Goal: Task Accomplishment & Management: Complete application form

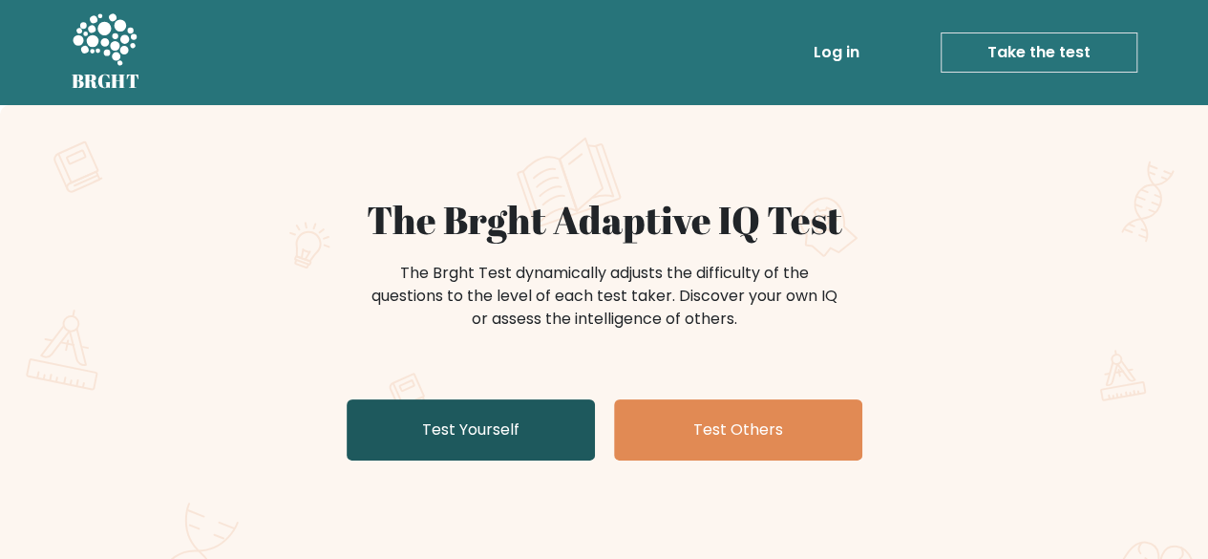
click at [430, 416] on link "Test Yourself" at bounding box center [471, 429] width 248 height 61
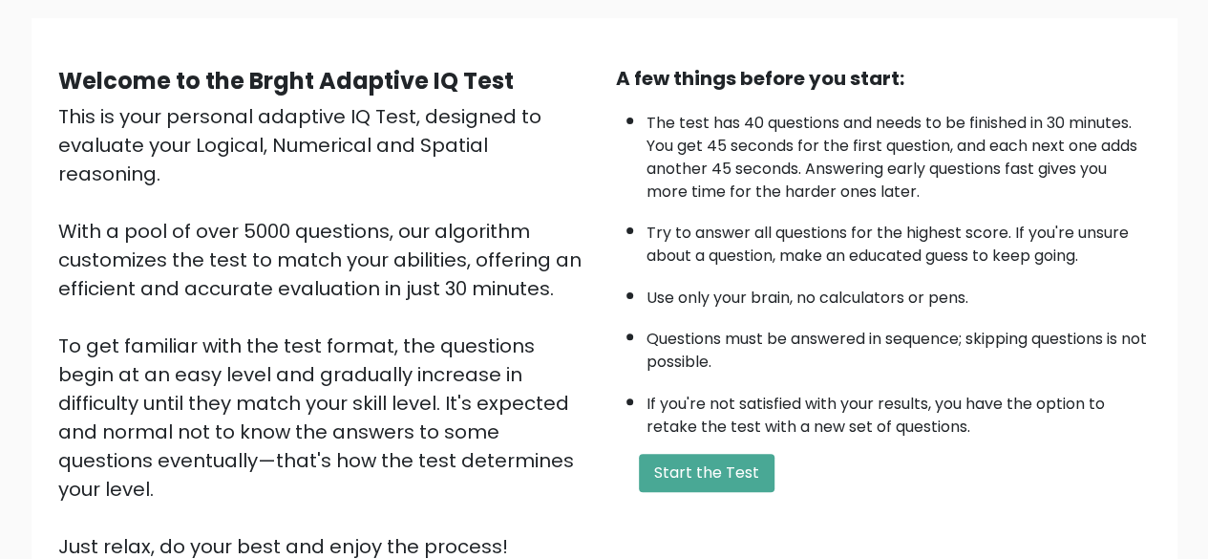
scroll to position [136, 0]
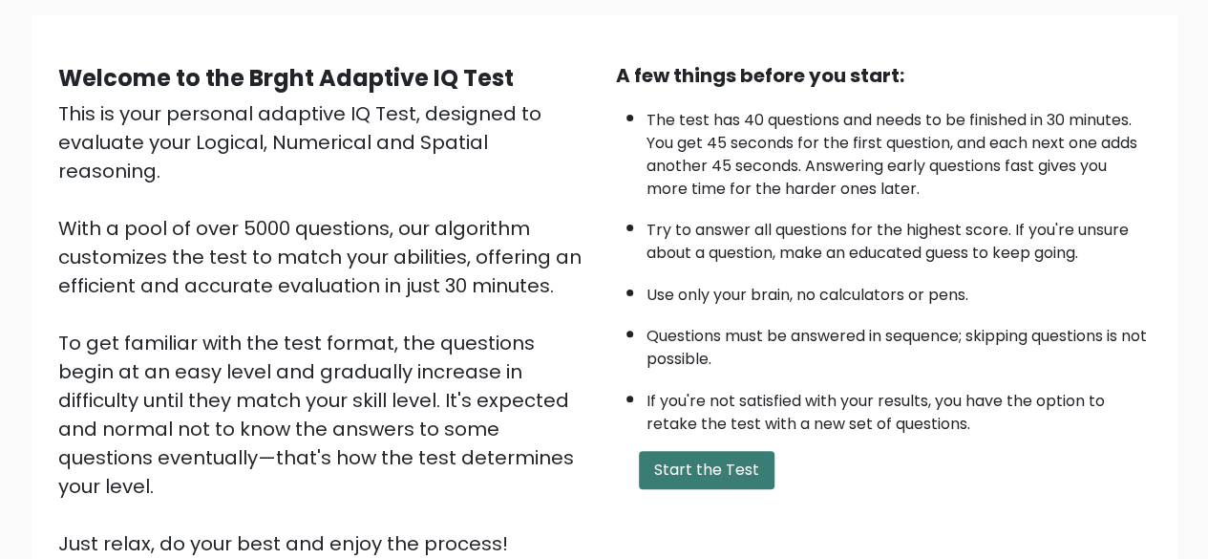
click at [703, 477] on button "Start the Test" at bounding box center [707, 470] width 136 height 38
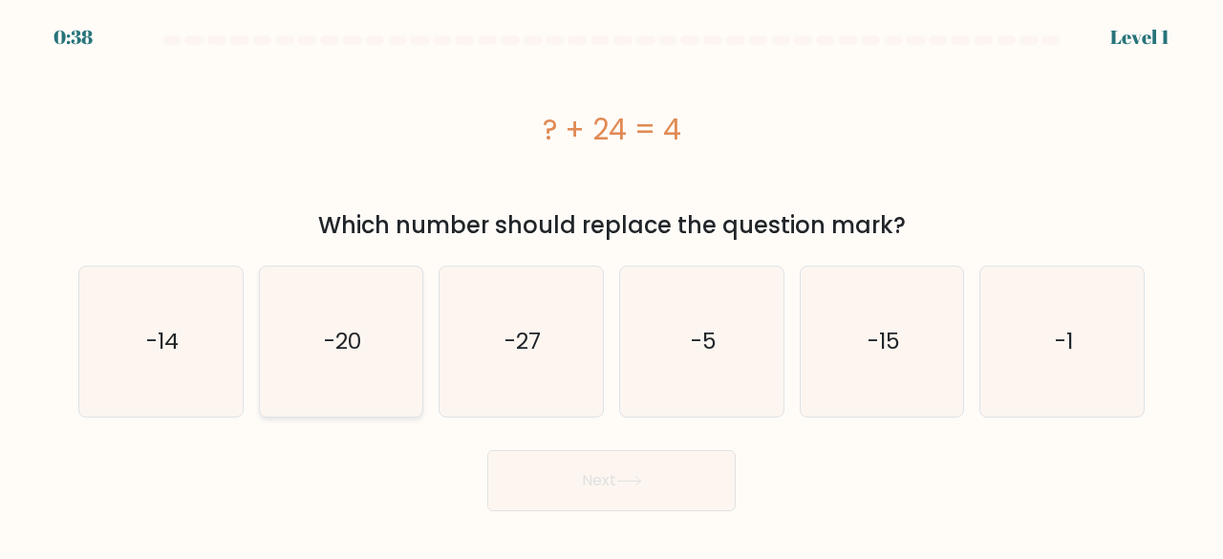
click at [326, 327] on text "-20" at bounding box center [342, 342] width 37 height 32
click at [611, 285] on input "b. -20" at bounding box center [611, 282] width 1 height 5
radio input "true"
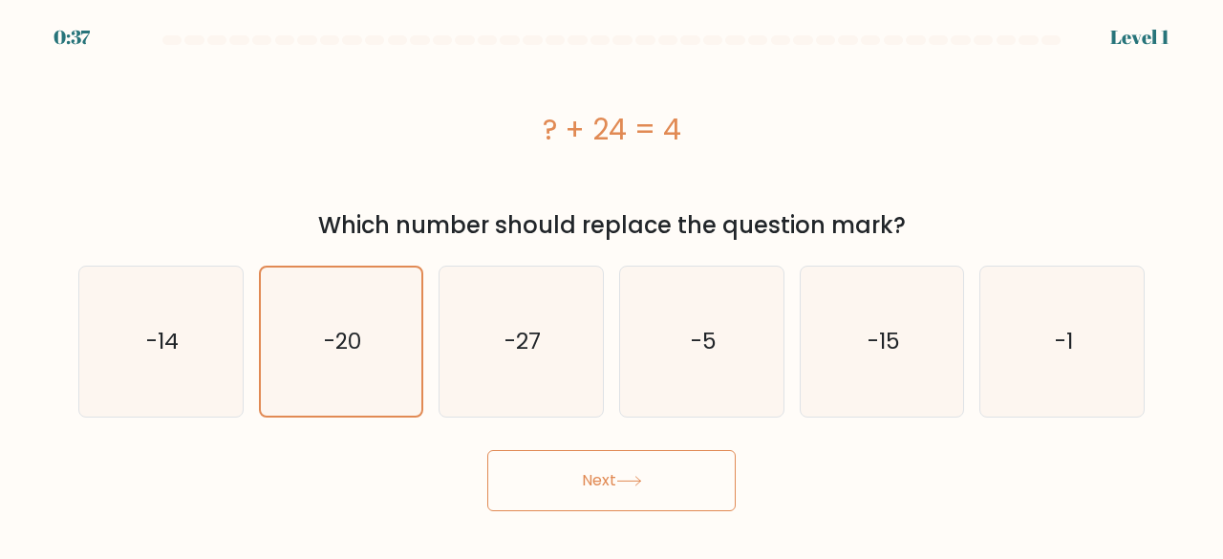
click at [629, 468] on button "Next" at bounding box center [611, 480] width 248 height 61
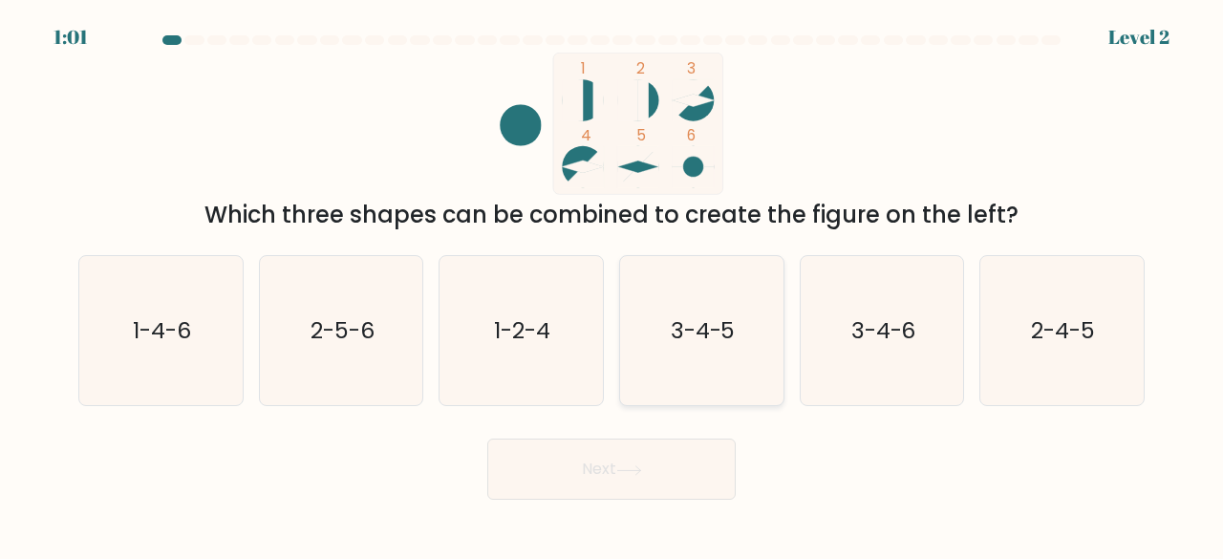
click at [713, 364] on icon "3-4-5" at bounding box center [702, 331] width 150 height 150
click at [612, 285] on input "d. 3-4-5" at bounding box center [611, 282] width 1 height 5
radio input "true"
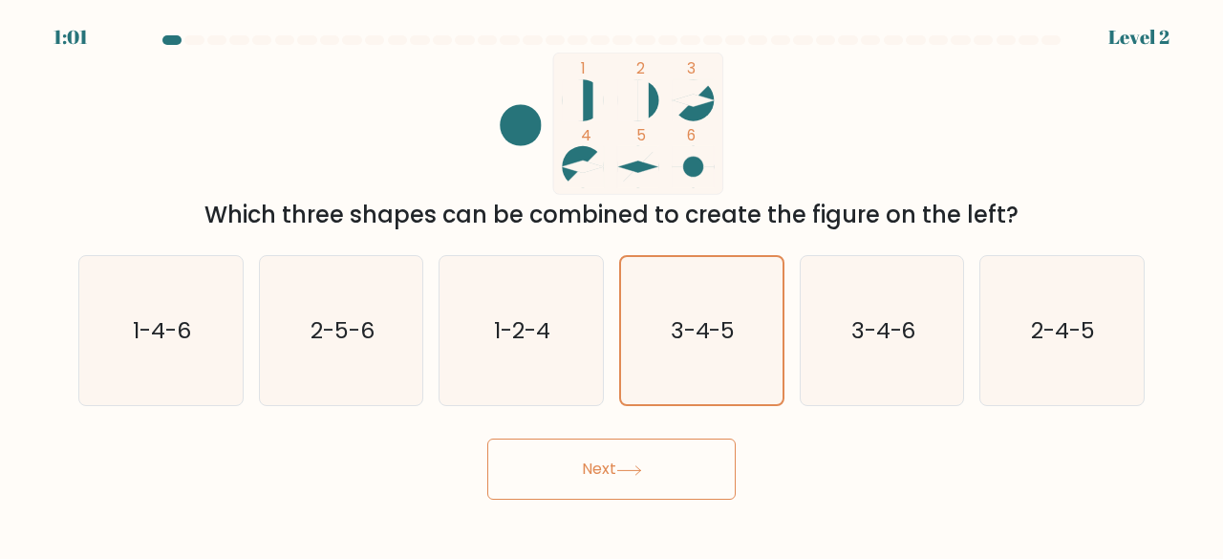
click at [672, 465] on button "Next" at bounding box center [611, 468] width 248 height 61
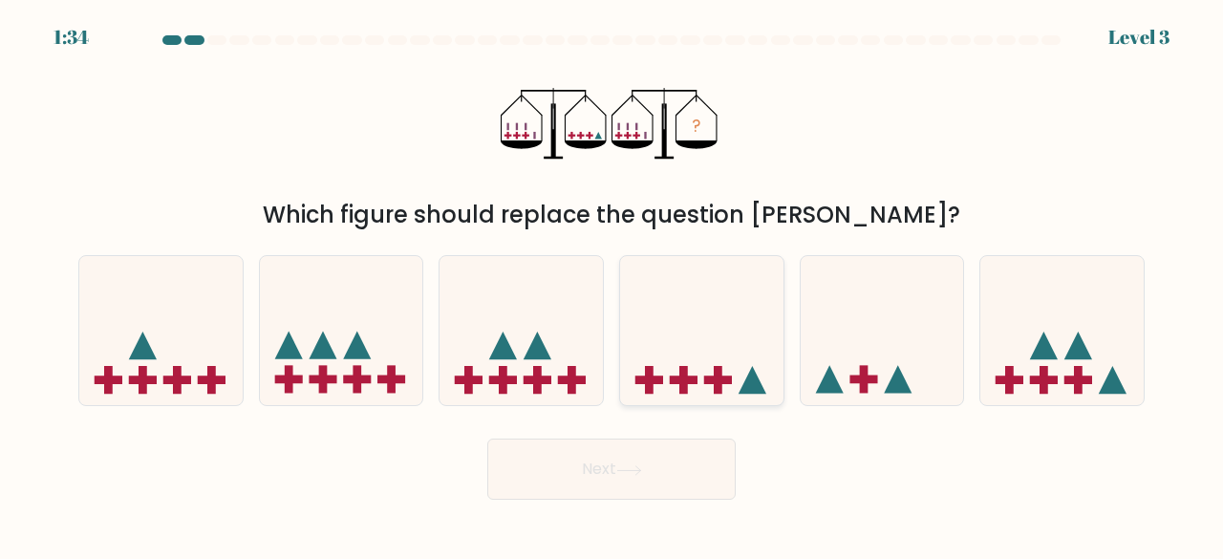
click at [688, 266] on icon at bounding box center [701, 330] width 163 height 135
click at [612, 280] on input "d." at bounding box center [611, 282] width 1 height 5
radio input "true"
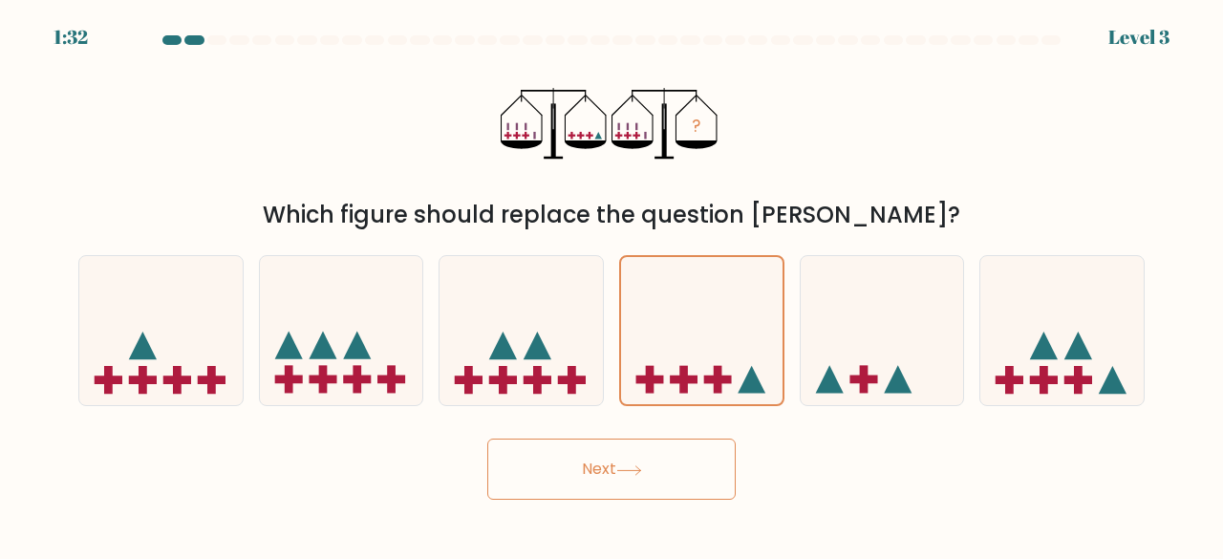
click at [658, 466] on button "Next" at bounding box center [611, 468] width 248 height 61
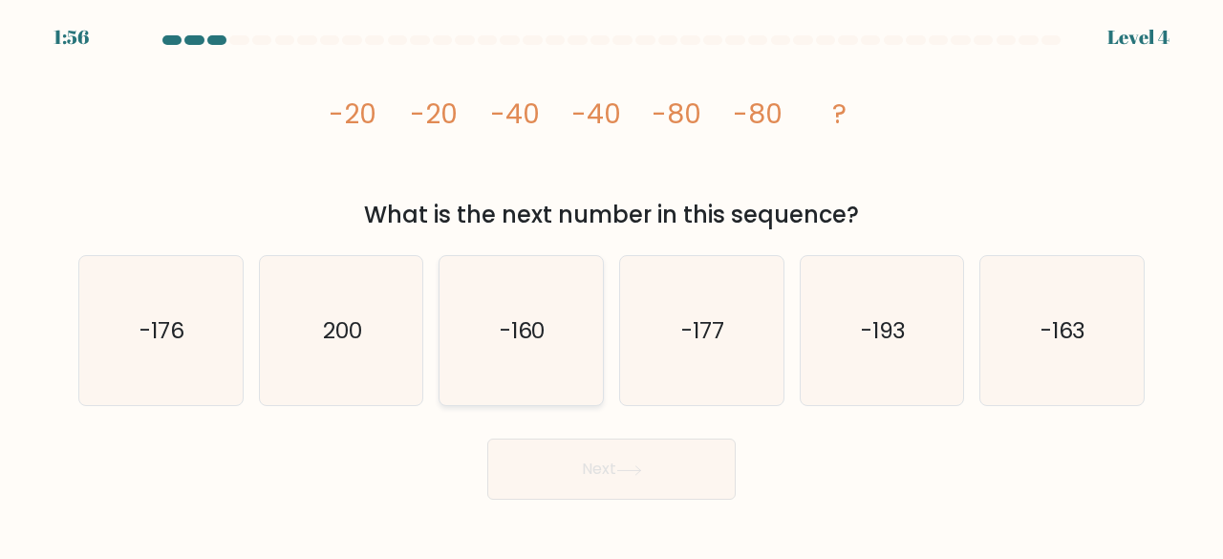
click at [523, 347] on icon "-160" at bounding box center [521, 331] width 150 height 150
click at [611, 285] on input "c. -160" at bounding box center [611, 282] width 1 height 5
radio input "true"
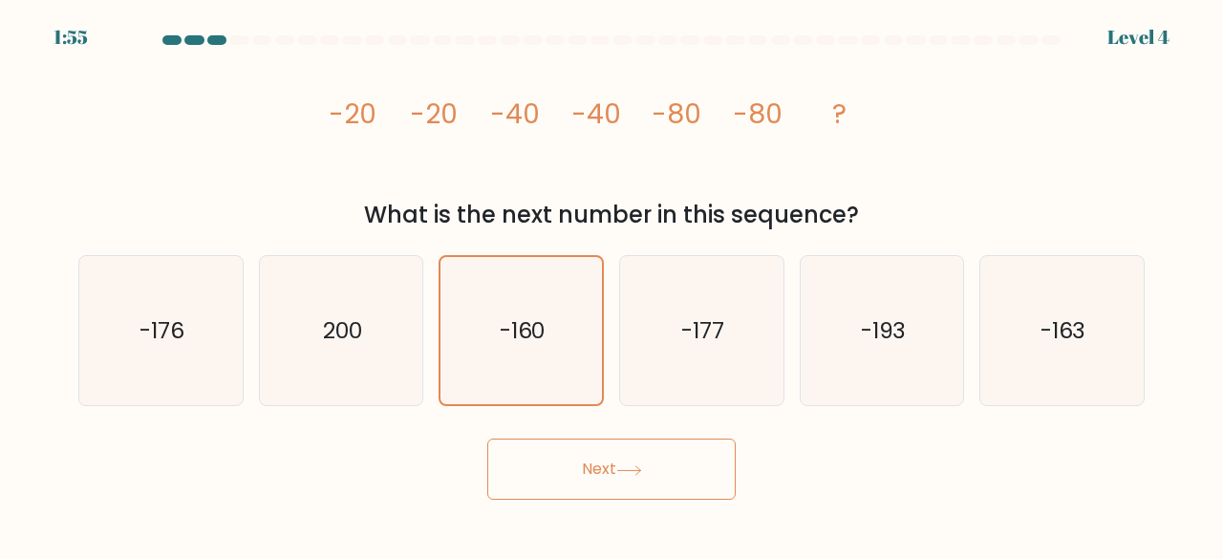
click at [577, 456] on button "Next" at bounding box center [611, 468] width 248 height 61
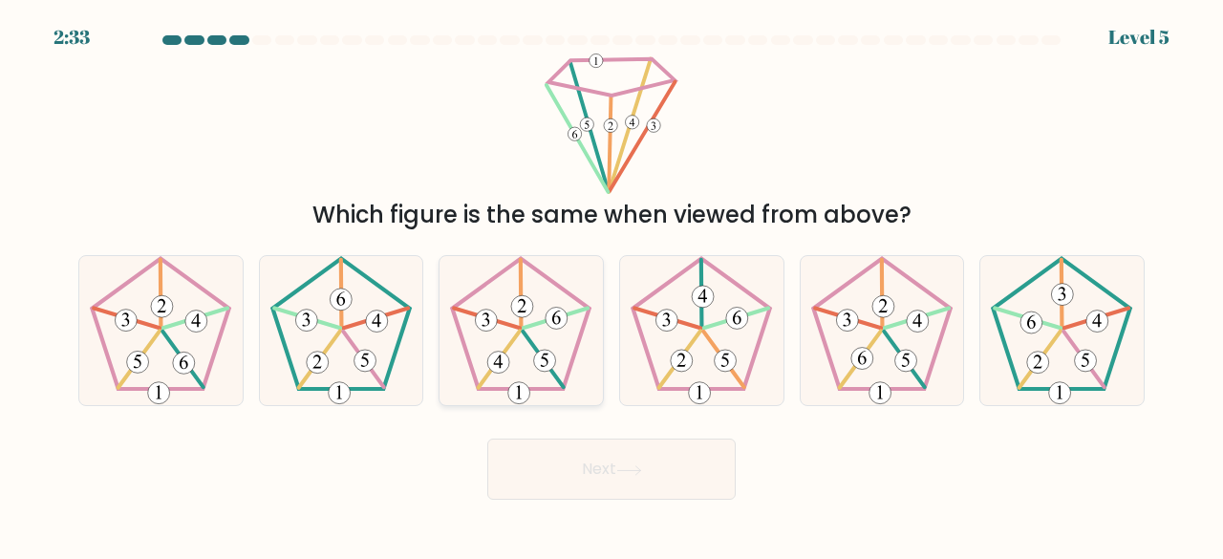
click at [558, 282] on 247 at bounding box center [522, 323] width 138 height 131
click at [611, 282] on input "c." at bounding box center [611, 282] width 1 height 5
radio input "true"
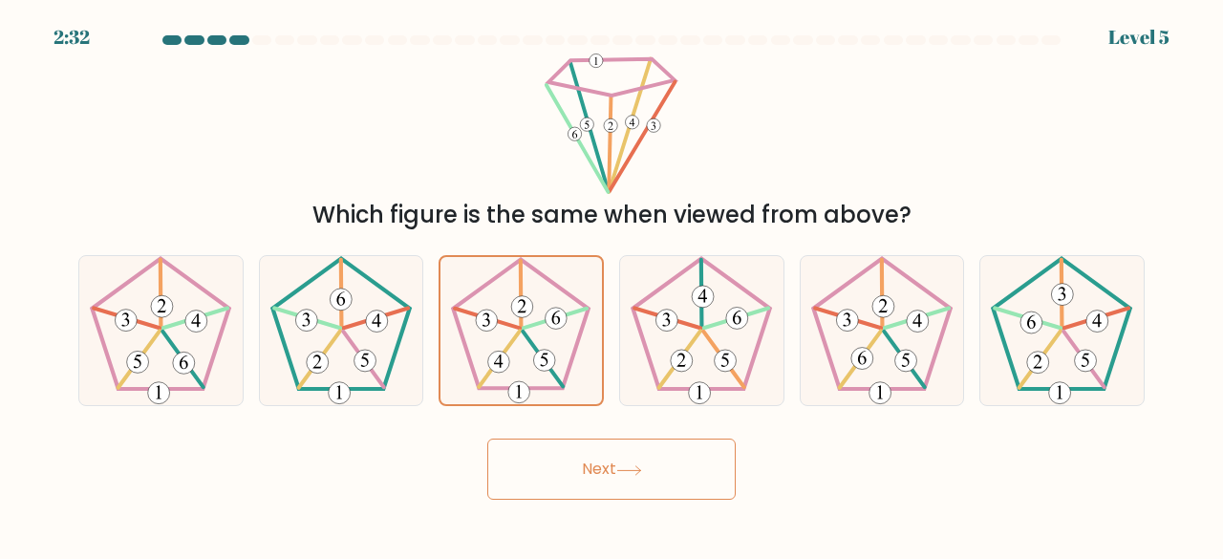
click at [671, 460] on button "Next" at bounding box center [611, 468] width 248 height 61
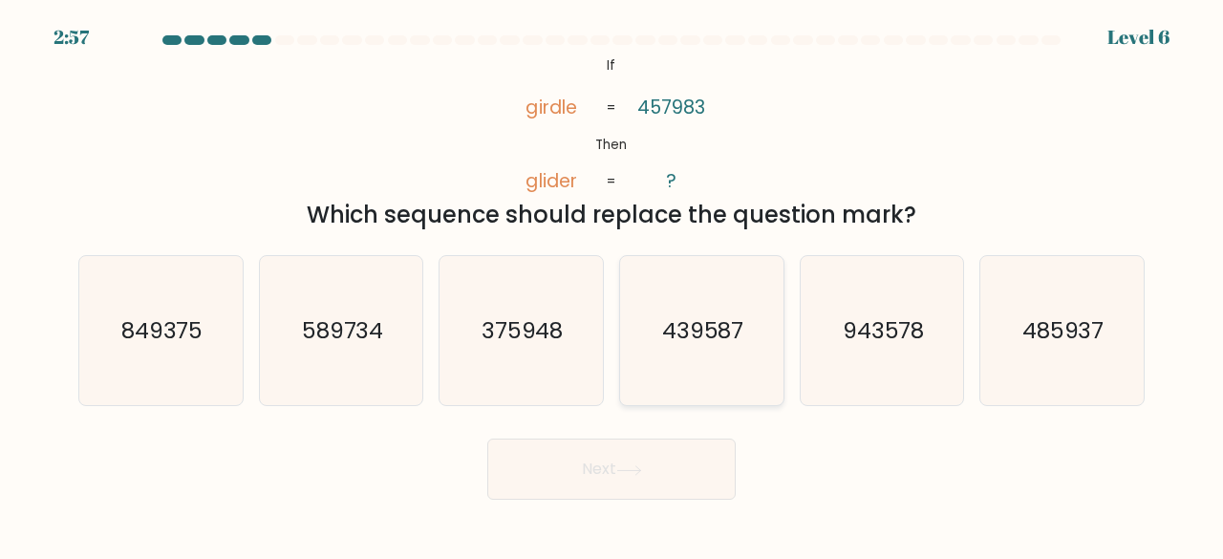
click at [707, 318] on text "439587" at bounding box center [703, 330] width 82 height 32
click at [612, 285] on input "d. 439587" at bounding box center [611, 282] width 1 height 5
radio input "true"
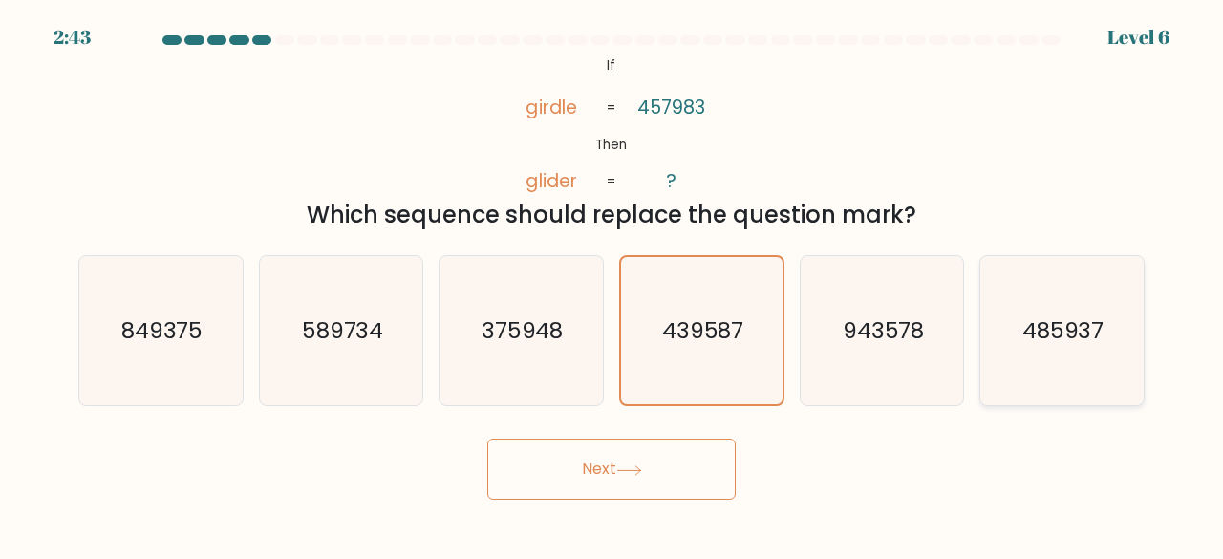
click at [1007, 277] on icon "485937" at bounding box center [1062, 331] width 150 height 150
click at [612, 280] on input "f. 485937" at bounding box center [611, 282] width 1 height 5
radio input "true"
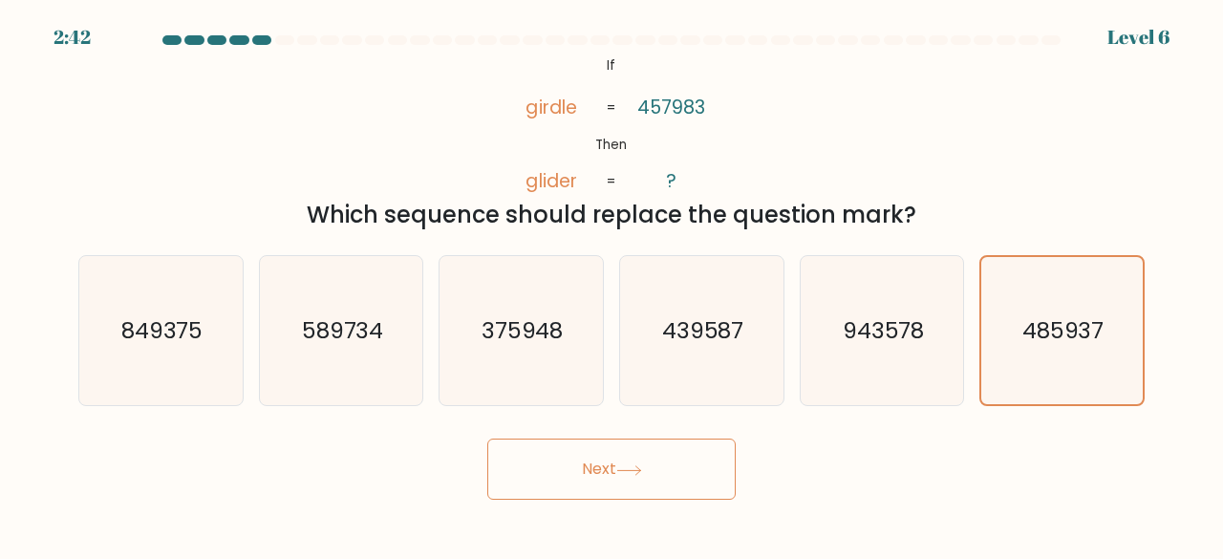
click at [676, 446] on button "Next" at bounding box center [611, 468] width 248 height 61
click at [693, 463] on button "Next" at bounding box center [611, 468] width 248 height 61
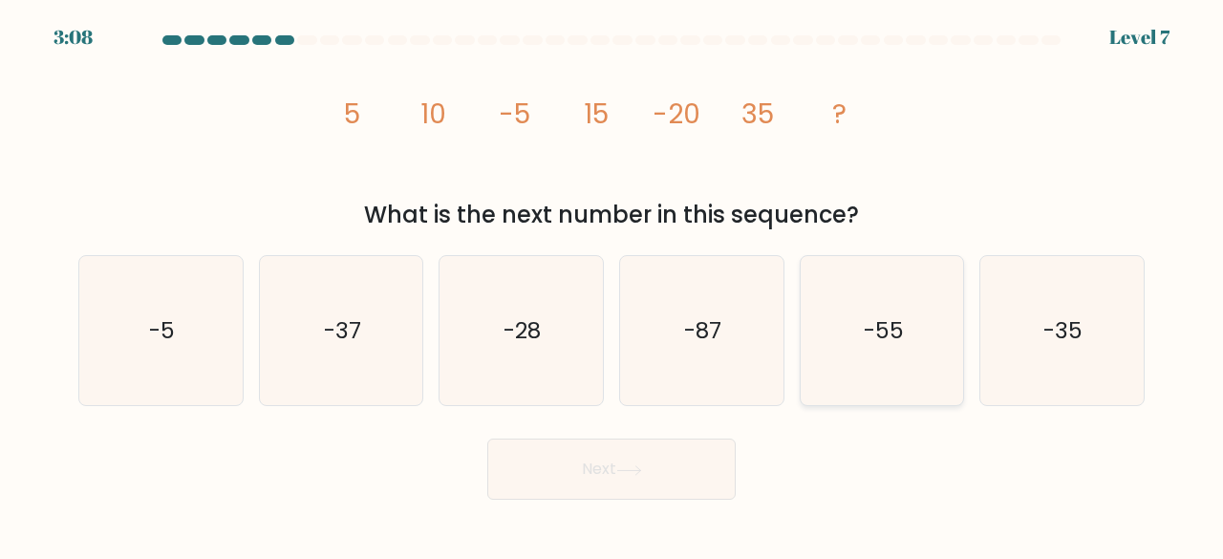
click at [943, 301] on icon "-55" at bounding box center [882, 331] width 150 height 150
click at [612, 285] on input "e. -55" at bounding box center [611, 282] width 1 height 5
radio input "true"
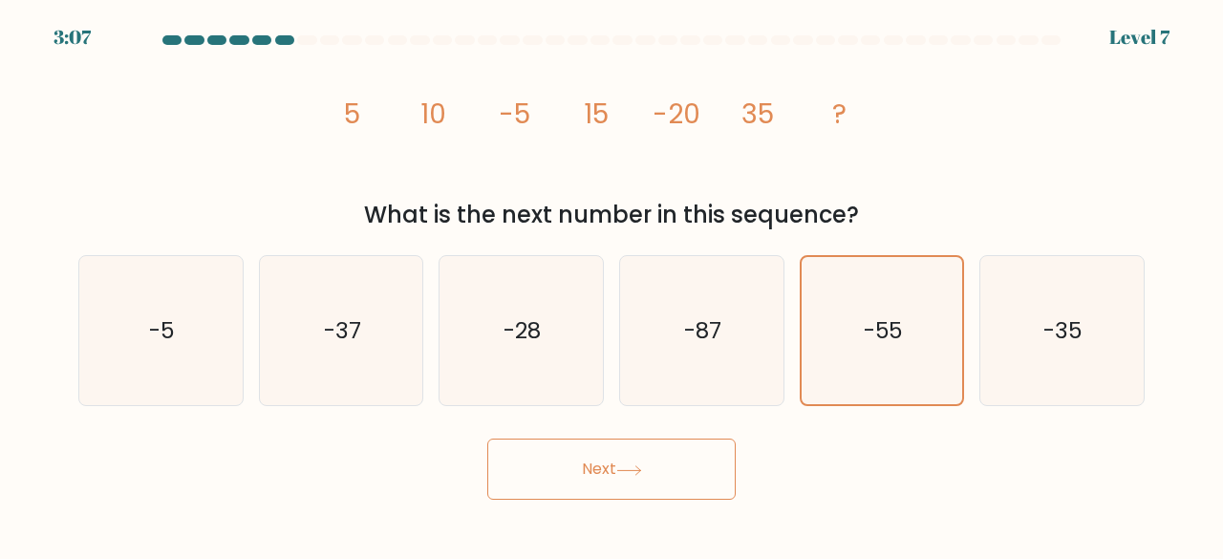
click at [686, 458] on button "Next" at bounding box center [611, 468] width 248 height 61
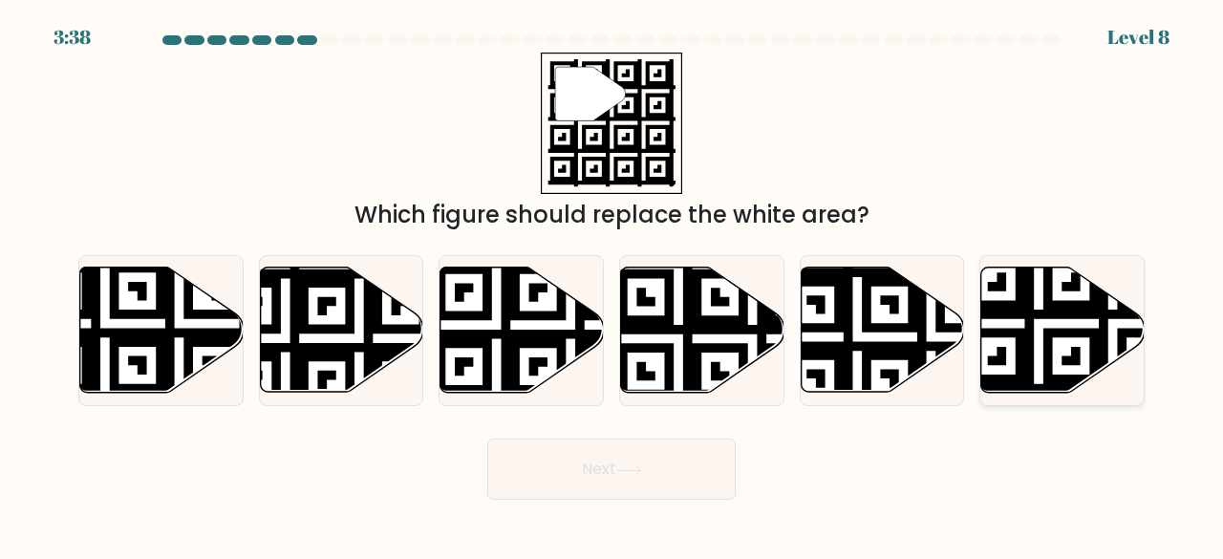
click at [1041, 313] on icon at bounding box center [1113, 397] width 296 height 296
click at [612, 285] on input "f." at bounding box center [611, 282] width 1 height 5
radio input "true"
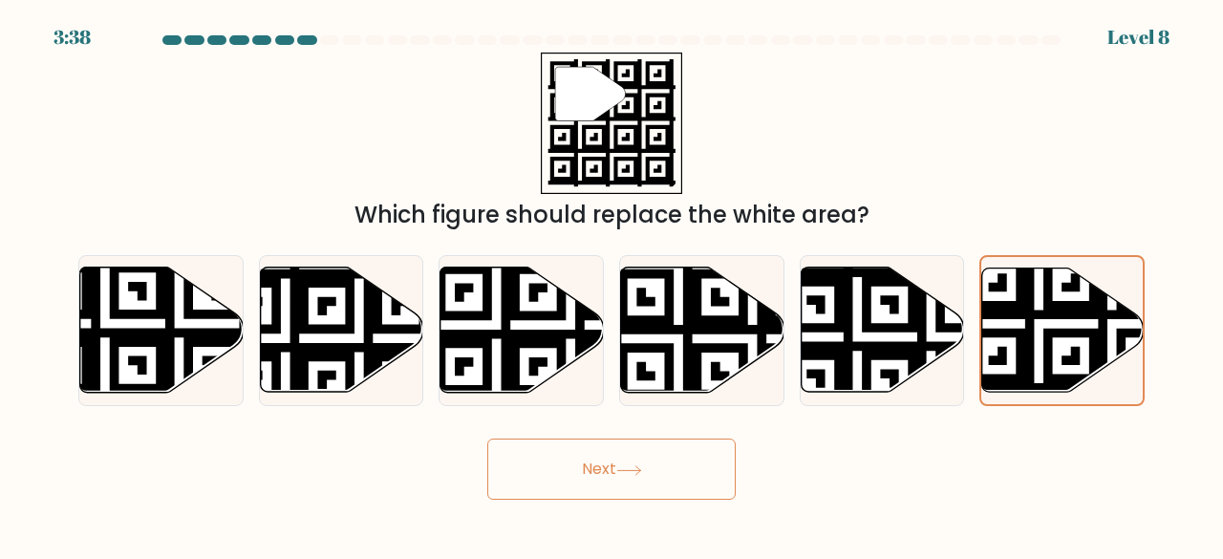
click at [696, 452] on button "Next" at bounding box center [611, 468] width 248 height 61
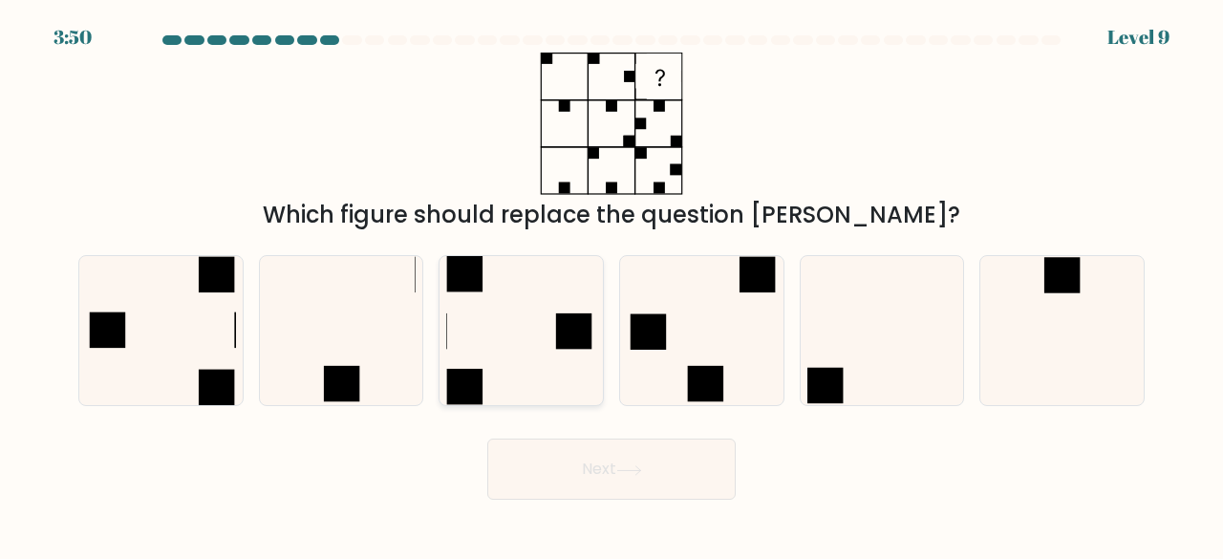
click at [565, 316] on rect at bounding box center [575, 331] width 36 height 36
click at [611, 285] on input "c." at bounding box center [611, 282] width 1 height 5
radio input "true"
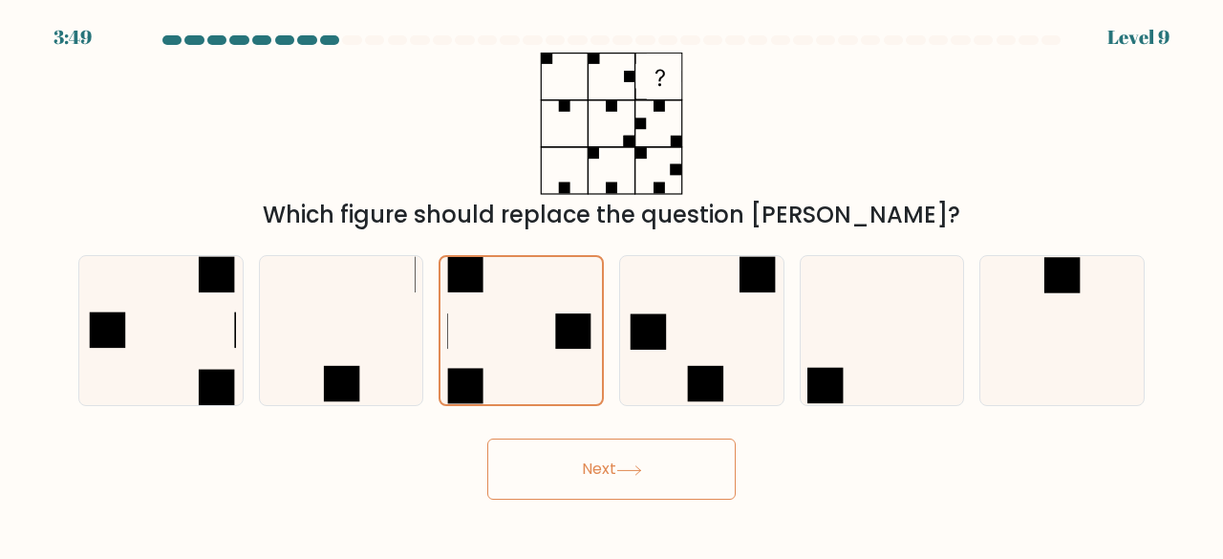
click at [549, 454] on button "Next" at bounding box center [611, 468] width 248 height 61
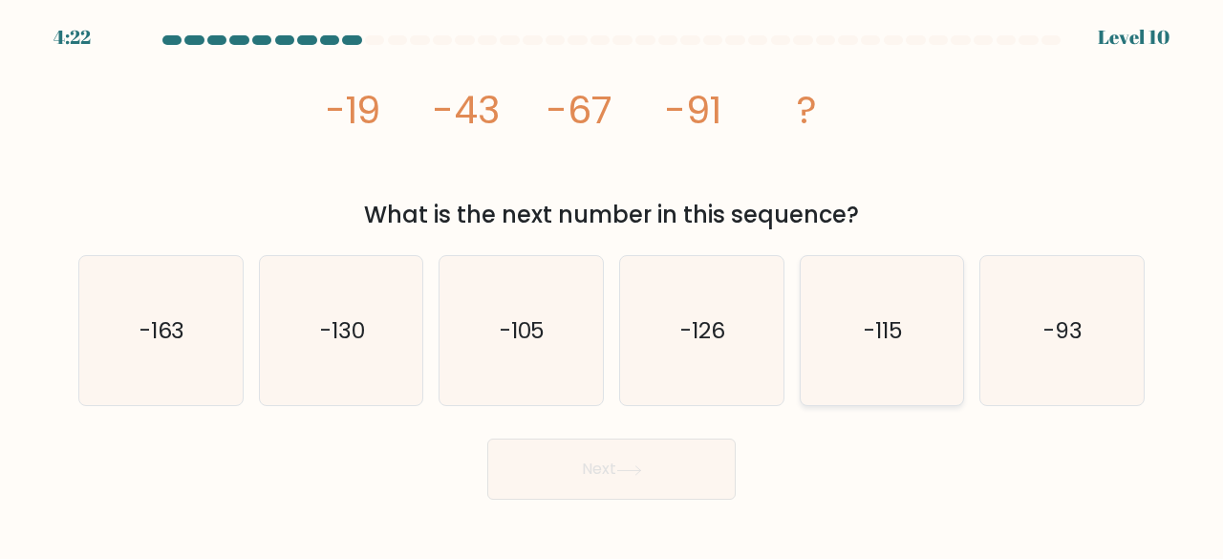
click at [883, 316] on text "-115" at bounding box center [883, 330] width 39 height 32
click at [612, 285] on input "e. -115" at bounding box center [611, 282] width 1 height 5
radio input "true"
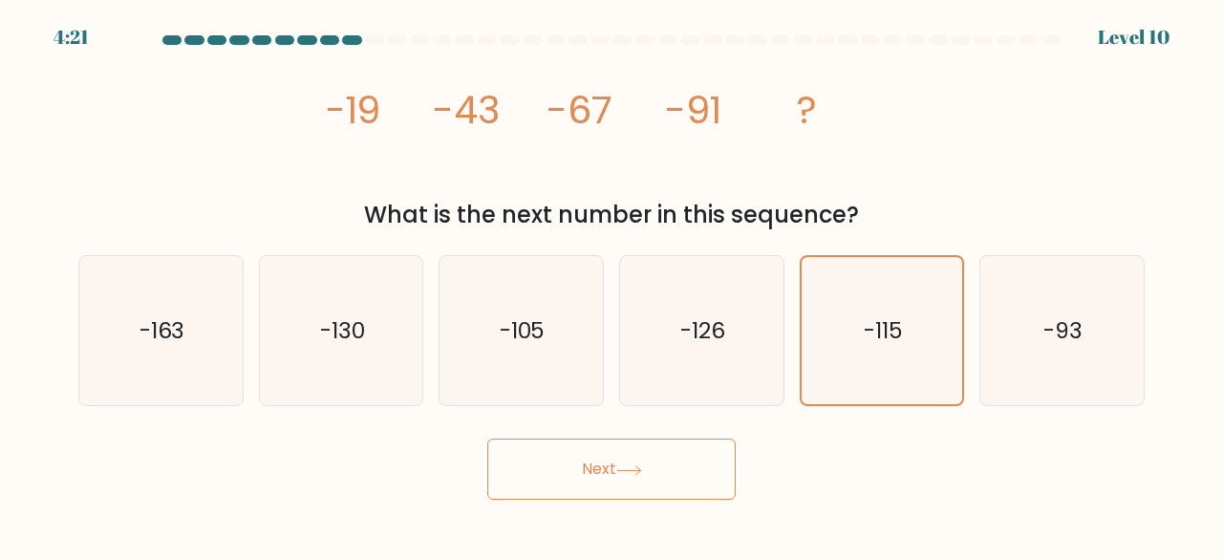
click at [700, 482] on button "Next" at bounding box center [611, 468] width 248 height 61
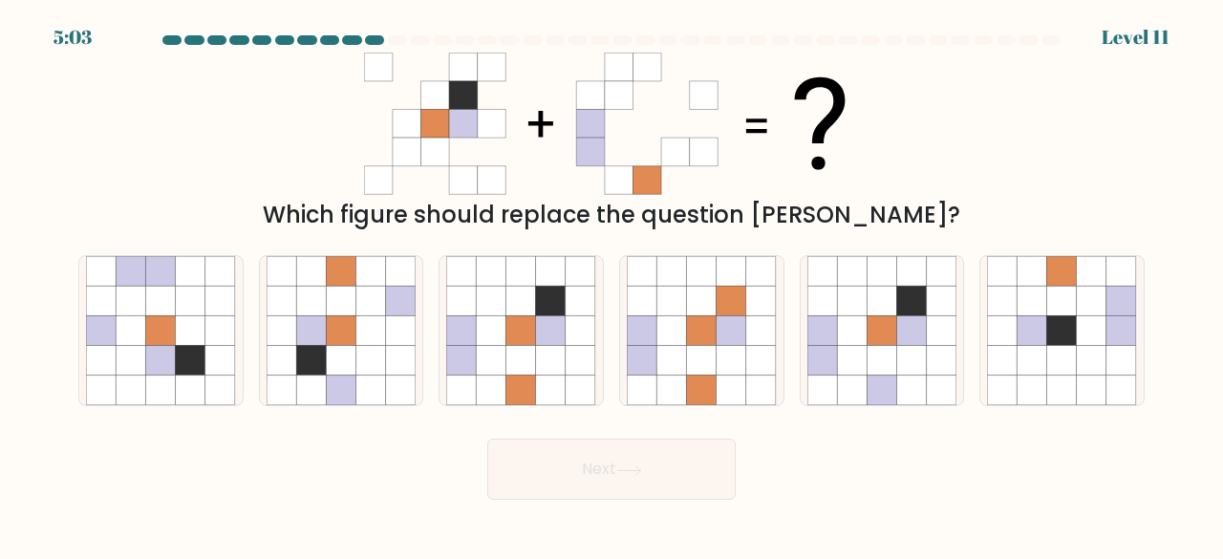
click at [781, 216] on div "Which figure should replace the question [PERSON_NAME]?" at bounding box center [611, 215] width 1043 height 34
click at [541, 389] on icon at bounding box center [551, 390] width 30 height 30
click at [611, 285] on input "c." at bounding box center [611, 282] width 1 height 5
radio input "true"
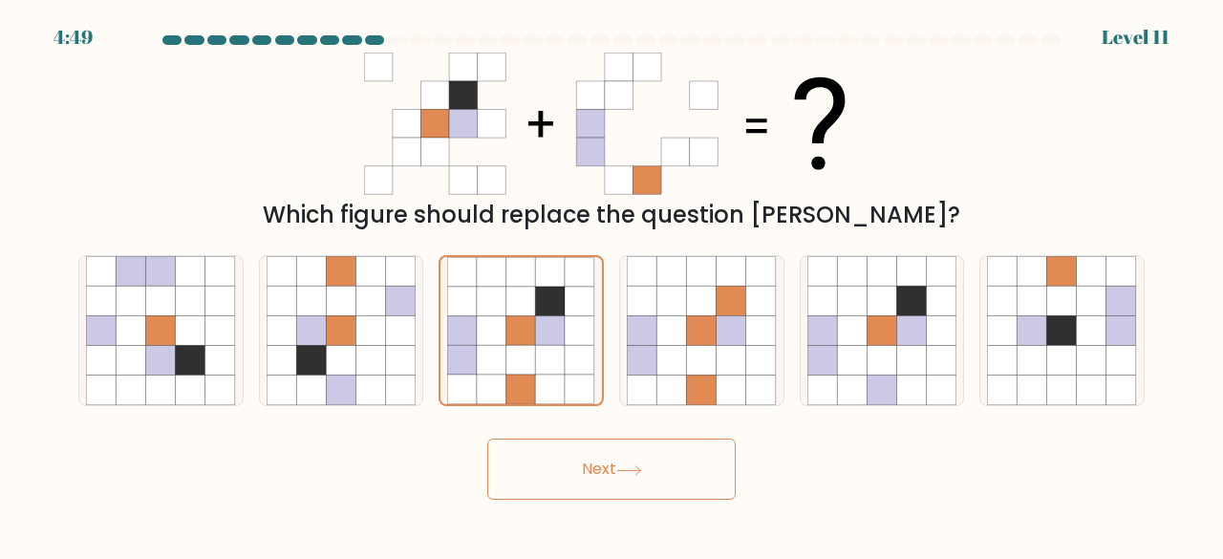
click at [596, 459] on button "Next" at bounding box center [611, 468] width 248 height 61
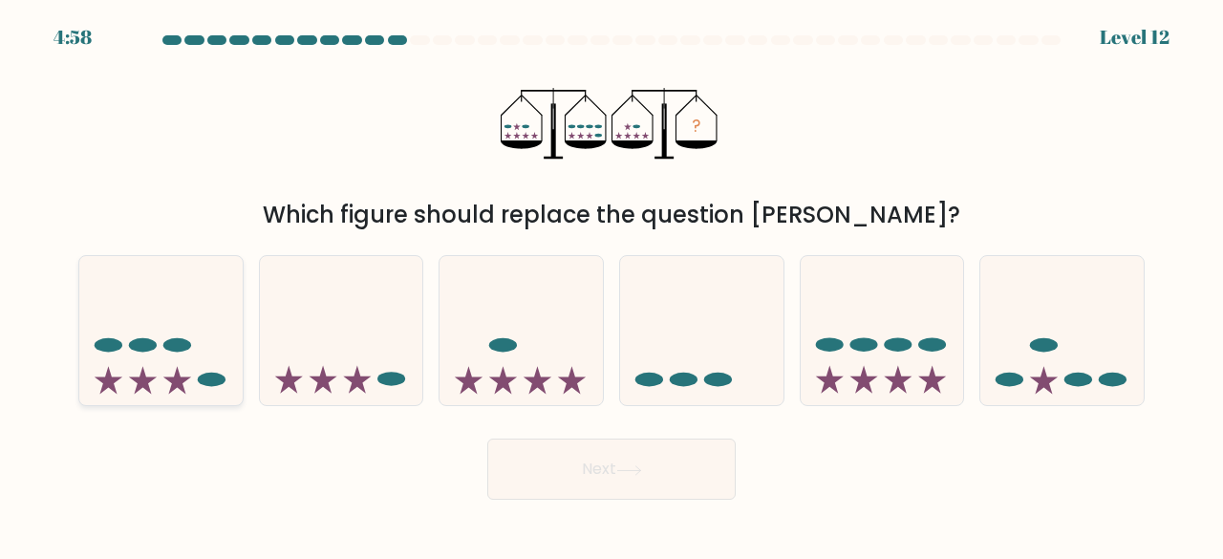
click at [208, 379] on ellipse at bounding box center [211, 380] width 28 height 14
click at [611, 285] on input "a." at bounding box center [611, 282] width 1 height 5
radio input "true"
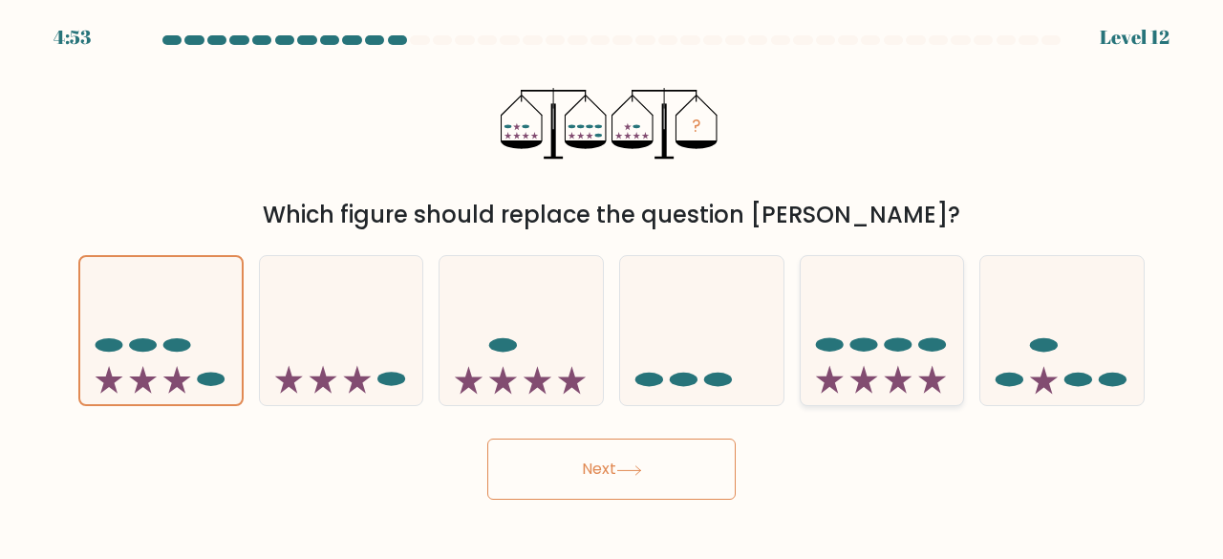
click at [828, 322] on icon at bounding box center [881, 330] width 163 height 135
click at [612, 285] on input "e." at bounding box center [611, 282] width 1 height 5
radio input "true"
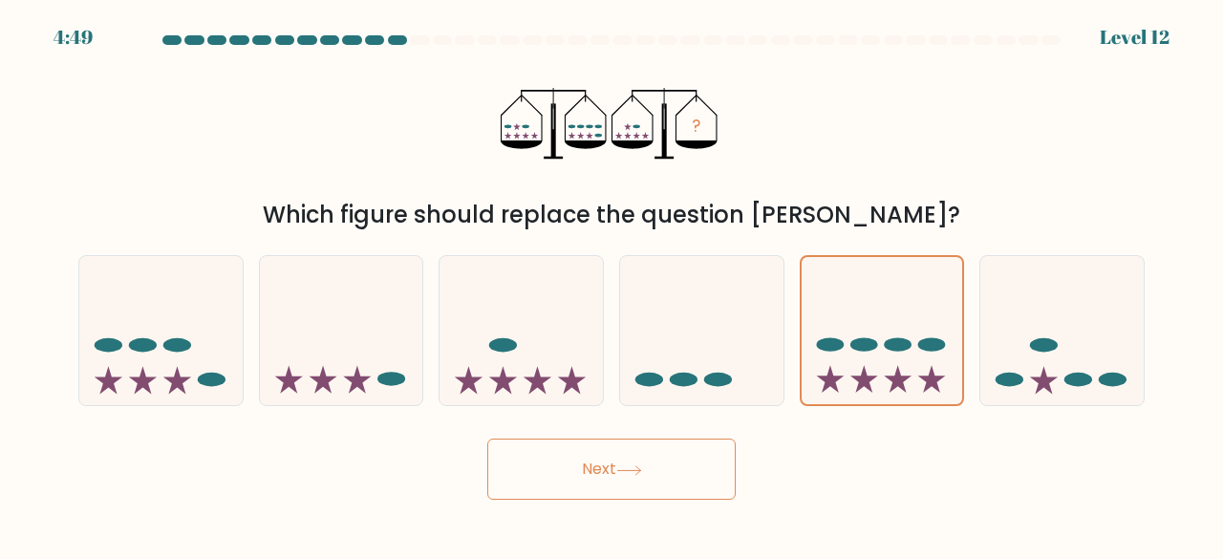
click at [660, 465] on button "Next" at bounding box center [611, 468] width 248 height 61
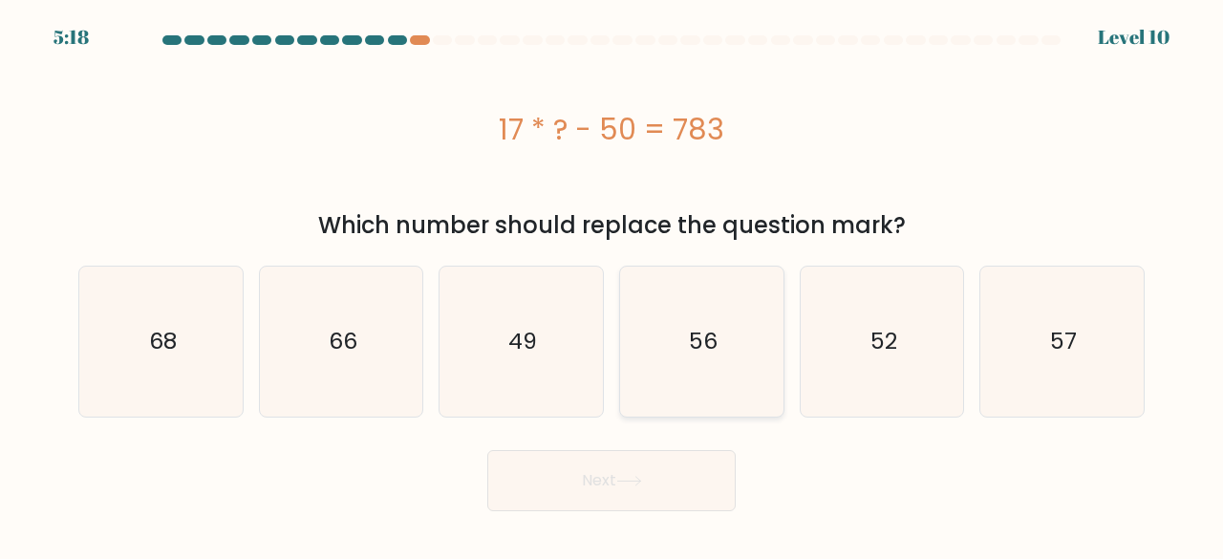
click at [671, 329] on icon "56" at bounding box center [702, 342] width 150 height 150
click at [612, 285] on input "d. 56" at bounding box center [611, 282] width 1 height 5
radio input "true"
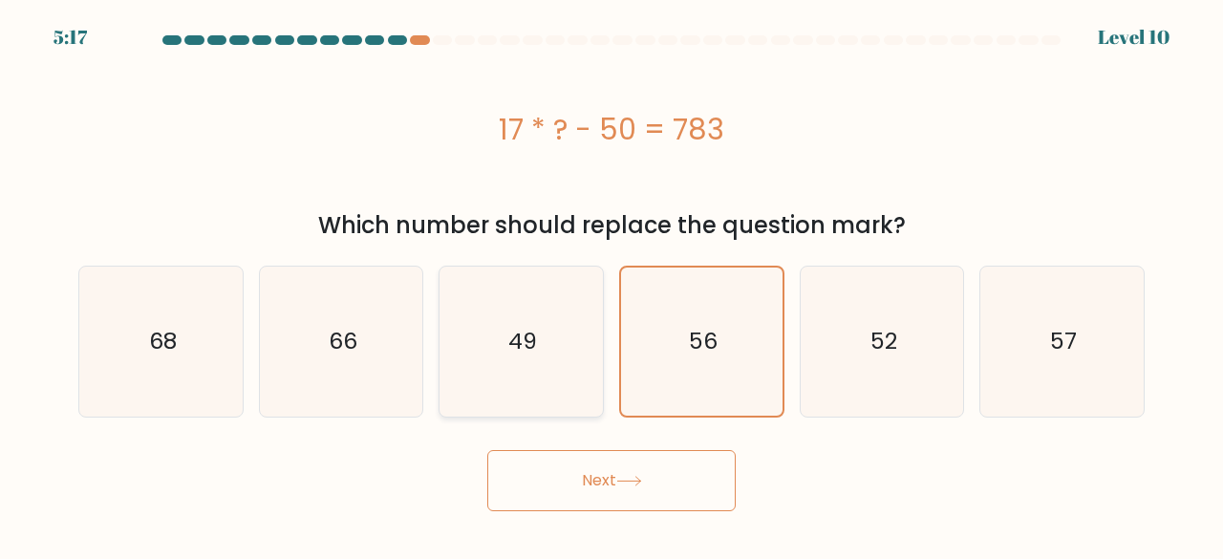
click at [509, 379] on icon "49" at bounding box center [521, 342] width 150 height 150
click at [611, 285] on input "c. 49" at bounding box center [611, 282] width 1 height 5
radio input "true"
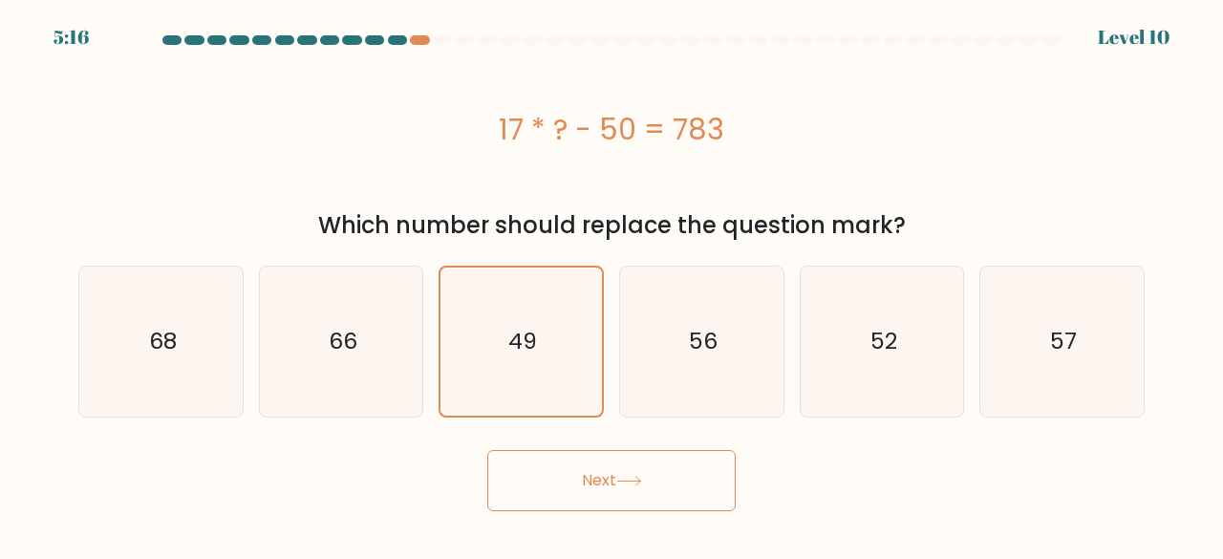
click at [573, 477] on button "Next" at bounding box center [611, 480] width 248 height 61
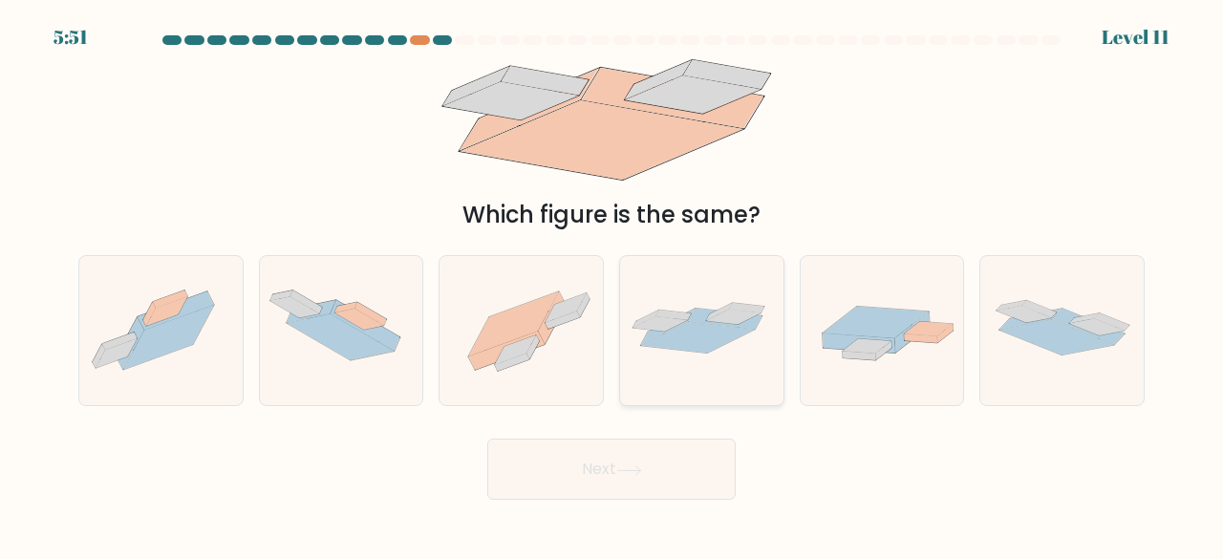
click at [774, 348] on icon at bounding box center [701, 330] width 163 height 67
click at [612, 285] on input "d." at bounding box center [611, 282] width 1 height 5
radio input "true"
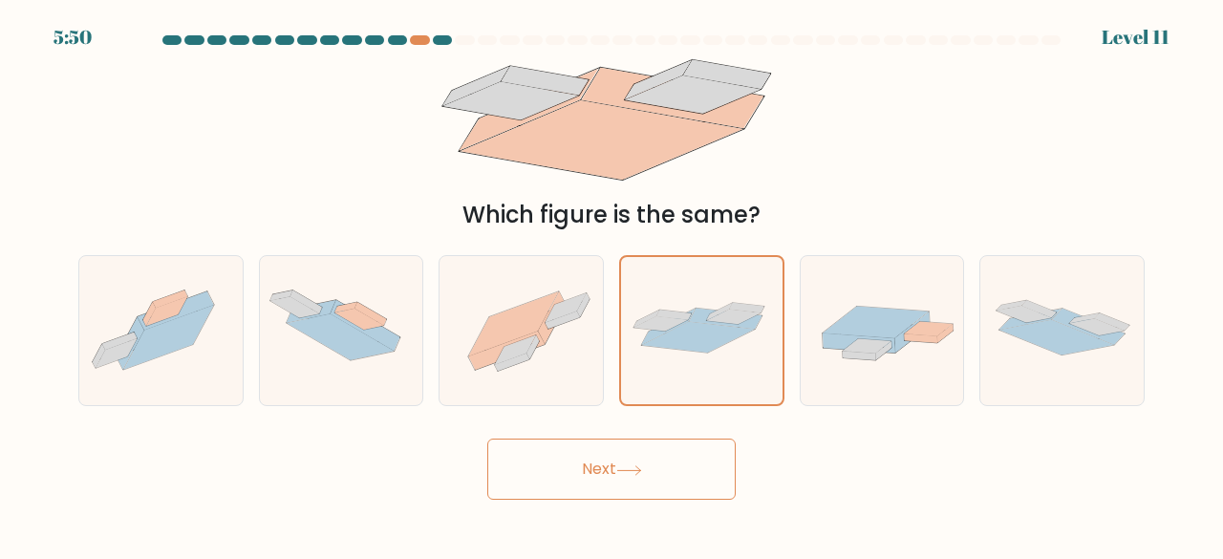
click at [703, 483] on button "Next" at bounding box center [611, 468] width 248 height 61
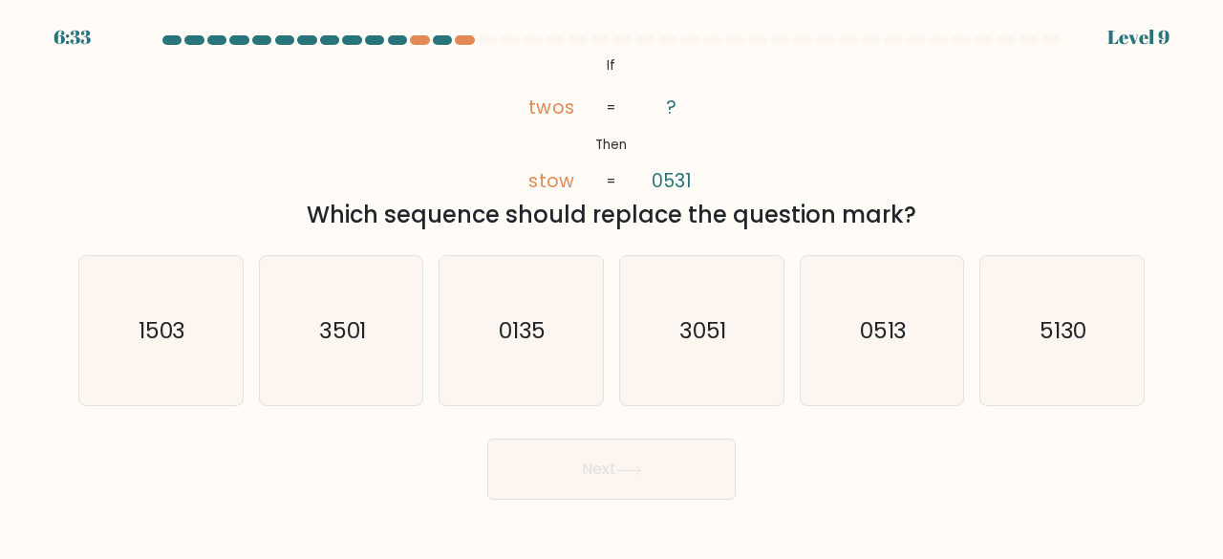
click at [699, 485] on button "Next" at bounding box center [611, 468] width 248 height 61
click at [811, 136] on div "@import url('https://fonts.googleapis.com/css?family=Abril+Fatface:400,100,100i…" at bounding box center [611, 143] width 1089 height 180
click at [1058, 298] on icon "5130" at bounding box center [1062, 331] width 150 height 150
click at [612, 285] on input "f. 5130" at bounding box center [611, 282] width 1 height 5
radio input "true"
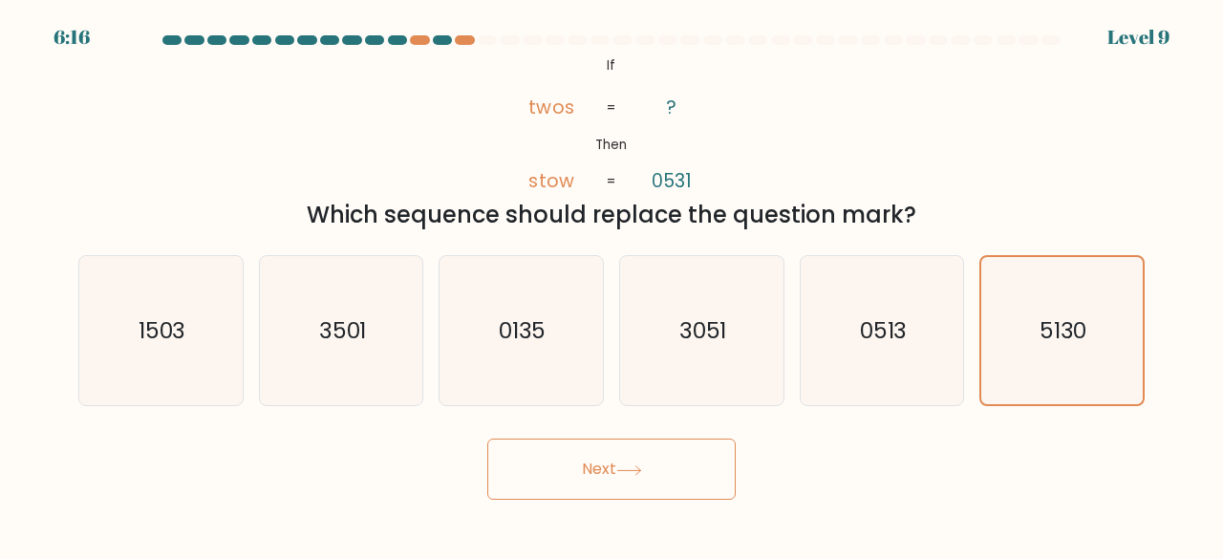
click at [700, 477] on button "Next" at bounding box center [611, 468] width 248 height 61
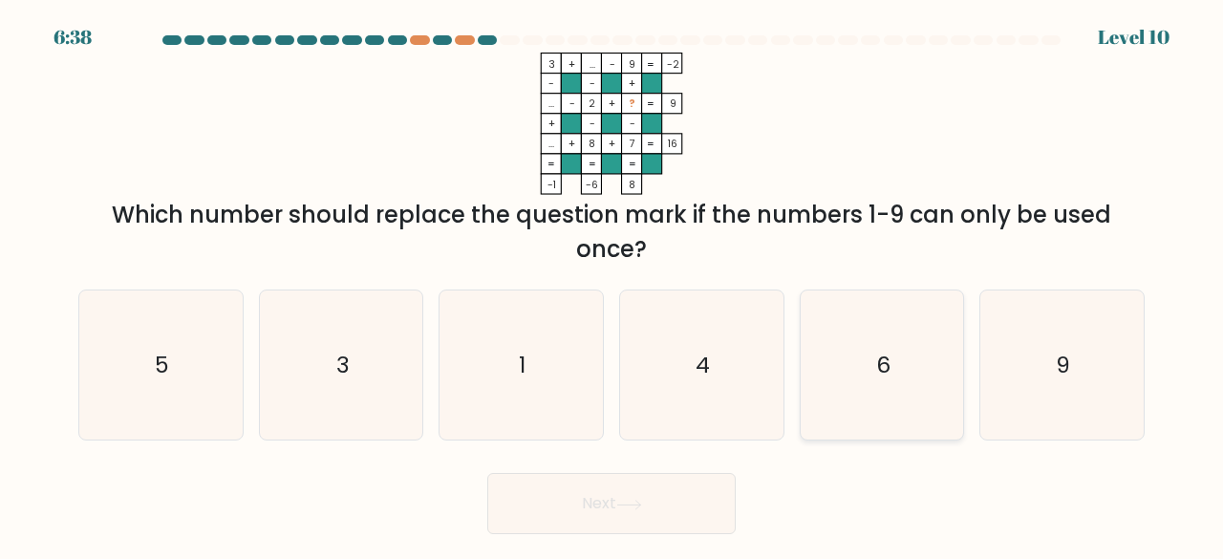
click at [893, 396] on icon "6" at bounding box center [882, 365] width 150 height 150
click at [612, 285] on input "e. 6" at bounding box center [611, 282] width 1 height 5
radio input "true"
click at [711, 488] on button "Next" at bounding box center [611, 503] width 248 height 61
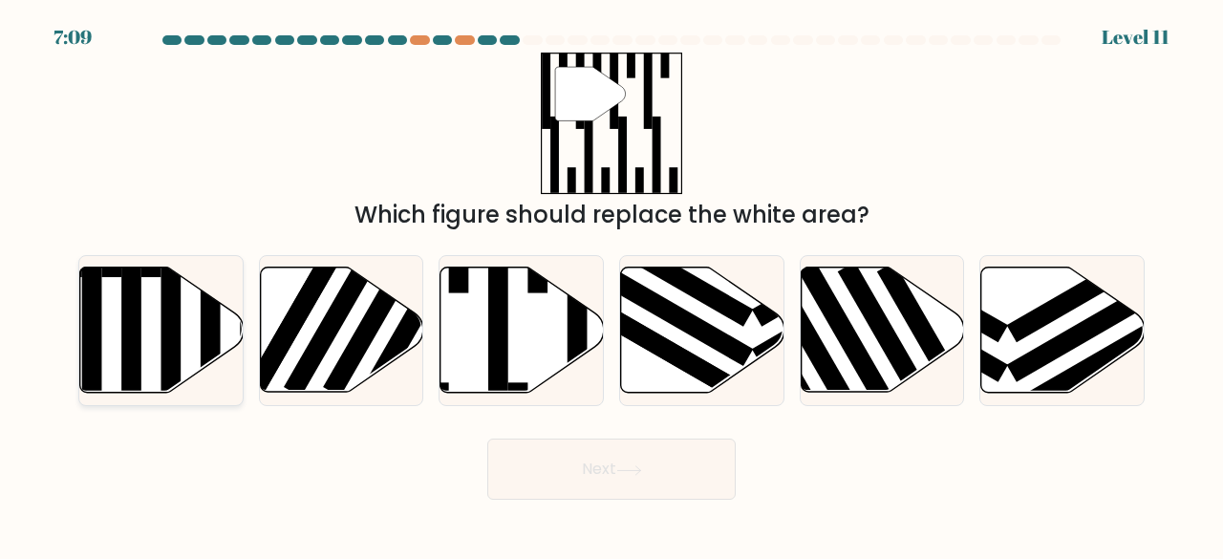
click at [151, 356] on icon at bounding box center [161, 329] width 163 height 125
click at [611, 285] on input "a." at bounding box center [611, 282] width 1 height 5
radio input "true"
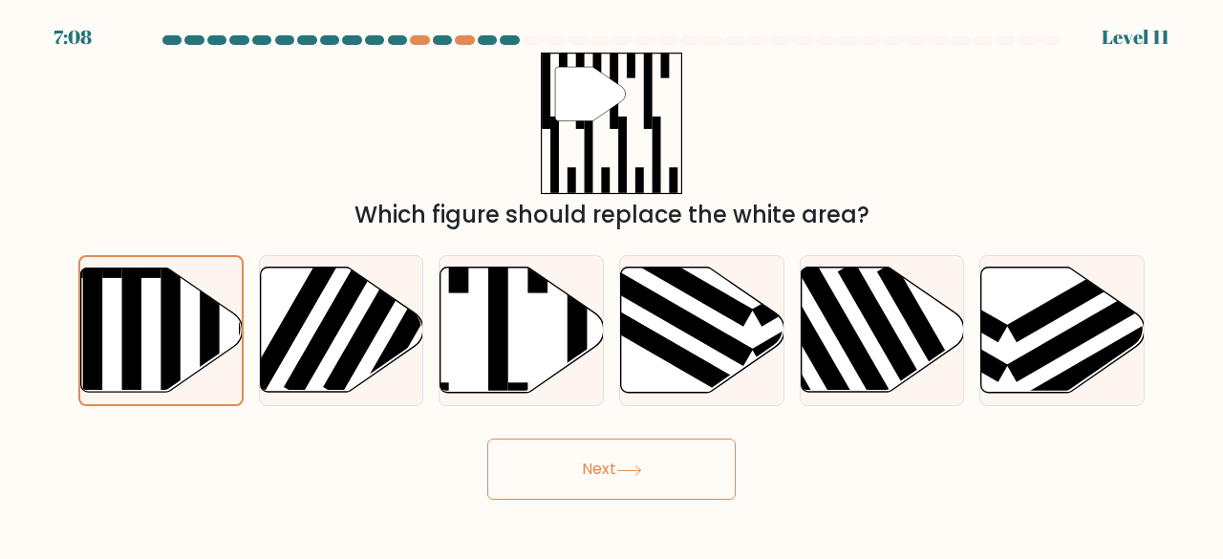
click at [546, 456] on button "Next" at bounding box center [611, 468] width 248 height 61
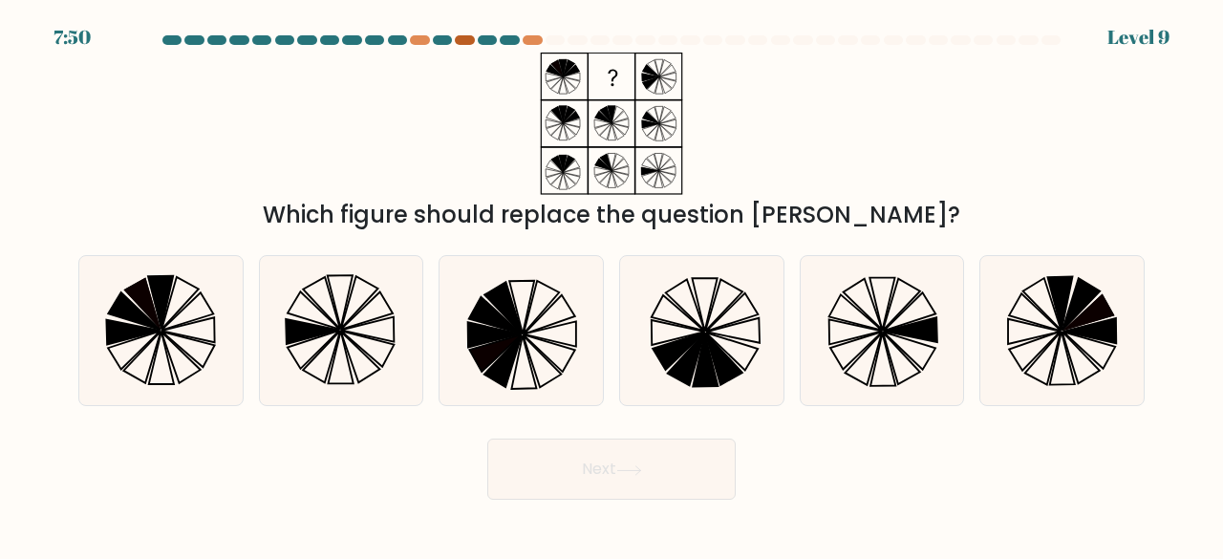
click at [461, 35] on div at bounding box center [464, 40] width 19 height 10
click at [463, 44] on div at bounding box center [464, 40] width 19 height 10
click at [466, 41] on div at bounding box center [464, 40] width 19 height 10
click at [325, 326] on icon at bounding box center [312, 331] width 53 height 25
click at [611, 285] on input "b." at bounding box center [611, 282] width 1 height 5
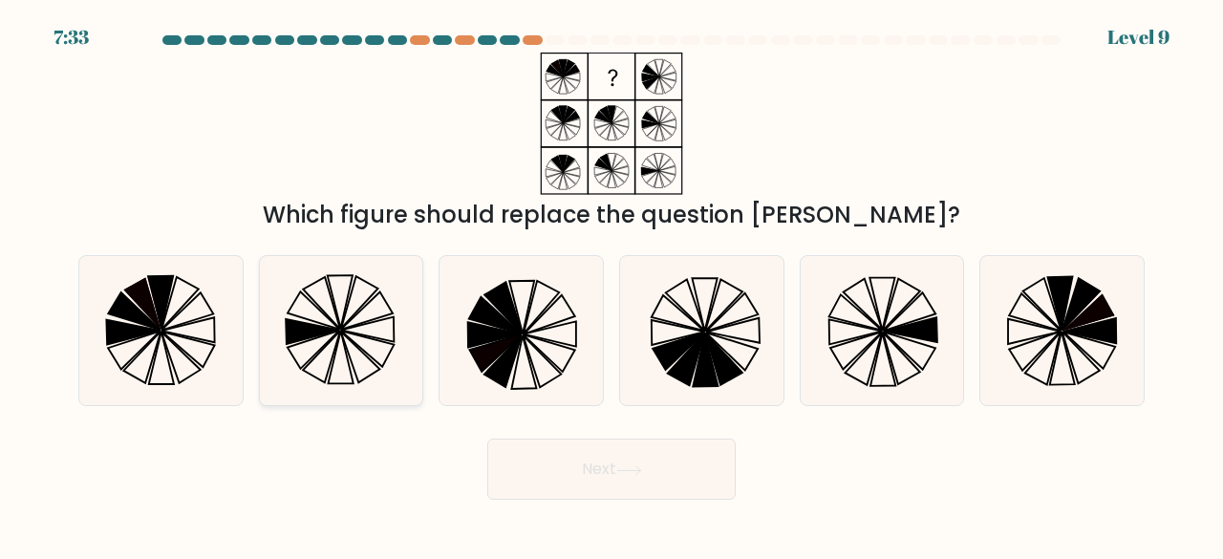
radio input "true"
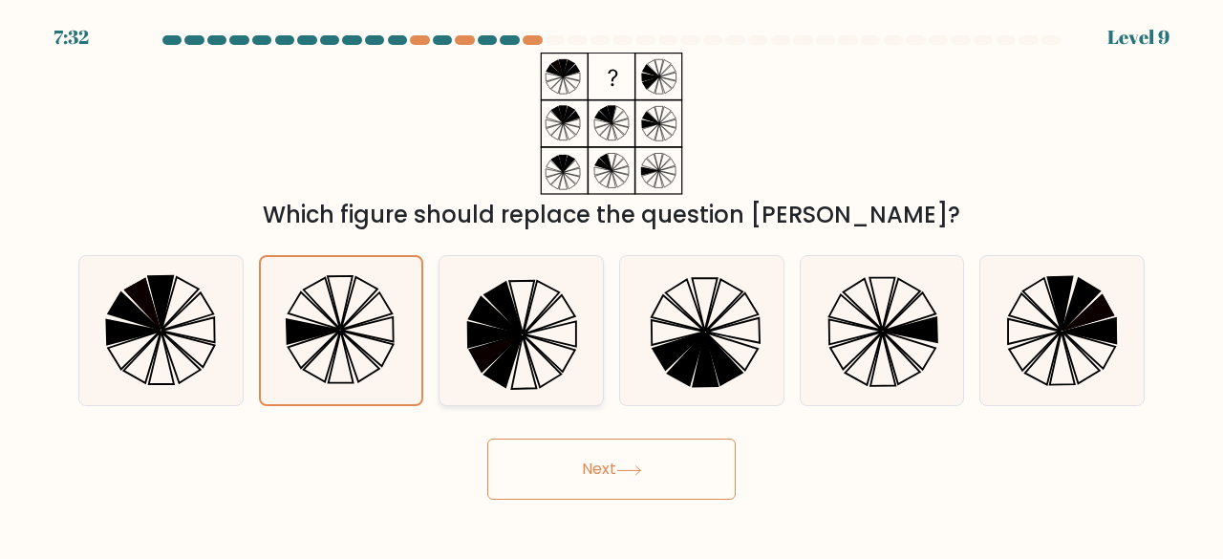
click at [547, 353] on icon at bounding box center [521, 331] width 150 height 150
click at [611, 285] on input "c." at bounding box center [611, 282] width 1 height 5
radio input "true"
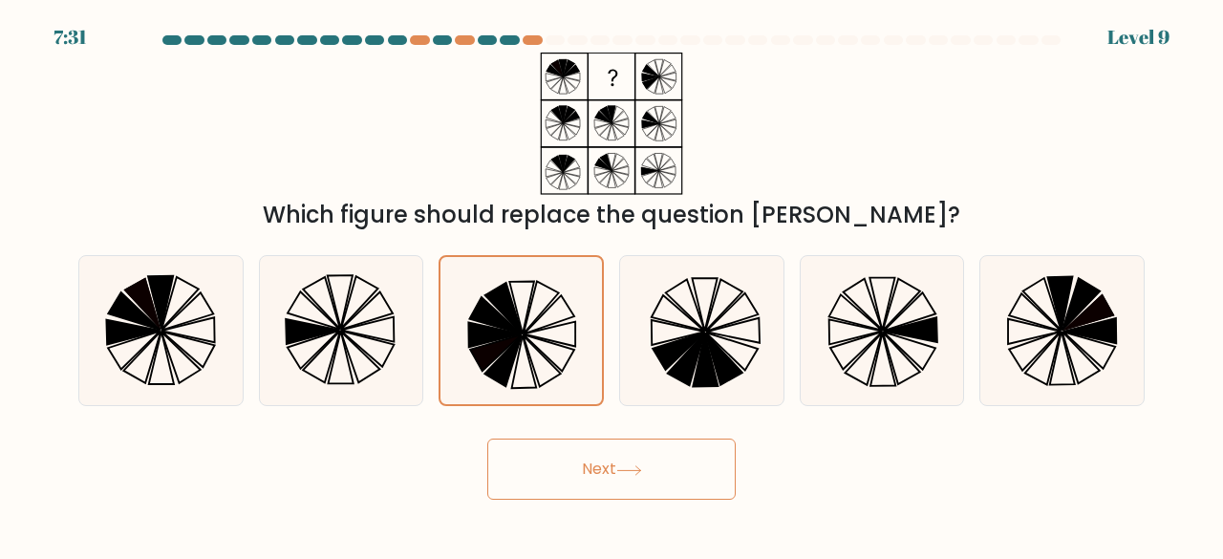
click at [569, 465] on button "Next" at bounding box center [611, 468] width 248 height 61
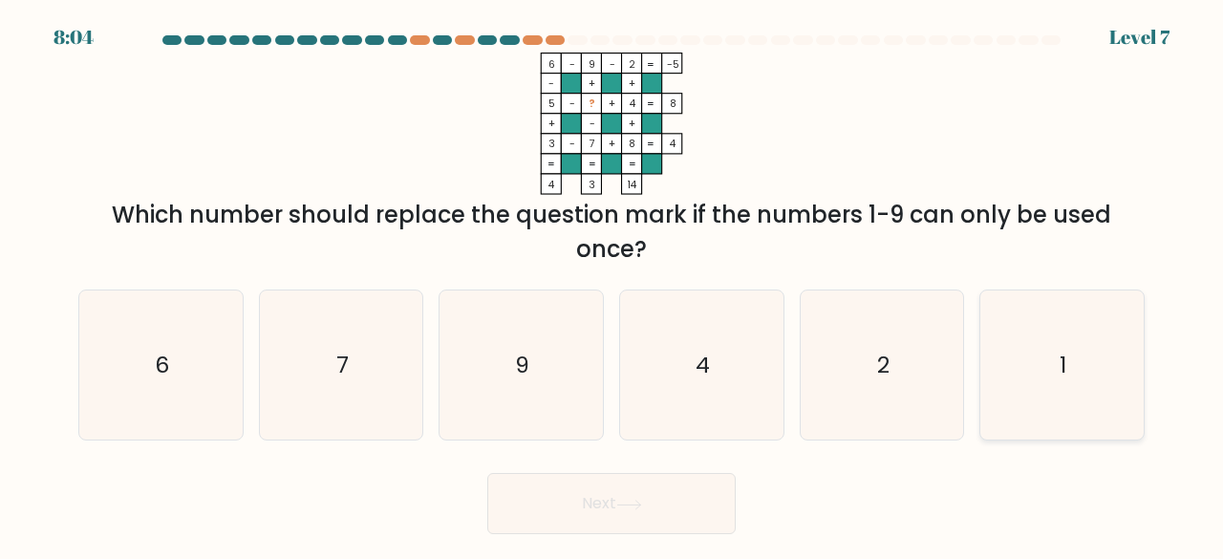
click at [1030, 307] on icon "1" at bounding box center [1062, 365] width 150 height 150
click at [612, 285] on input "f. 1" at bounding box center [611, 282] width 1 height 5
radio input "true"
click at [689, 498] on button "Next" at bounding box center [611, 503] width 248 height 61
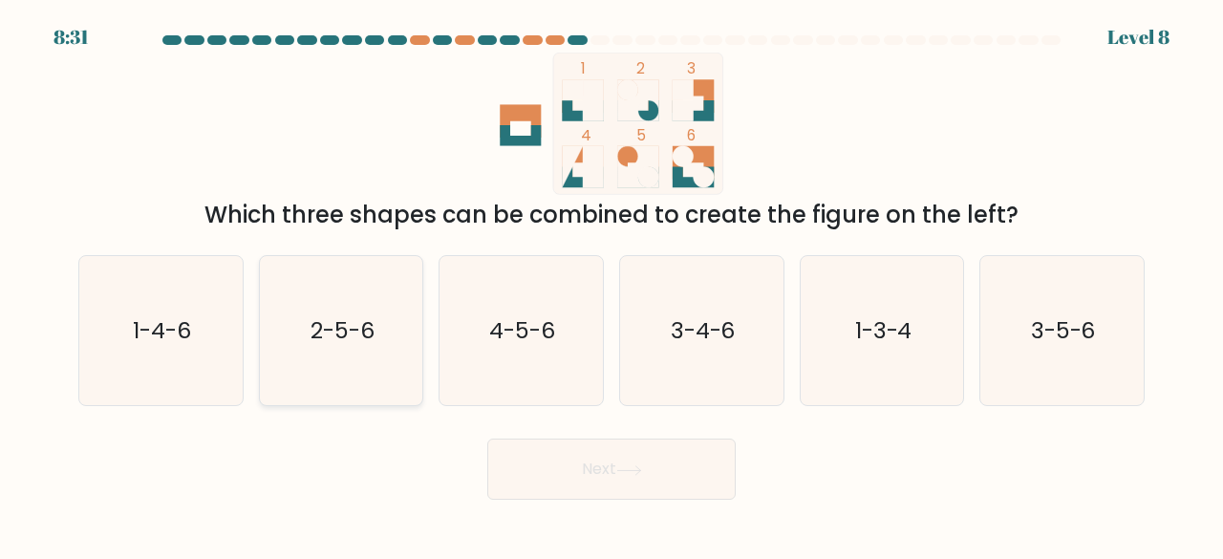
click at [396, 324] on icon "2-5-6" at bounding box center [342, 331] width 150 height 150
click at [611, 285] on input "b. 2-5-6" at bounding box center [611, 282] width 1 height 5
radio input "true"
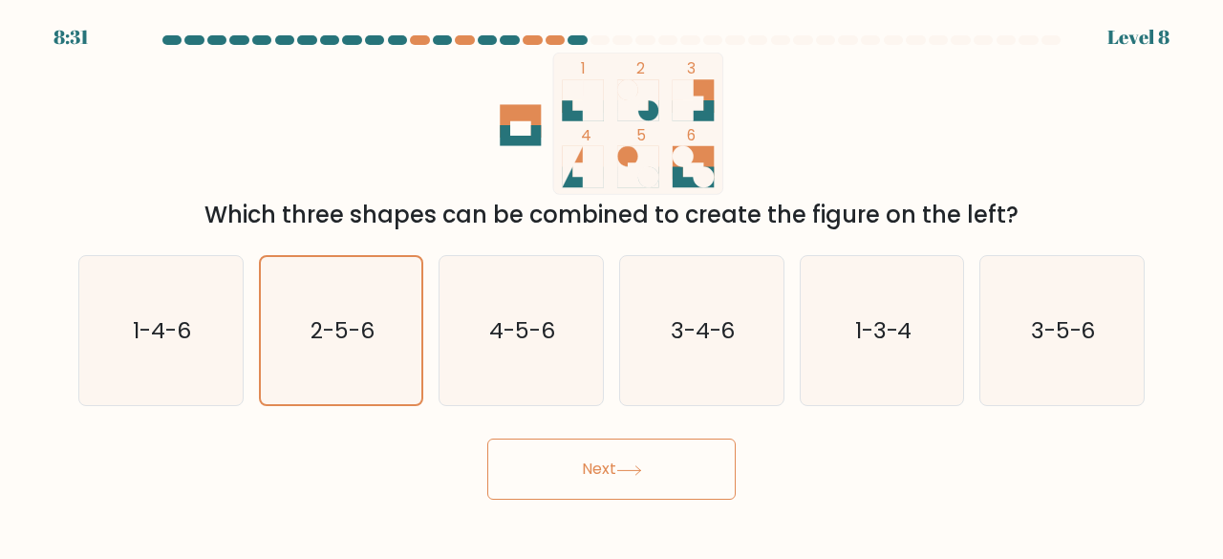
click at [523, 470] on button "Next" at bounding box center [611, 468] width 248 height 61
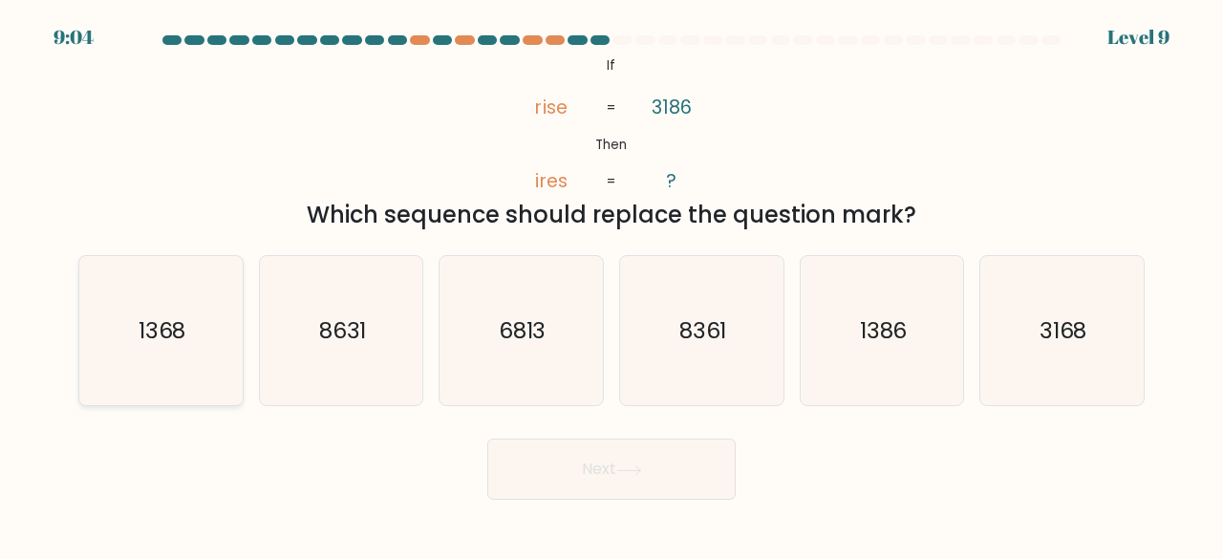
click at [164, 310] on icon "1368" at bounding box center [161, 331] width 150 height 150
click at [611, 285] on input "a. 1368" at bounding box center [611, 282] width 1 height 5
radio input "true"
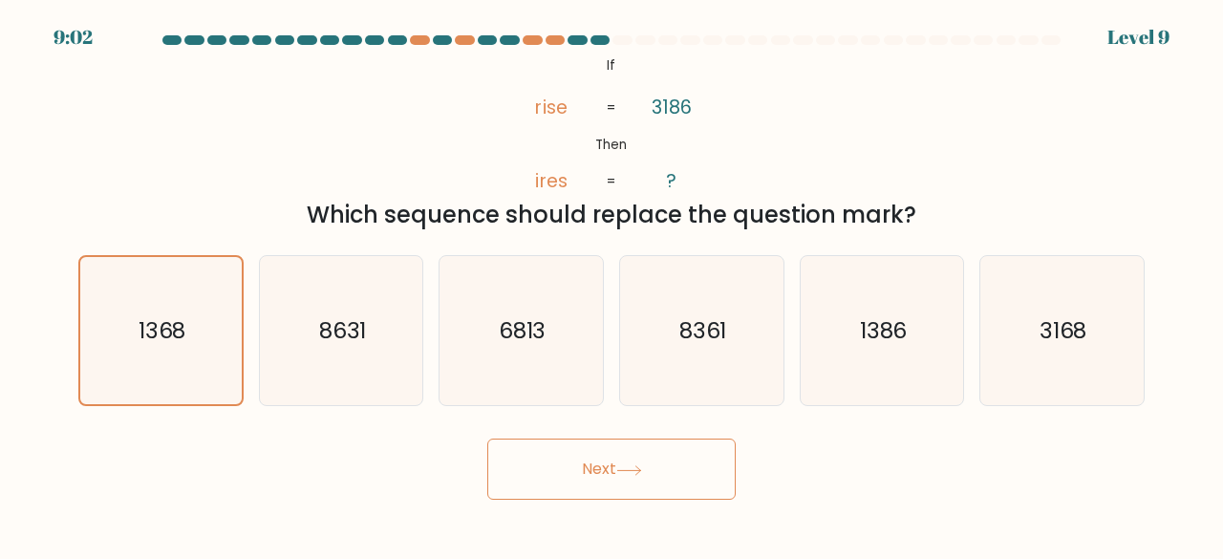
click at [627, 492] on button "Next" at bounding box center [611, 468] width 248 height 61
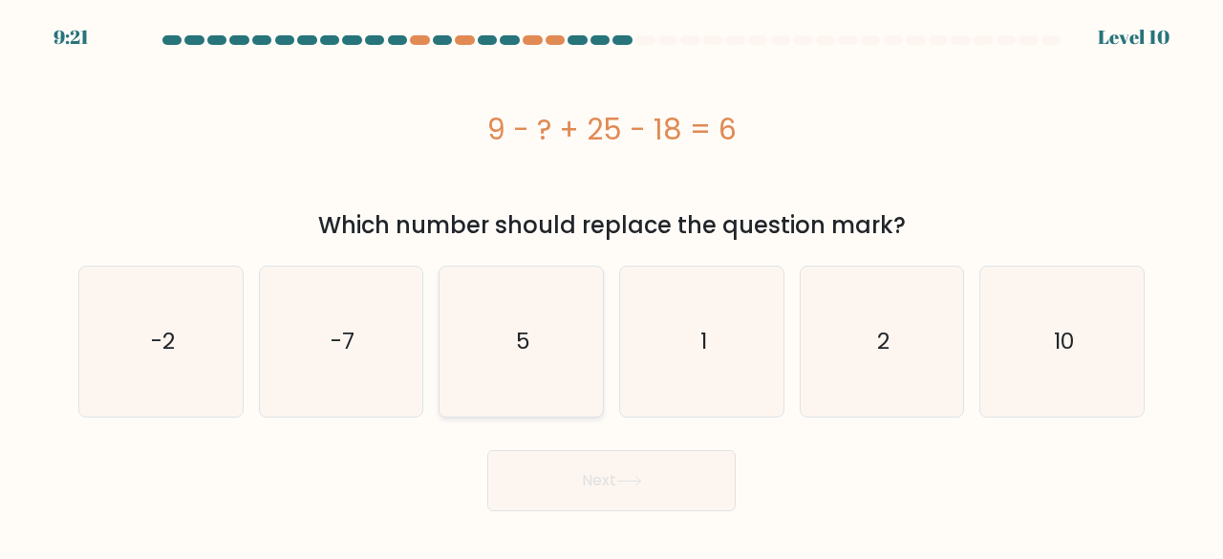
click at [544, 389] on icon "5" at bounding box center [521, 342] width 150 height 150
click at [611, 285] on input "c. 5" at bounding box center [611, 282] width 1 height 5
radio input "true"
click at [575, 444] on div "Next" at bounding box center [611, 475] width 1089 height 71
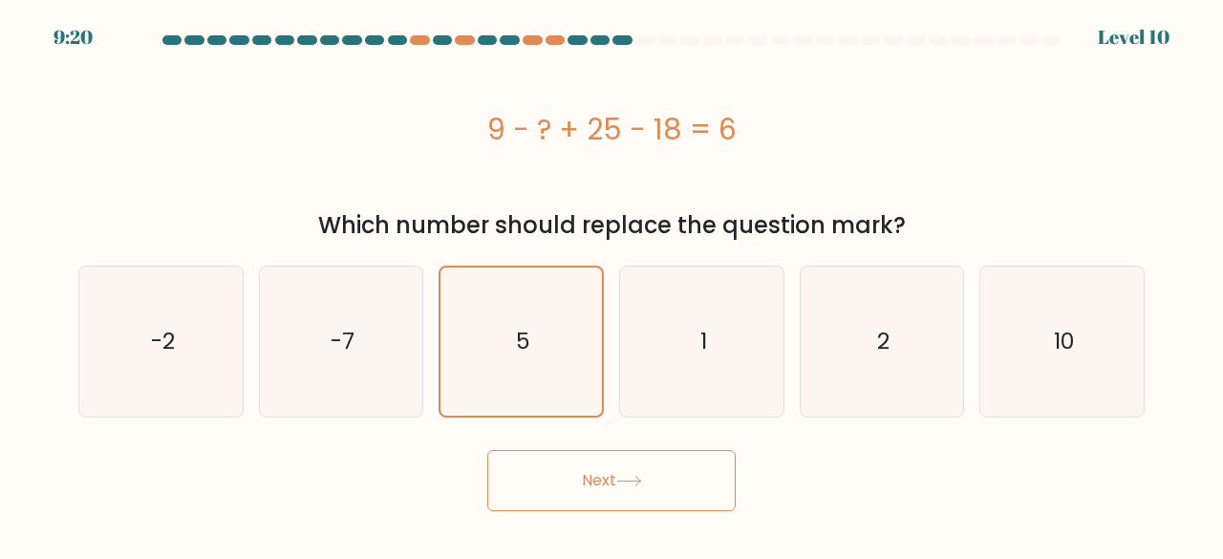
click at [602, 514] on body "9:20 Level 10 5" at bounding box center [611, 279] width 1223 height 559
click at [609, 501] on button "Next" at bounding box center [611, 480] width 248 height 61
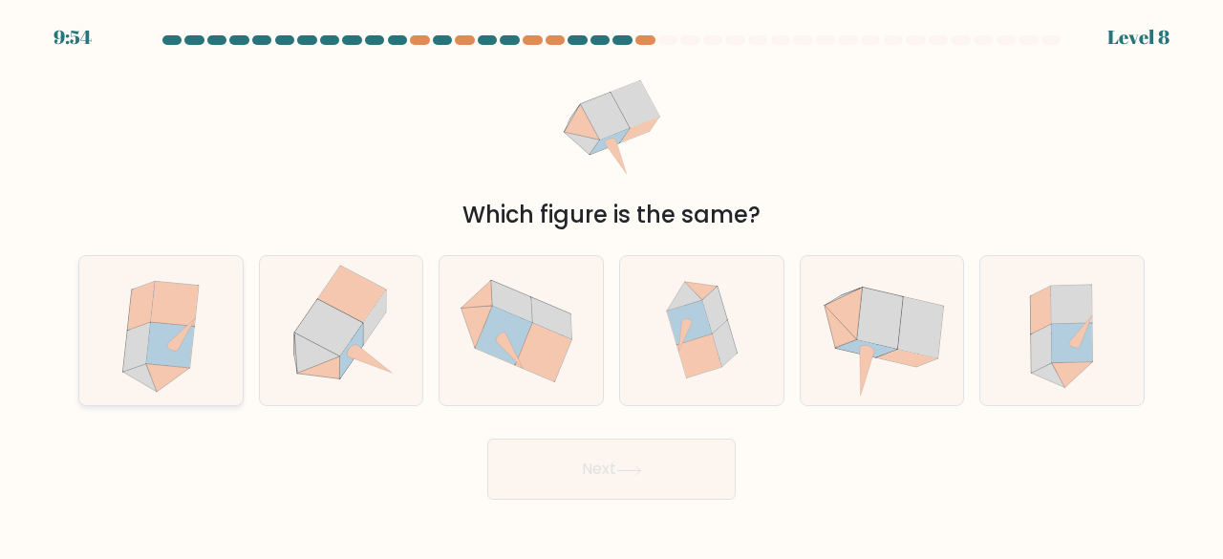
click at [185, 353] on icon at bounding box center [170, 345] width 48 height 45
click at [611, 285] on input "a." at bounding box center [611, 282] width 1 height 5
radio input "true"
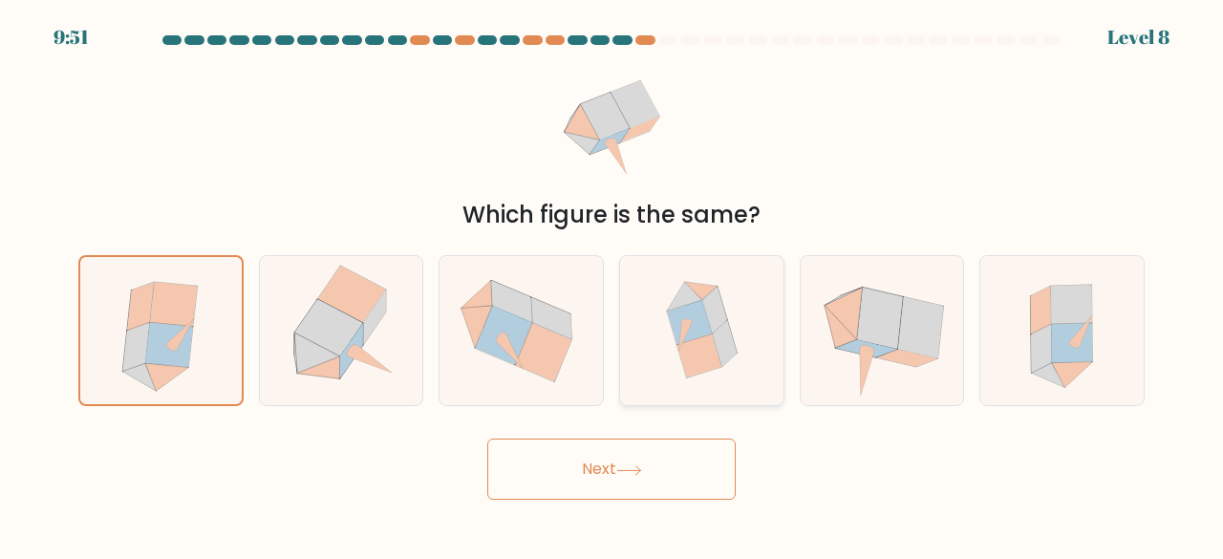
click at [669, 270] on icon at bounding box center [700, 331] width 143 height 150
click at [612, 280] on input "d." at bounding box center [611, 282] width 1 height 5
radio input "true"
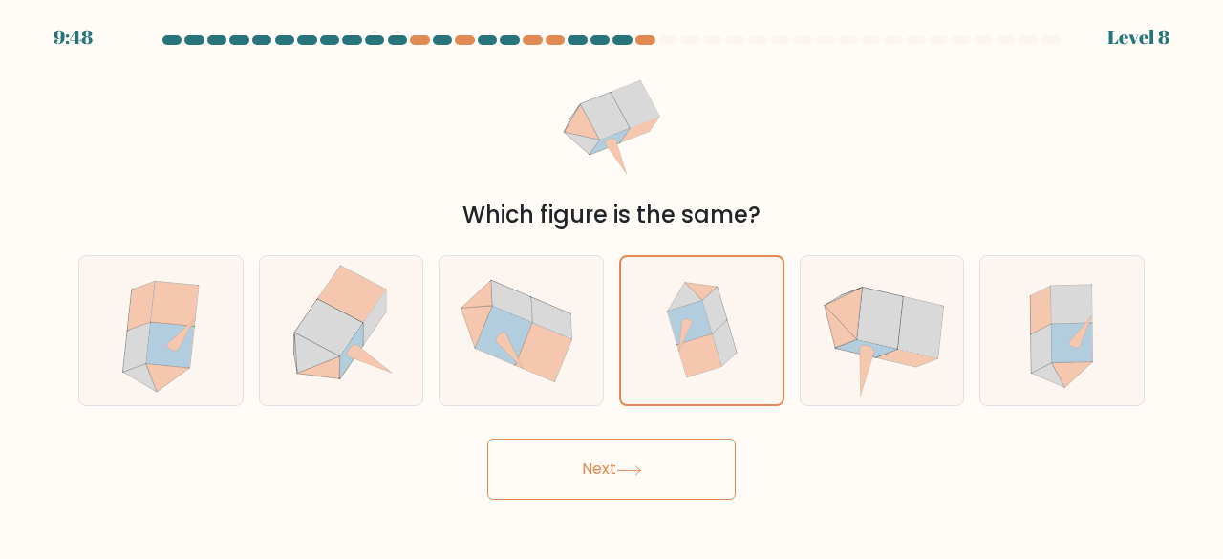
click at [707, 479] on button "Next" at bounding box center [611, 468] width 248 height 61
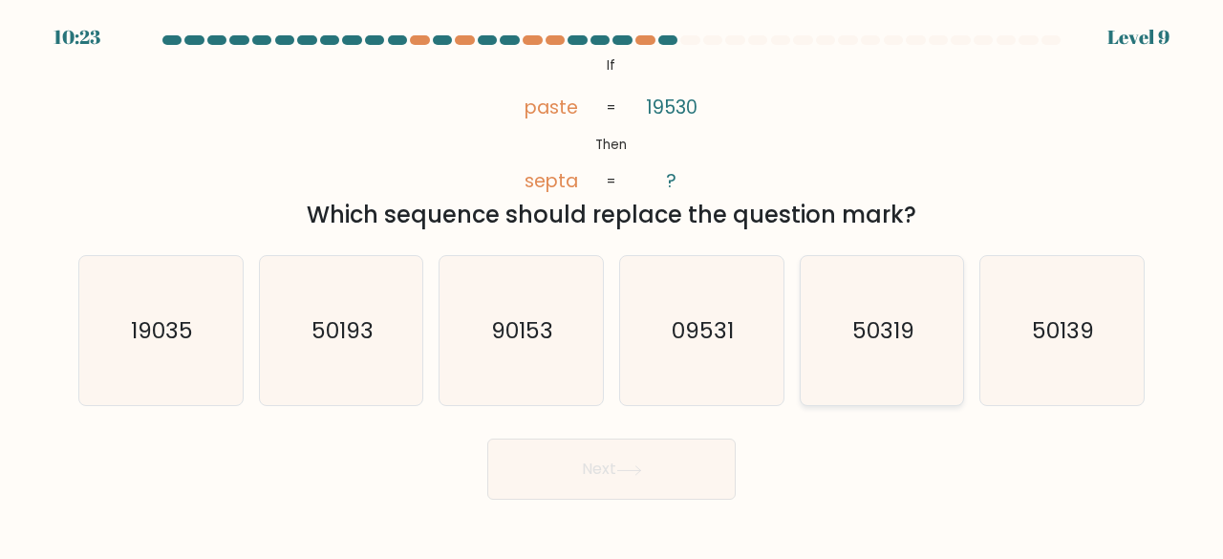
click at [886, 322] on text "50319" at bounding box center [883, 330] width 62 height 32
click at [612, 285] on input "e. 50319" at bounding box center [611, 282] width 1 height 5
radio input "true"
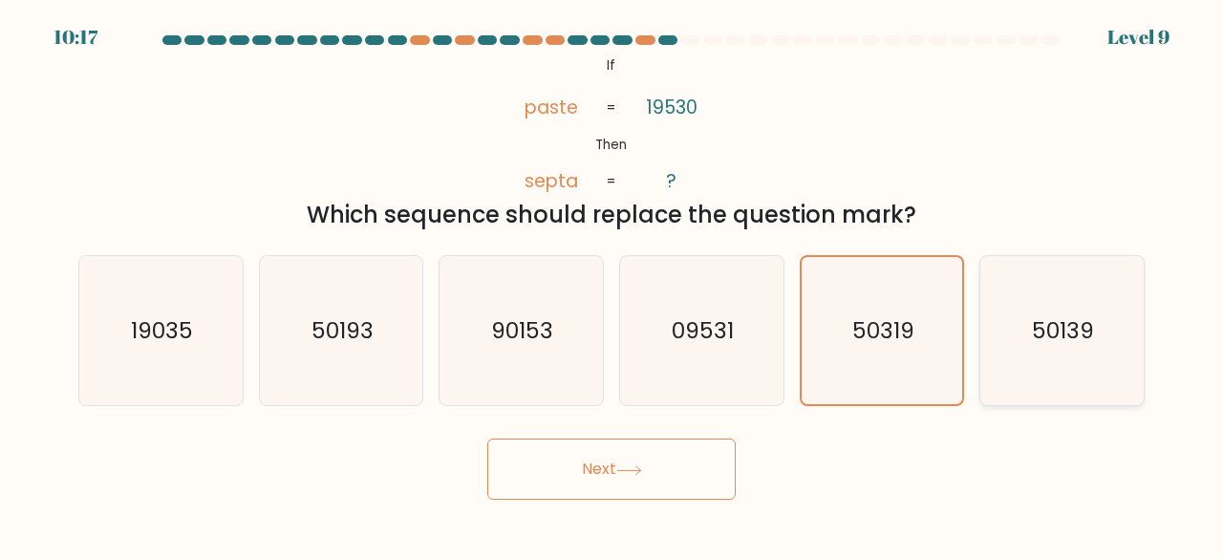
click at [1061, 269] on icon "50139" at bounding box center [1062, 331] width 150 height 150
click at [612, 280] on input "f. 50139" at bounding box center [611, 282] width 1 height 5
radio input "true"
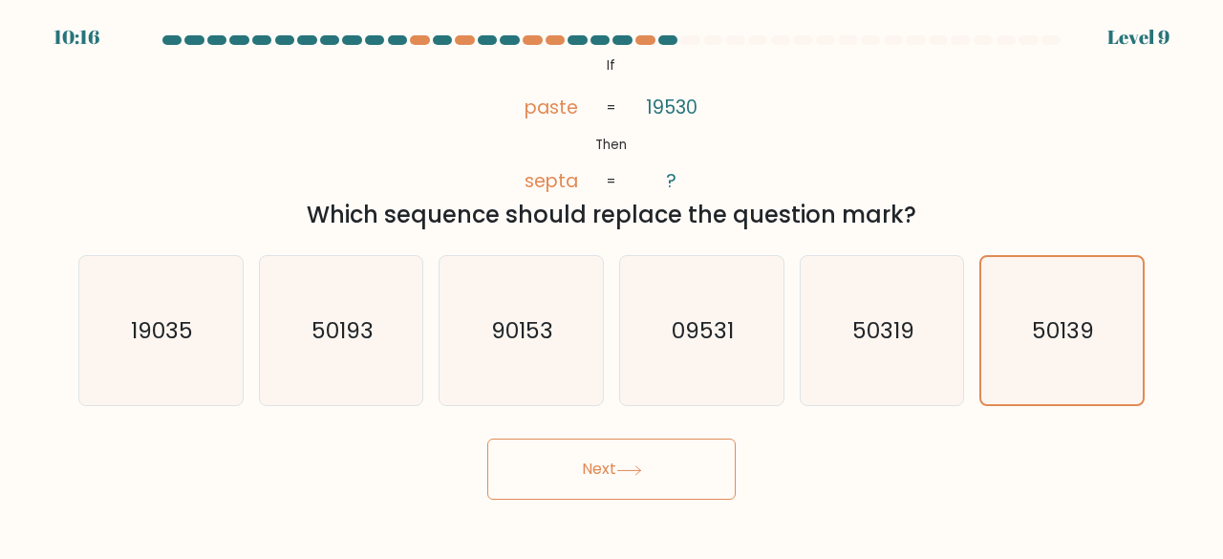
click at [724, 462] on button "Next" at bounding box center [611, 468] width 248 height 61
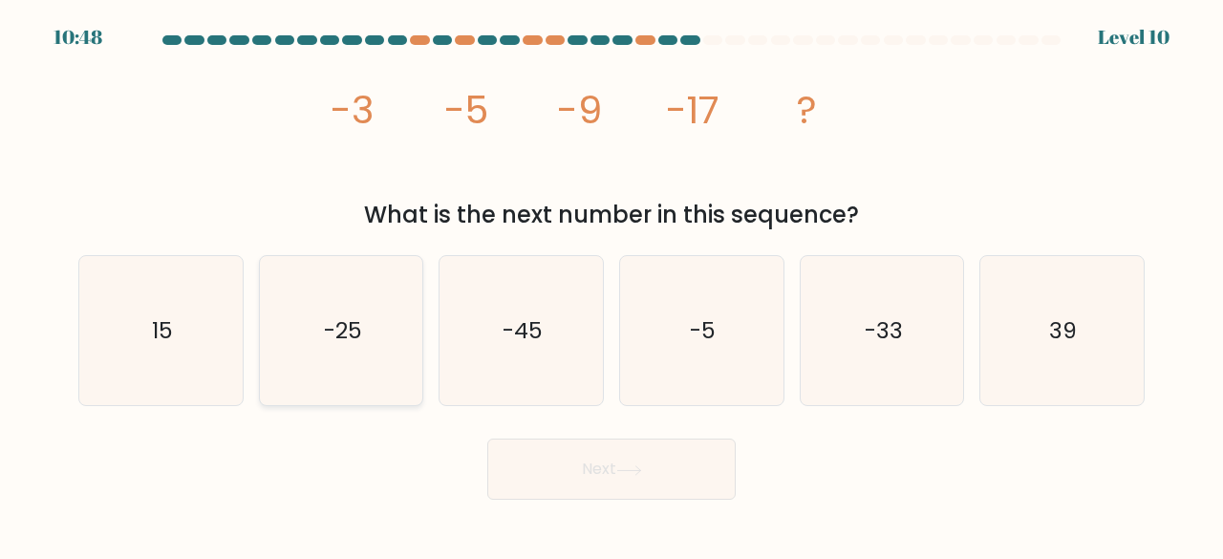
click at [362, 376] on icon "-25" at bounding box center [342, 331] width 150 height 150
click at [611, 285] on input "b. -25" at bounding box center [611, 282] width 1 height 5
radio input "true"
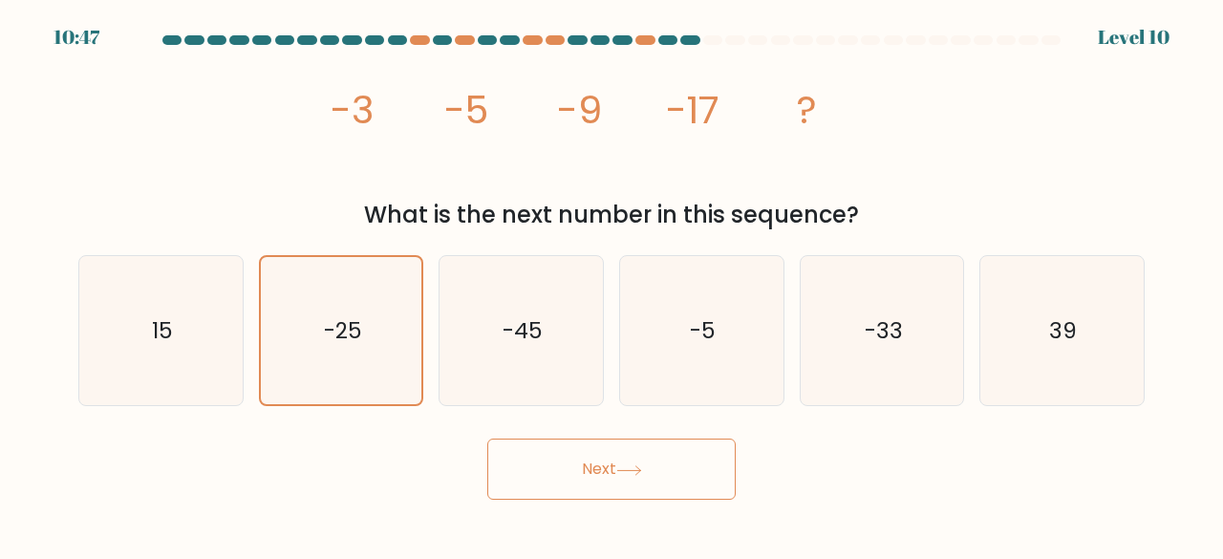
click at [609, 479] on button "Next" at bounding box center [611, 468] width 248 height 61
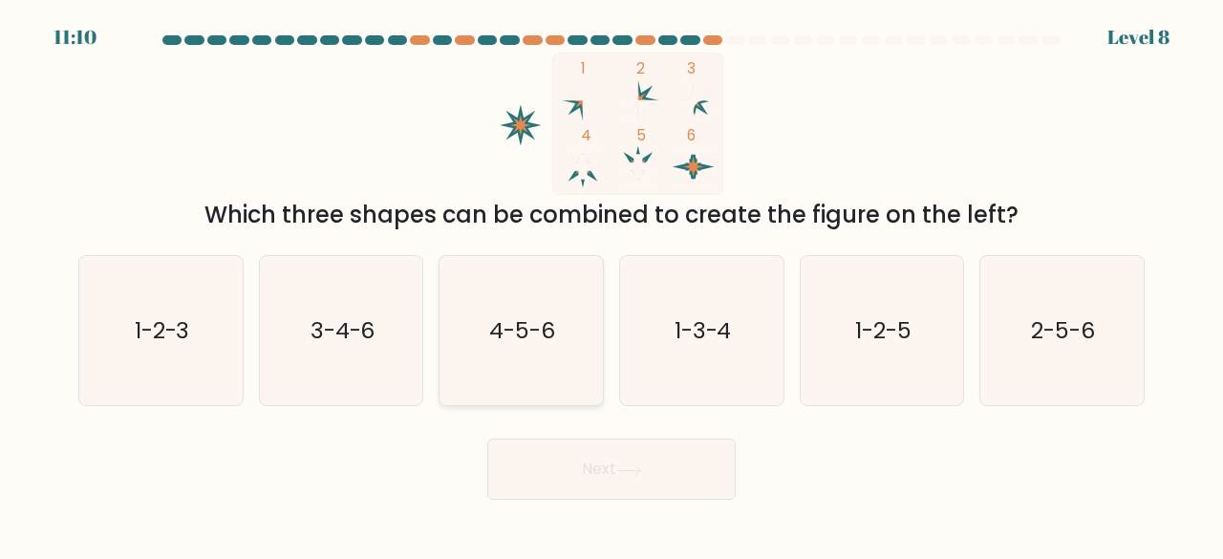
click at [544, 339] on text "4-5-6" at bounding box center [523, 330] width 66 height 32
click at [611, 285] on input "c. 4-5-6" at bounding box center [611, 282] width 1 height 5
radio input "true"
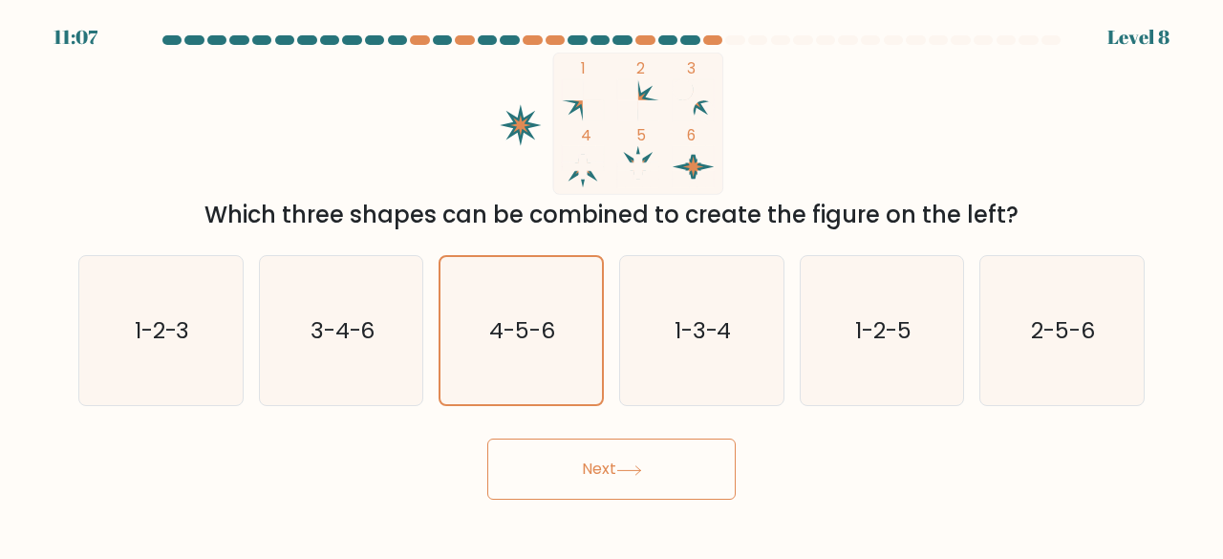
click at [628, 465] on icon at bounding box center [629, 470] width 26 height 11
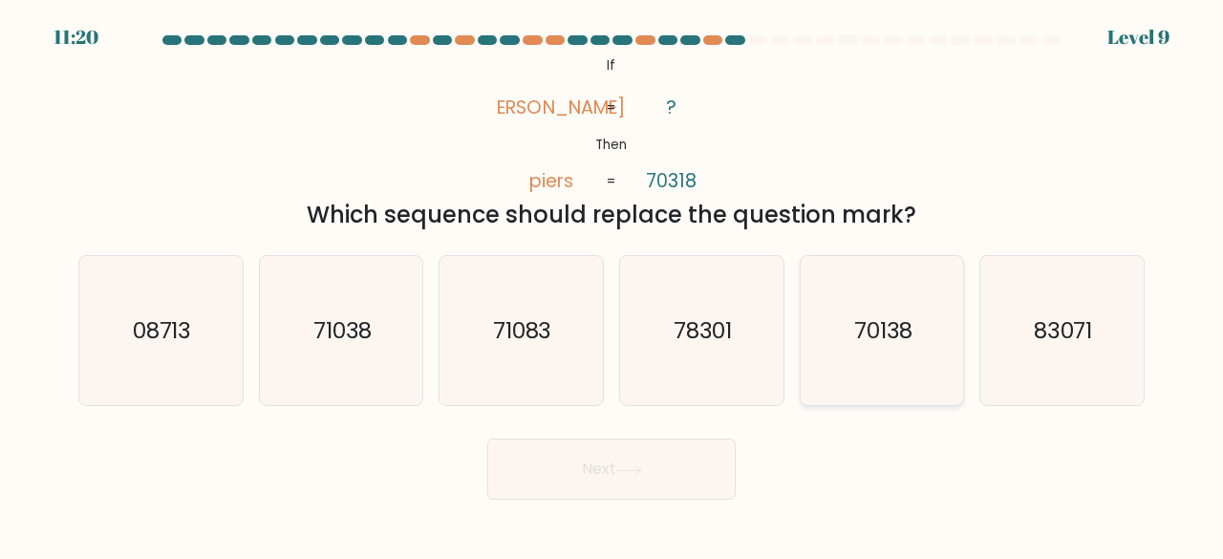
click at [864, 308] on icon "70138" at bounding box center [882, 331] width 150 height 150
click at [612, 285] on input "e. 70138" at bounding box center [611, 282] width 1 height 5
radio input "true"
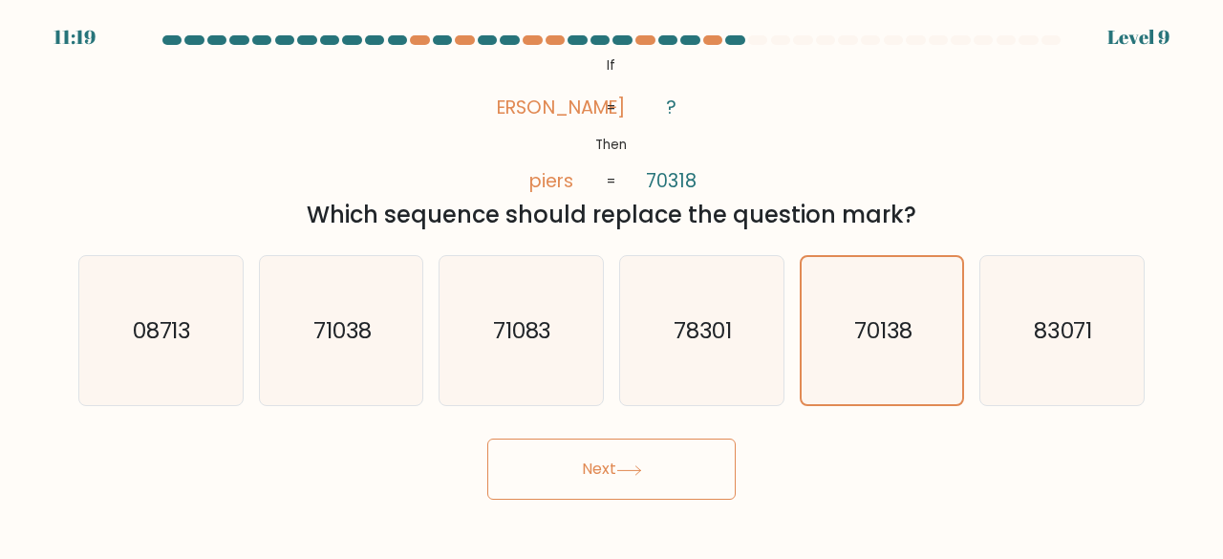
click at [666, 467] on button "Next" at bounding box center [611, 468] width 248 height 61
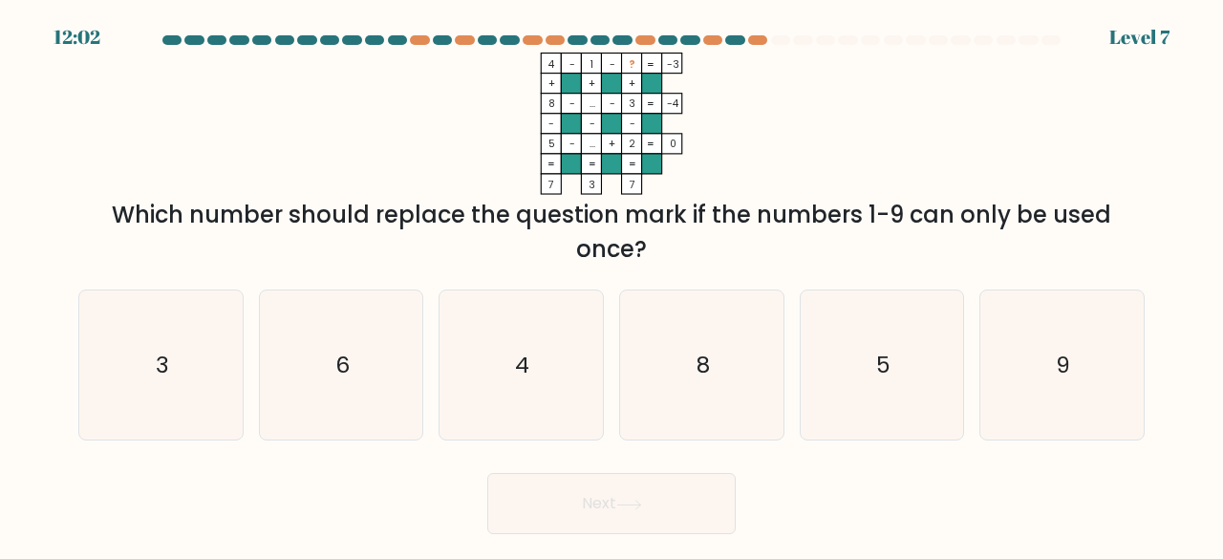
drag, startPoint x: 666, startPoint y: 467, endPoint x: 409, endPoint y: 503, distance: 259.5
click at [409, 503] on div "Next" at bounding box center [611, 498] width 1089 height 71
click at [378, 386] on icon "6" at bounding box center [342, 365] width 150 height 150
click at [611, 285] on input "b. 6" at bounding box center [611, 282] width 1 height 5
radio input "true"
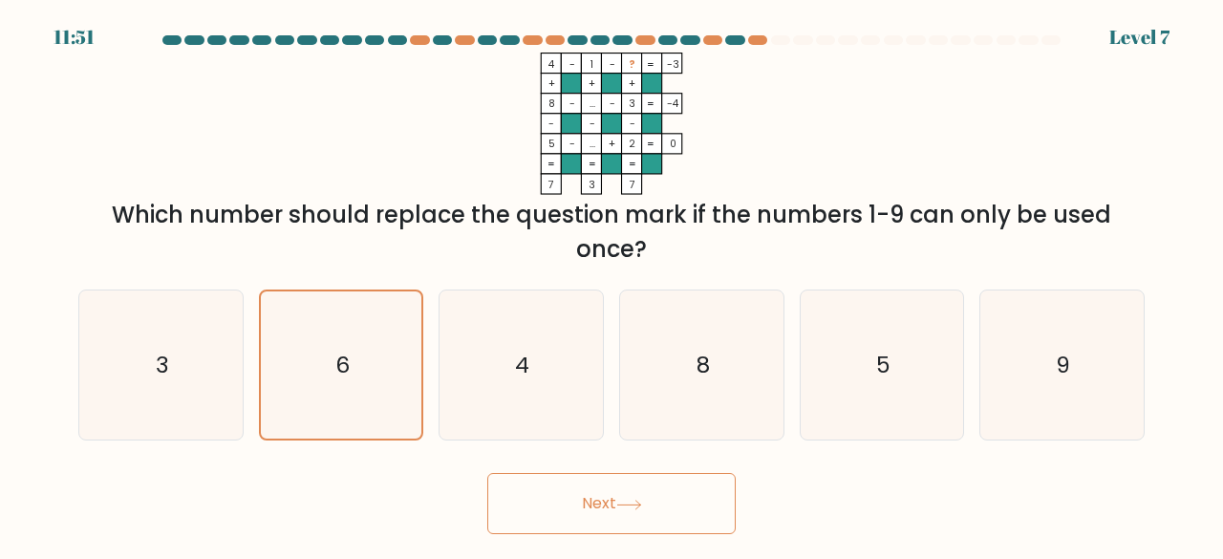
click at [536, 488] on button "Next" at bounding box center [611, 503] width 248 height 61
click at [547, 489] on button "Next" at bounding box center [611, 503] width 248 height 61
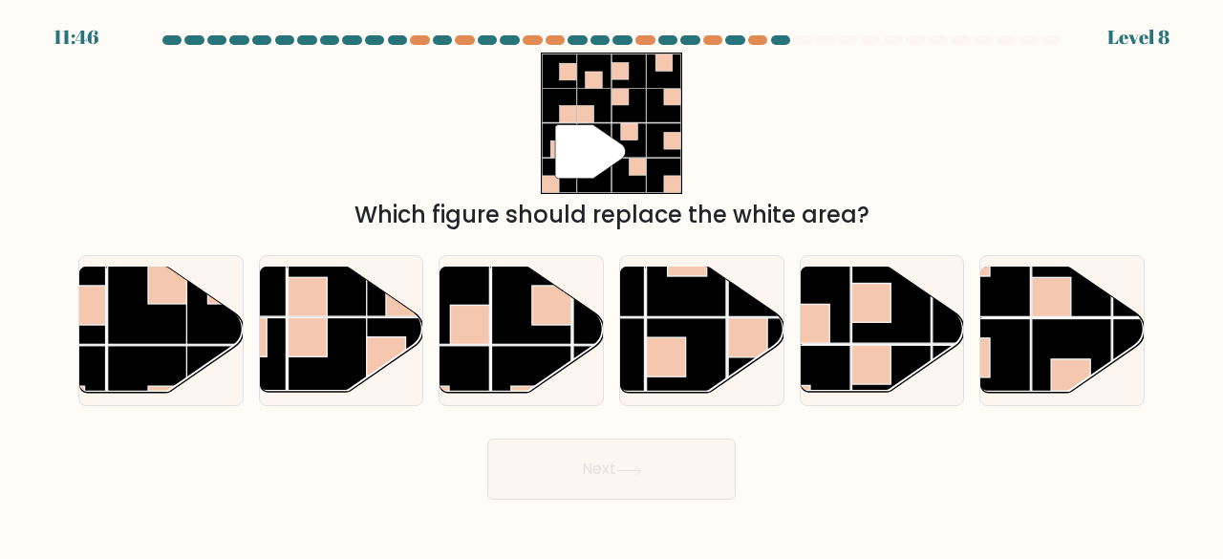
click at [535, 489] on button "Next" at bounding box center [611, 468] width 248 height 61
click at [681, 142] on rect at bounding box center [611, 123] width 140 height 140
click at [828, 322] on rect at bounding box center [809, 324] width 39 height 39
click at [612, 285] on input "e." at bounding box center [611, 282] width 1 height 5
radio input "true"
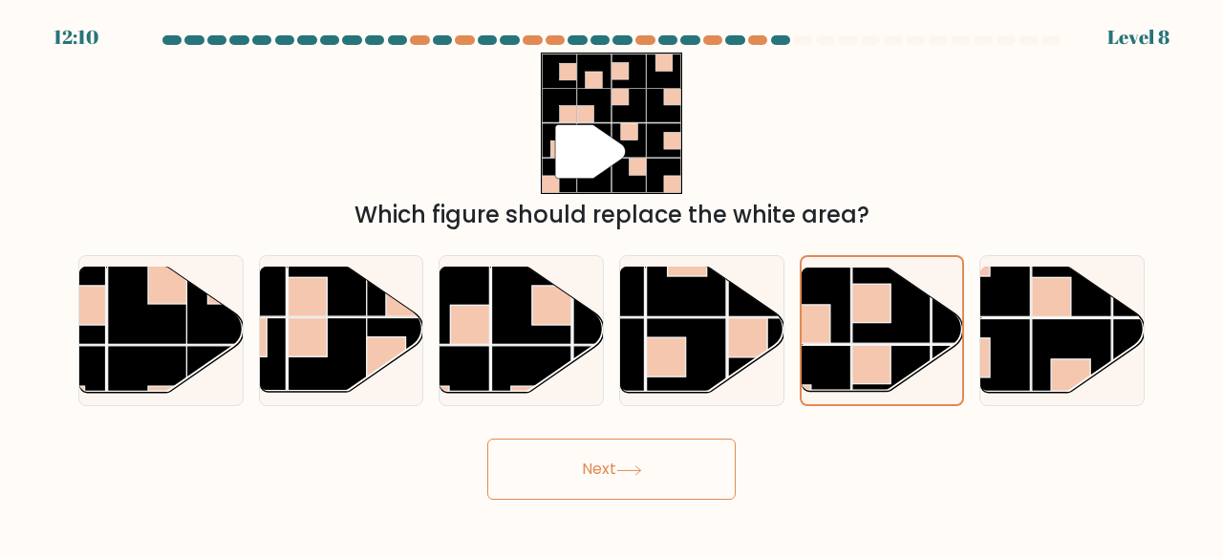
click at [687, 463] on button "Next" at bounding box center [611, 468] width 248 height 61
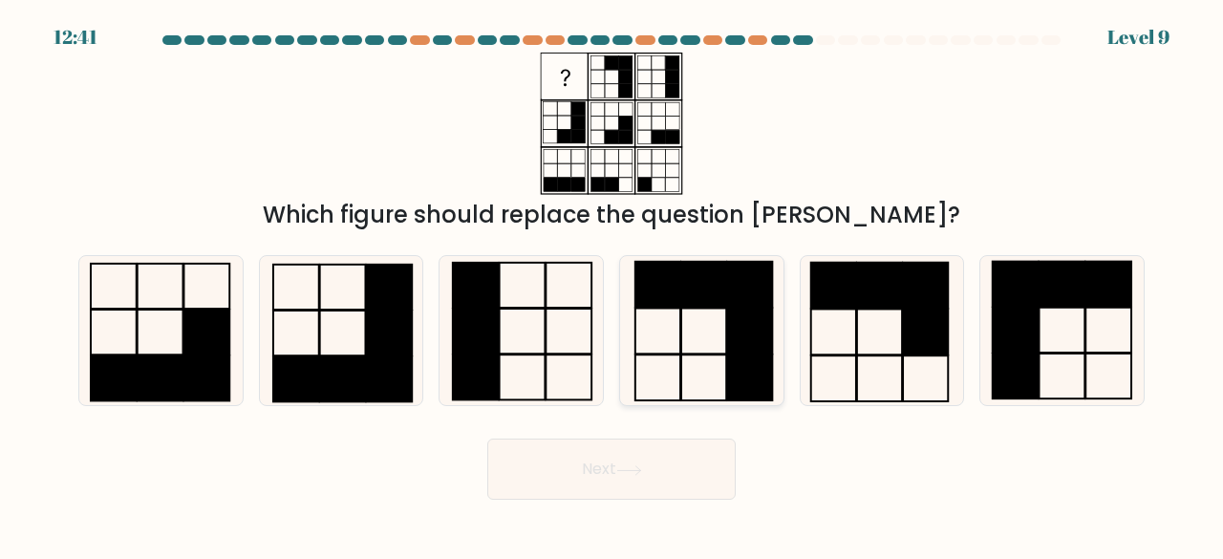
click at [689, 297] on rect at bounding box center [703, 285] width 45 height 46
click at [612, 285] on input "d." at bounding box center [611, 282] width 1 height 5
radio input "true"
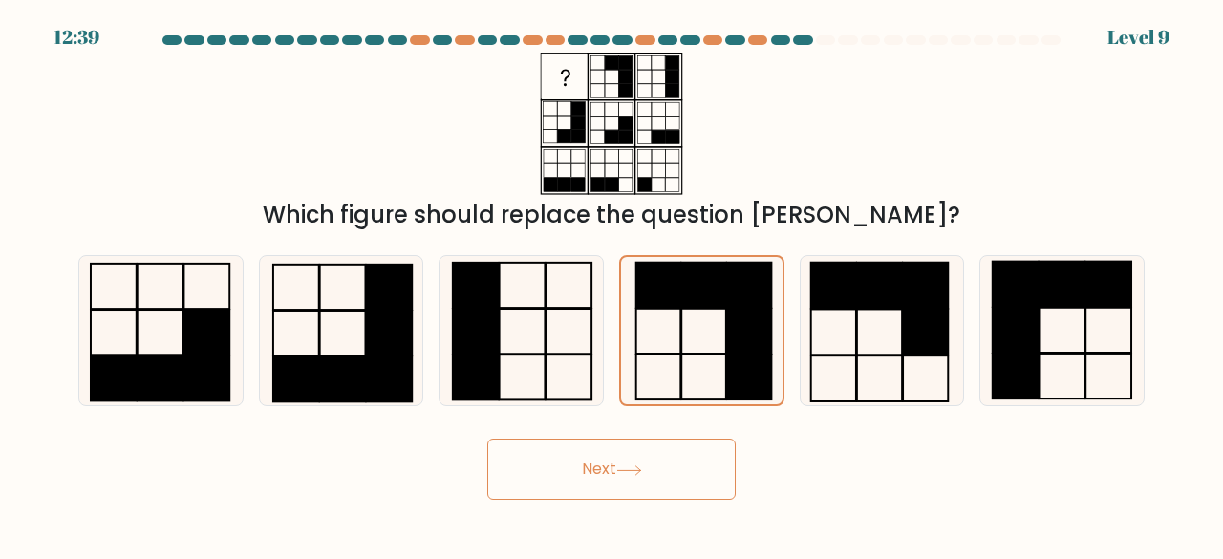
click at [649, 465] on button "Next" at bounding box center [611, 468] width 248 height 61
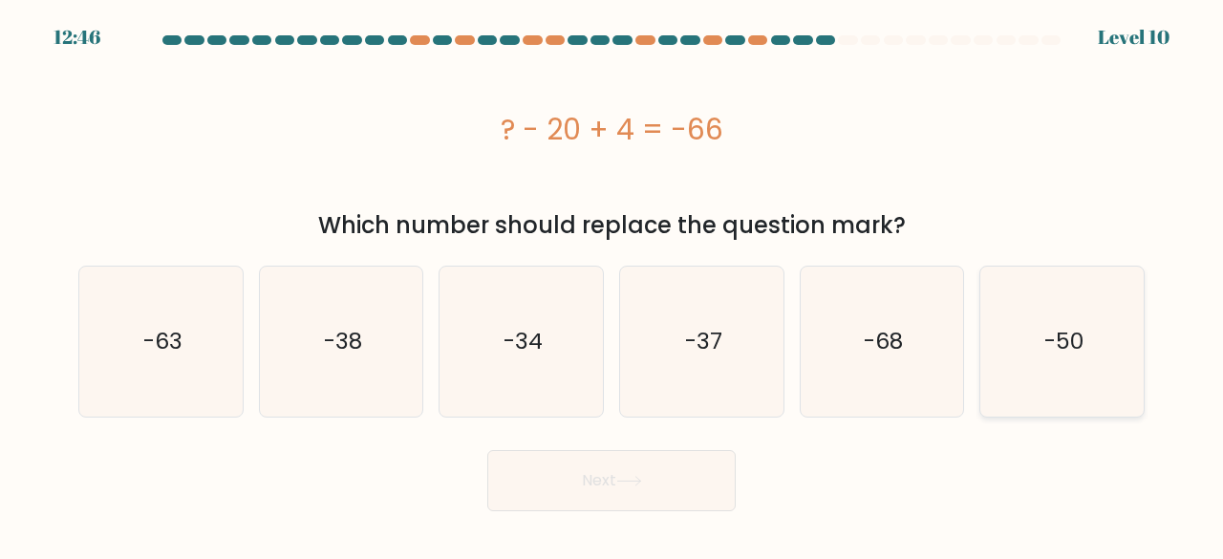
click at [995, 338] on icon "-50" at bounding box center [1062, 342] width 150 height 150
click at [612, 285] on input "f. -50" at bounding box center [611, 282] width 1 height 5
radio input "true"
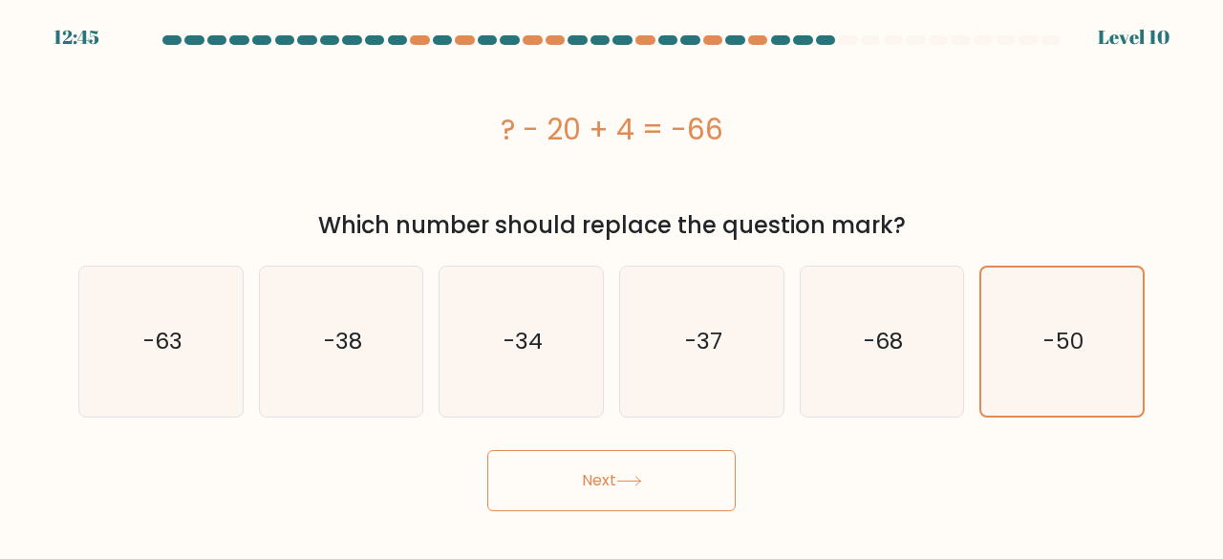
click at [718, 497] on button "Next" at bounding box center [611, 480] width 248 height 61
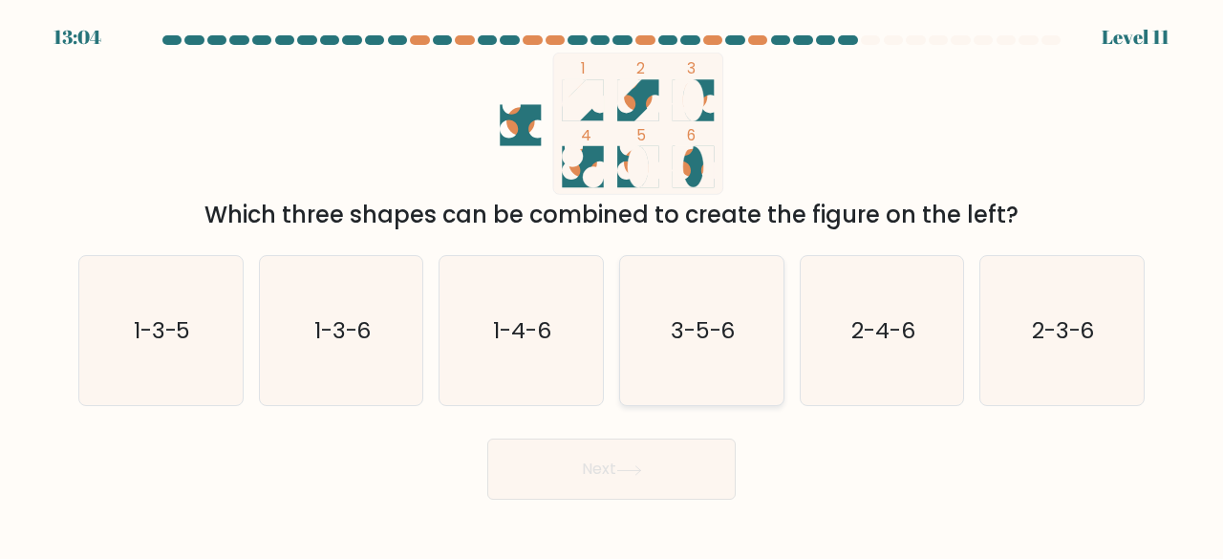
click at [679, 287] on icon "3-5-6" at bounding box center [702, 331] width 150 height 150
click at [612, 285] on input "d. 3-5-6" at bounding box center [611, 282] width 1 height 5
radio input "true"
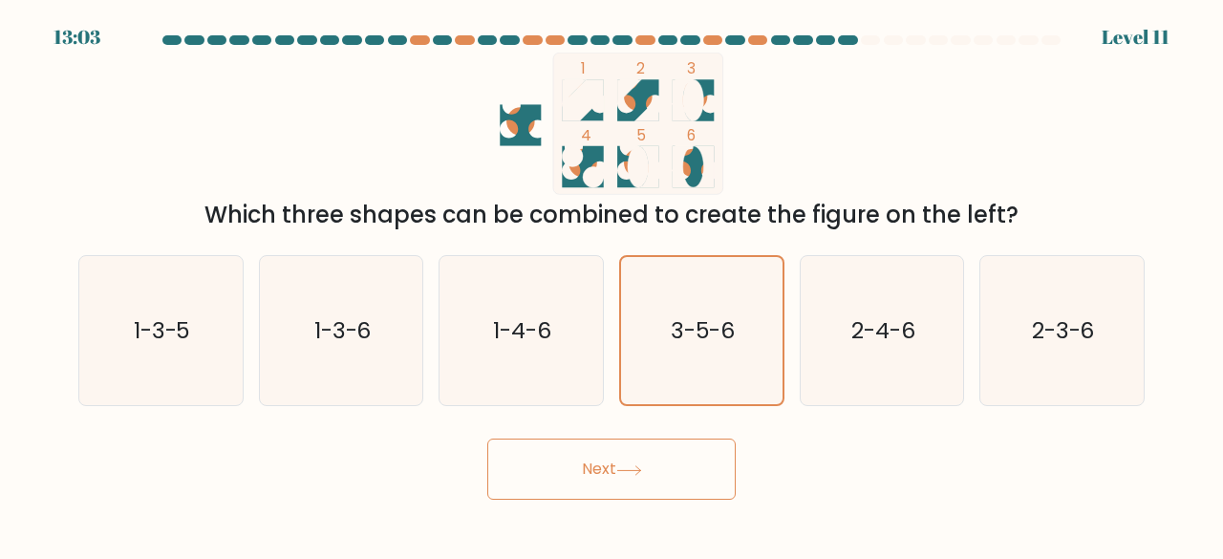
click at [669, 450] on button "Next" at bounding box center [611, 468] width 248 height 61
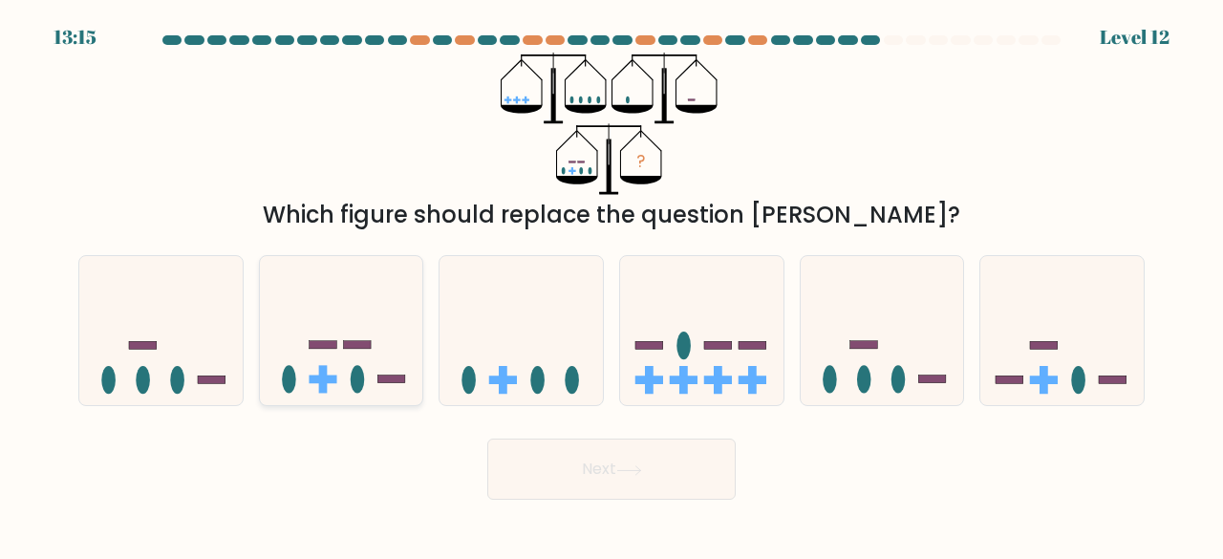
click at [382, 273] on icon at bounding box center [341, 330] width 163 height 135
click at [611, 280] on input "b." at bounding box center [611, 282] width 1 height 5
radio input "true"
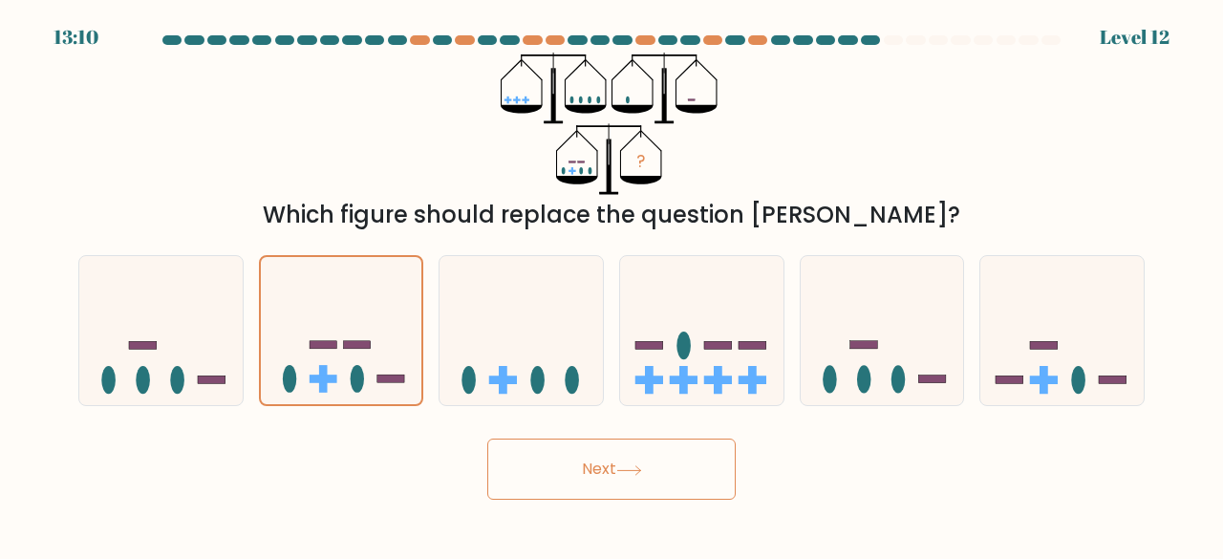
click at [577, 450] on button "Next" at bounding box center [611, 468] width 248 height 61
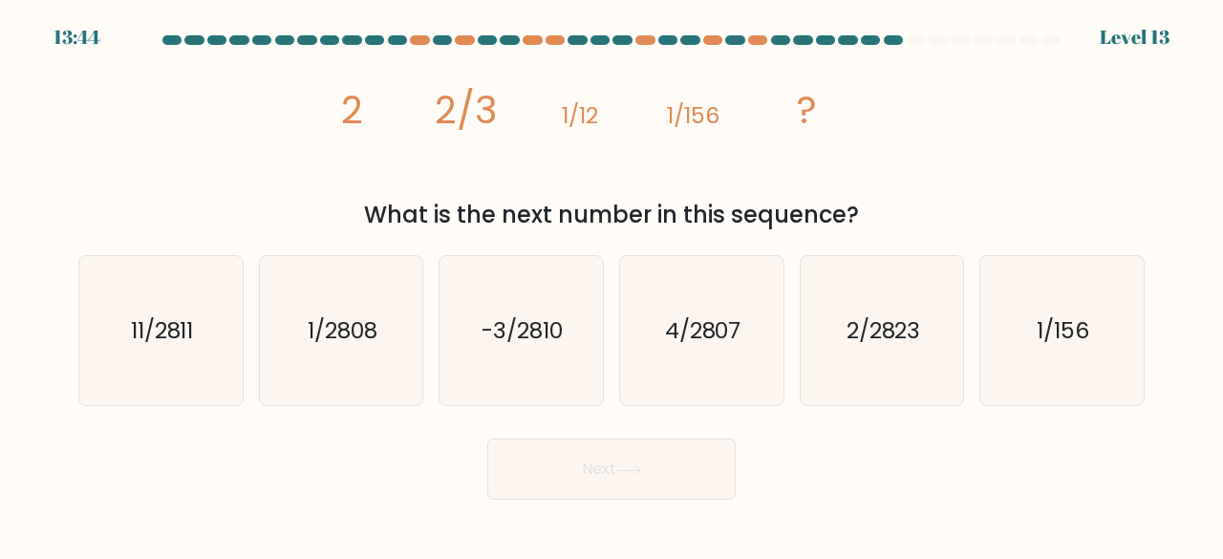
click at [251, 342] on div "b. 1/2808" at bounding box center [341, 331] width 181 height 152
click at [288, 327] on icon "1/2808" at bounding box center [342, 331] width 150 height 150
click at [611, 285] on input "b. 1/2808" at bounding box center [611, 282] width 1 height 5
radio input "true"
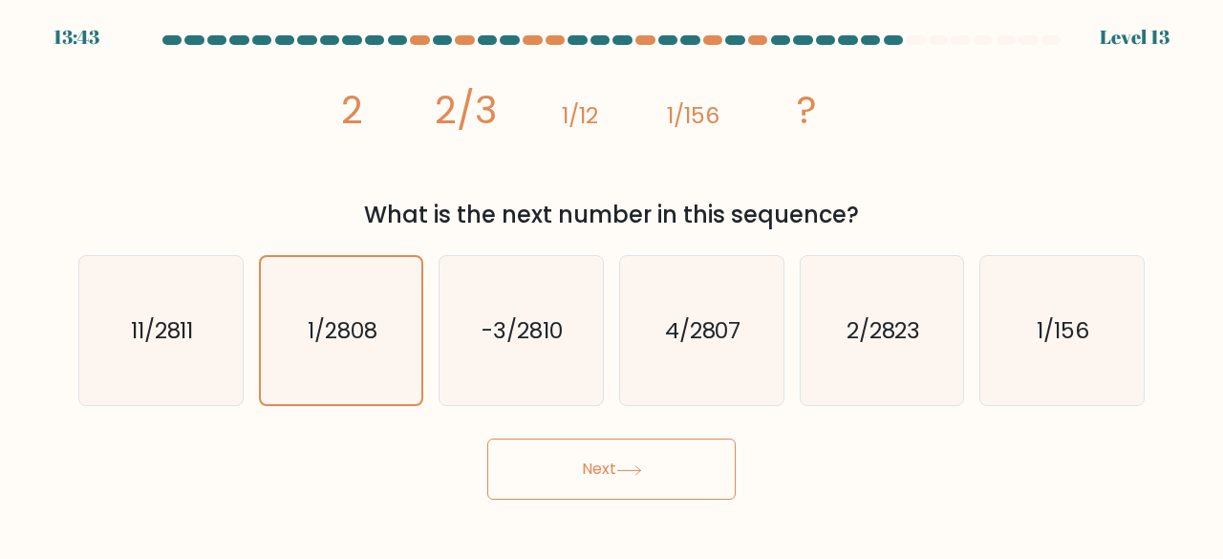
click at [513, 466] on button "Next" at bounding box center [611, 468] width 248 height 61
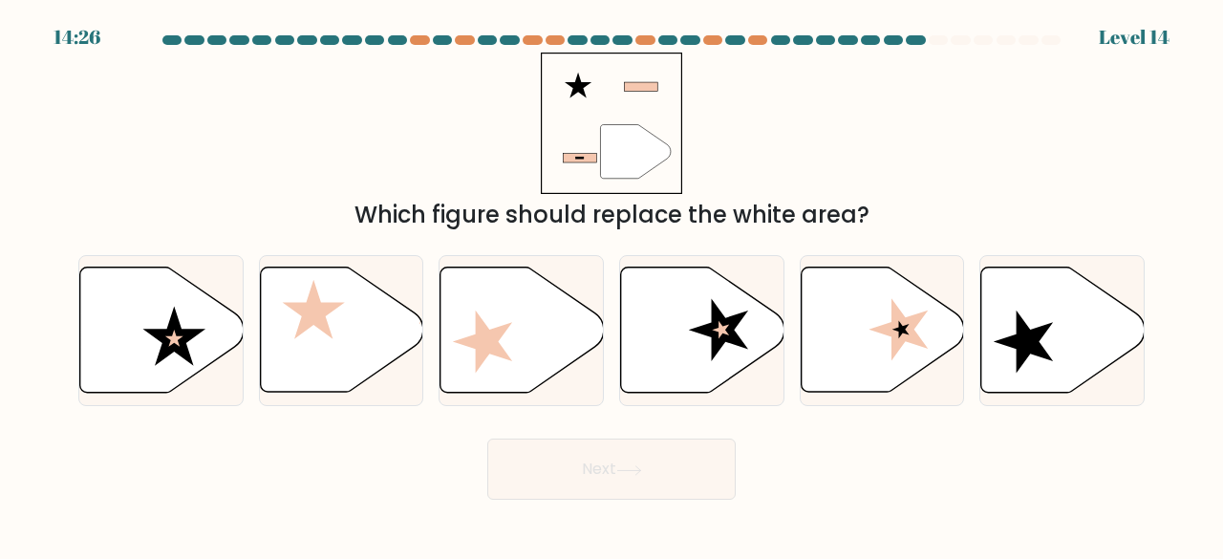
click at [521, 472] on button "Next" at bounding box center [611, 468] width 248 height 61
click at [447, 445] on div "Next" at bounding box center [611, 464] width 1089 height 71
click at [316, 362] on icon at bounding box center [341, 329] width 163 height 125
click at [611, 285] on input "b." at bounding box center [611, 282] width 1 height 5
radio input "true"
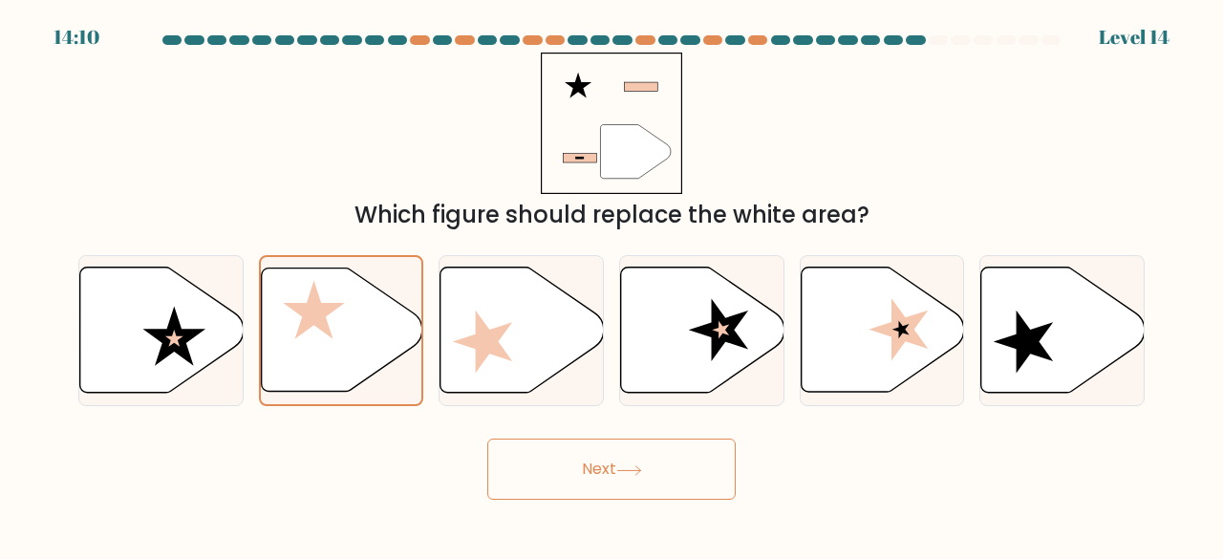
click at [553, 450] on button "Next" at bounding box center [611, 468] width 248 height 61
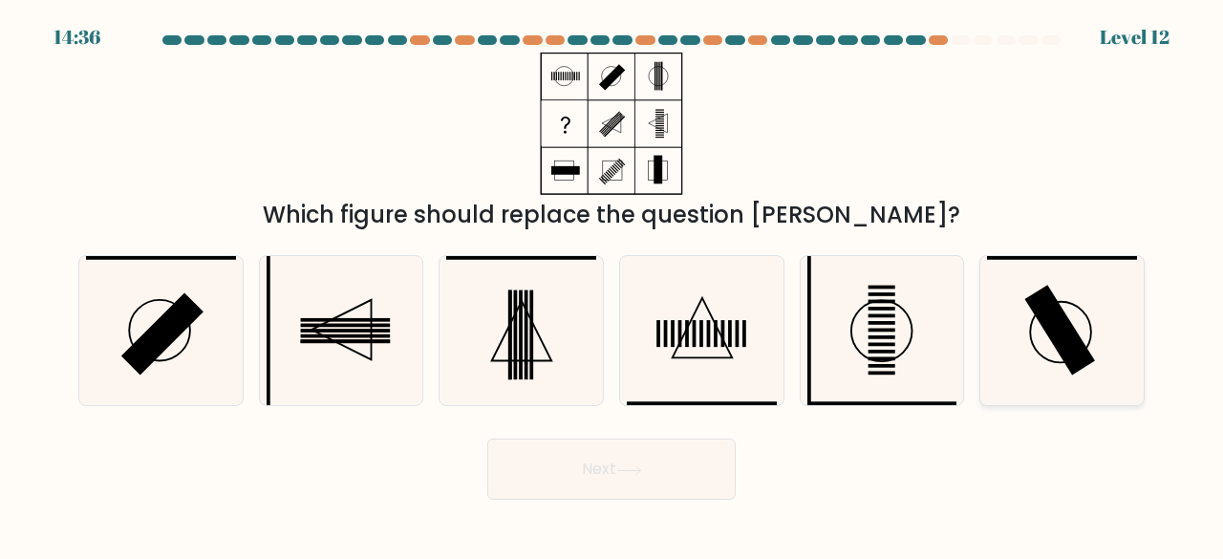
click at [1091, 320] on icon at bounding box center [1062, 331] width 150 height 150
click at [612, 285] on input "f." at bounding box center [611, 282] width 1 height 5
radio input "true"
click at [652, 464] on button "Next" at bounding box center [611, 468] width 248 height 61
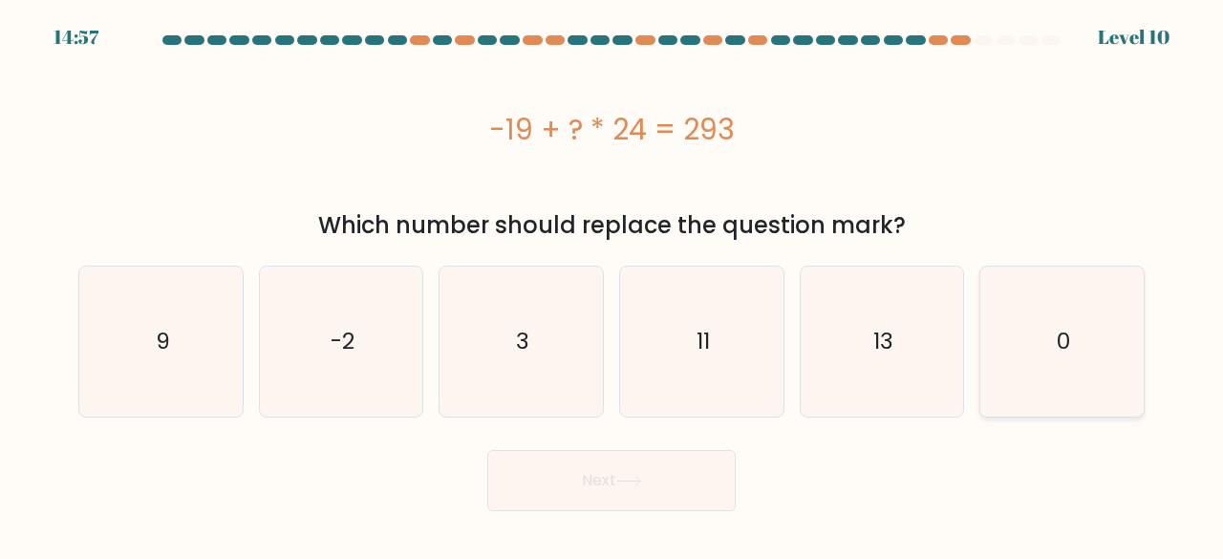
click at [1035, 318] on icon "0" at bounding box center [1062, 342] width 150 height 150
click at [612, 285] on input "f. 0" at bounding box center [611, 282] width 1 height 5
radio input "true"
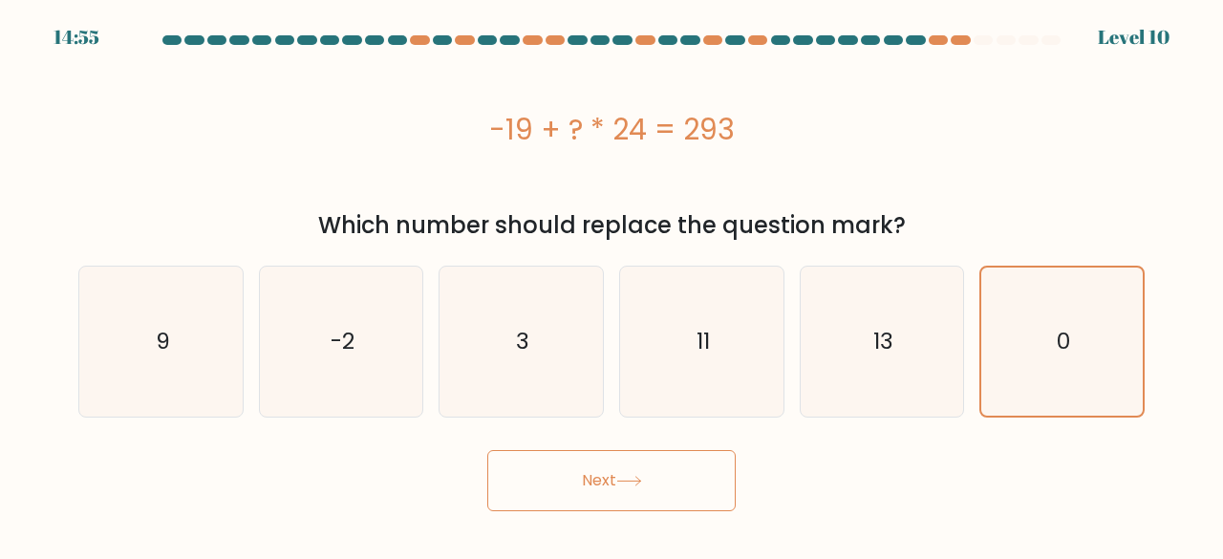
click at [693, 461] on button "Next" at bounding box center [611, 480] width 248 height 61
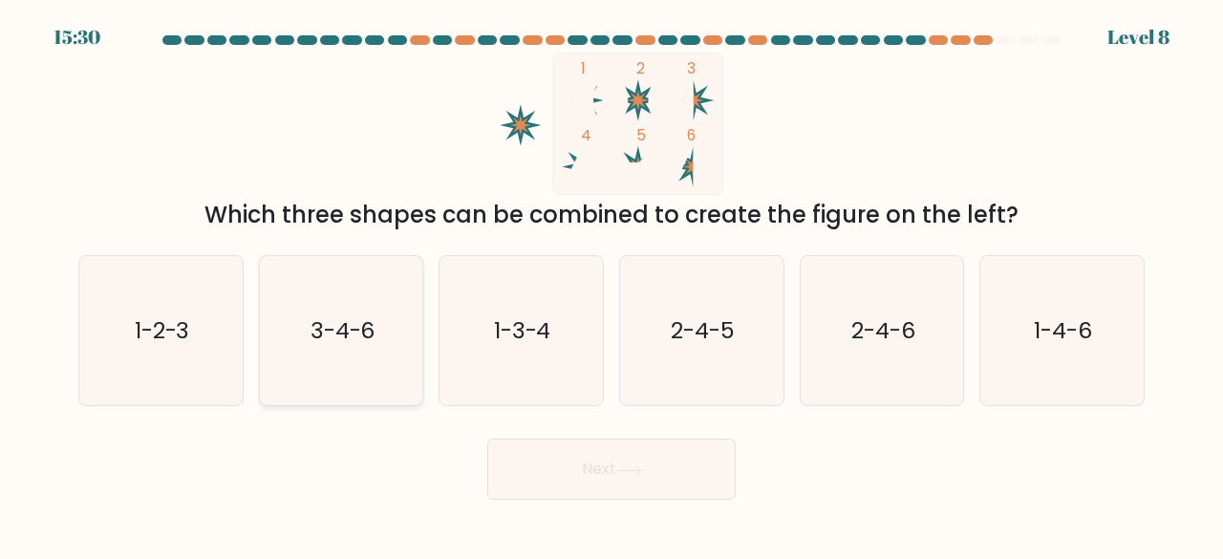
click at [367, 297] on icon "3-4-6" at bounding box center [342, 331] width 150 height 150
click at [611, 285] on input "b. 3-4-6" at bounding box center [611, 282] width 1 height 5
radio input "true"
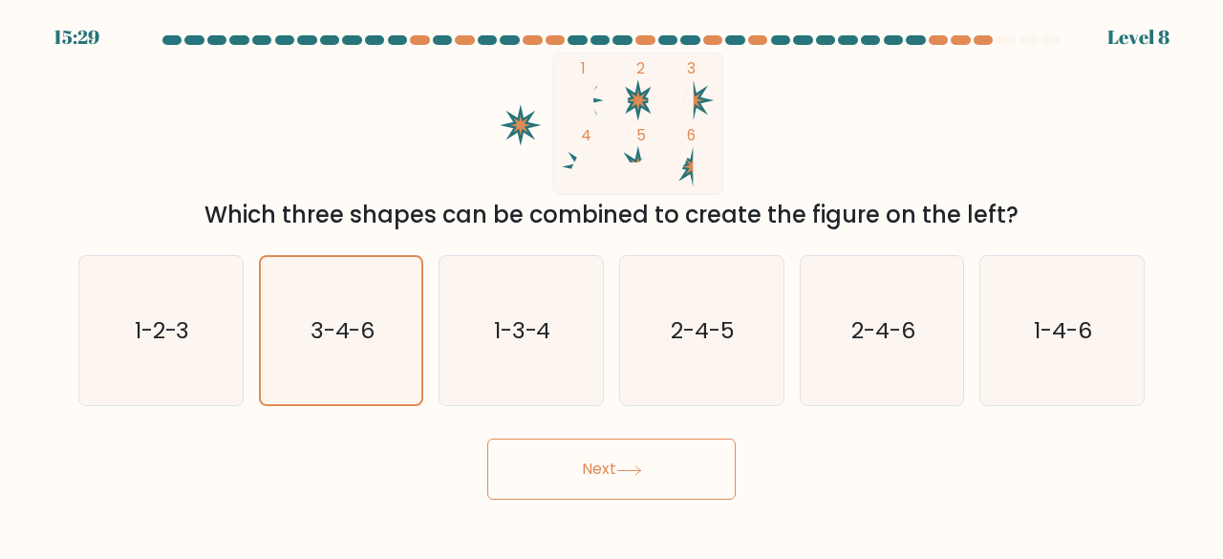
click at [700, 491] on button "Next" at bounding box center [611, 468] width 248 height 61
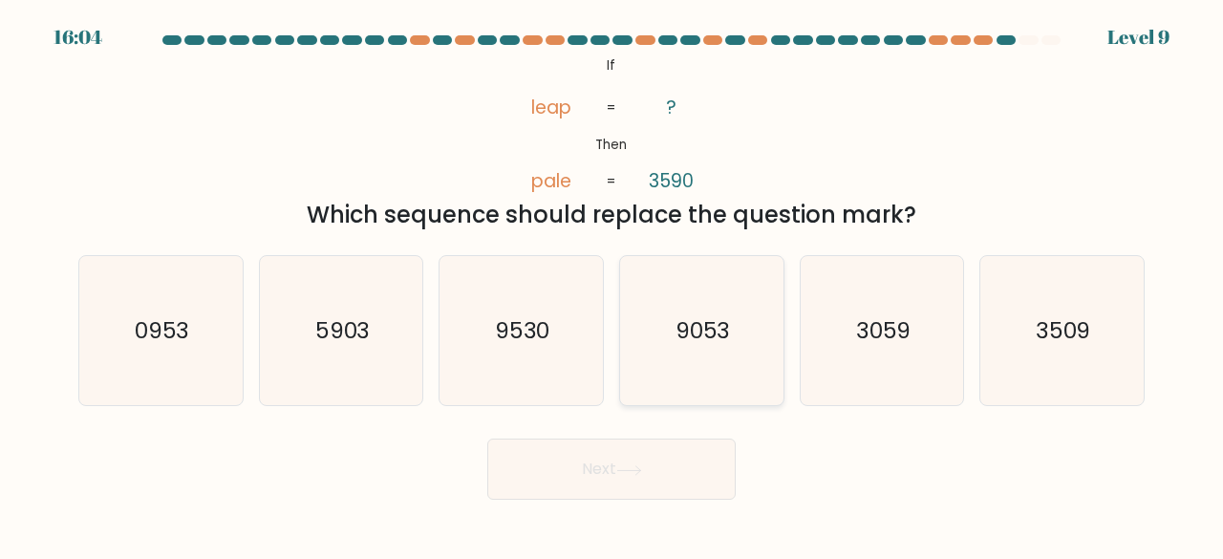
click at [671, 289] on icon "9053" at bounding box center [702, 331] width 150 height 150
click at [612, 285] on input "d. 9053" at bounding box center [611, 282] width 1 height 5
radio input "true"
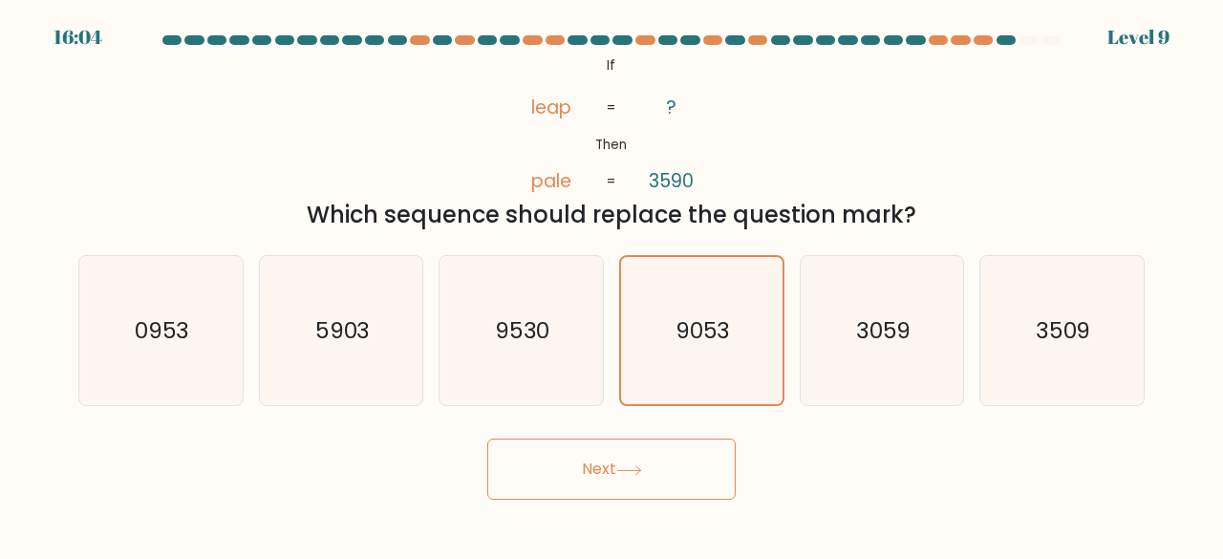
click at [682, 459] on button "Next" at bounding box center [611, 468] width 248 height 61
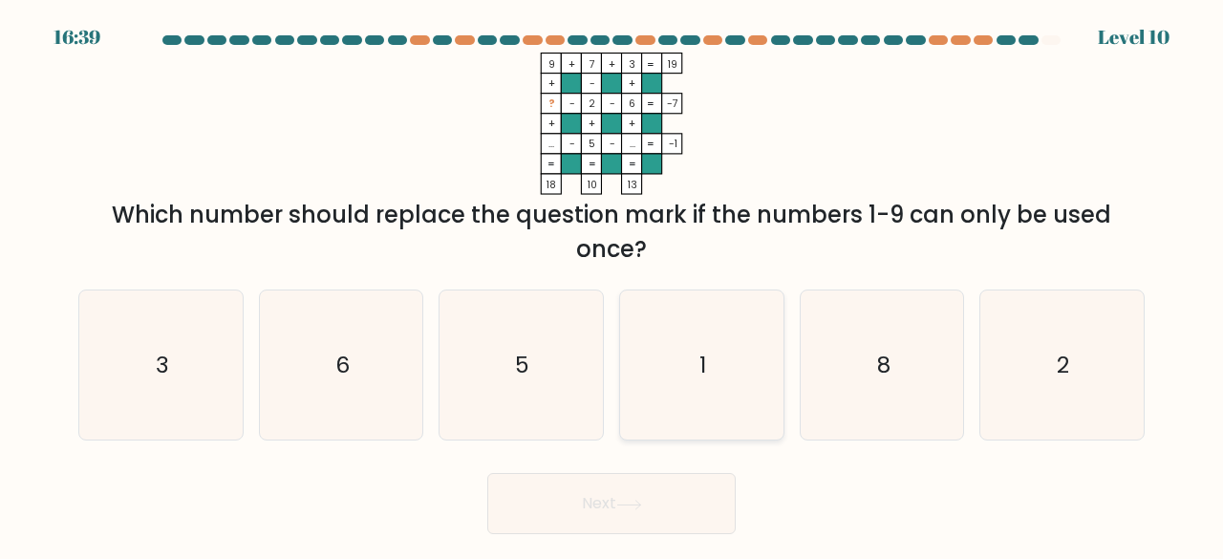
click at [750, 306] on icon "1" at bounding box center [702, 365] width 150 height 150
click at [612, 285] on input "d. 1" at bounding box center [611, 282] width 1 height 5
radio input "true"
click at [670, 476] on button "Next" at bounding box center [611, 503] width 248 height 61
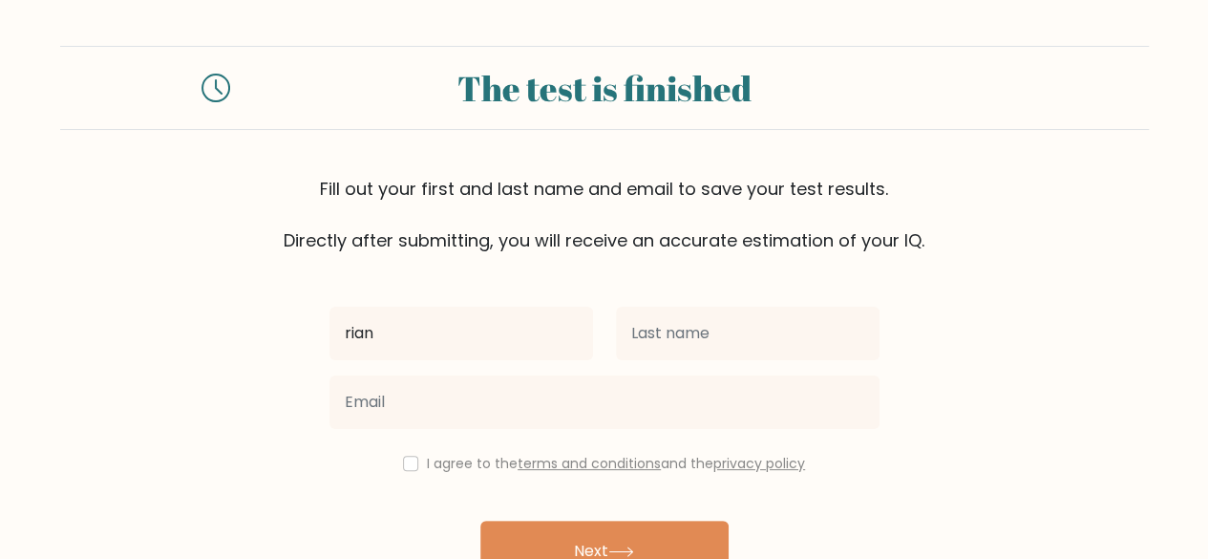
type input "rian"
click at [480, 521] on button "Next" at bounding box center [604, 551] width 248 height 61
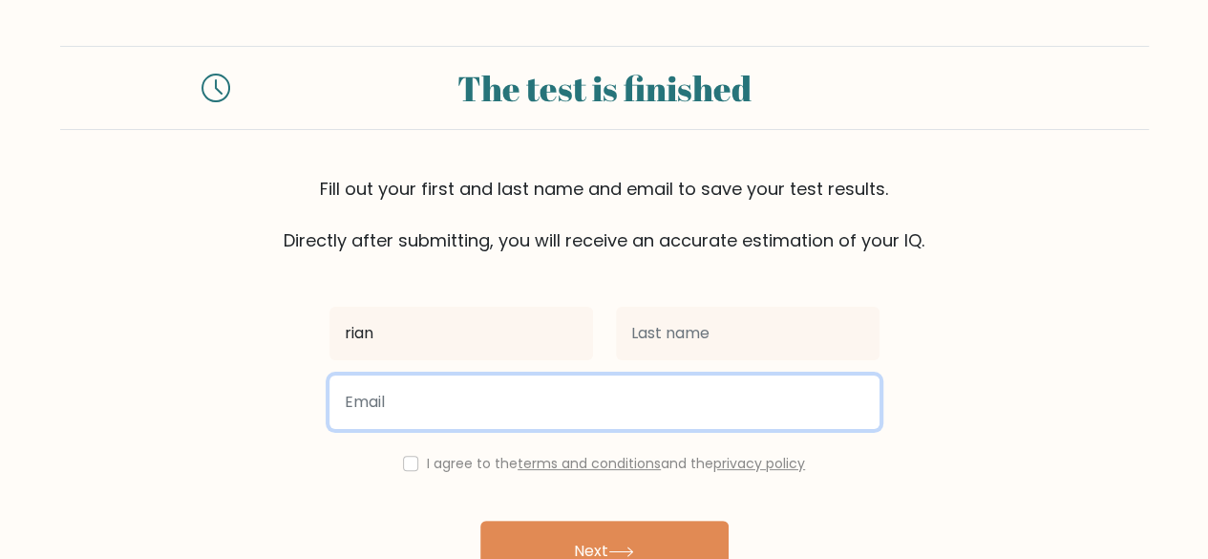
click at [583, 380] on input "email" at bounding box center [605, 401] width 550 height 53
type input "T"
type input "trianzaassidiqi@gmail.com"
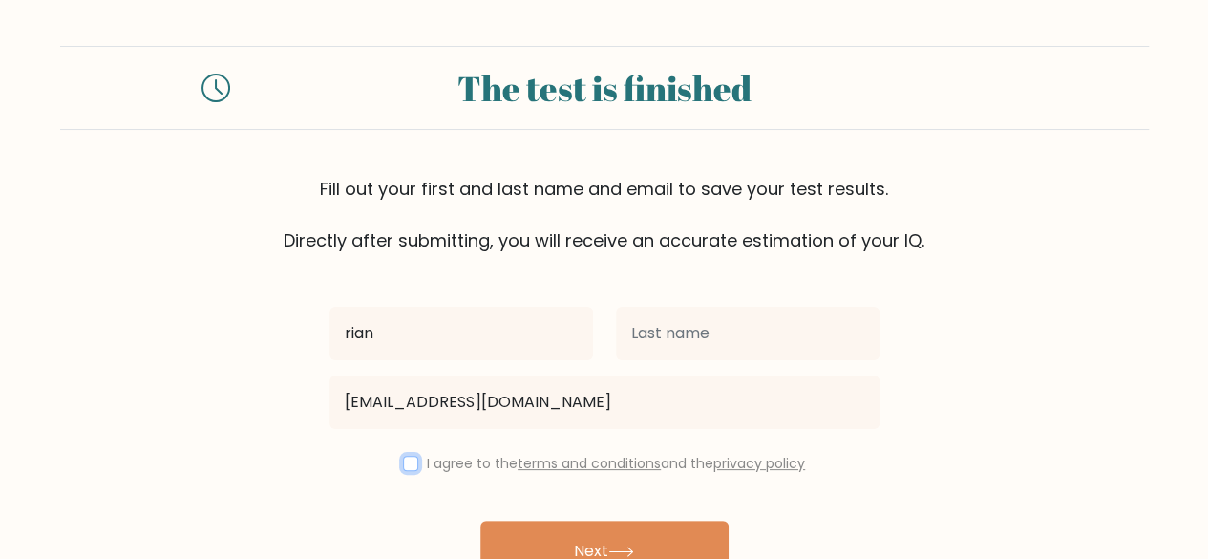
click at [404, 469] on input "checkbox" at bounding box center [410, 463] width 15 height 15
checkbox input "true"
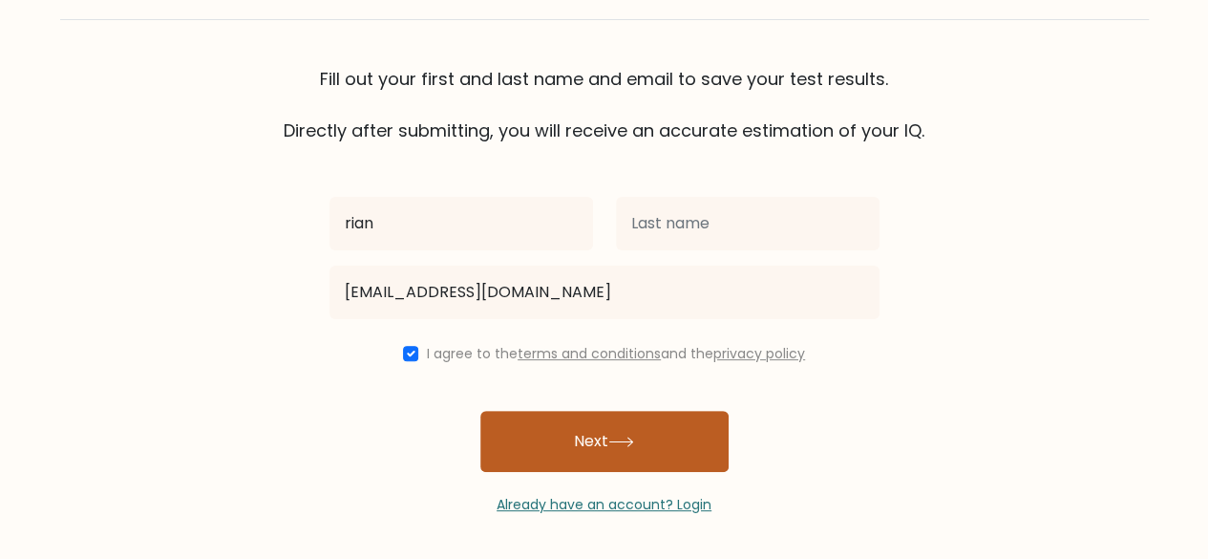
click at [522, 459] on button "Next" at bounding box center [604, 441] width 248 height 61
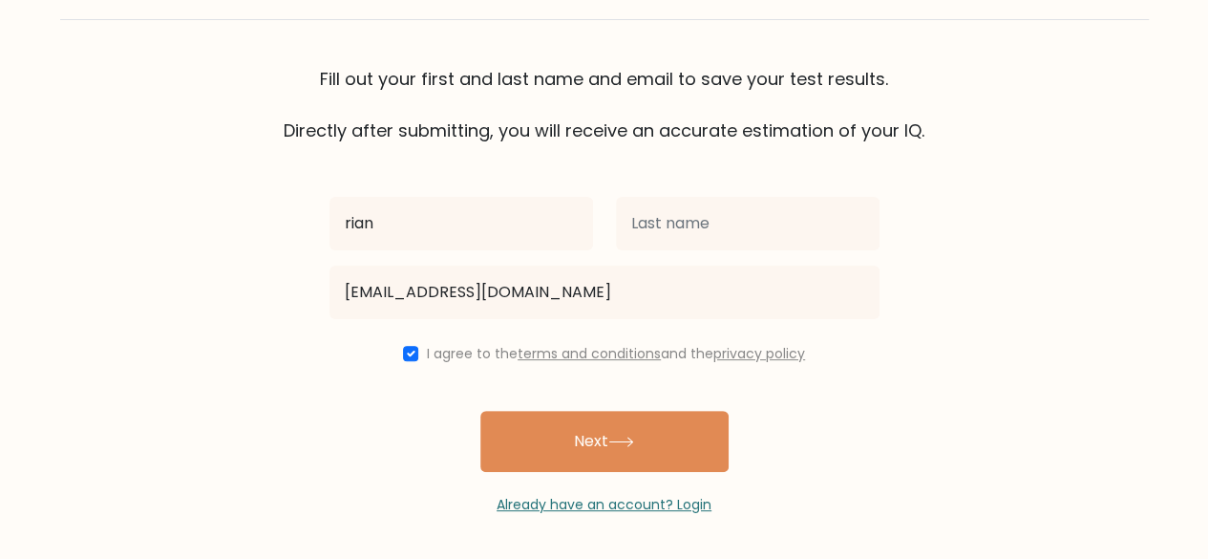
drag, startPoint x: 522, startPoint y: 459, endPoint x: 674, endPoint y: 220, distance: 283.5
click at [674, 220] on div "rian trianzaassidiqi@gmail.com I agree to the terms and conditions and the priv…" at bounding box center [604, 329] width 573 height 372
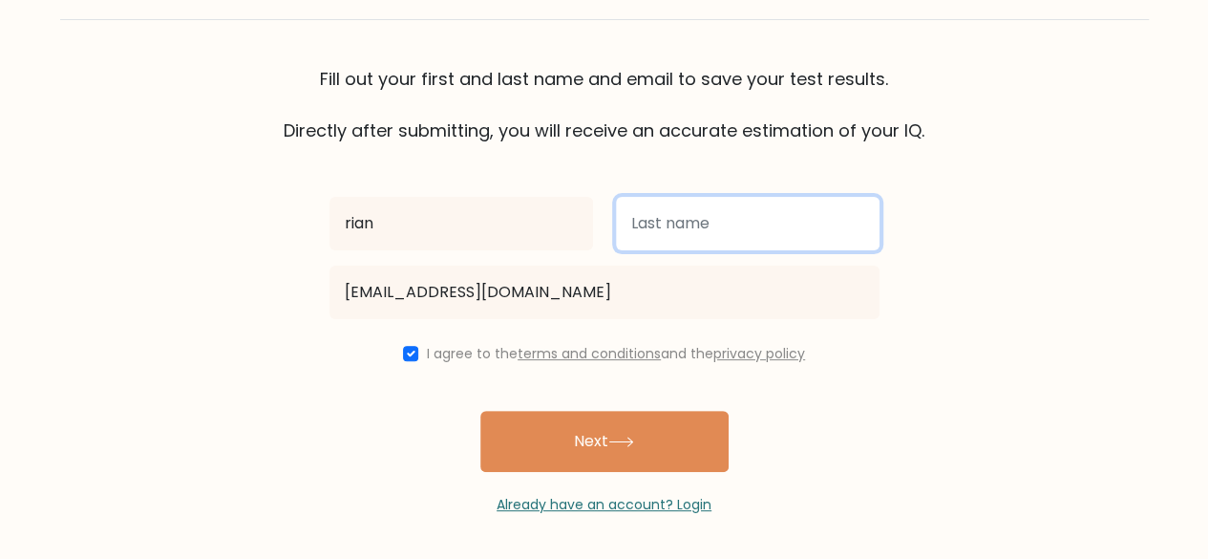
click at [674, 220] on input "text" at bounding box center [748, 223] width 264 height 53
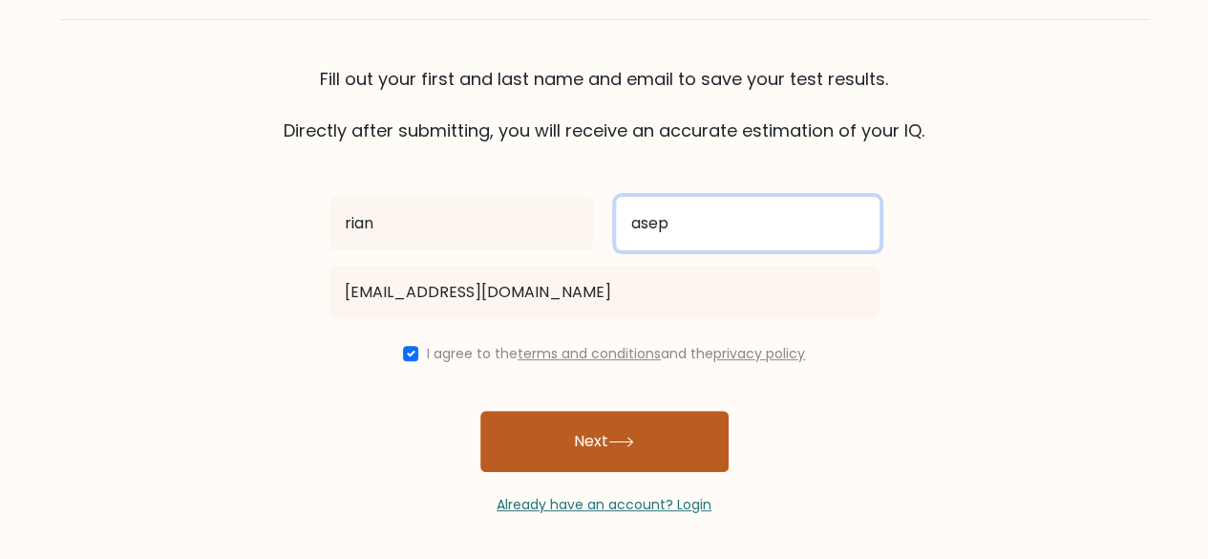
type input "asep"
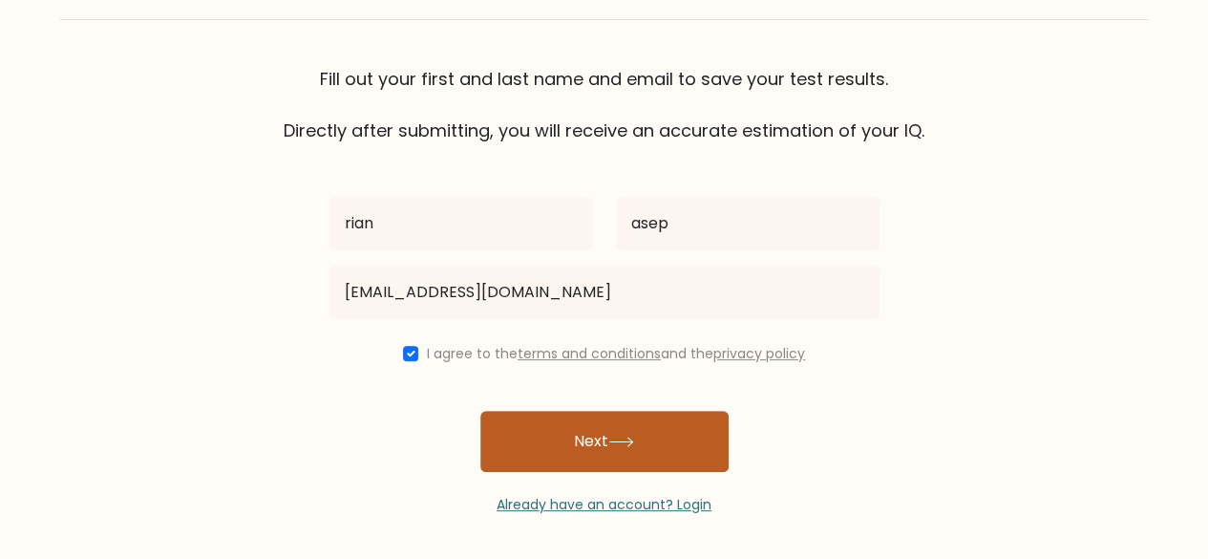
click at [569, 414] on button "Next" at bounding box center [604, 441] width 248 height 61
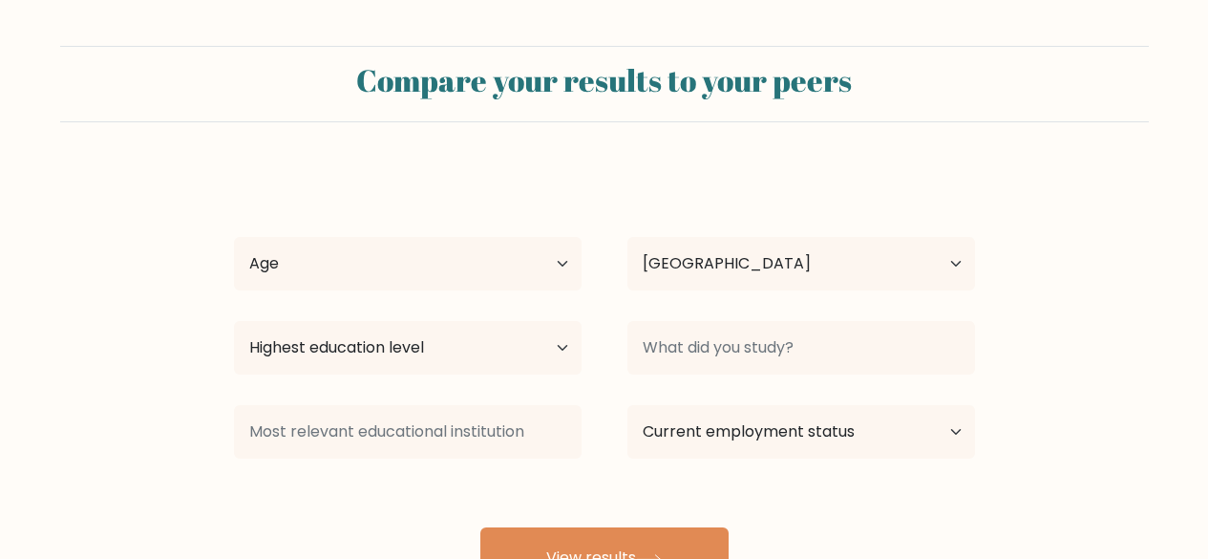
select select "ID"
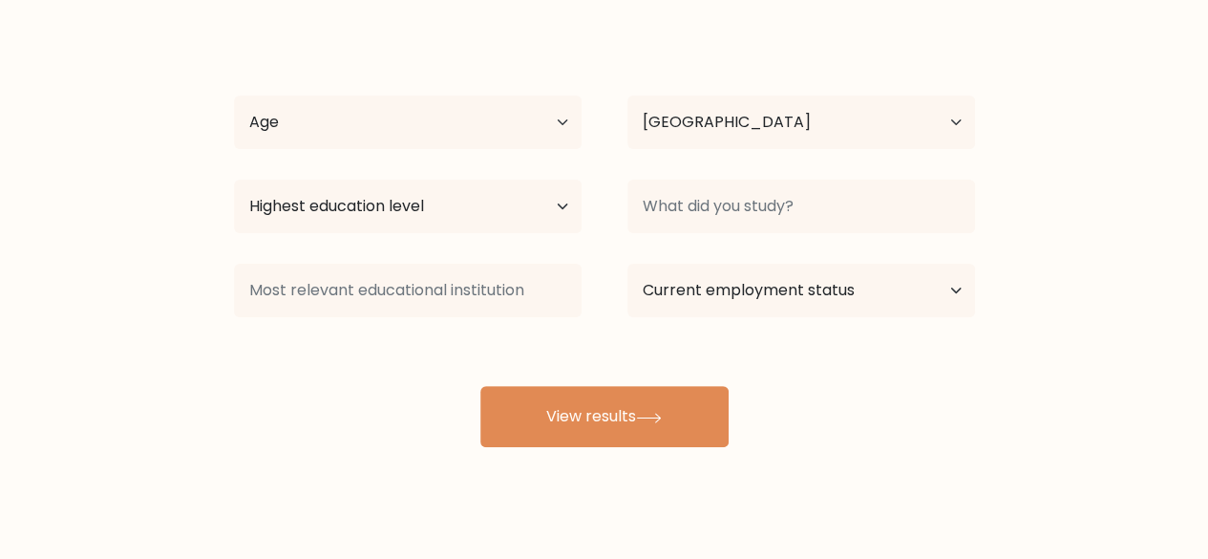
scroll to position [142, 0]
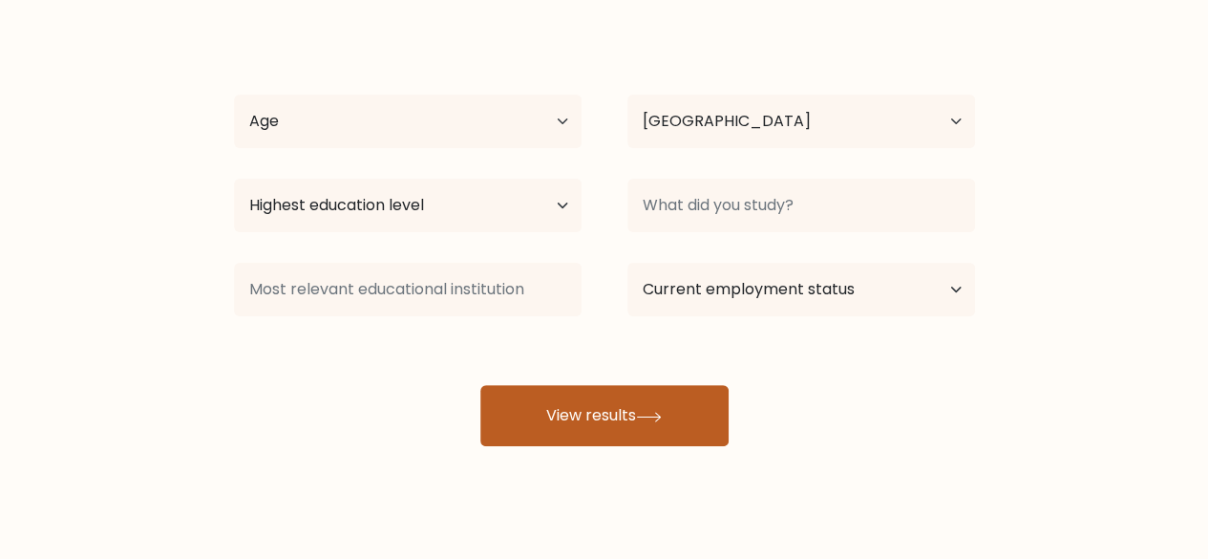
click at [562, 425] on button "View results" at bounding box center [604, 415] width 248 height 61
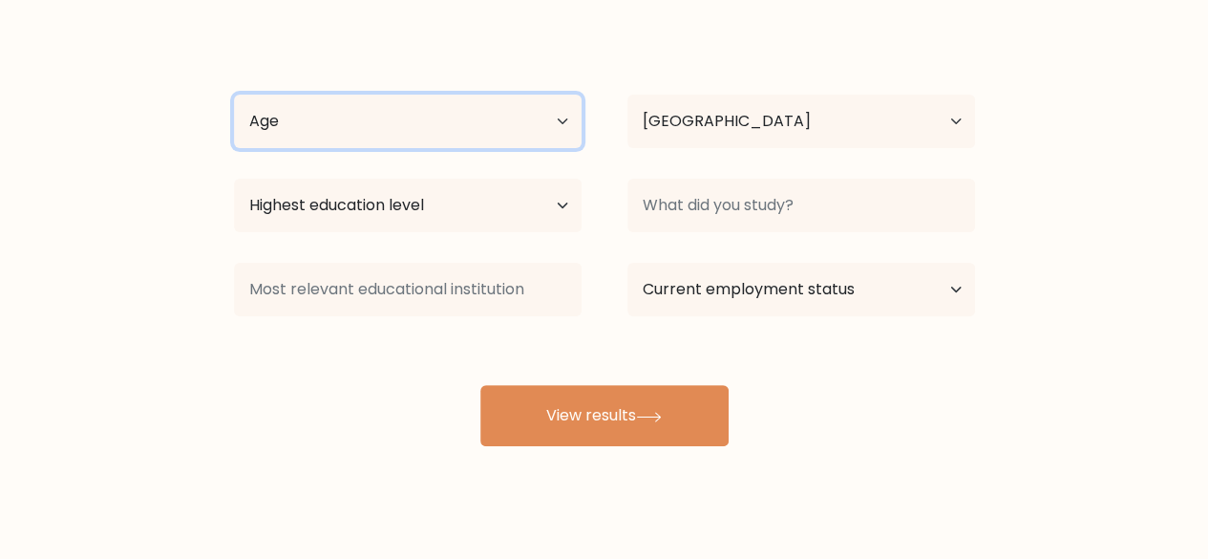
click at [516, 128] on select "Age Under [DEMOGRAPHIC_DATA] [DEMOGRAPHIC_DATA] [DEMOGRAPHIC_DATA] [DEMOGRAPHIC…" at bounding box center [408, 121] width 348 height 53
select select "min_18"
click at [234, 95] on select "Age Under [DEMOGRAPHIC_DATA] [DEMOGRAPHIC_DATA] [DEMOGRAPHIC_DATA] [DEMOGRAPHIC…" at bounding box center [408, 121] width 348 height 53
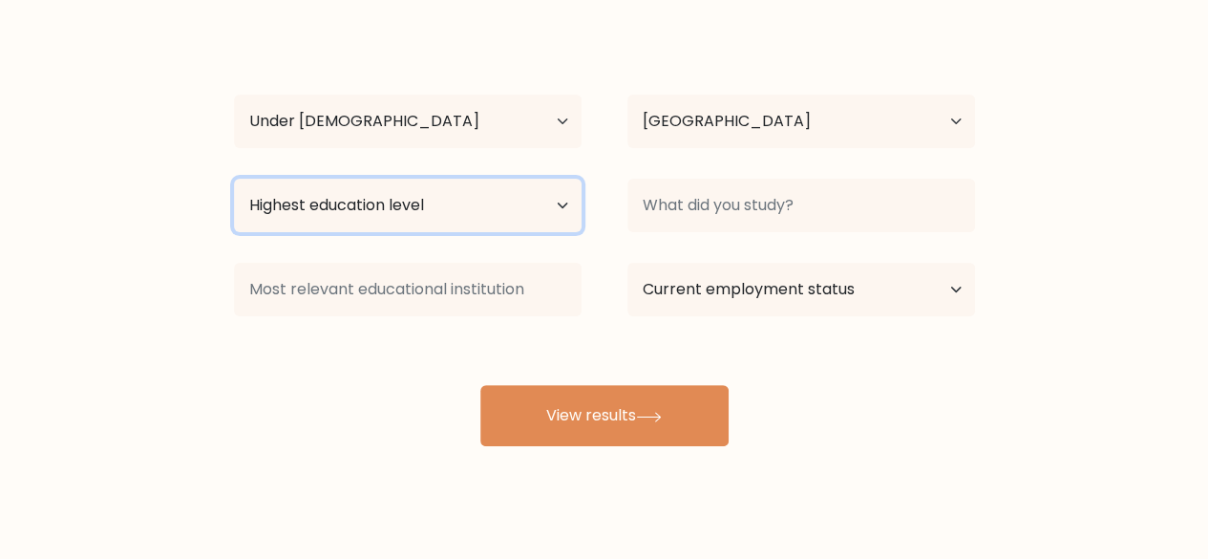
click at [415, 184] on select "Highest education level No schooling Primary Lower Secondary Upper Secondary Oc…" at bounding box center [408, 205] width 348 height 53
click at [339, 197] on select "Highest education level No schooling Primary Lower Secondary Upper Secondary Oc…" at bounding box center [408, 205] width 348 height 53
select select "upper_secondary"
click at [234, 179] on select "Highest education level No schooling Primary Lower Secondary Upper Secondary Oc…" at bounding box center [408, 205] width 348 height 53
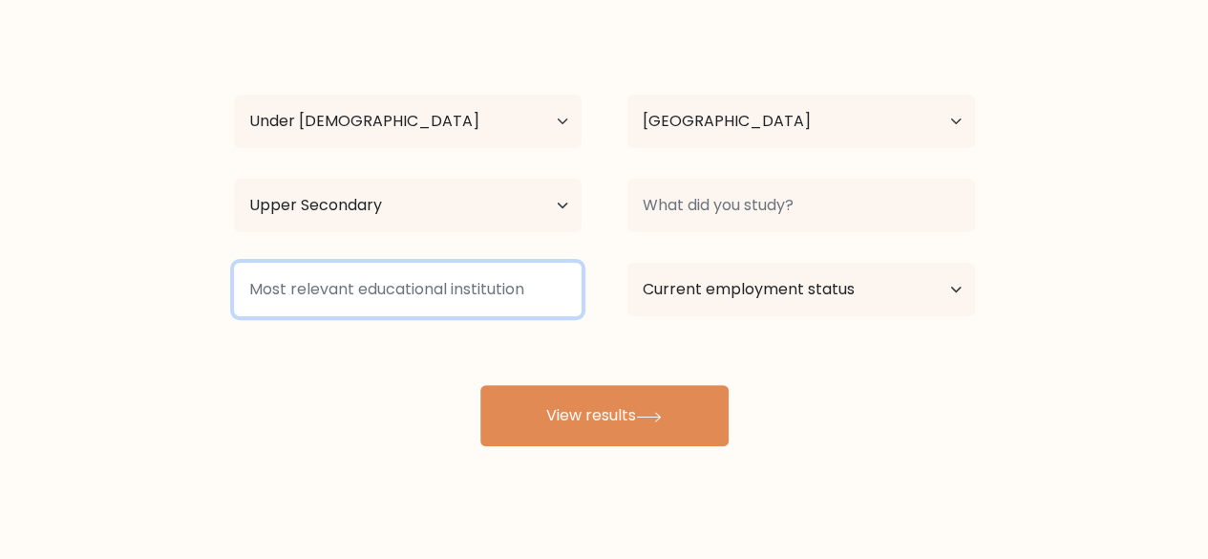
click at [430, 284] on input at bounding box center [408, 289] width 348 height 53
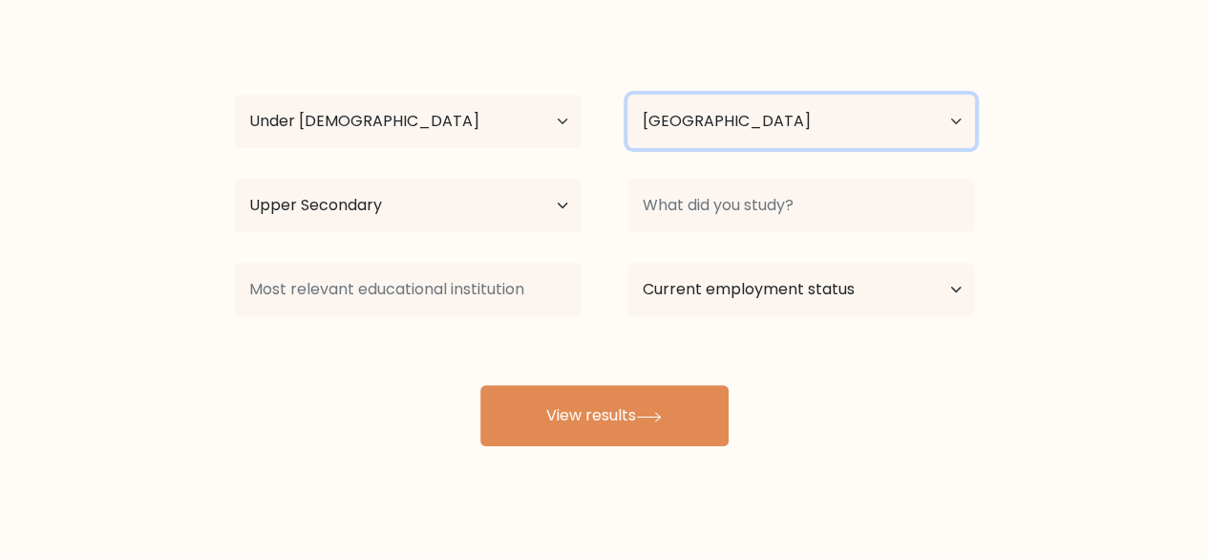
click at [770, 123] on select "Country Afghanistan Albania Algeria American Samoa Andorra Angola Anguilla Anta…" at bounding box center [802, 121] width 348 height 53
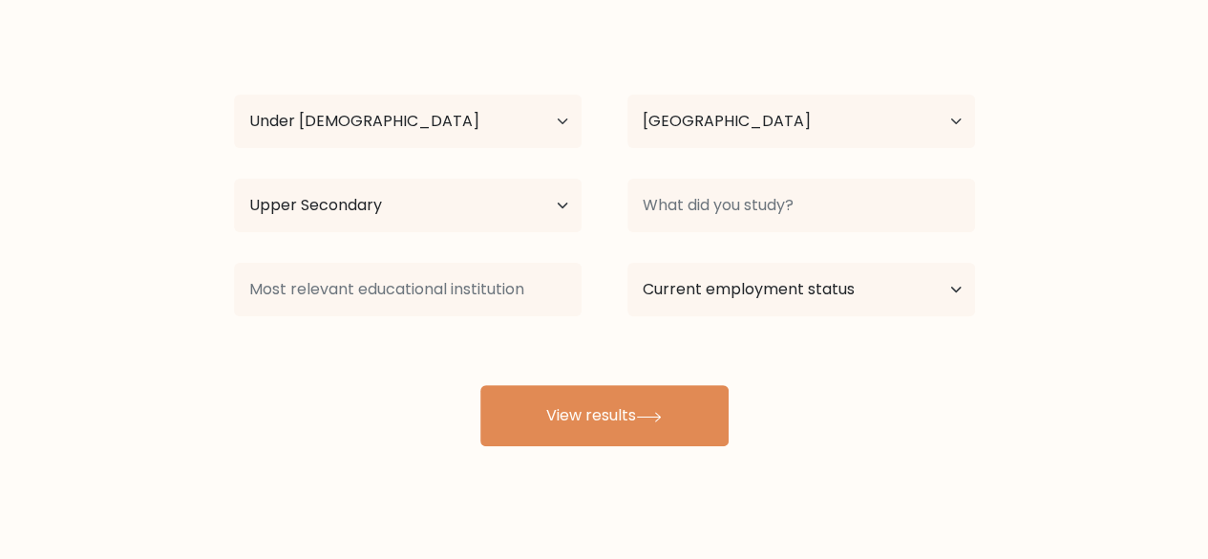
click at [469, 358] on div "rian asep Age Under 18 years old 18-24 years old 25-34 years old 35-44 years ol…" at bounding box center [605, 236] width 764 height 420
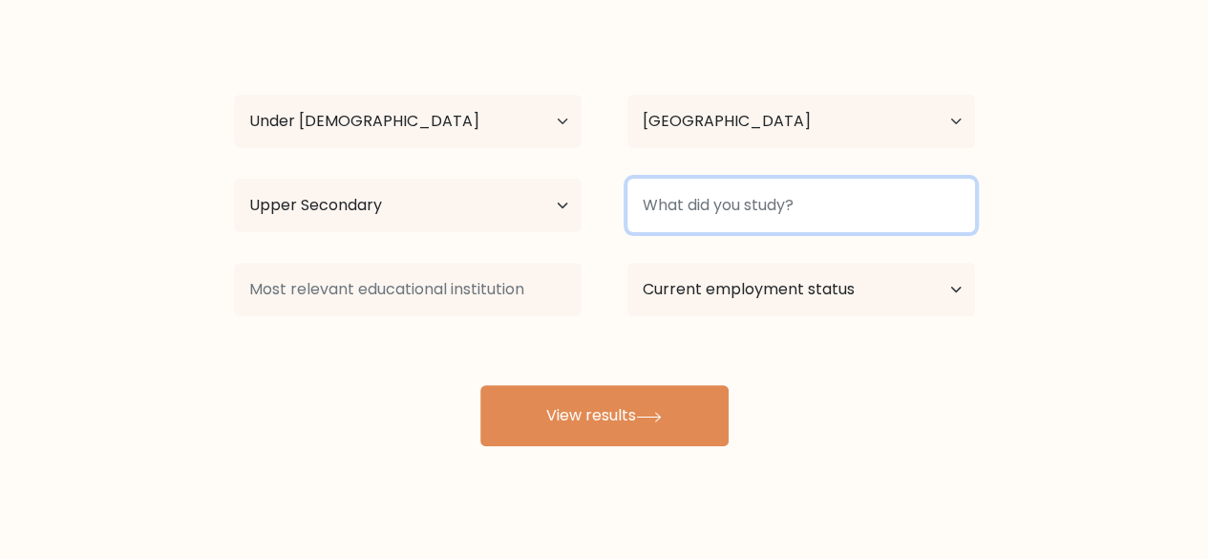
click at [678, 198] on input at bounding box center [802, 205] width 348 height 53
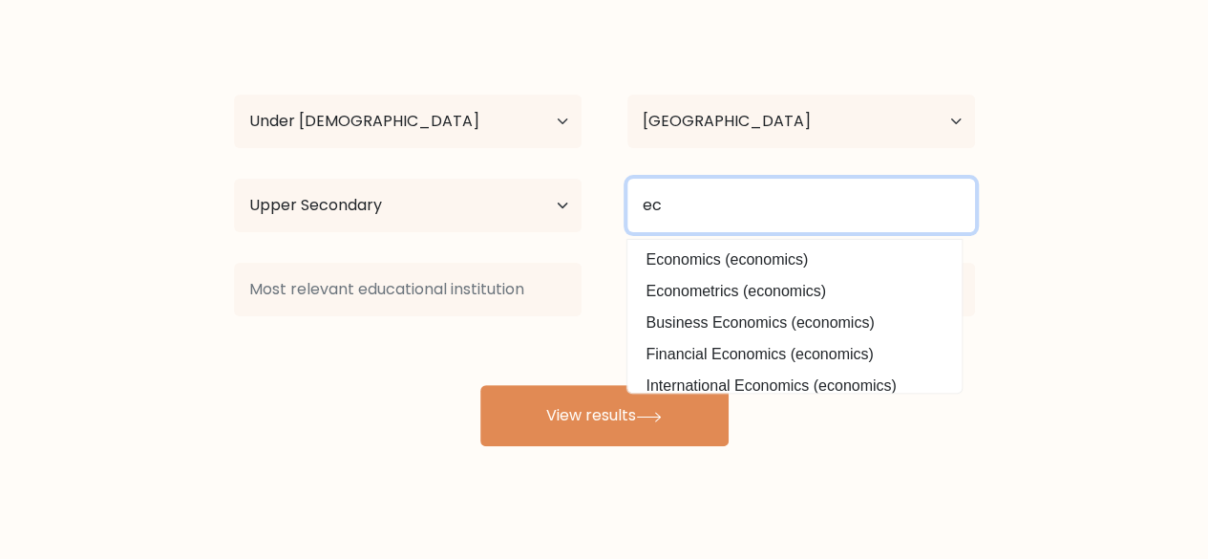
type input "e"
click at [745, 215] on input "economy pol" at bounding box center [802, 205] width 348 height 53
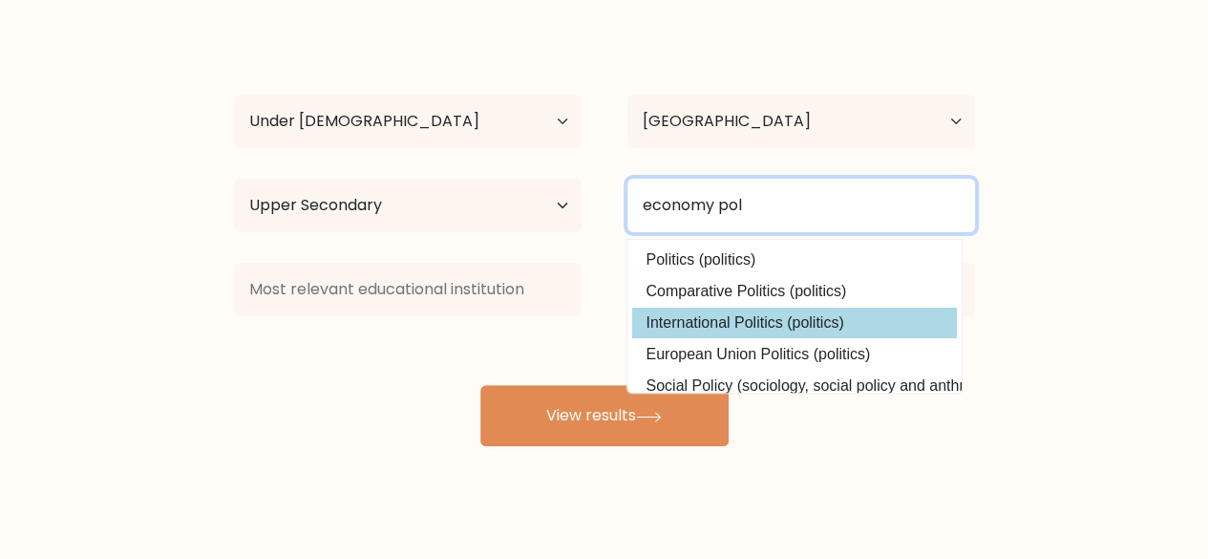
scroll to position [3, 0]
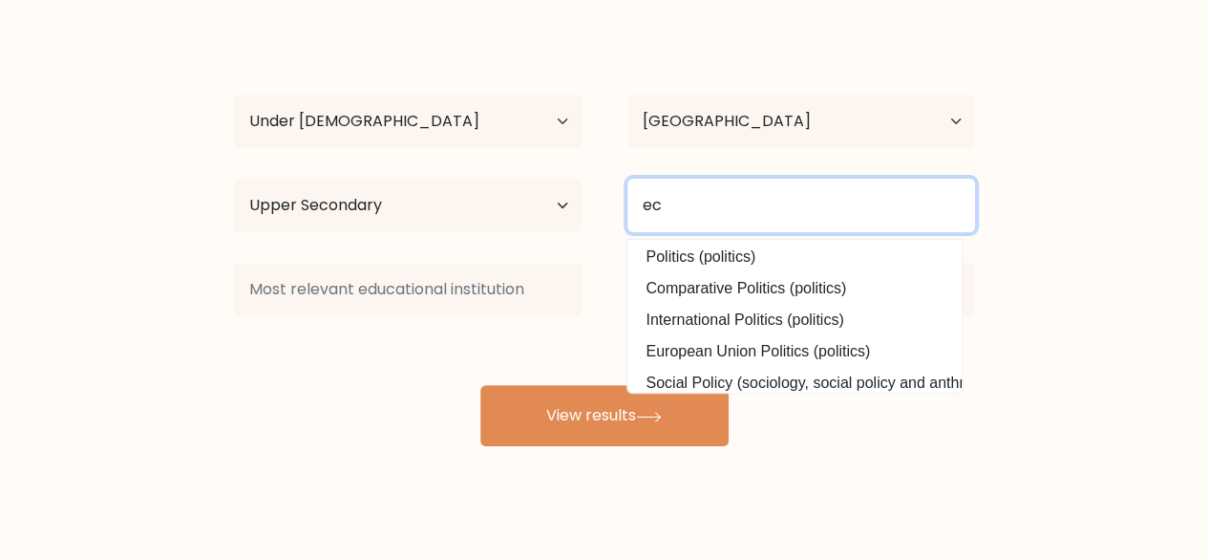
type input "e"
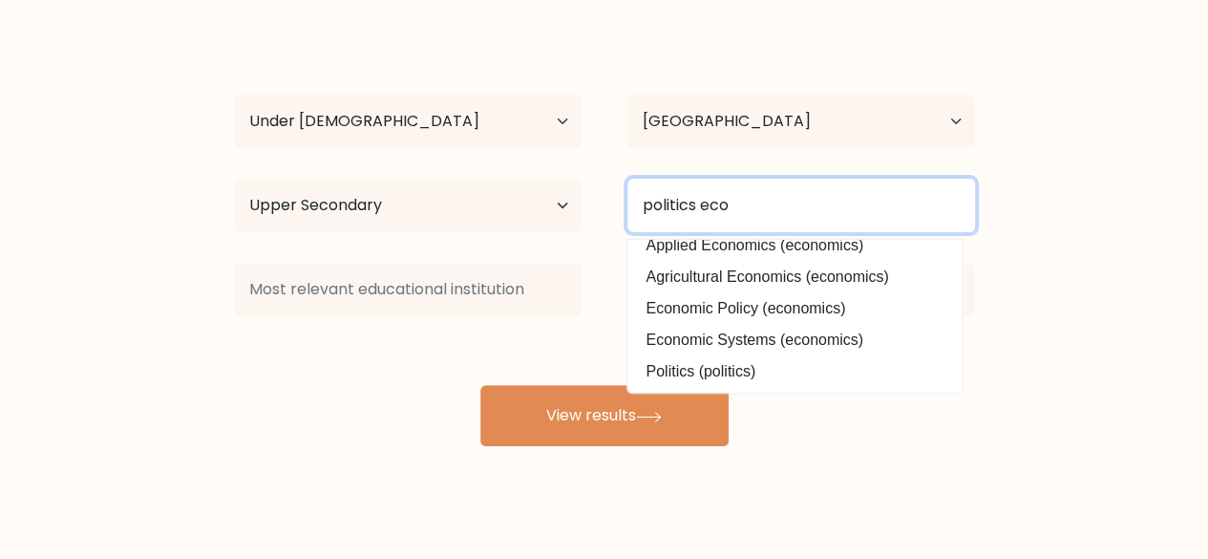
scroll to position [172, 0]
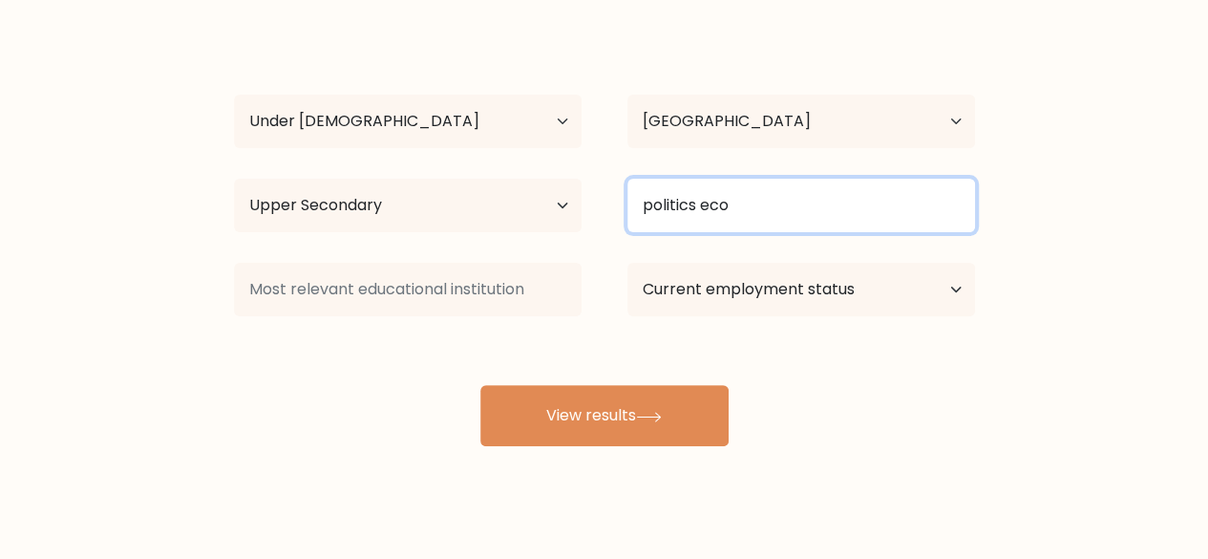
click at [737, 179] on input "politics eco" at bounding box center [802, 205] width 348 height 53
click at [772, 217] on input "politics eco" at bounding box center [802, 205] width 348 height 53
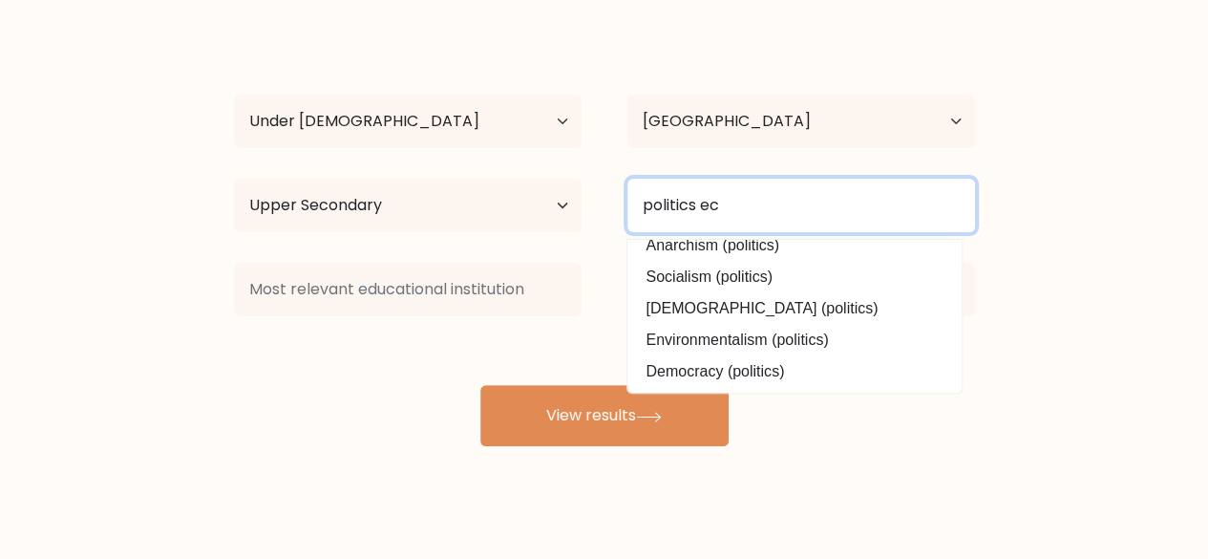
type input "politics eco"
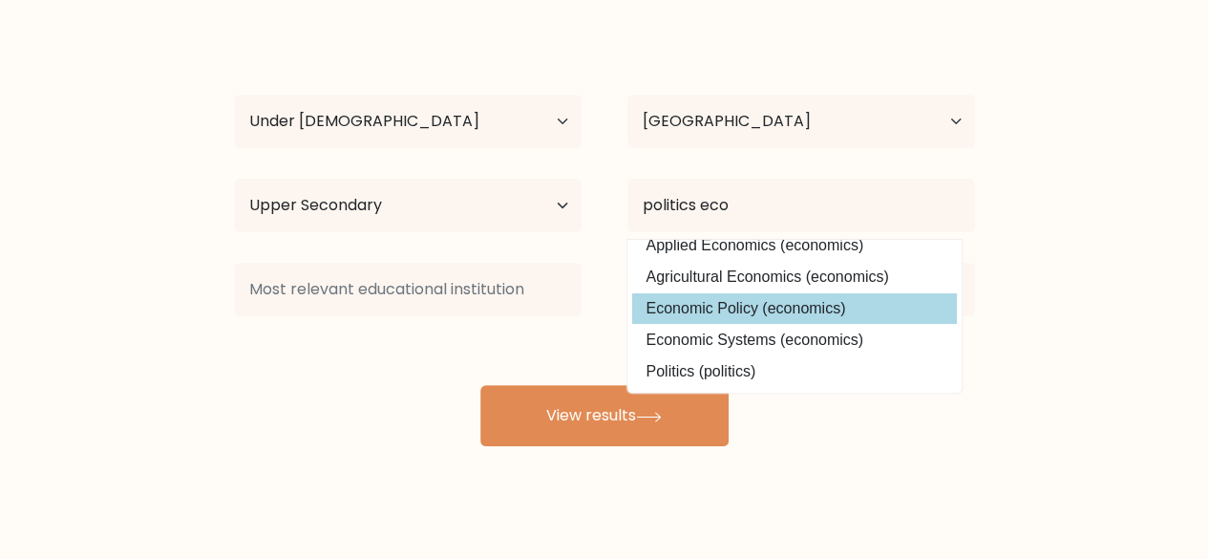
click at [772, 311] on div "rian asep Age Under 18 years old 18-24 years old 25-34 years old 35-44 years ol…" at bounding box center [605, 236] width 764 height 420
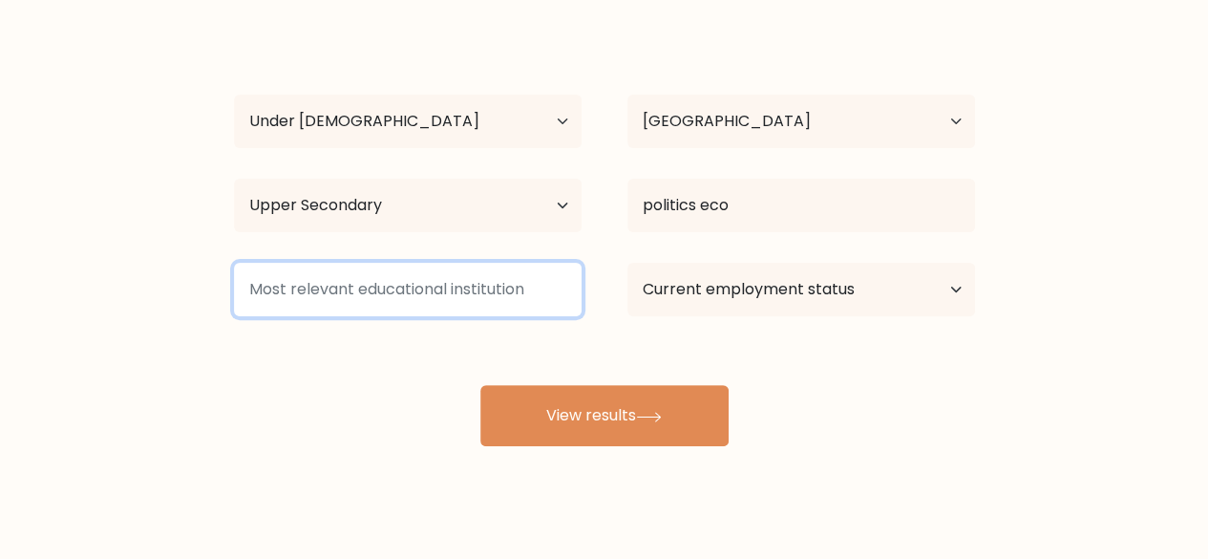
click at [549, 311] on input at bounding box center [408, 289] width 348 height 53
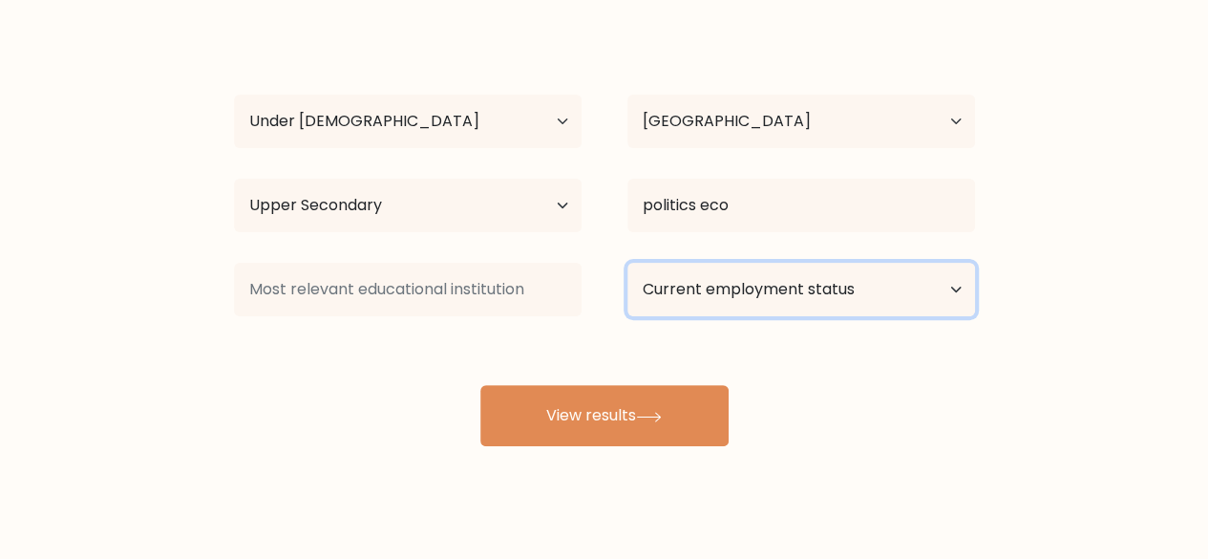
click at [703, 296] on select "Current employment status Employed Student Retired Other / prefer not to answer" at bounding box center [802, 289] width 348 height 53
select select "student"
click at [628, 263] on select "Current employment status Employed Student Retired Other / prefer not to answer" at bounding box center [802, 289] width 348 height 53
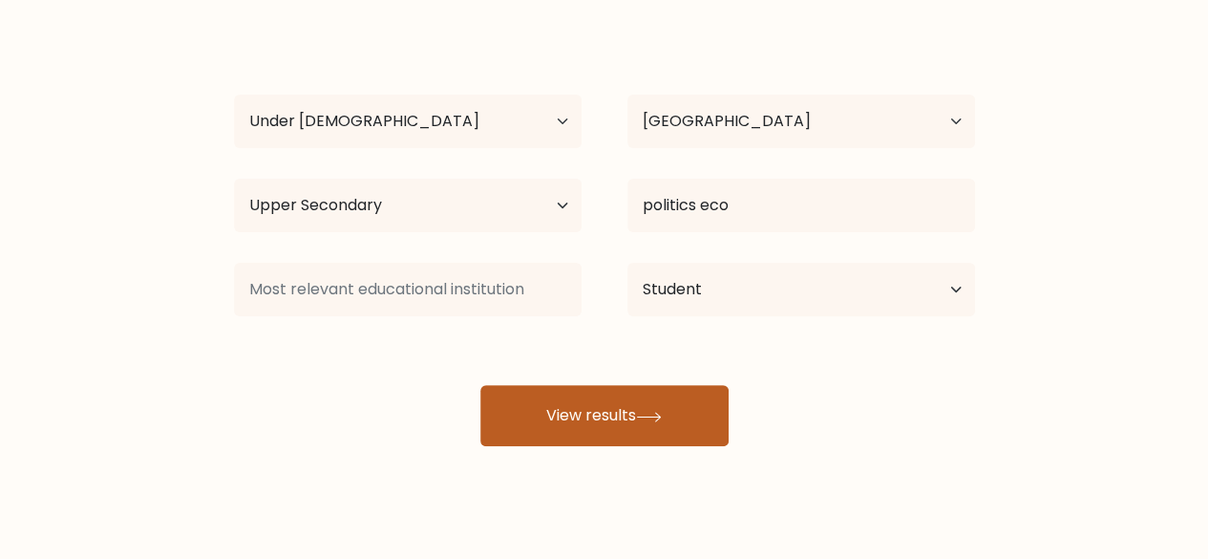
click at [652, 400] on button "View results" at bounding box center [604, 415] width 248 height 61
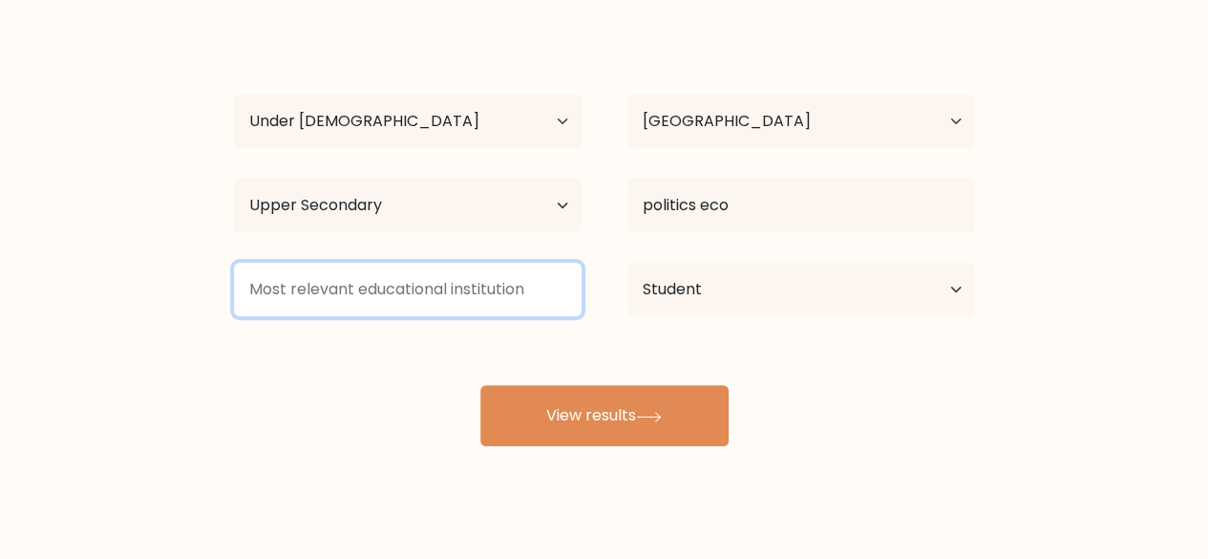
click at [494, 304] on input at bounding box center [408, 289] width 348 height 53
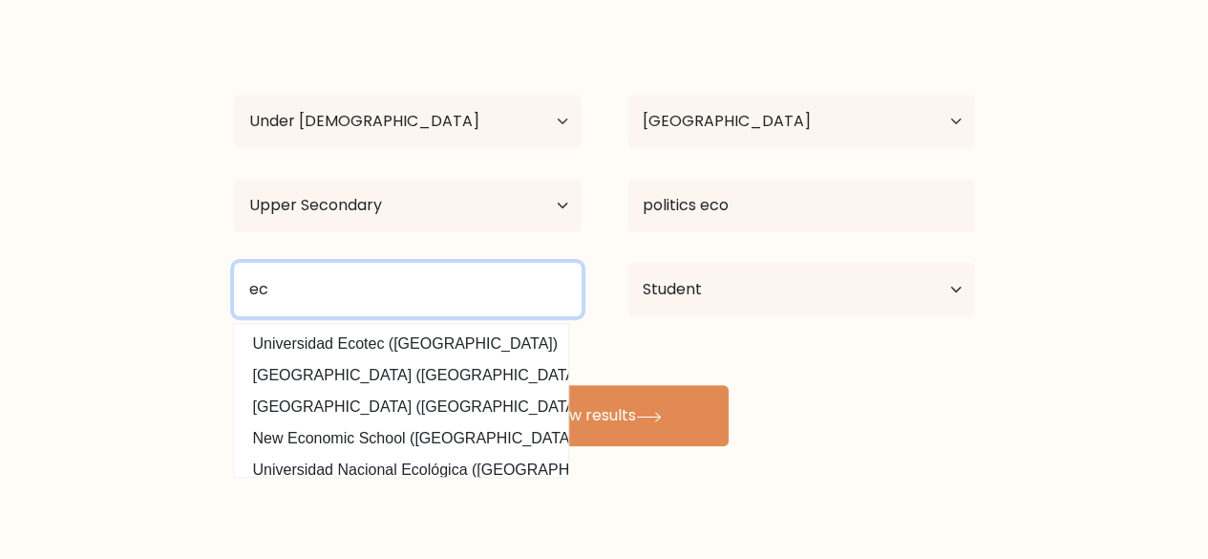
type input "e"
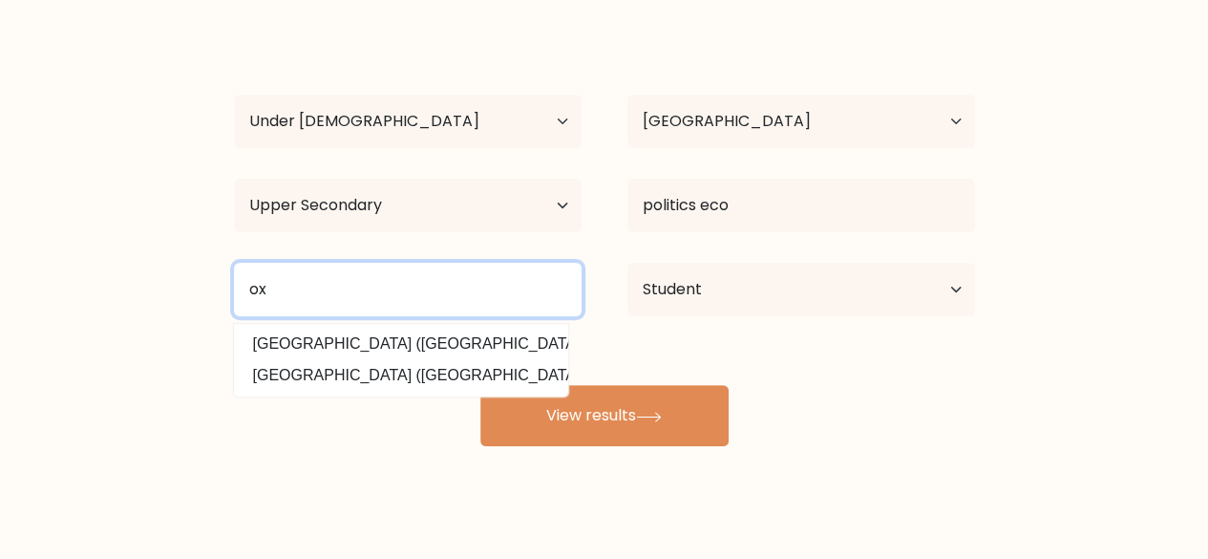
type input "o"
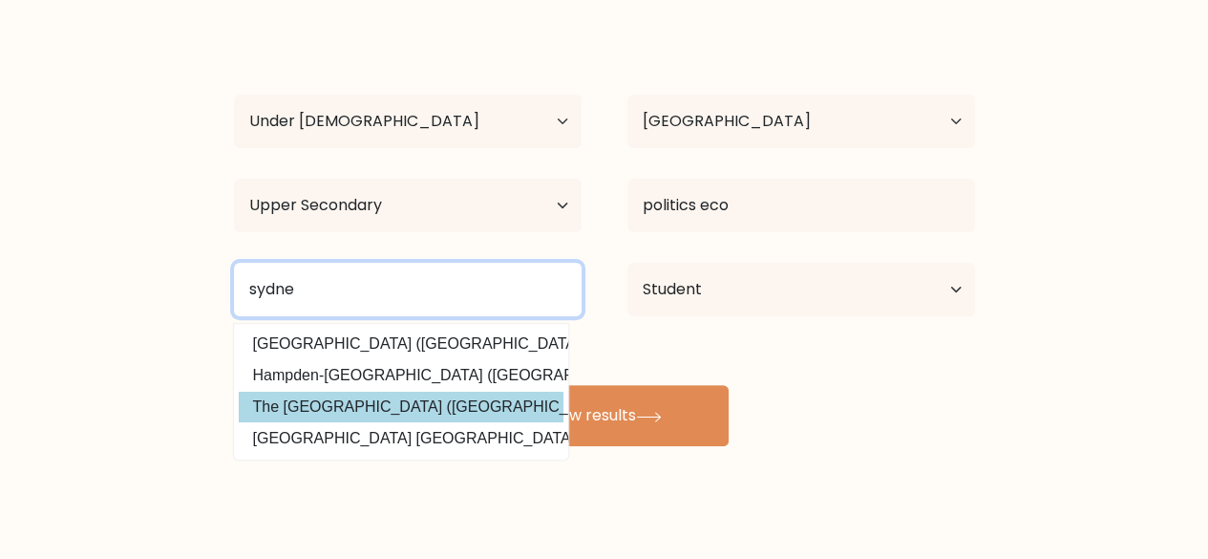
type input "sydne"
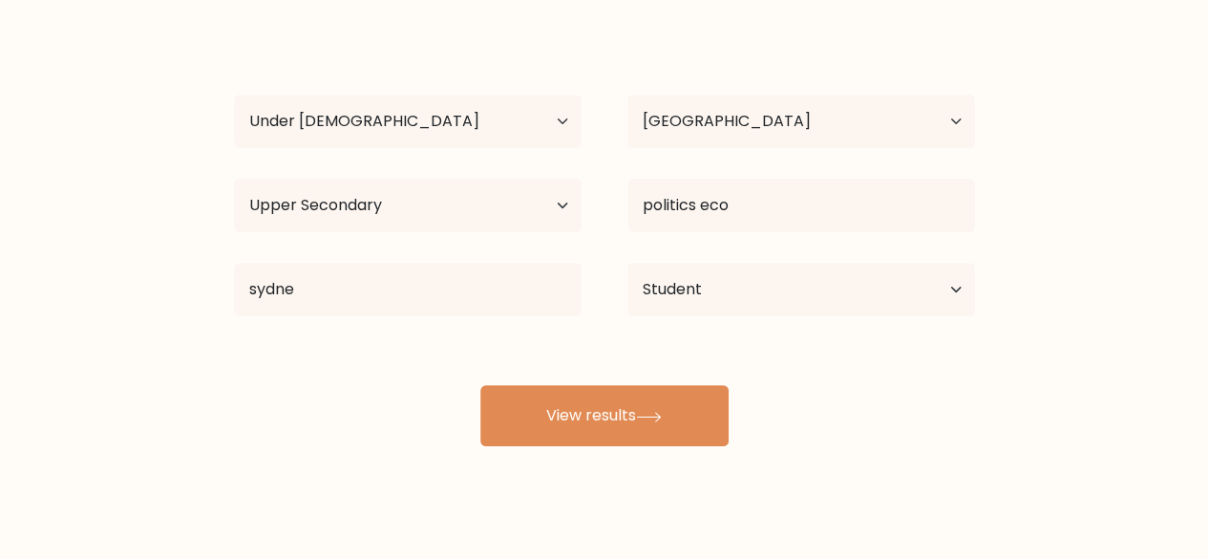
click at [330, 406] on div "rian asep Age Under 18 years old 18-24 years old 25-34 years old 35-44 years ol…" at bounding box center [605, 236] width 764 height 420
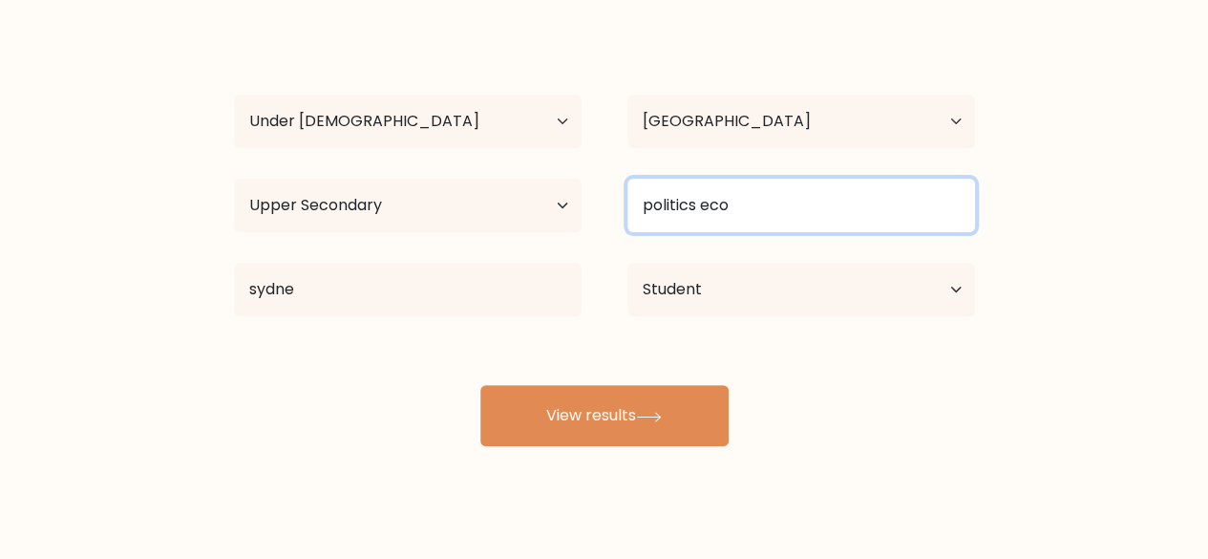
click at [722, 194] on input "politics eco" at bounding box center [802, 205] width 348 height 53
click at [760, 205] on input "politics eco" at bounding box center [802, 205] width 348 height 53
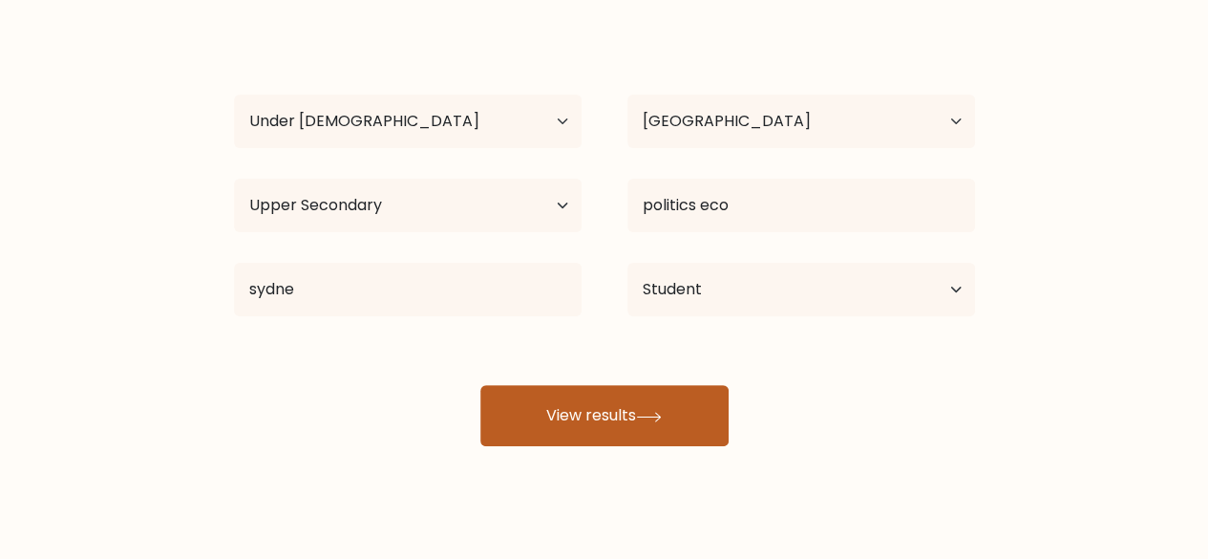
click at [680, 414] on button "View results" at bounding box center [604, 415] width 248 height 61
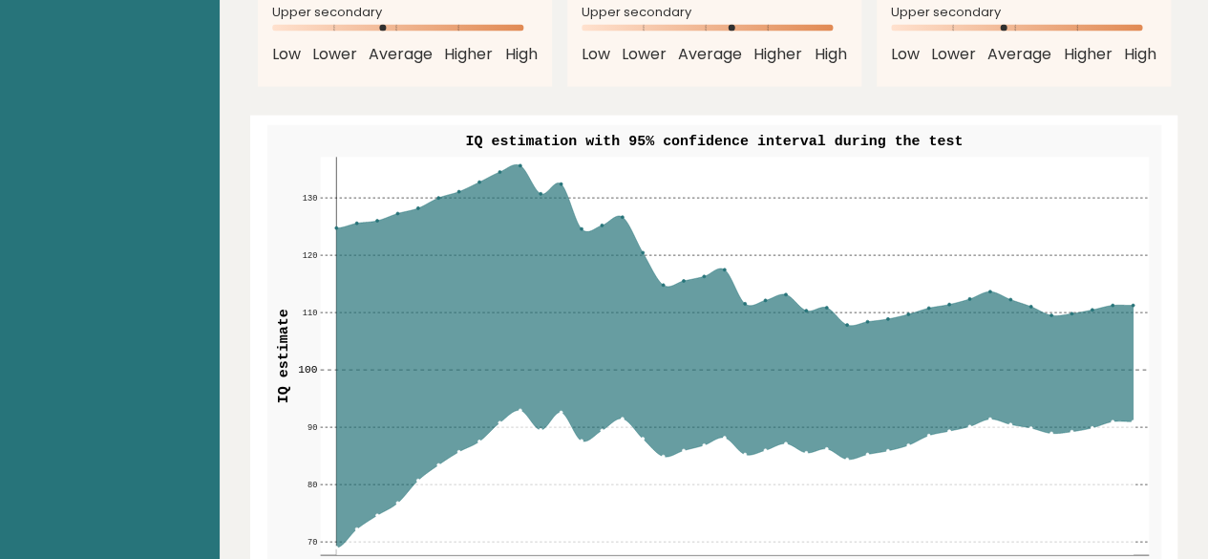
scroll to position [2227, 0]
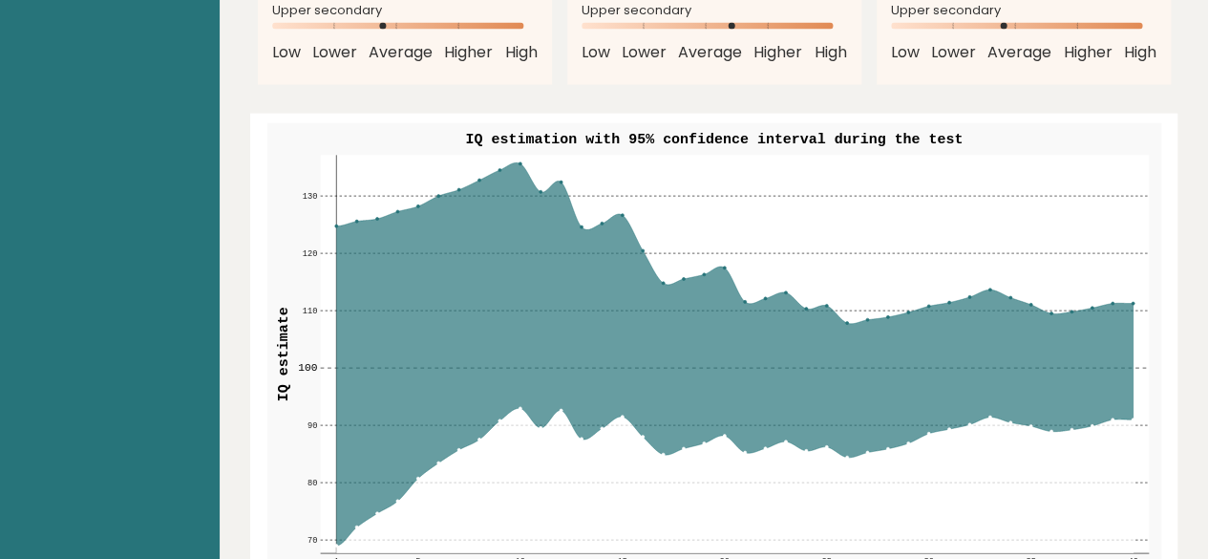
drag, startPoint x: 335, startPoint y: 192, endPoint x: 416, endPoint y: 165, distance: 85.5
click at [416, 165] on g "70 70 80 80 90 90 100 100 110 110 120 120 130 130 1 5 10 15 20 25 30 35 40 IQ e…" at bounding box center [714, 361] width 894 height 477
click at [518, 155] on rect at bounding box center [734, 354] width 829 height 398
click at [1123, 251] on rect at bounding box center [734, 354] width 829 height 398
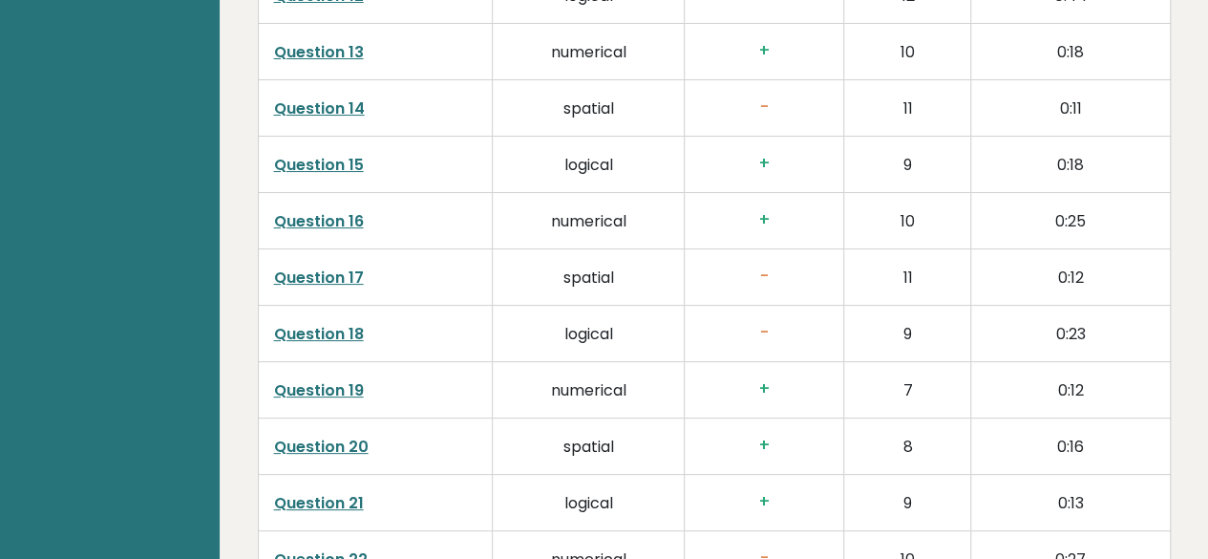
scroll to position [3708, 0]
click at [323, 266] on link "Question 17" at bounding box center [319, 277] width 90 height 22
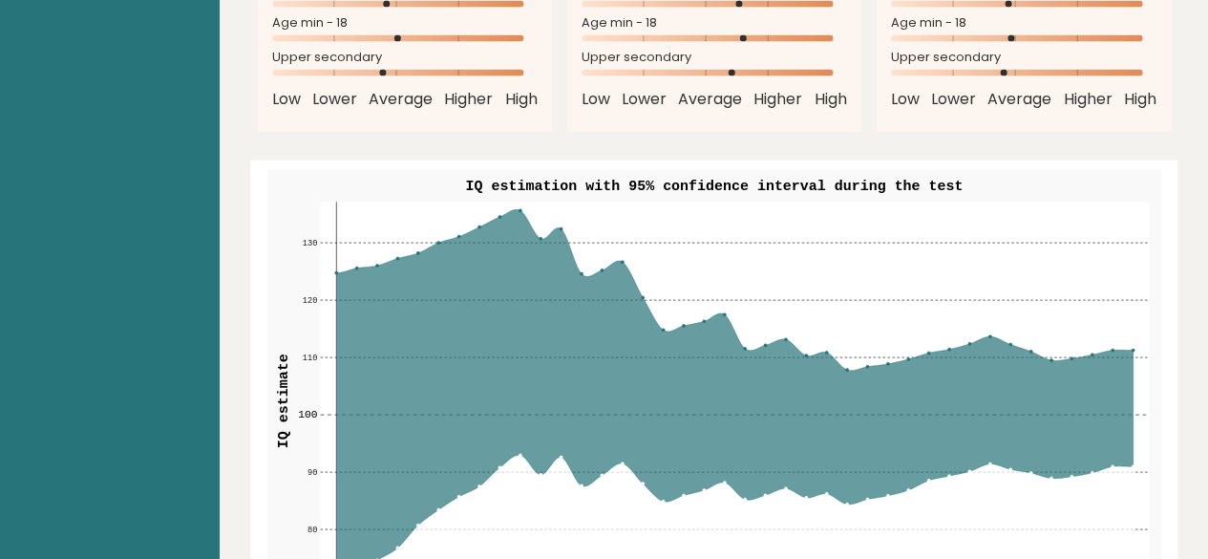
scroll to position [2158, 0]
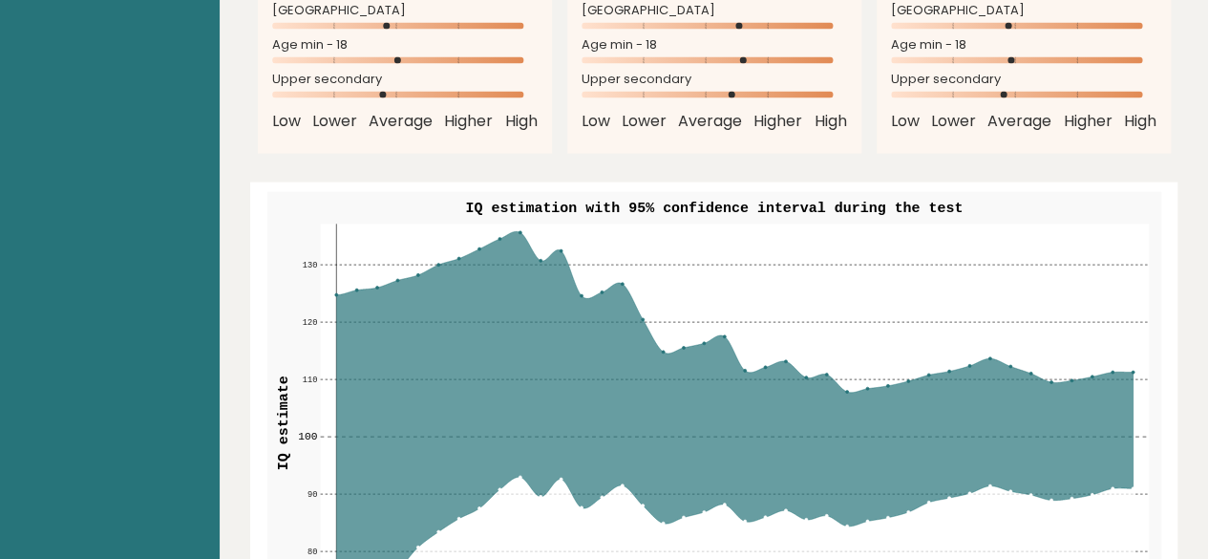
click at [508, 231] on icon at bounding box center [734, 422] width 797 height 383
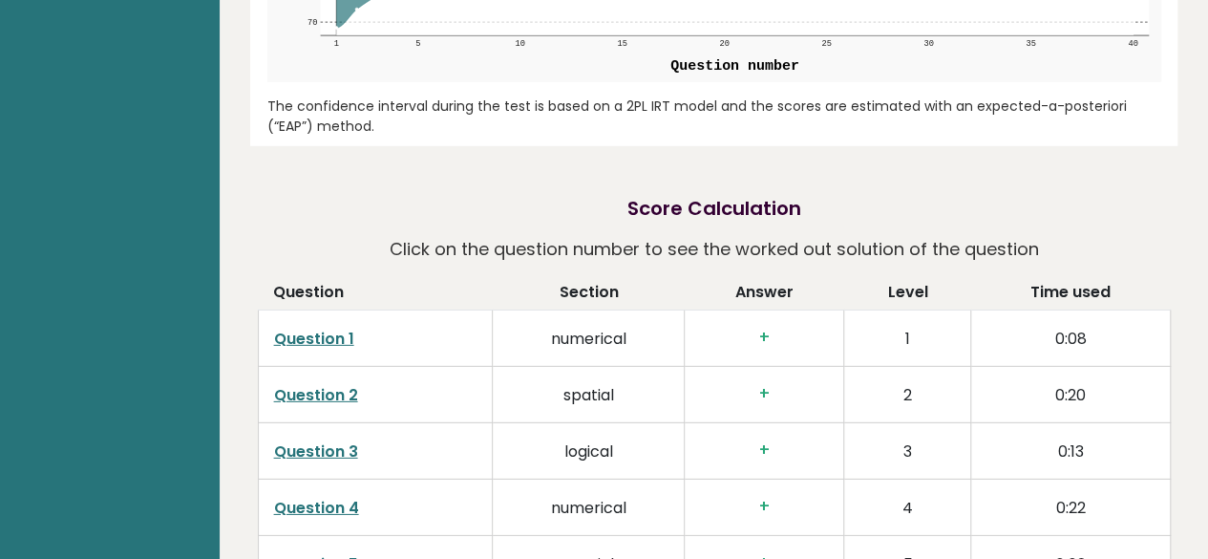
scroll to position [2745, 0]
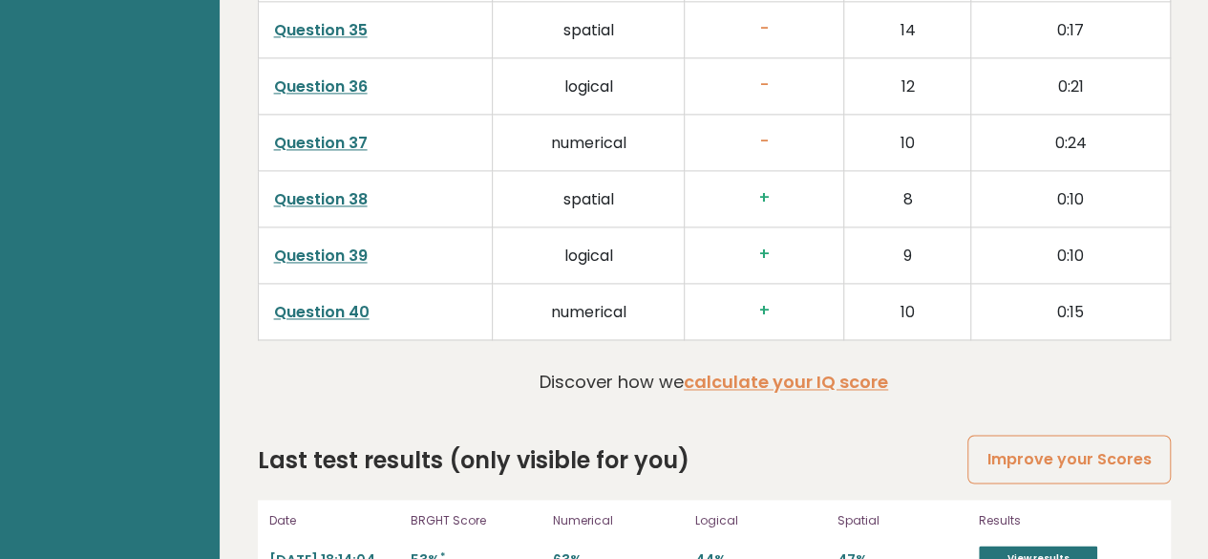
scroll to position [4967, 0]
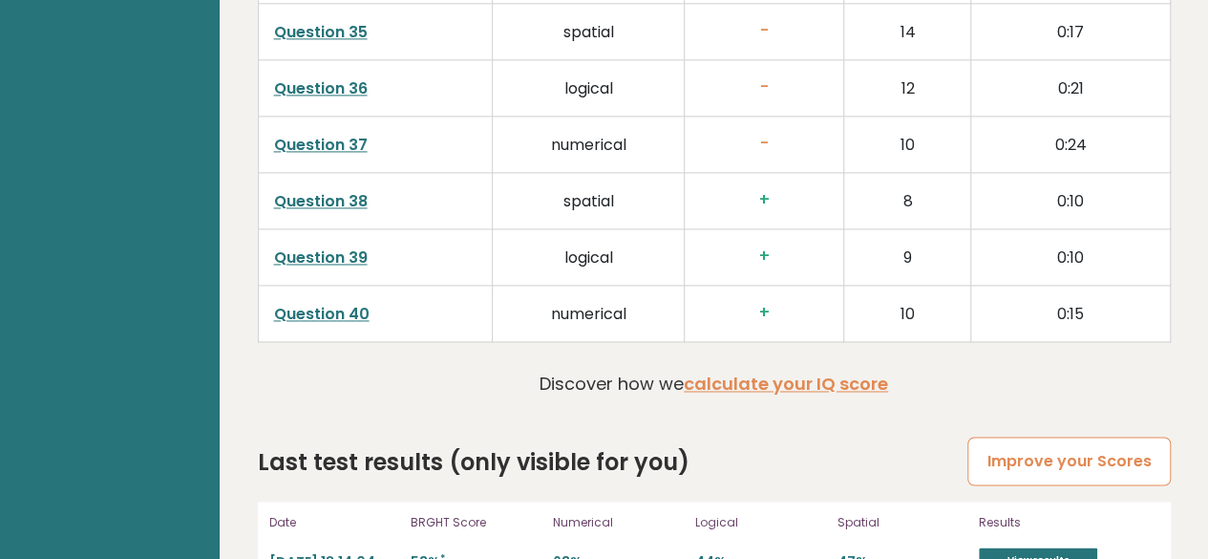
click at [1023, 437] on link "Improve your Scores" at bounding box center [1069, 461] width 203 height 49
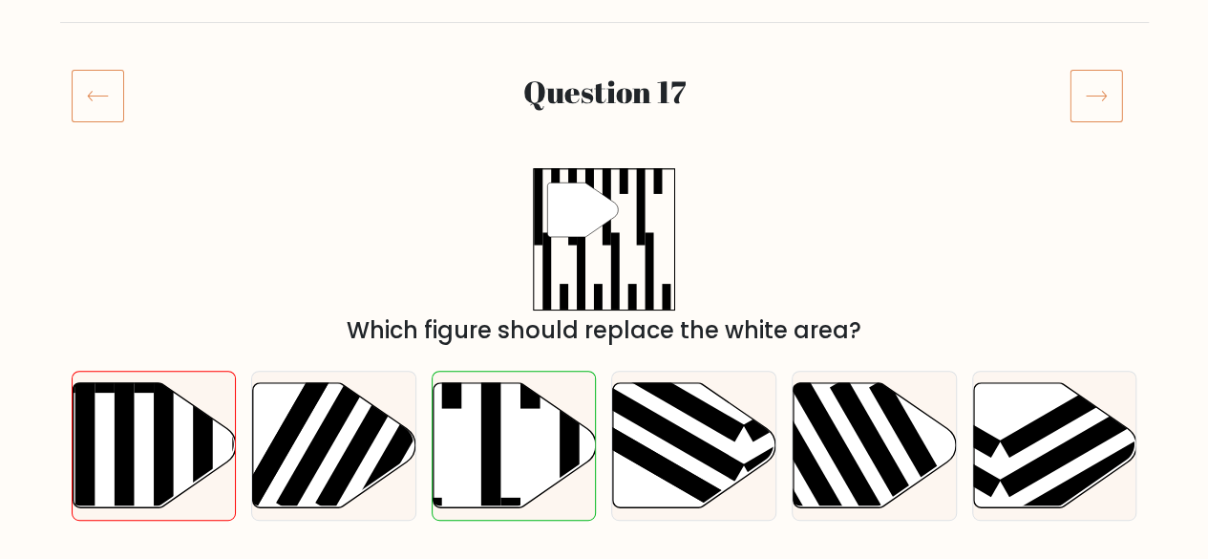
scroll to position [347, 0]
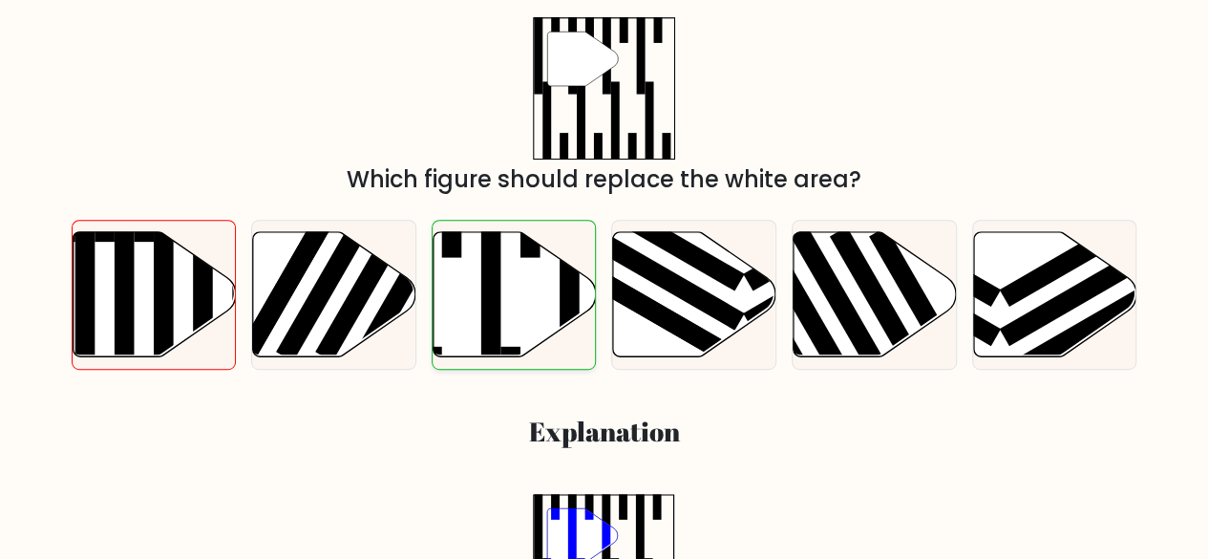
click at [481, 337] on rect at bounding box center [491, 287] width 20 height 178
radio input "true"
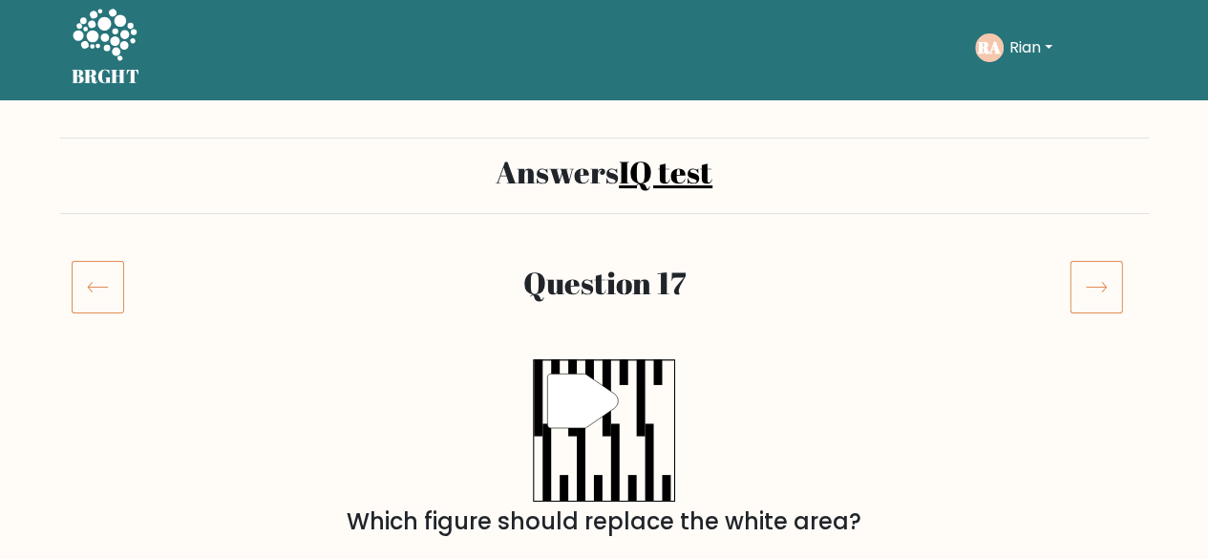
scroll to position [2, 0]
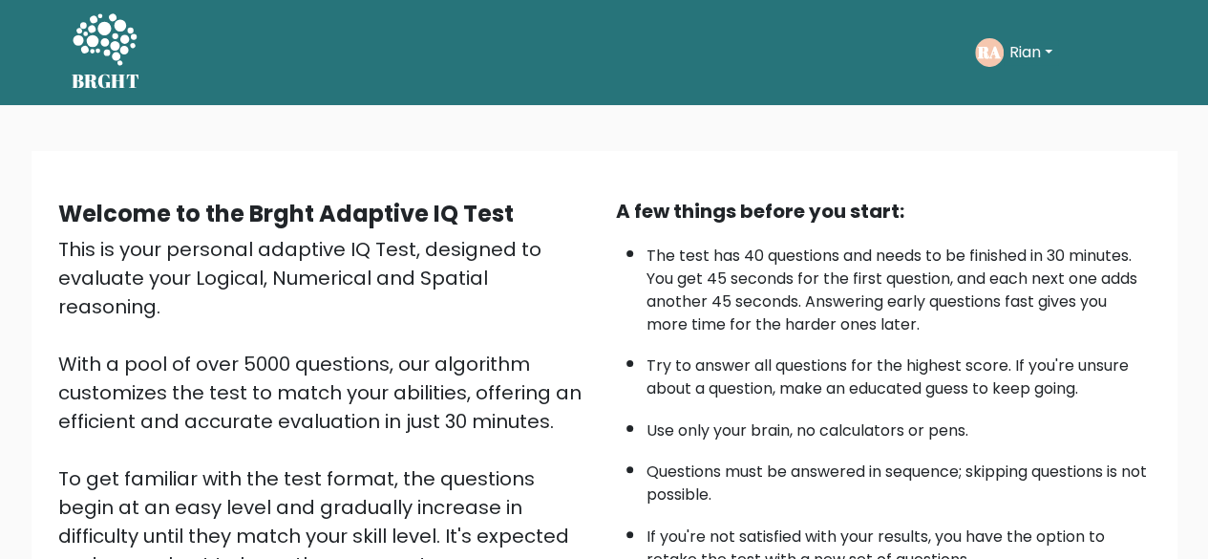
scroll to position [315, 0]
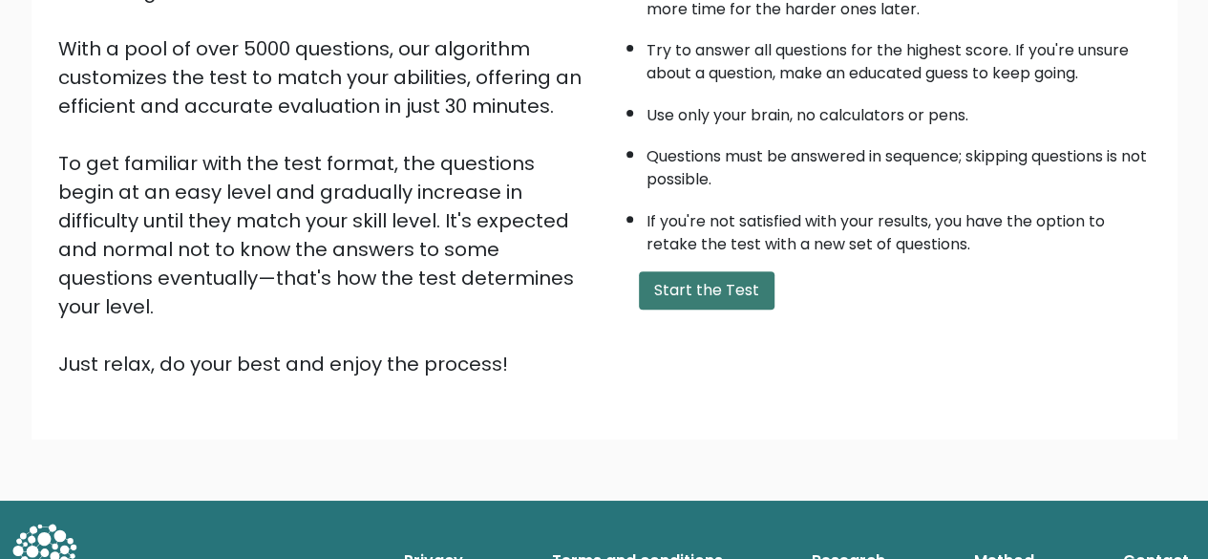
click at [690, 271] on button "Start the Test" at bounding box center [707, 290] width 136 height 38
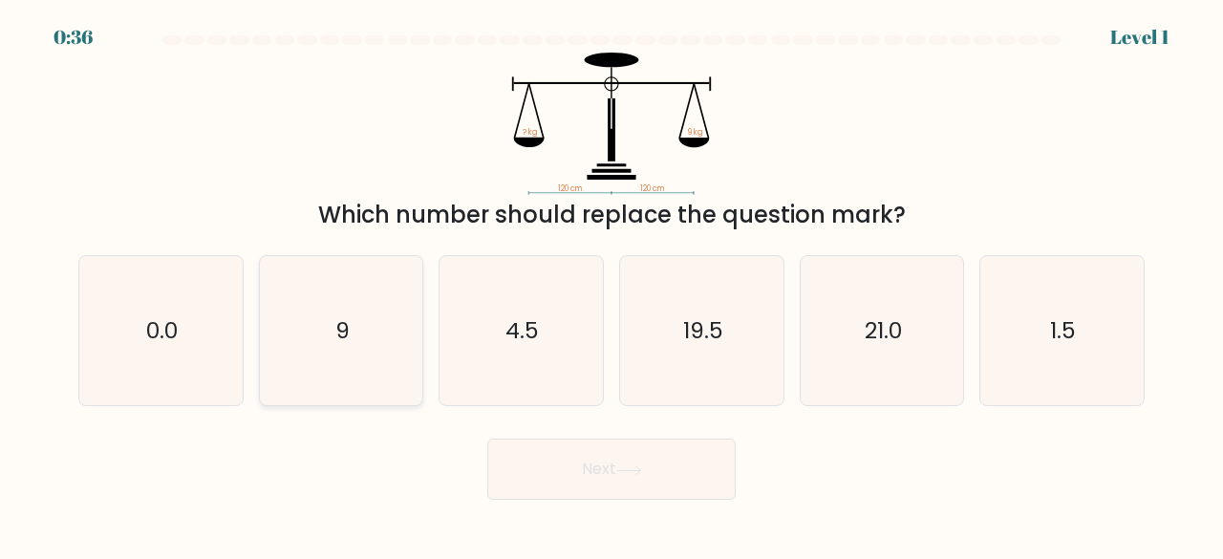
click at [374, 286] on icon "9" at bounding box center [342, 331] width 150 height 150
click at [611, 285] on input "b. 9" at bounding box center [611, 282] width 1 height 5
radio input "true"
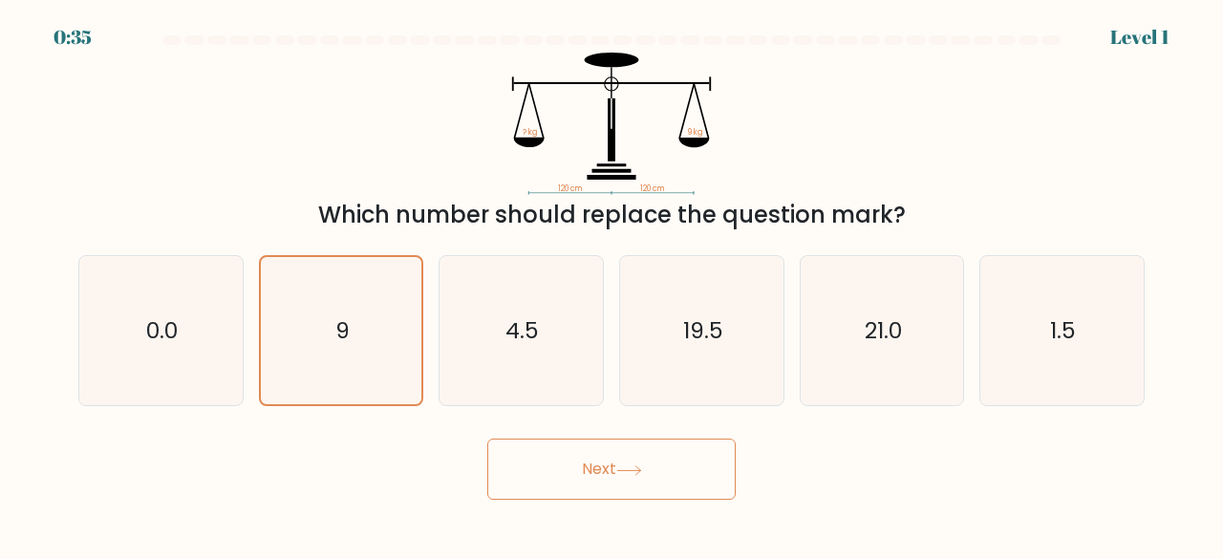
click at [586, 469] on button "Next" at bounding box center [611, 468] width 248 height 61
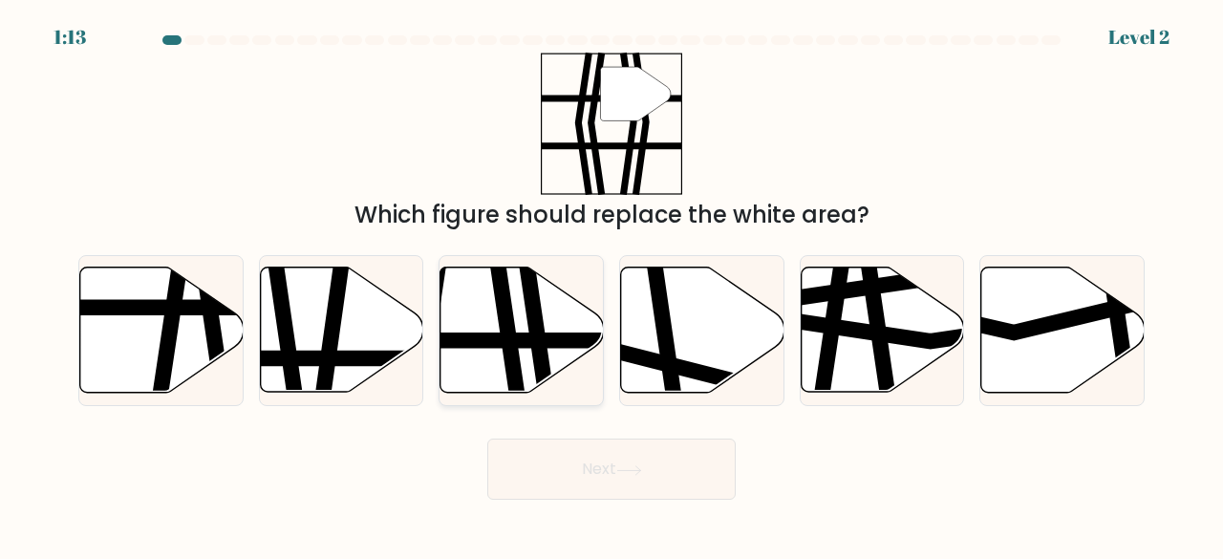
click at [532, 329] on icon at bounding box center [535, 399] width 24 height 329
click at [611, 285] on input "c." at bounding box center [611, 282] width 1 height 5
radio input "true"
click at [580, 477] on button "Next" at bounding box center [611, 468] width 248 height 61
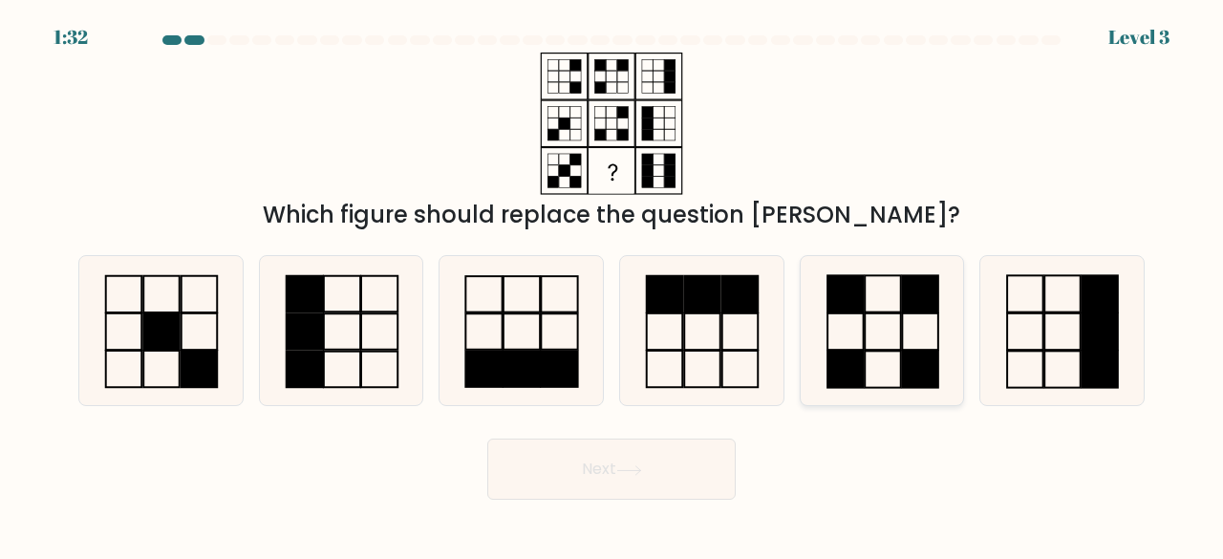
click at [857, 297] on rect at bounding box center [845, 293] width 36 height 36
click at [612, 285] on input "e." at bounding box center [611, 282] width 1 height 5
radio input "true"
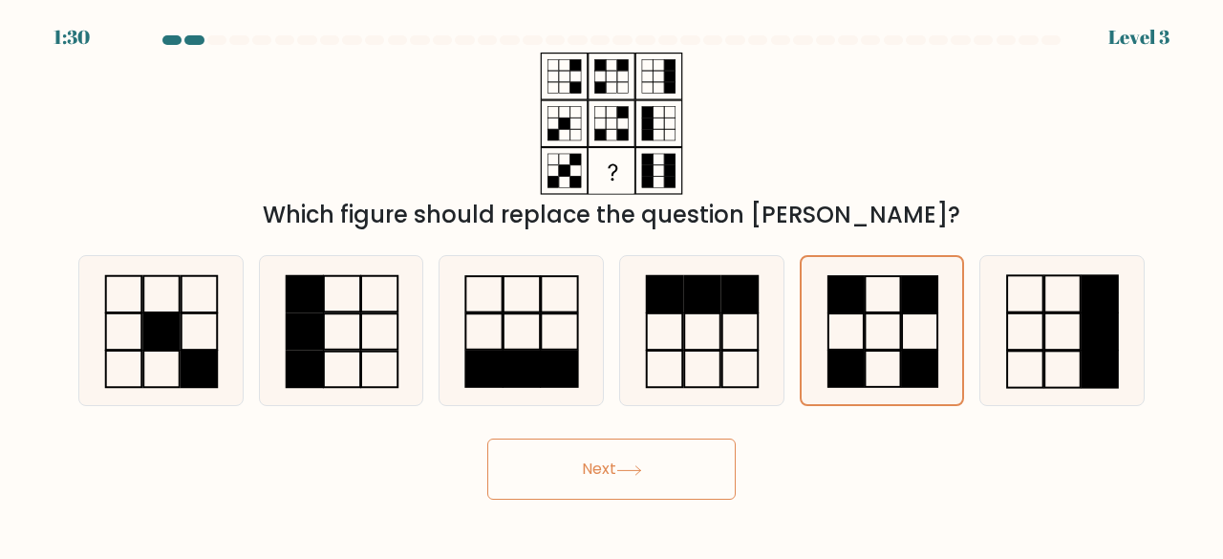
click at [548, 479] on button "Next" at bounding box center [611, 468] width 248 height 61
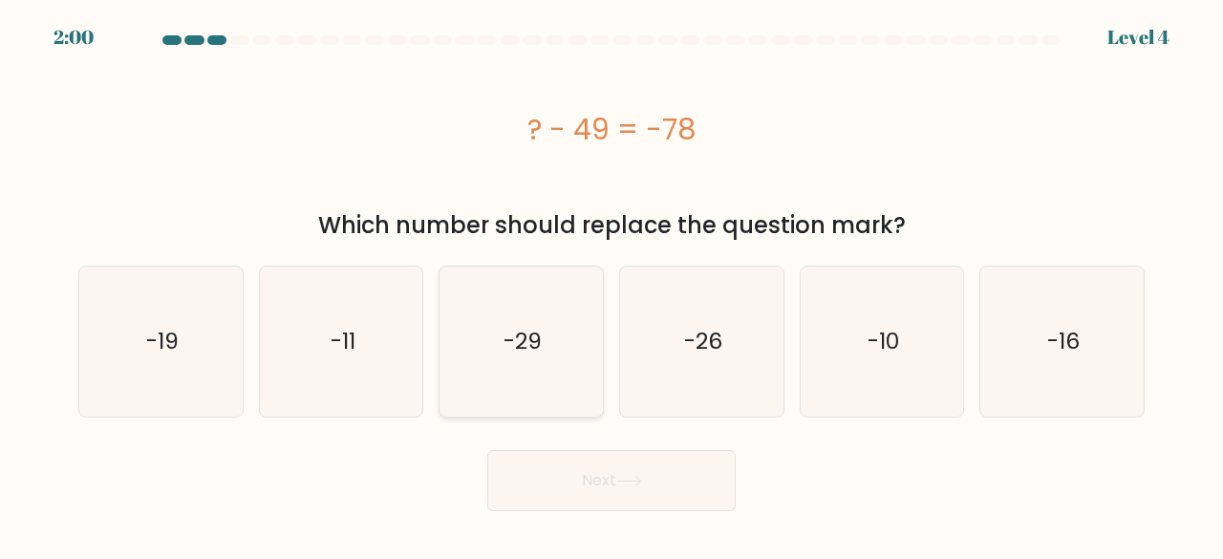
click at [443, 371] on div "-29" at bounding box center [520, 342] width 165 height 152
click at [611, 285] on input "c. -29" at bounding box center [611, 282] width 1 height 5
radio input "true"
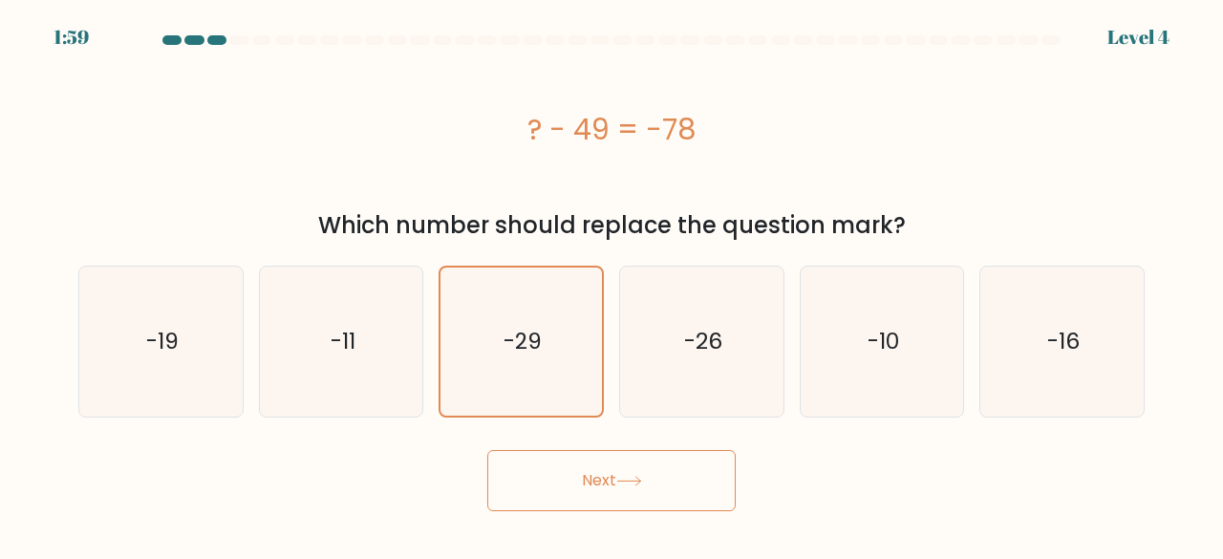
click at [539, 461] on button "Next" at bounding box center [611, 480] width 248 height 61
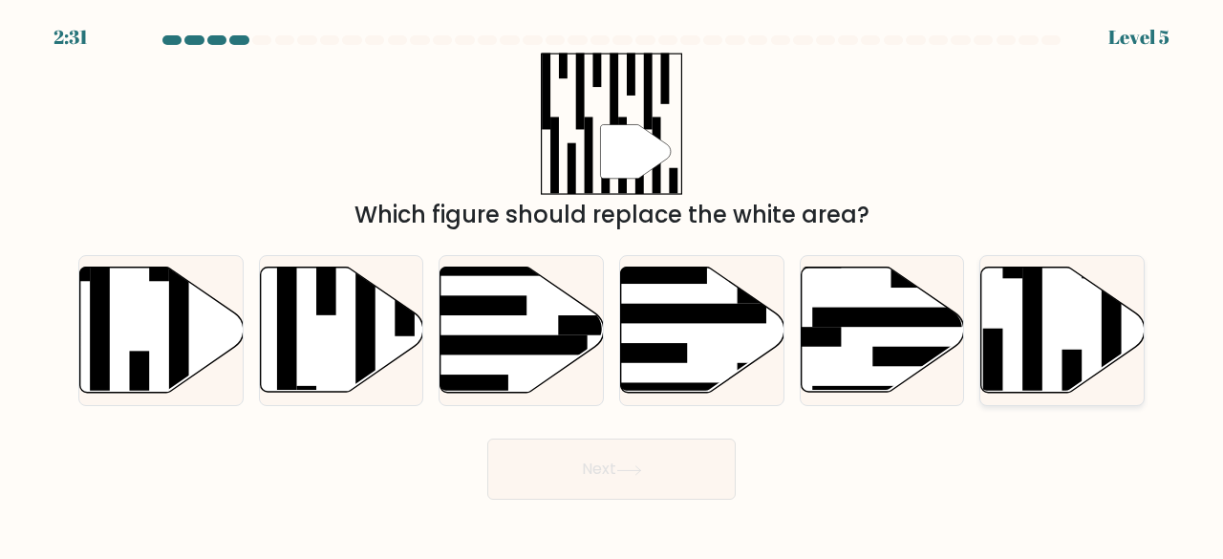
click at [1089, 322] on icon at bounding box center [1062, 329] width 163 height 125
click at [612, 285] on input "f." at bounding box center [611, 282] width 1 height 5
radio input "true"
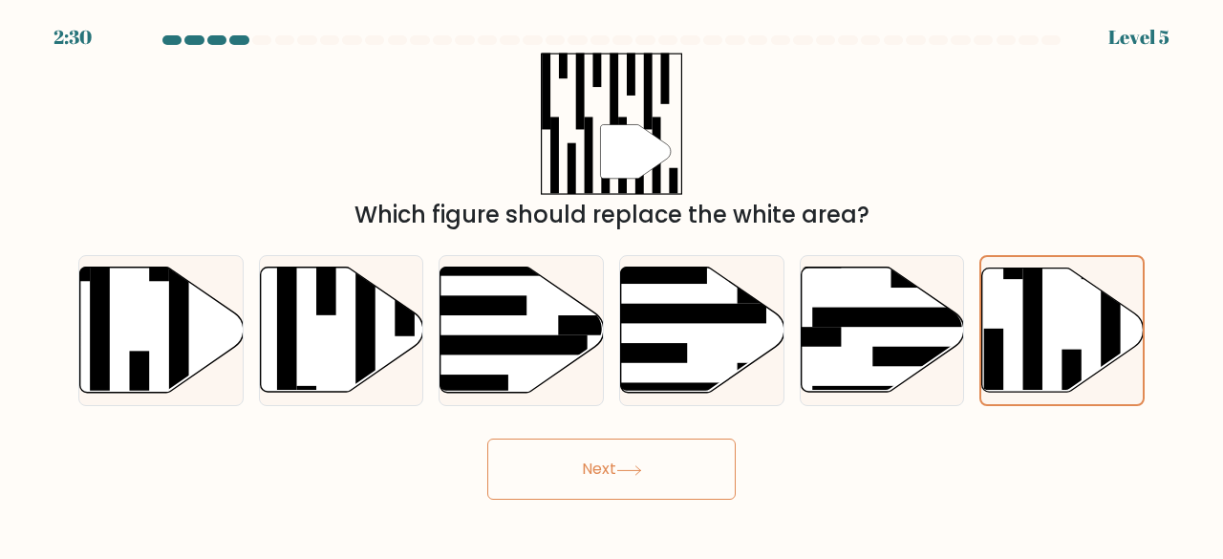
click at [625, 446] on button "Next" at bounding box center [611, 468] width 248 height 61
click at [629, 465] on icon at bounding box center [629, 470] width 26 height 11
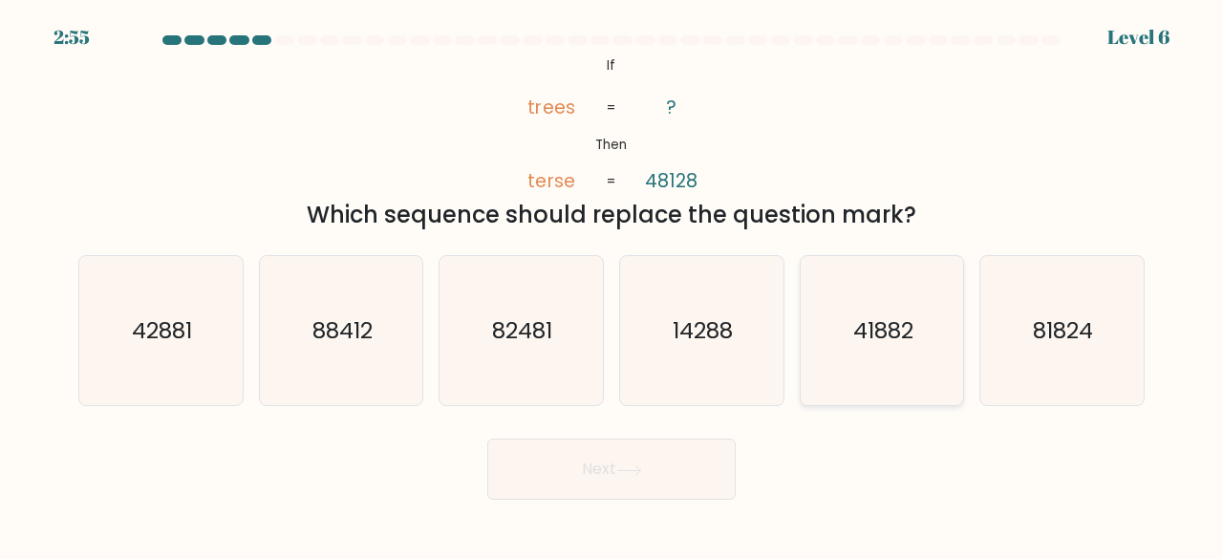
click at [922, 287] on icon "41882" at bounding box center [882, 331] width 150 height 150
click at [612, 285] on input "e. 41882" at bounding box center [611, 282] width 1 height 5
radio input "true"
click at [575, 459] on button "Next" at bounding box center [611, 468] width 248 height 61
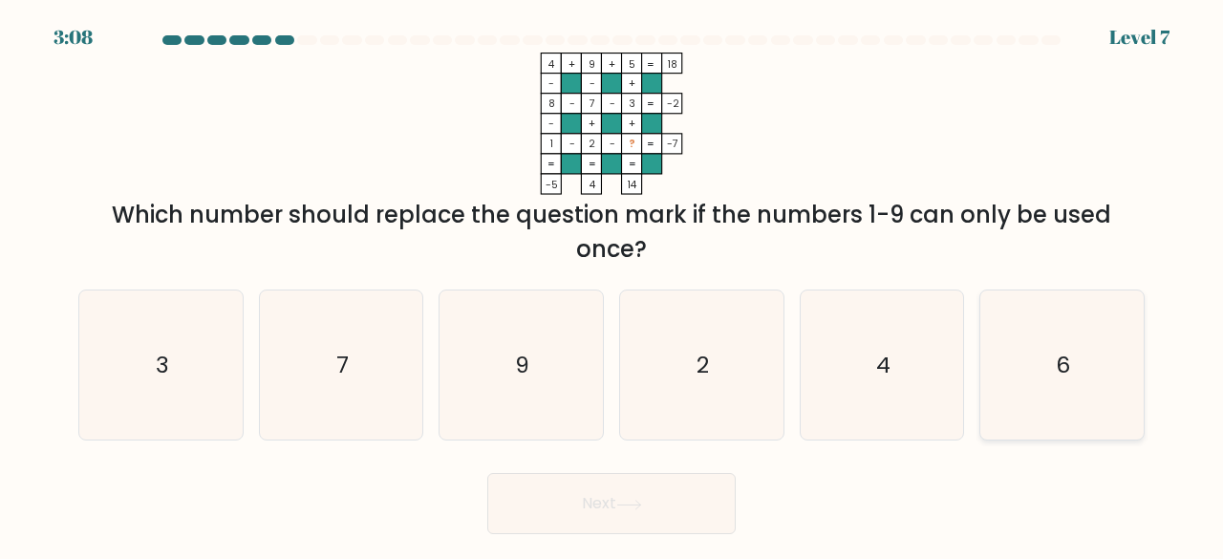
click at [1043, 337] on icon "6" at bounding box center [1062, 365] width 150 height 150
click at [612, 285] on input "f. 6" at bounding box center [611, 282] width 1 height 5
radio input "true"
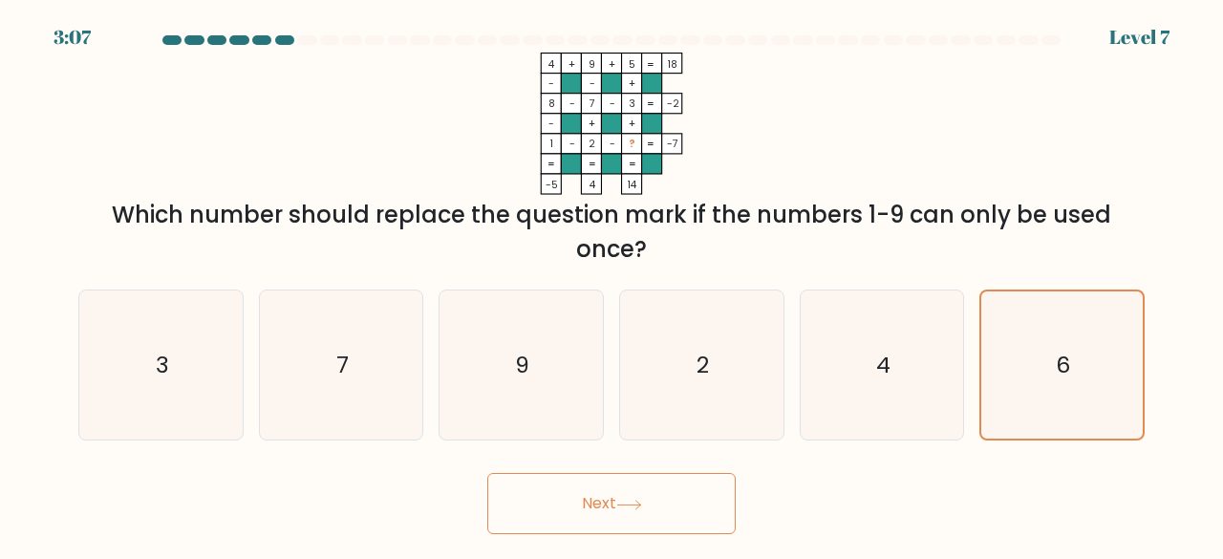
click at [698, 494] on button "Next" at bounding box center [611, 503] width 248 height 61
click at [714, 498] on button "Next" at bounding box center [611, 503] width 248 height 61
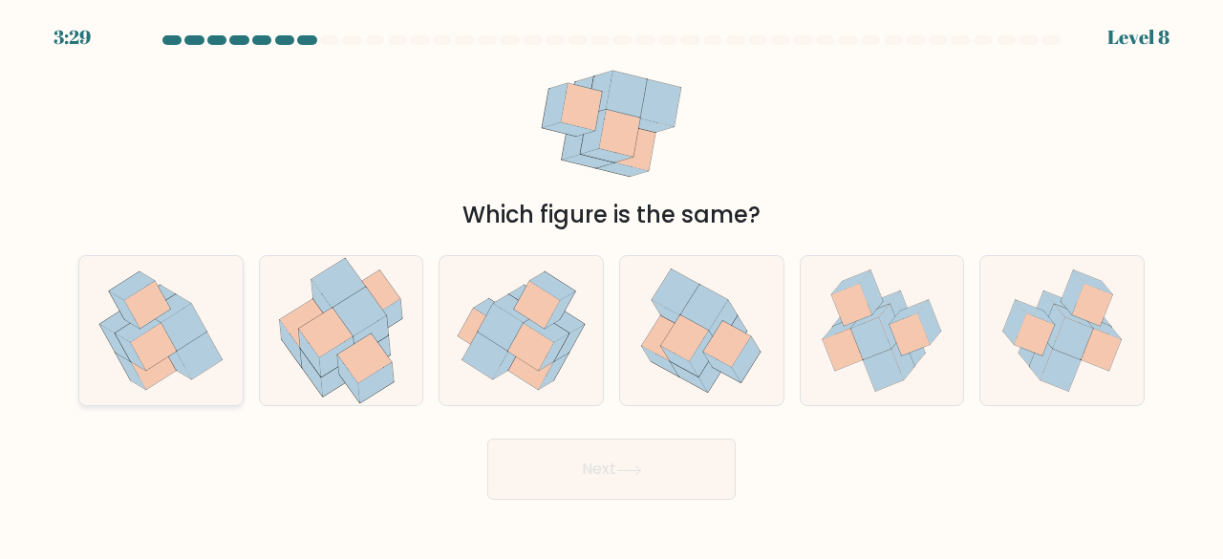
click at [163, 366] on icon at bounding box center [154, 366] width 46 height 48
click at [611, 285] on input "a." at bounding box center [611, 282] width 1 height 5
radio input "true"
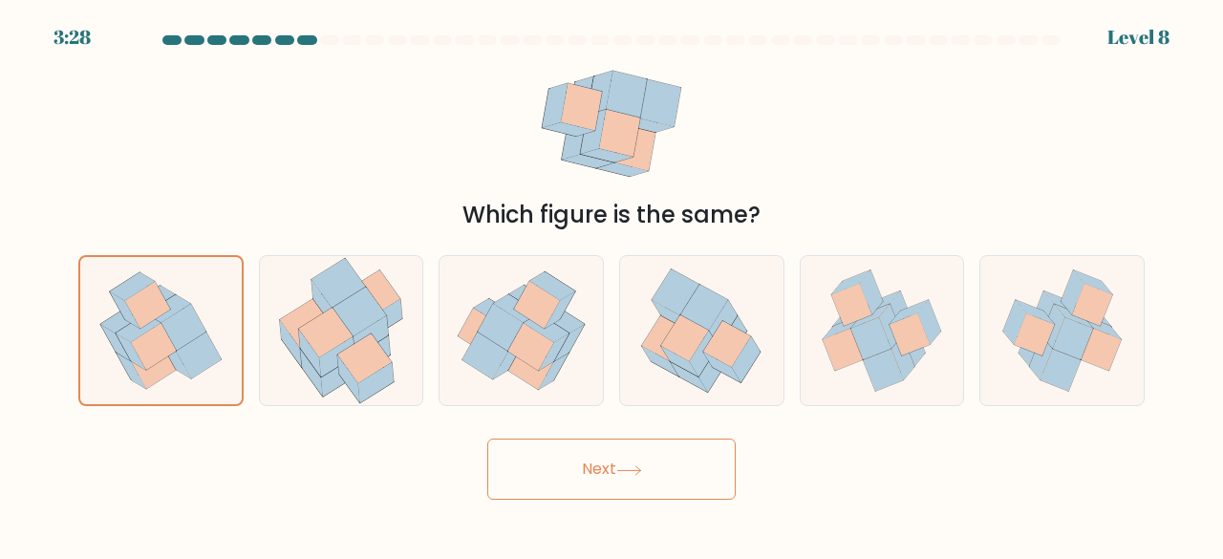
click at [558, 452] on button "Next" at bounding box center [611, 468] width 248 height 61
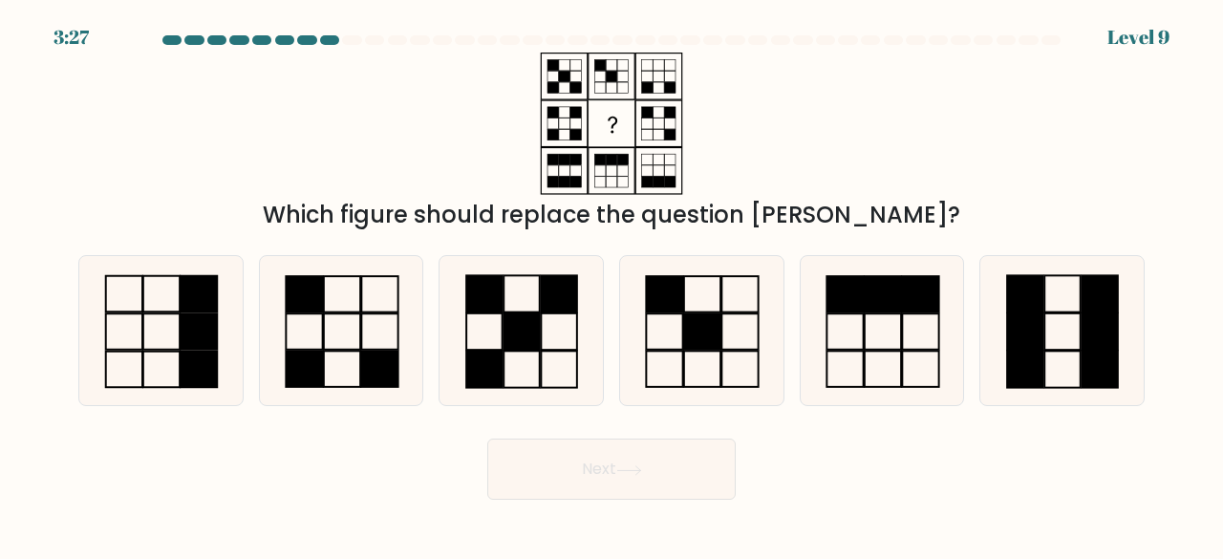
click at [561, 450] on button "Next" at bounding box center [611, 468] width 248 height 61
click at [447, 93] on div "Which figure should replace the question mark?" at bounding box center [611, 143] width 1089 height 180
click at [353, 345] on icon at bounding box center [342, 331] width 150 height 150
click at [611, 285] on input "b." at bounding box center [611, 282] width 1 height 5
radio input "true"
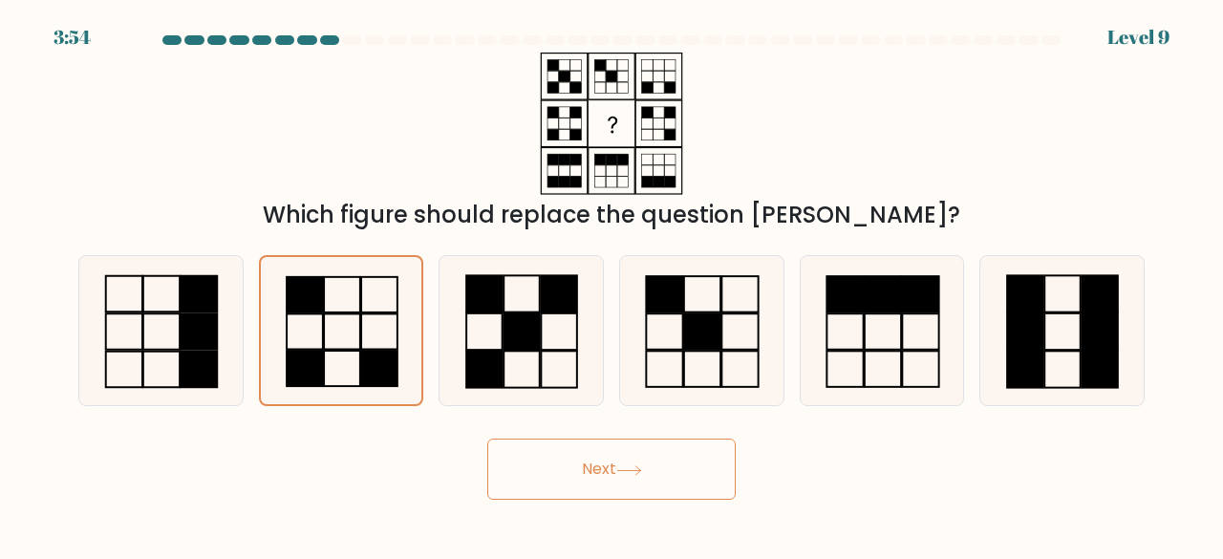
click at [623, 466] on icon at bounding box center [629, 470] width 26 height 11
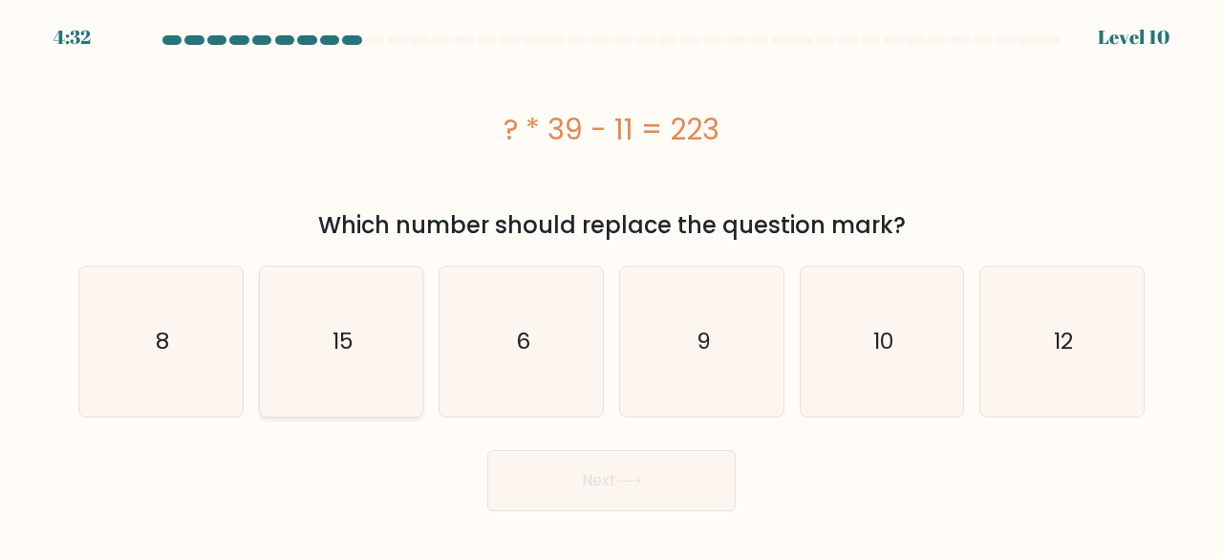
click at [413, 358] on icon "15" at bounding box center [342, 342] width 150 height 150
click at [611, 285] on input "b. 15" at bounding box center [611, 282] width 1 height 5
radio input "true"
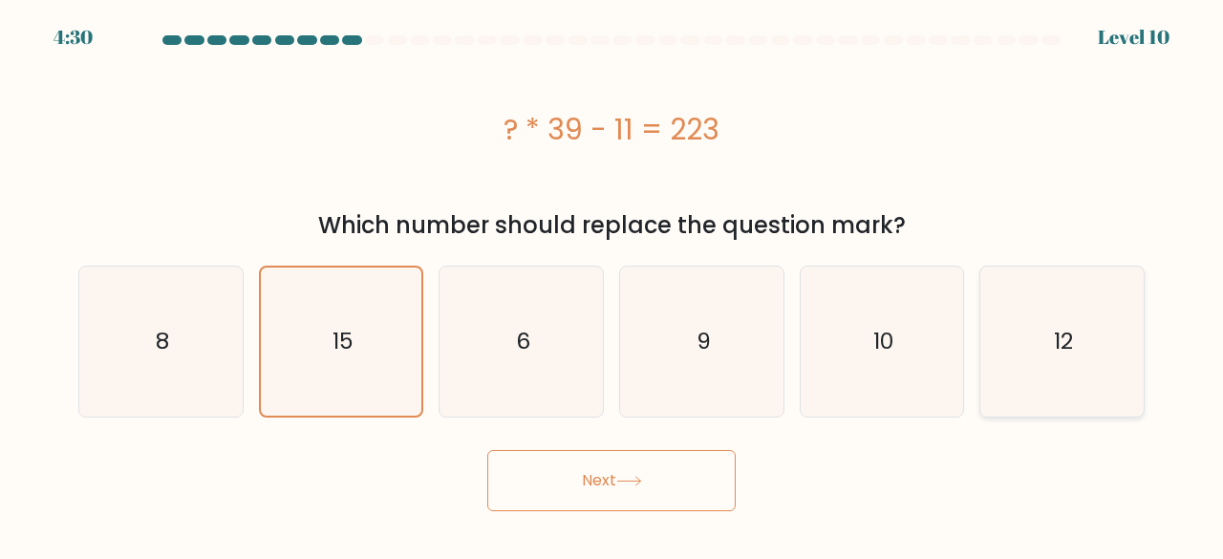
click at [1020, 341] on icon "12" at bounding box center [1062, 342] width 150 height 150
click at [612, 285] on input "f. 12" at bounding box center [611, 282] width 1 height 5
radio input "true"
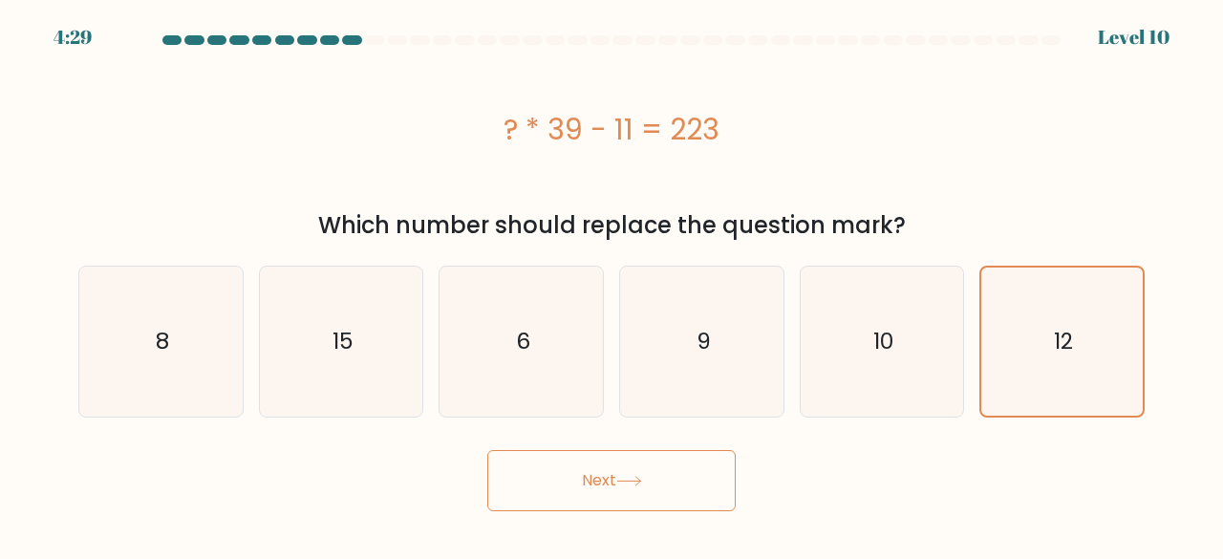
click at [608, 507] on button "Next" at bounding box center [611, 480] width 248 height 61
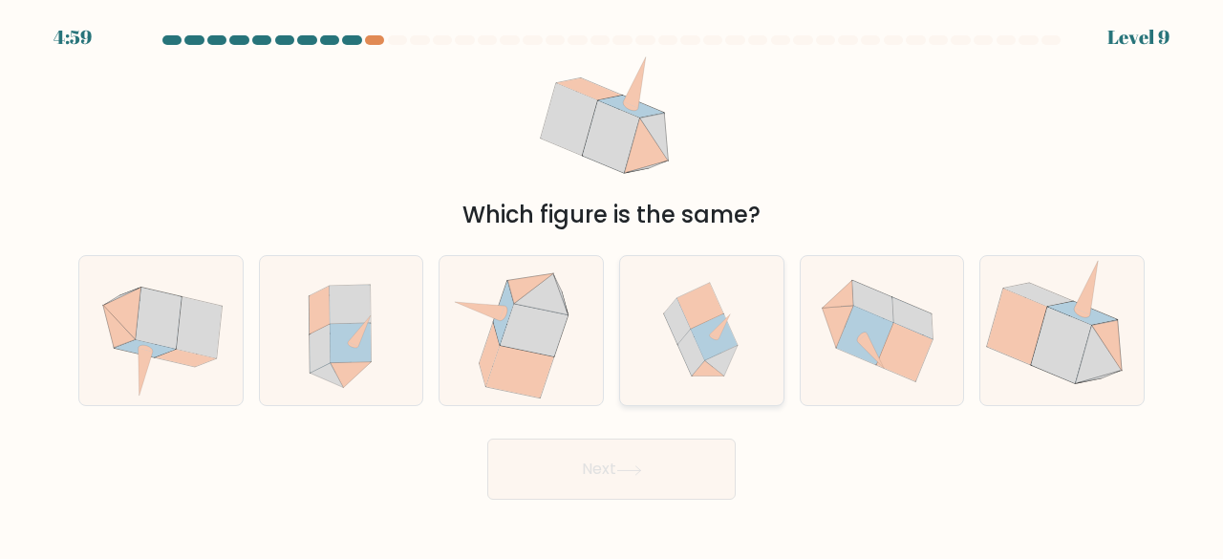
click at [749, 380] on icon at bounding box center [702, 331] width 146 height 150
click at [612, 285] on input "d." at bounding box center [611, 282] width 1 height 5
radio input "true"
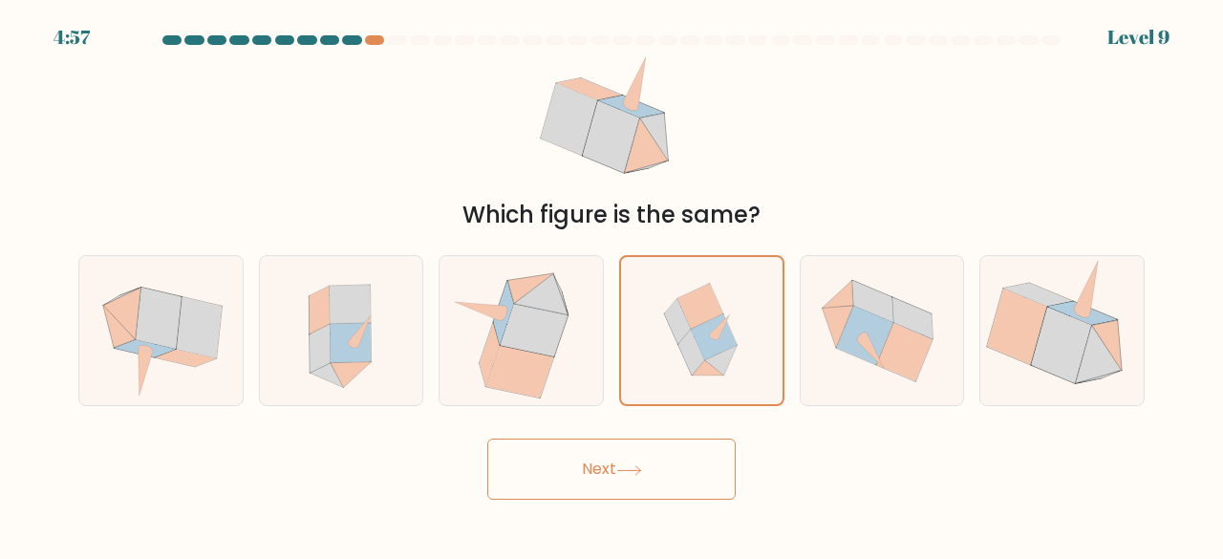
click at [712, 474] on button "Next" at bounding box center [611, 468] width 248 height 61
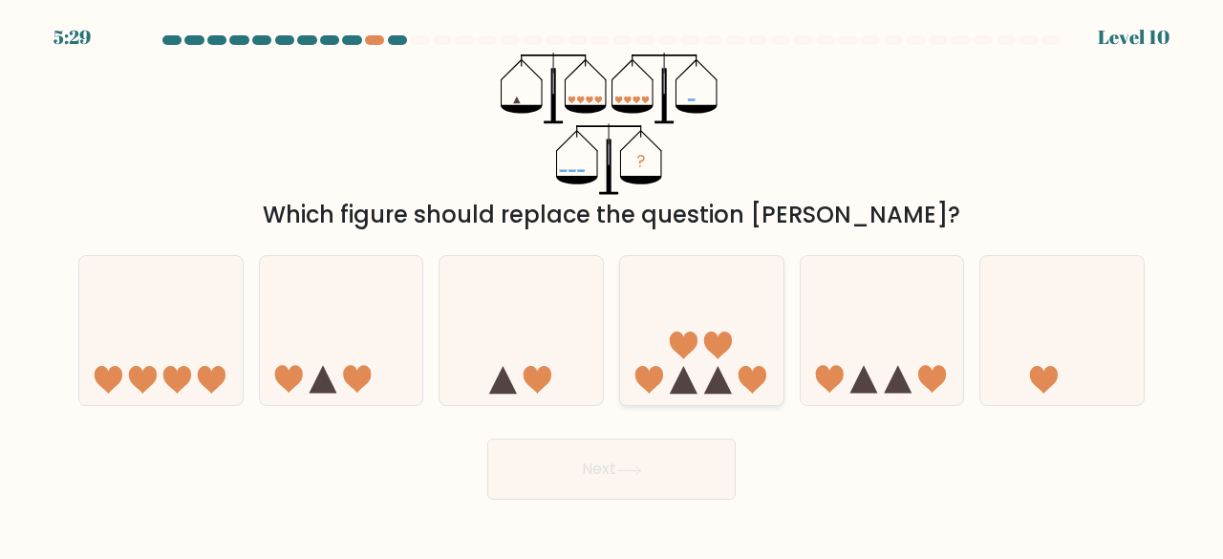
click at [644, 335] on icon at bounding box center [701, 330] width 163 height 135
click at [612, 285] on input "d." at bounding box center [611, 282] width 1 height 5
radio input "true"
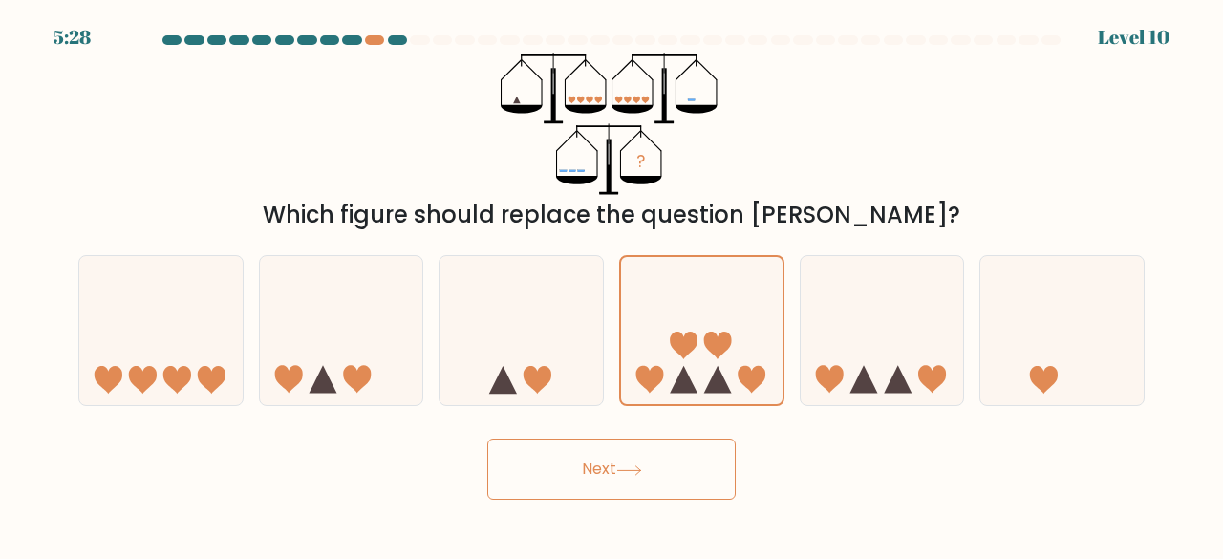
click at [603, 495] on button "Next" at bounding box center [611, 468] width 248 height 61
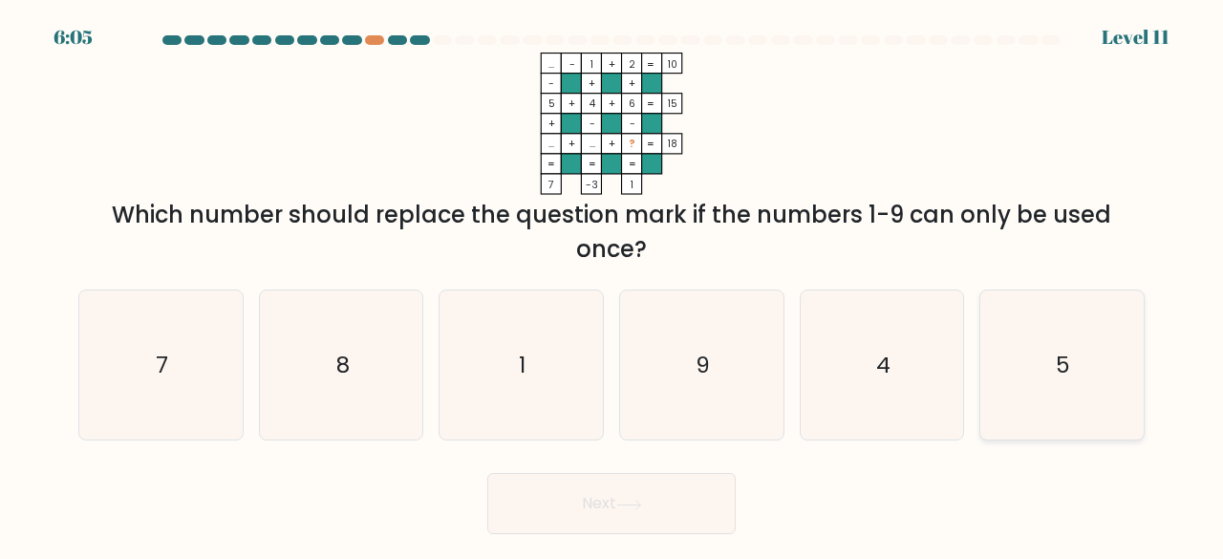
click at [1120, 343] on icon "5" at bounding box center [1062, 365] width 150 height 150
click at [612, 285] on input "f. 5" at bounding box center [611, 282] width 1 height 5
radio input "true"
click at [245, 384] on div "a. 7" at bounding box center [161, 365] width 181 height 152
click at [225, 381] on icon "7" at bounding box center [161, 365] width 150 height 150
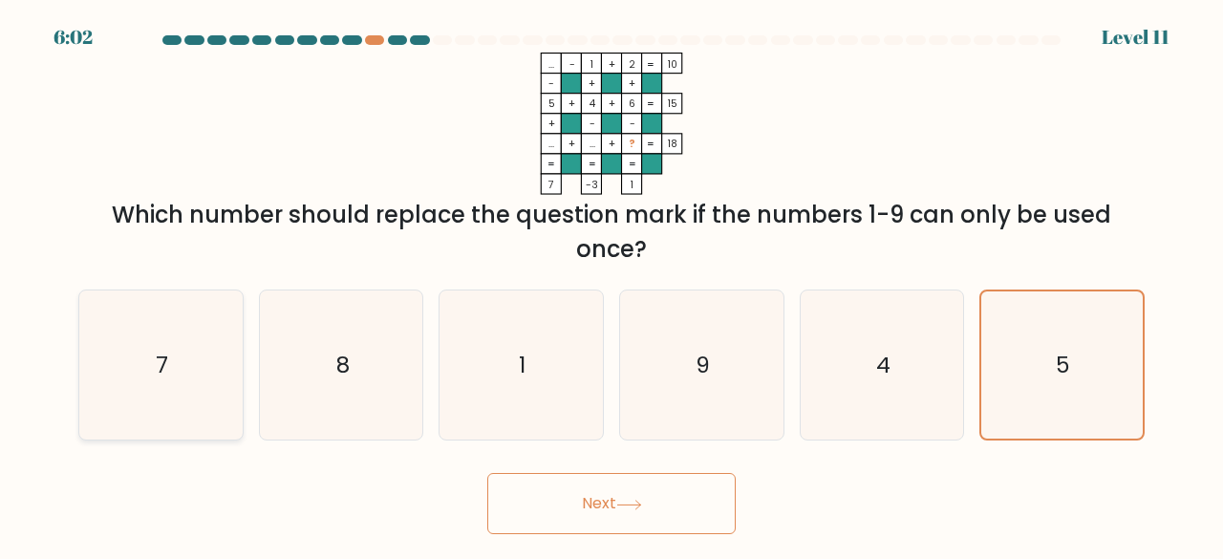
click at [611, 285] on input "a. 7" at bounding box center [611, 282] width 1 height 5
radio input "true"
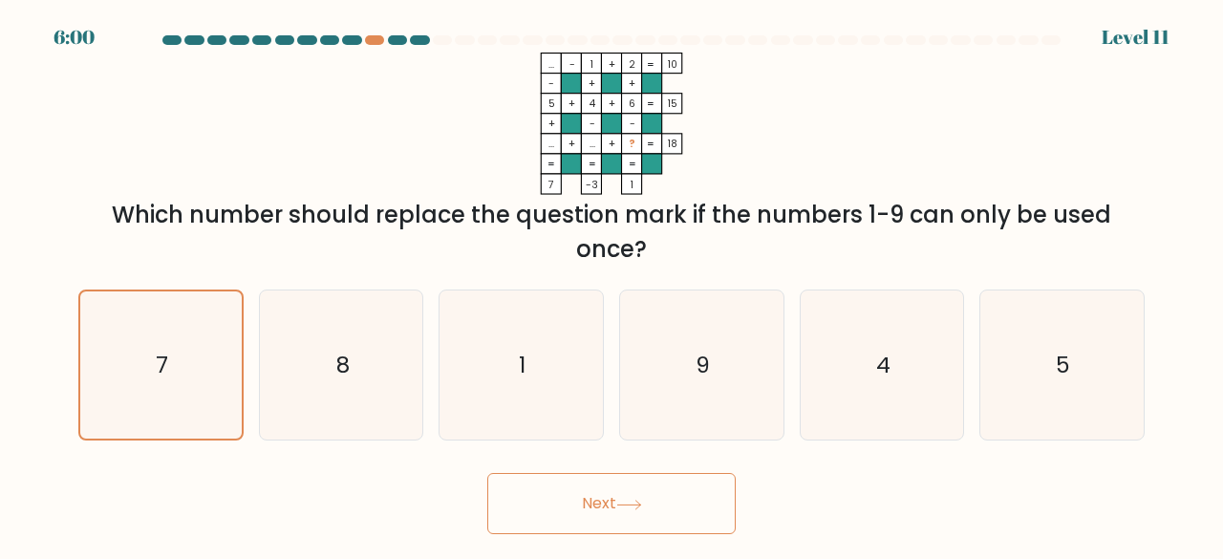
click at [520, 503] on button "Next" at bounding box center [611, 503] width 248 height 61
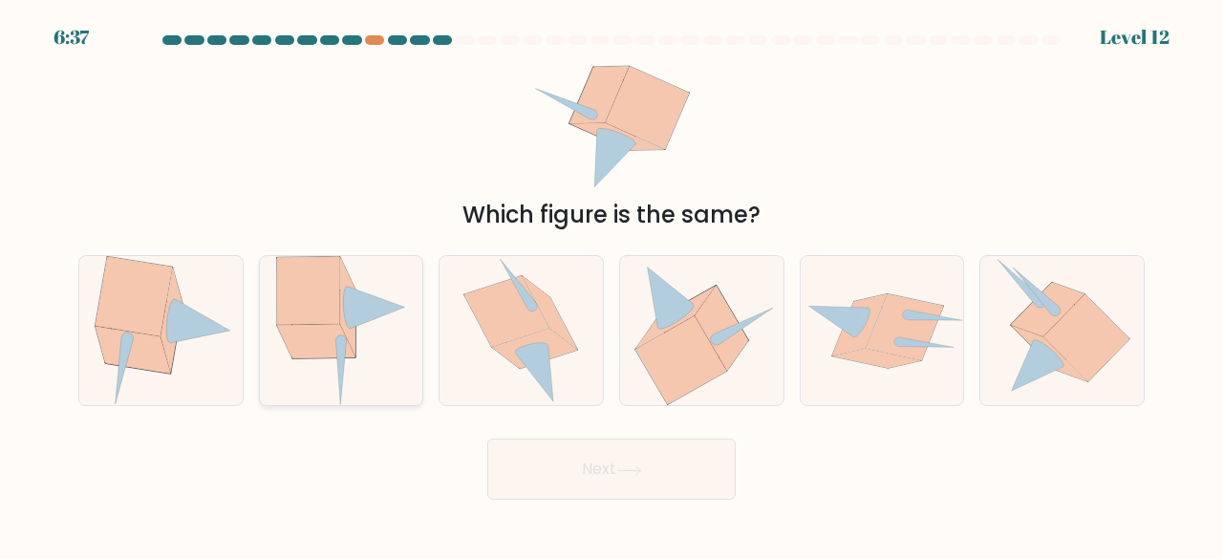
click at [317, 298] on icon at bounding box center [307, 291] width 63 height 68
click at [611, 285] on input "b." at bounding box center [611, 282] width 1 height 5
radio input "true"
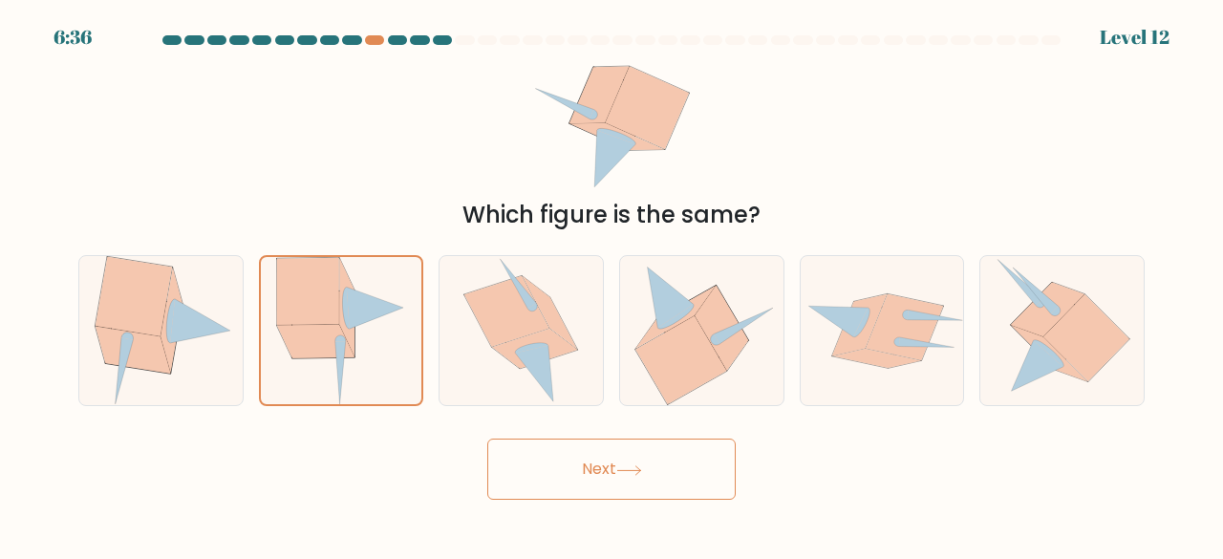
click at [558, 477] on button "Next" at bounding box center [611, 468] width 248 height 61
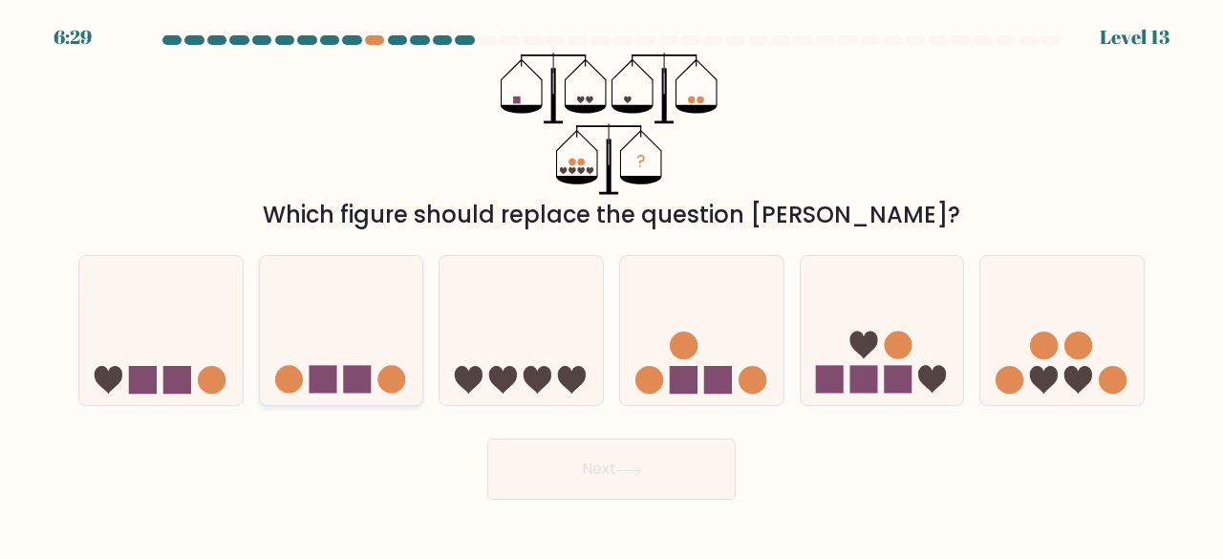
click at [305, 282] on icon at bounding box center [341, 330] width 163 height 135
click at [611, 282] on input "b." at bounding box center [611, 282] width 1 height 5
radio input "true"
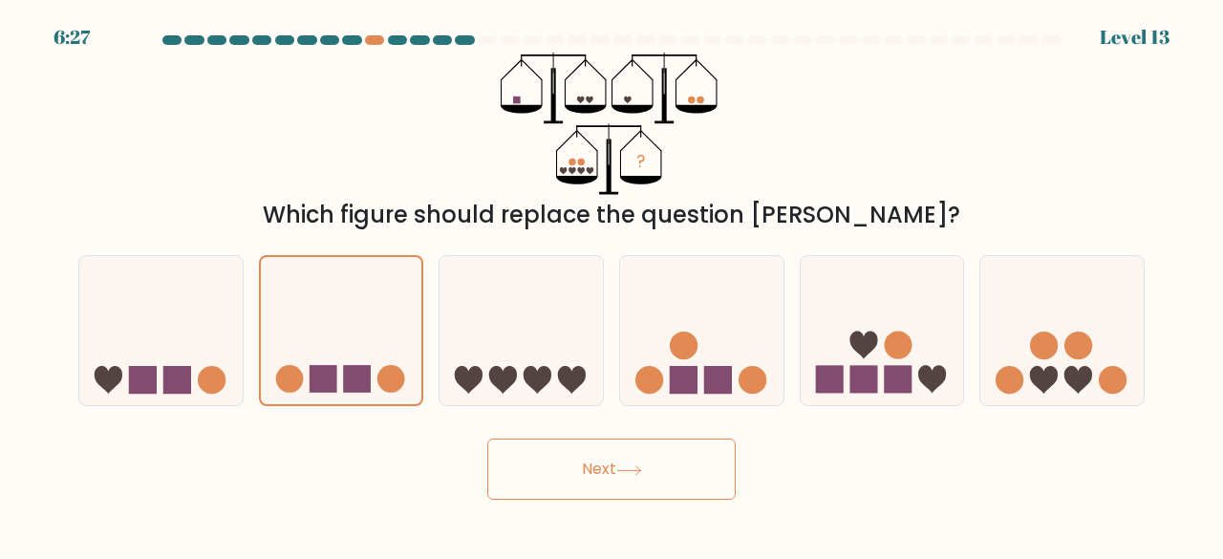
click at [690, 482] on button "Next" at bounding box center [611, 468] width 248 height 61
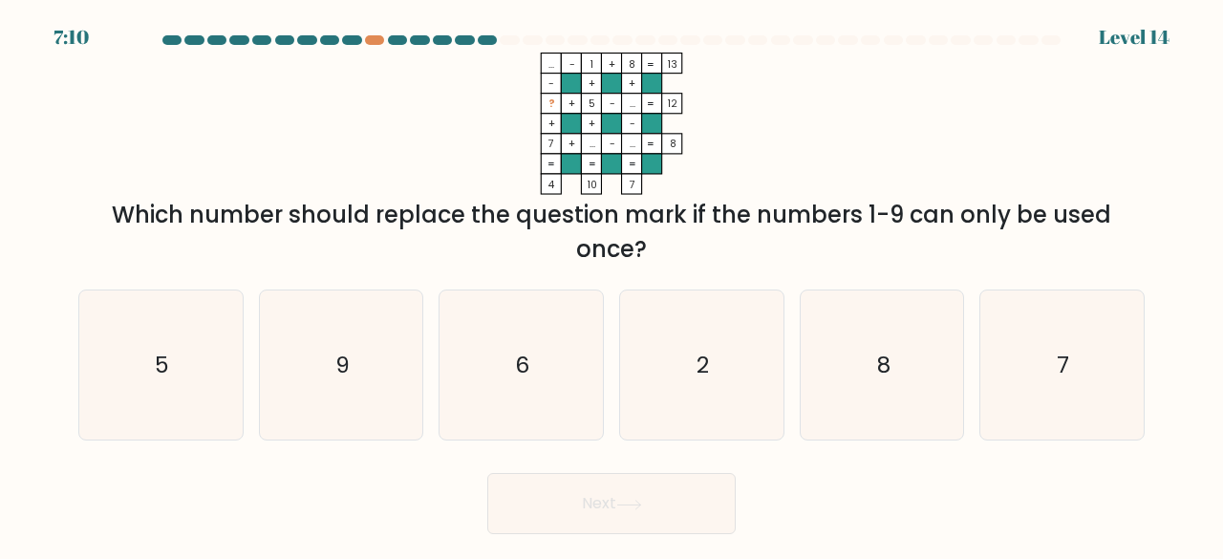
click at [617, 174] on rect at bounding box center [611, 164] width 20 height 20
click at [375, 370] on icon "9" at bounding box center [342, 365] width 150 height 150
click at [611, 285] on input "b. 9" at bounding box center [611, 282] width 1 height 5
radio input "true"
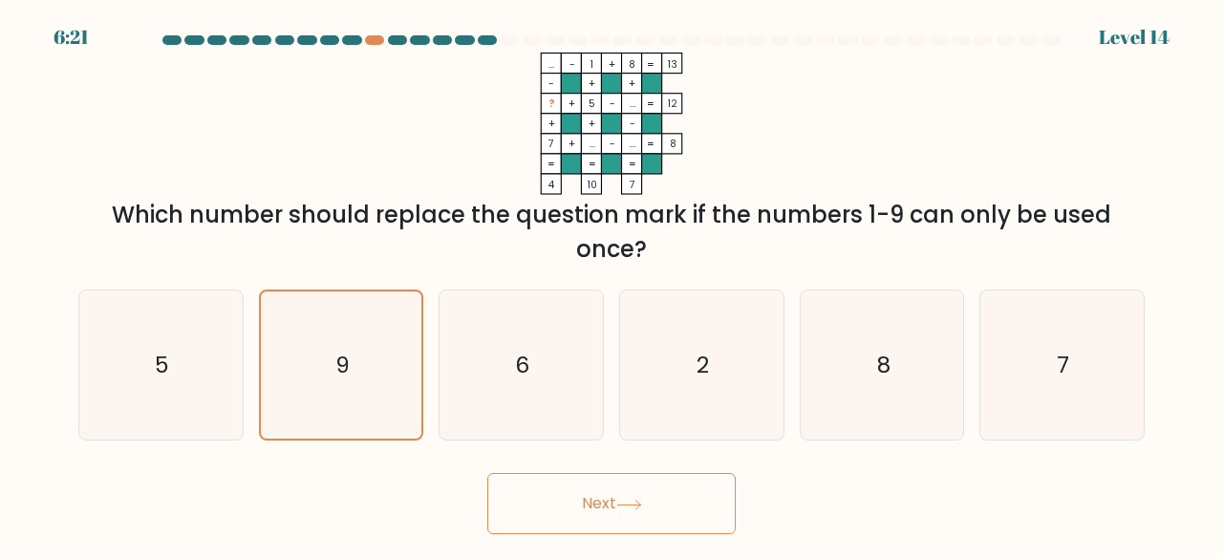
click at [564, 522] on button "Next" at bounding box center [611, 503] width 248 height 61
click at [568, 515] on button "Next" at bounding box center [611, 503] width 248 height 61
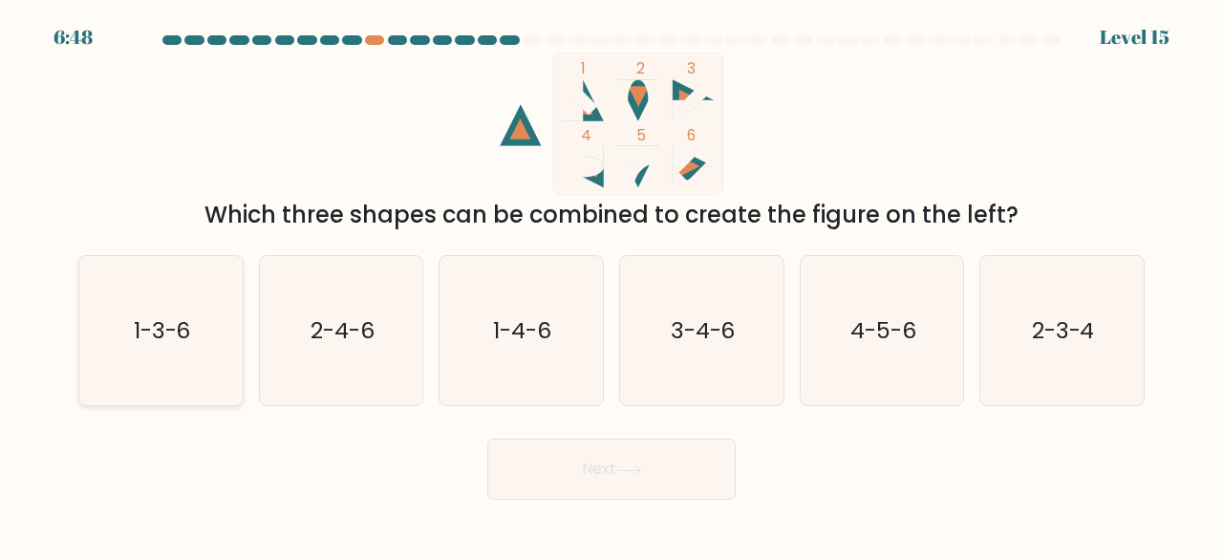
click at [229, 349] on icon "1-3-6" at bounding box center [161, 331] width 150 height 150
click at [611, 285] on input "a. 1-3-6" at bounding box center [611, 282] width 1 height 5
radio input "true"
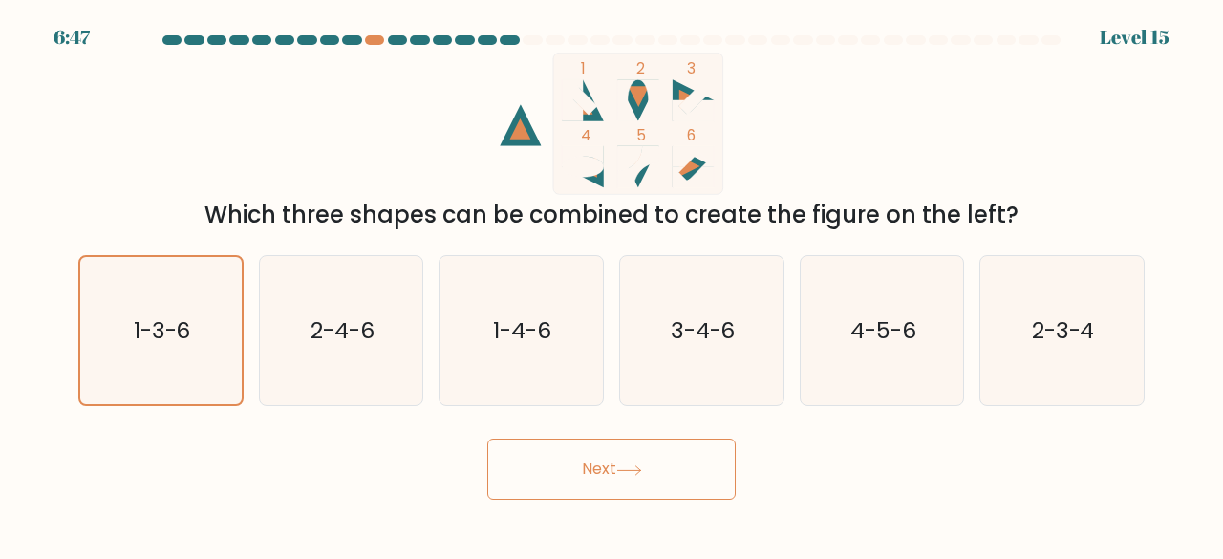
click at [510, 461] on button "Next" at bounding box center [611, 468] width 248 height 61
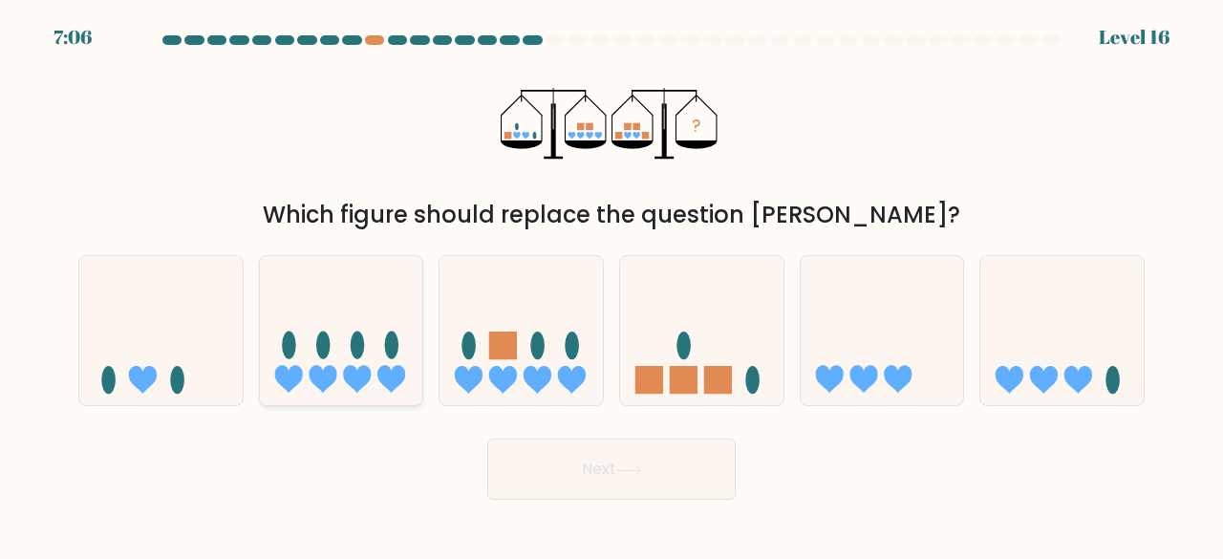
click at [307, 295] on icon at bounding box center [341, 330] width 163 height 135
click at [611, 285] on input "b." at bounding box center [611, 282] width 1 height 5
radio input "true"
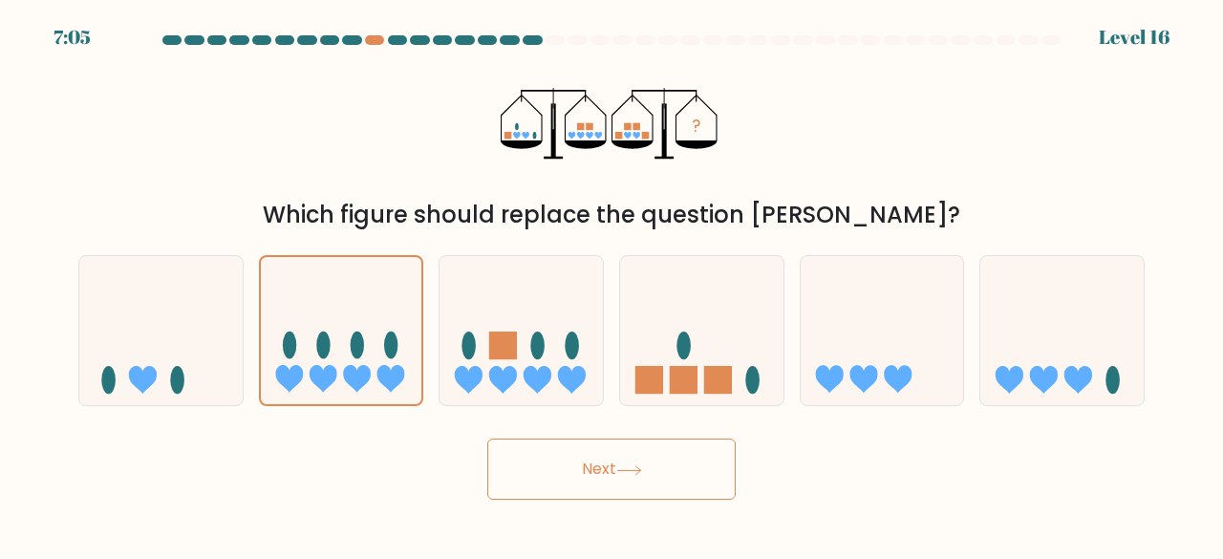
click at [503, 448] on button "Next" at bounding box center [611, 468] width 248 height 61
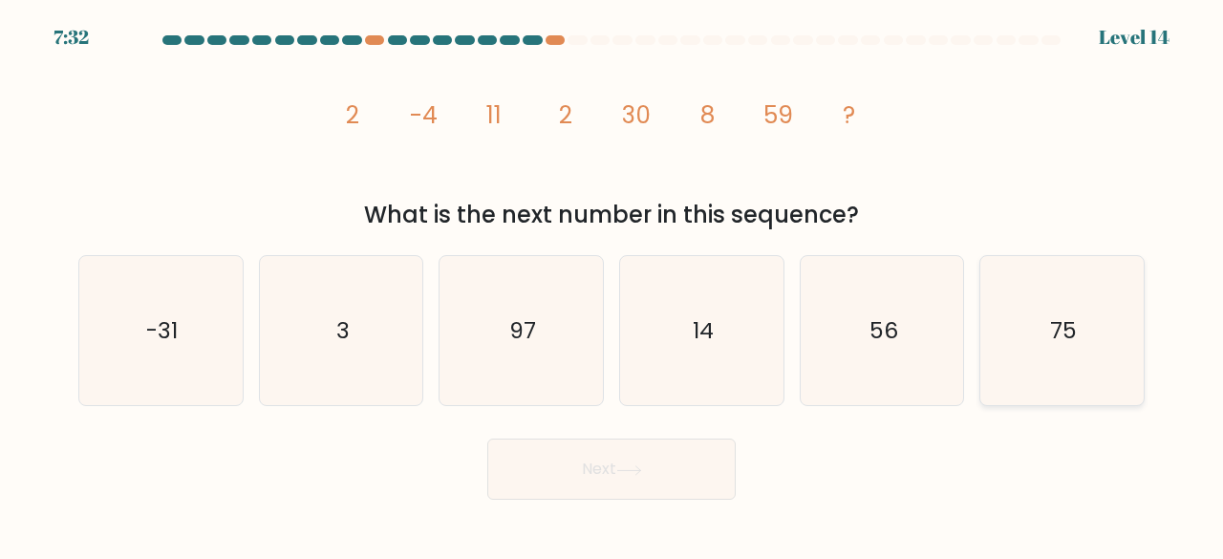
click at [1009, 281] on icon "75" at bounding box center [1062, 331] width 150 height 150
click at [612, 281] on input "f. 75" at bounding box center [611, 282] width 1 height 5
radio input "true"
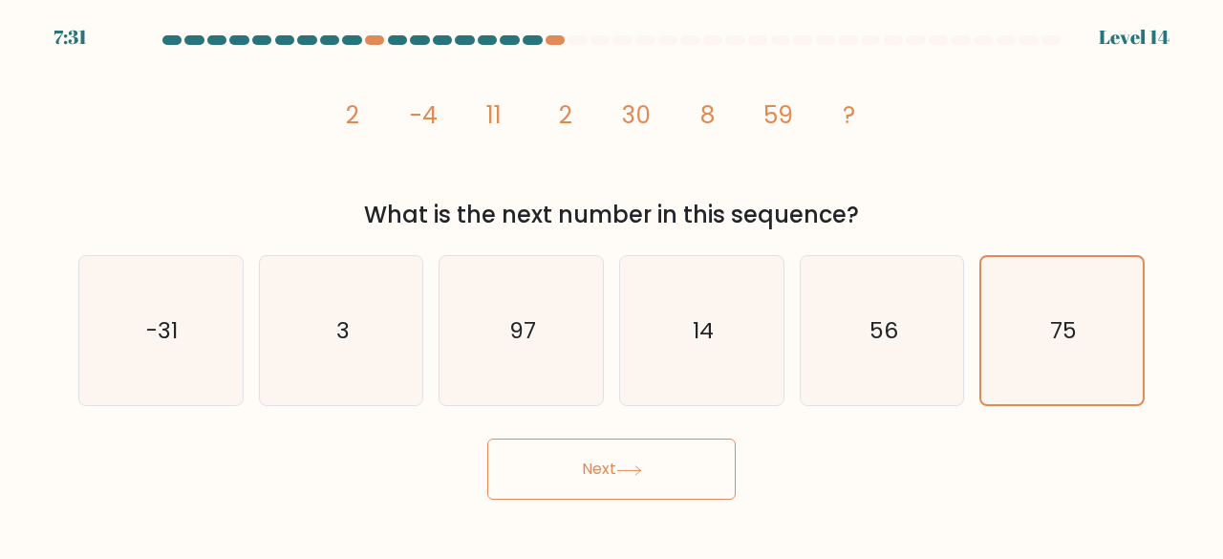
click at [689, 473] on button "Next" at bounding box center [611, 468] width 248 height 61
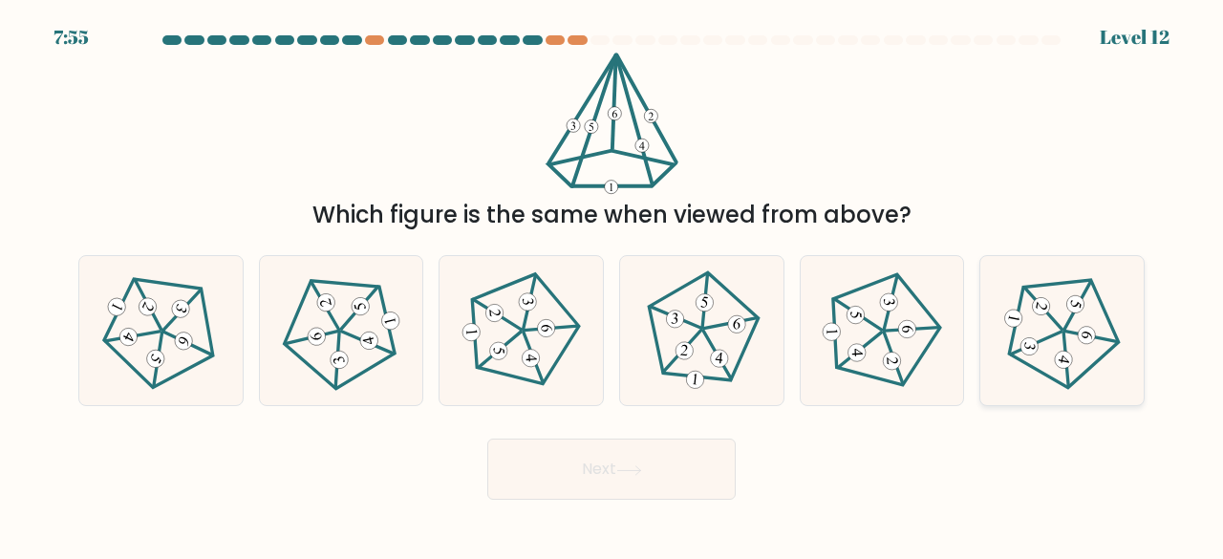
click at [1040, 382] on icon at bounding box center [1061, 329] width 119 height 119
click at [612, 285] on input "f." at bounding box center [611, 282] width 1 height 5
radio input "true"
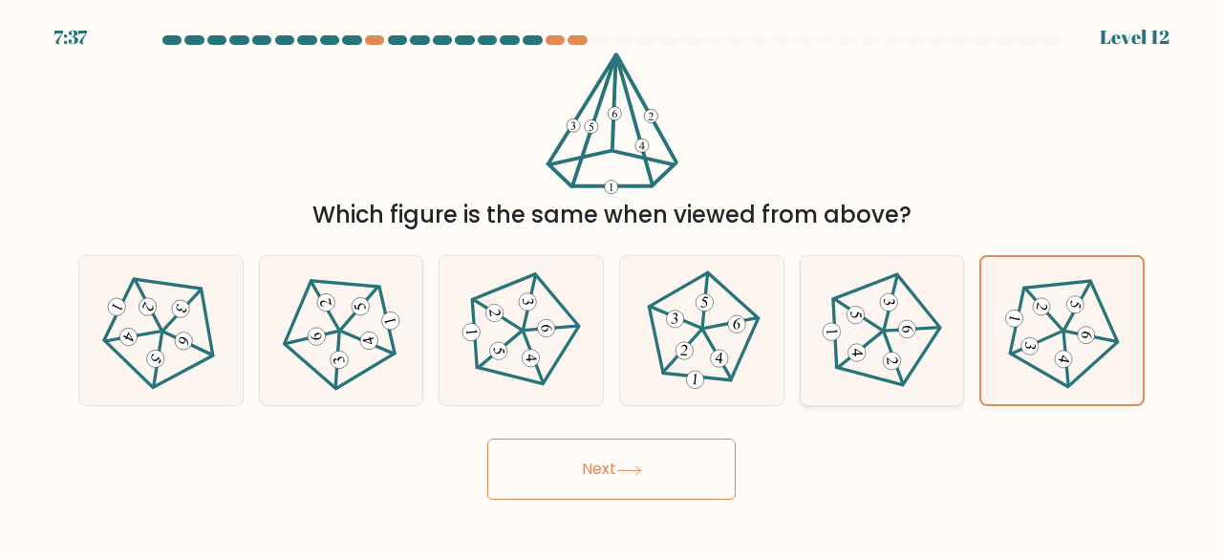
click at [898, 328] on 515 at bounding box center [907, 329] width 18 height 18
click at [612, 285] on input "e." at bounding box center [611, 282] width 1 height 5
radio input "true"
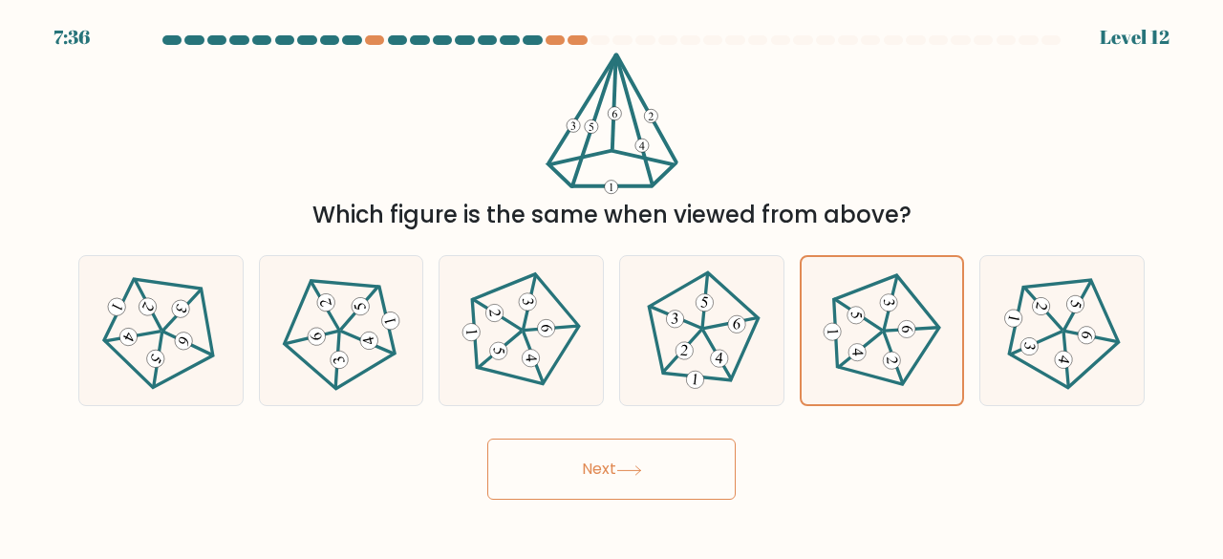
click at [658, 474] on button "Next" at bounding box center [611, 468] width 248 height 61
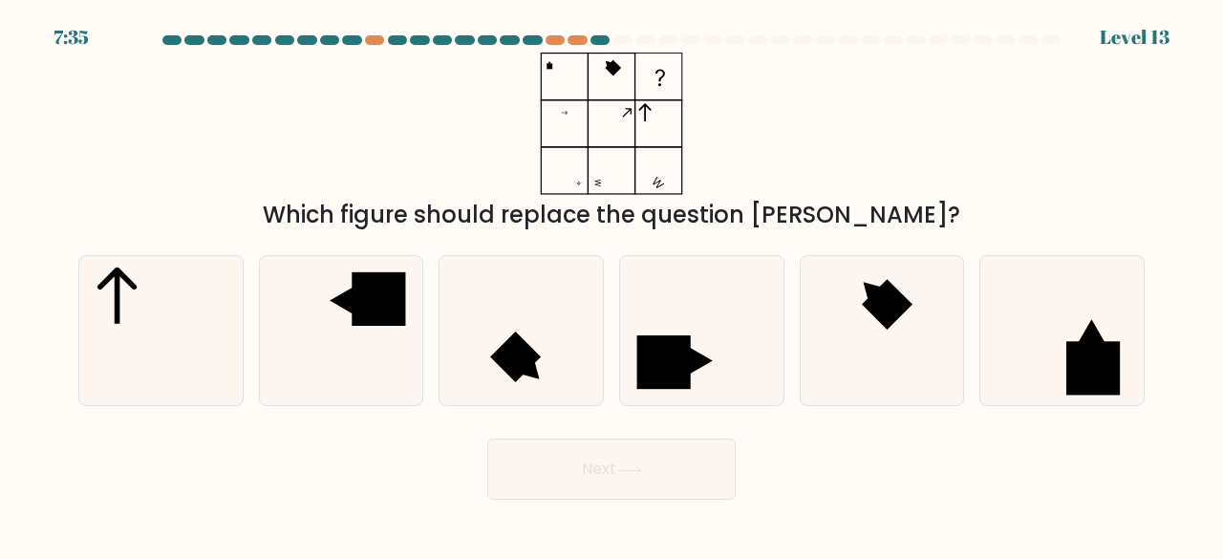
click at [658, 477] on button "Next" at bounding box center [611, 468] width 248 height 61
click at [383, 472] on div "Next" at bounding box center [611, 464] width 1089 height 71
click at [254, 372] on div "b." at bounding box center [341, 331] width 181 height 152
click at [369, 297] on rect at bounding box center [378, 298] width 53 height 53
click at [611, 285] on input "b." at bounding box center [611, 282] width 1 height 5
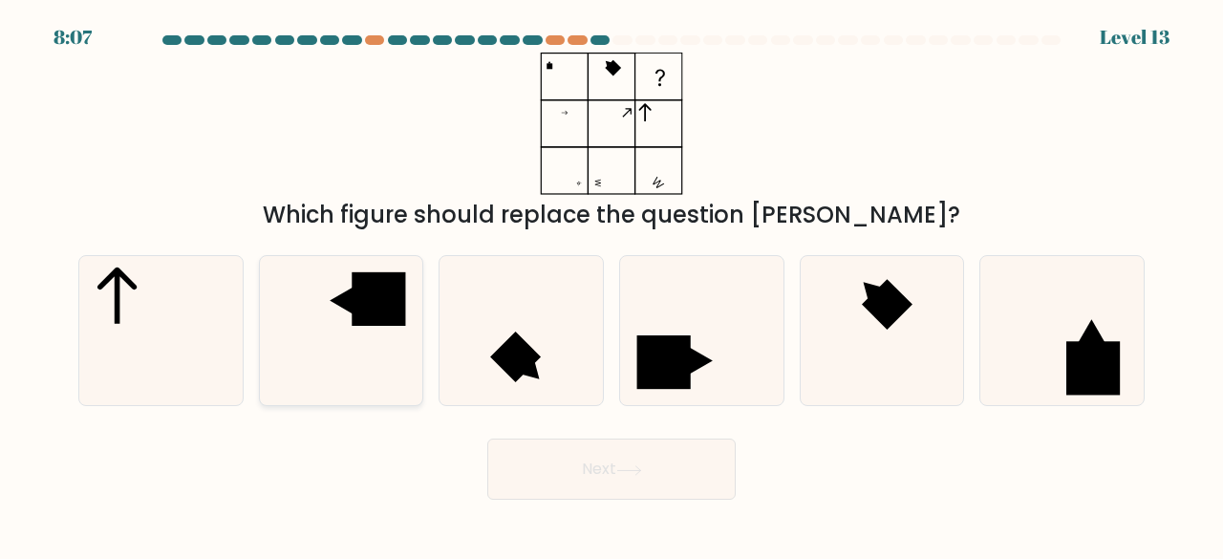
radio input "true"
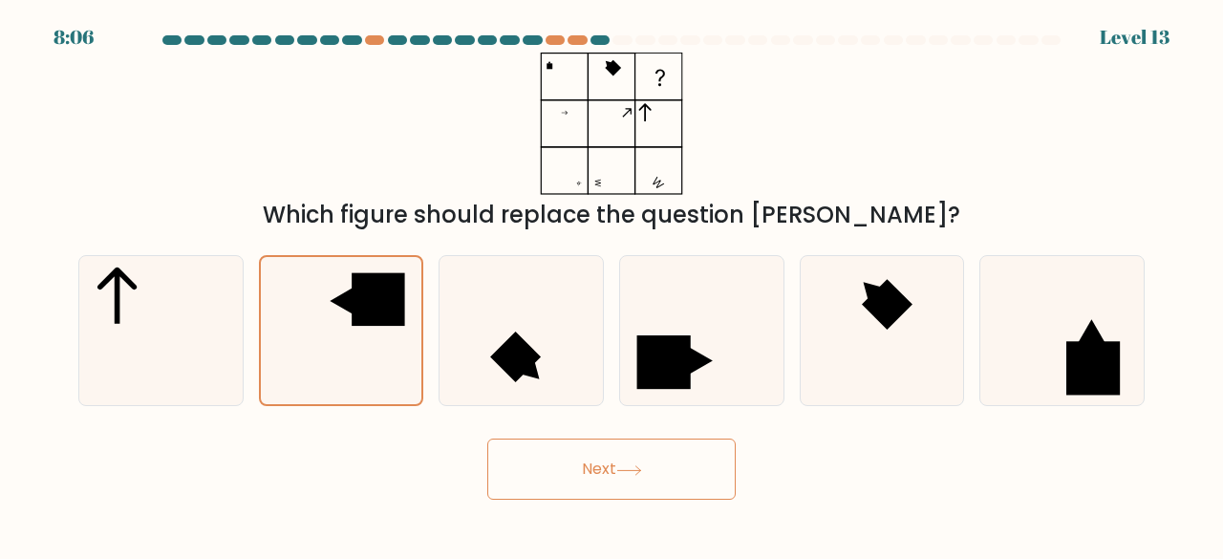
click at [535, 456] on button "Next" at bounding box center [611, 468] width 248 height 61
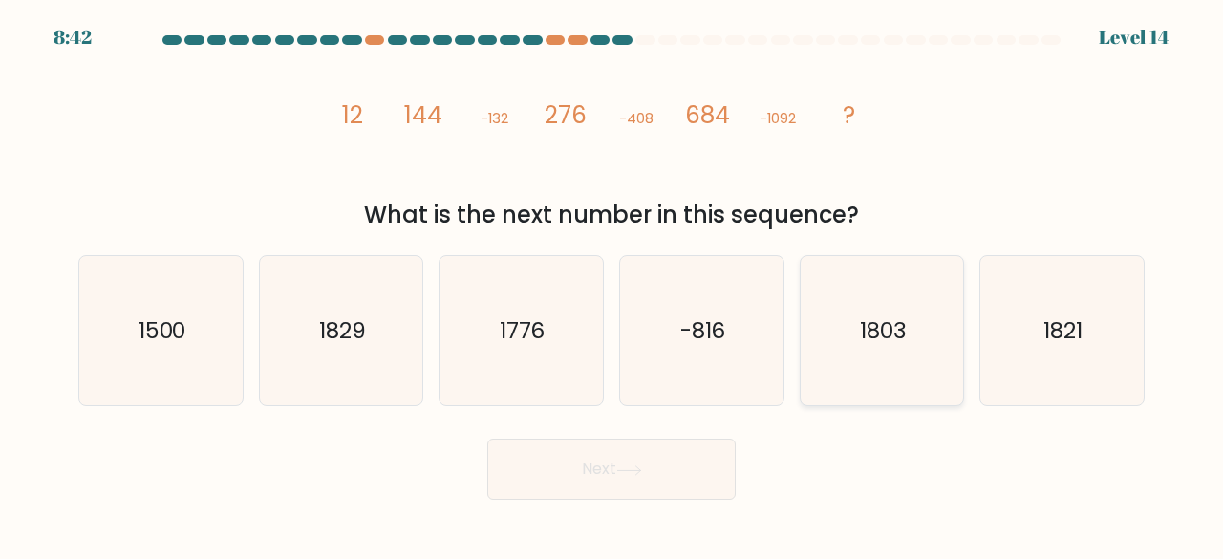
click at [863, 369] on icon "1803" at bounding box center [882, 331] width 150 height 150
click at [612, 285] on input "e. 1803" at bounding box center [611, 282] width 1 height 5
radio input "true"
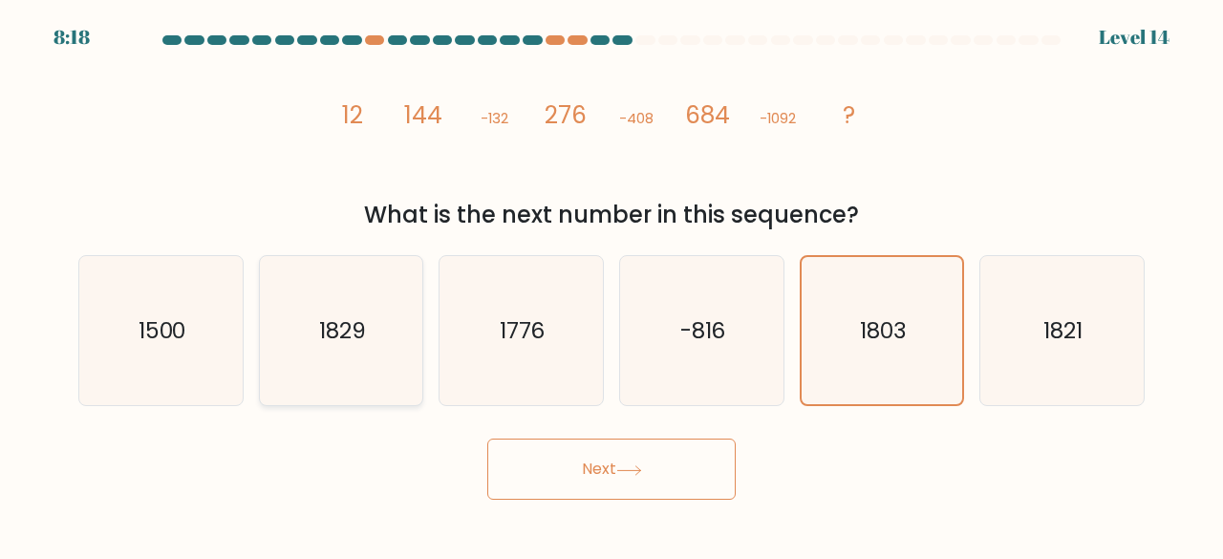
click at [374, 326] on icon "1829" at bounding box center [342, 331] width 150 height 150
click at [611, 285] on input "b. 1829" at bounding box center [611, 282] width 1 height 5
radio input "true"
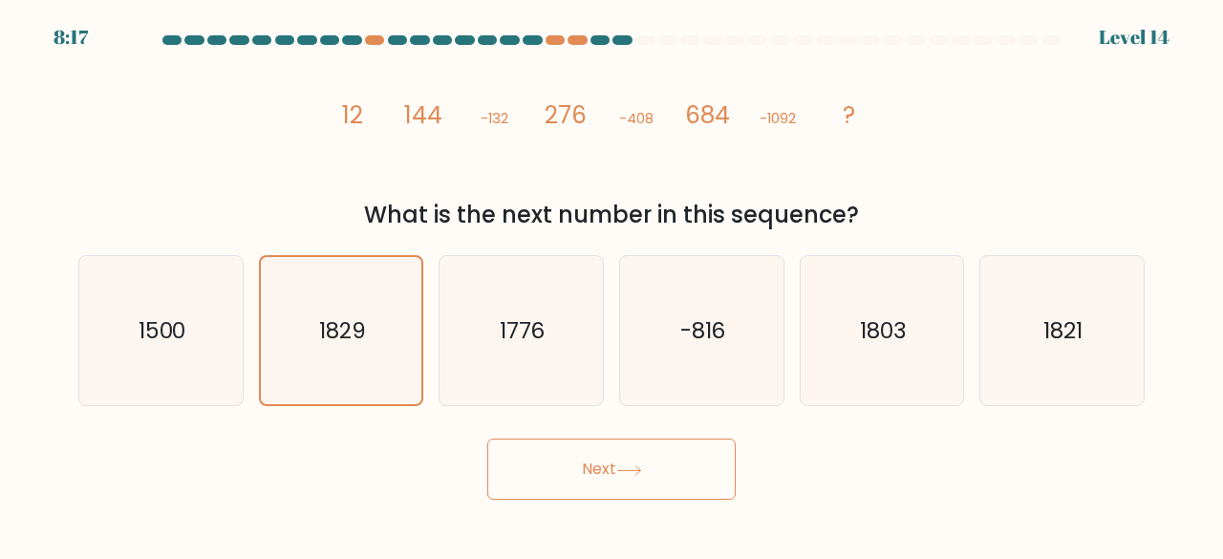
click at [565, 490] on button "Next" at bounding box center [611, 468] width 248 height 61
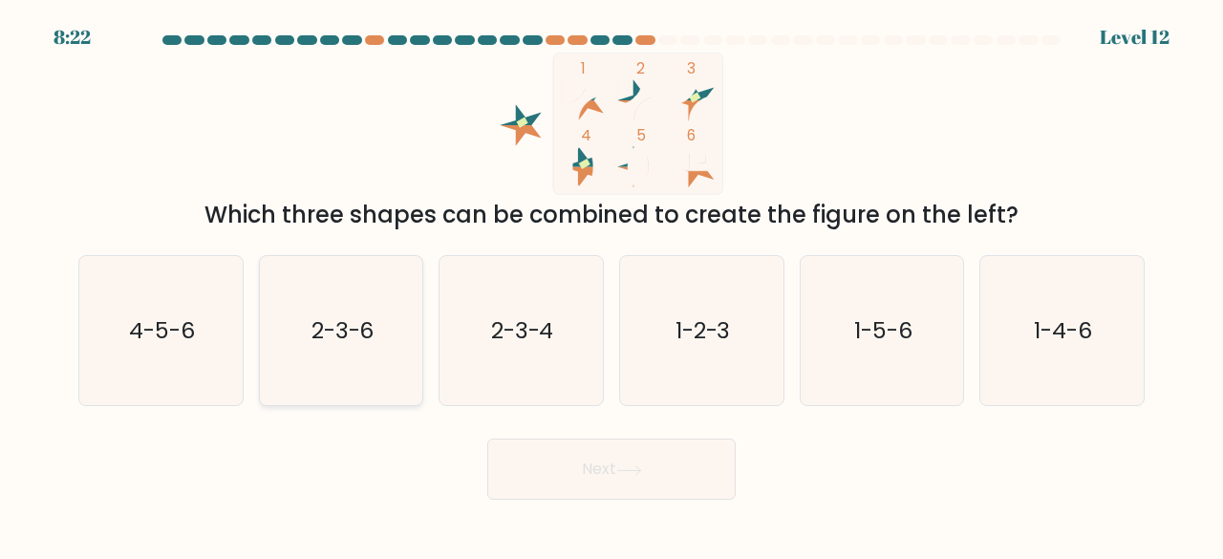
click at [308, 343] on icon "2-3-6" at bounding box center [342, 331] width 150 height 150
click at [611, 285] on input "b. 2-3-6" at bounding box center [611, 282] width 1 height 5
radio input "true"
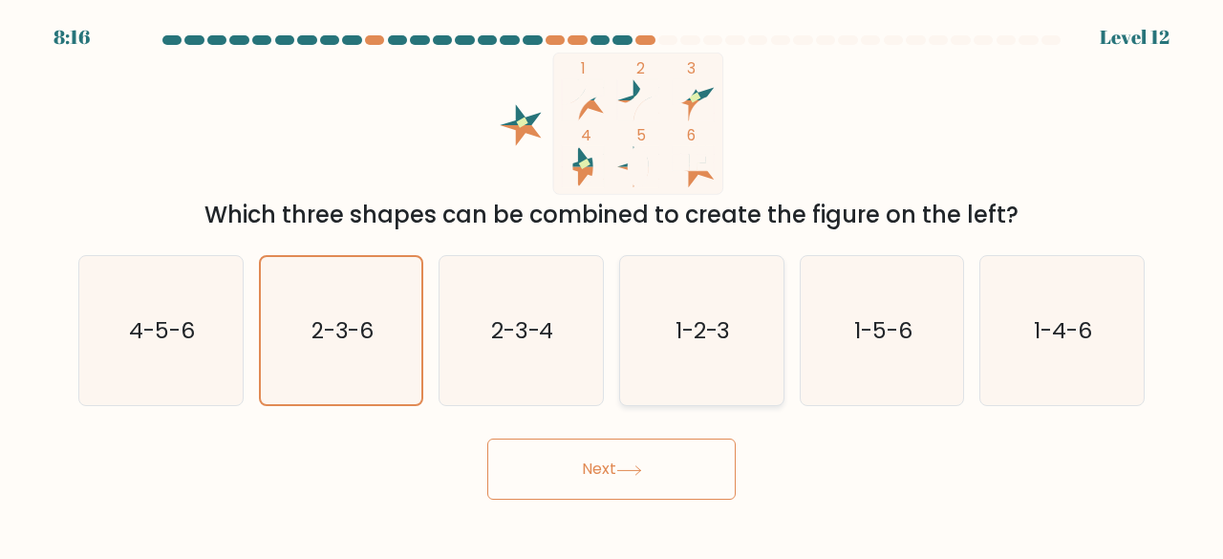
click at [726, 281] on icon "1-2-3" at bounding box center [702, 331] width 150 height 150
click at [612, 281] on input "d. 1-2-3" at bounding box center [611, 282] width 1 height 5
radio input "true"
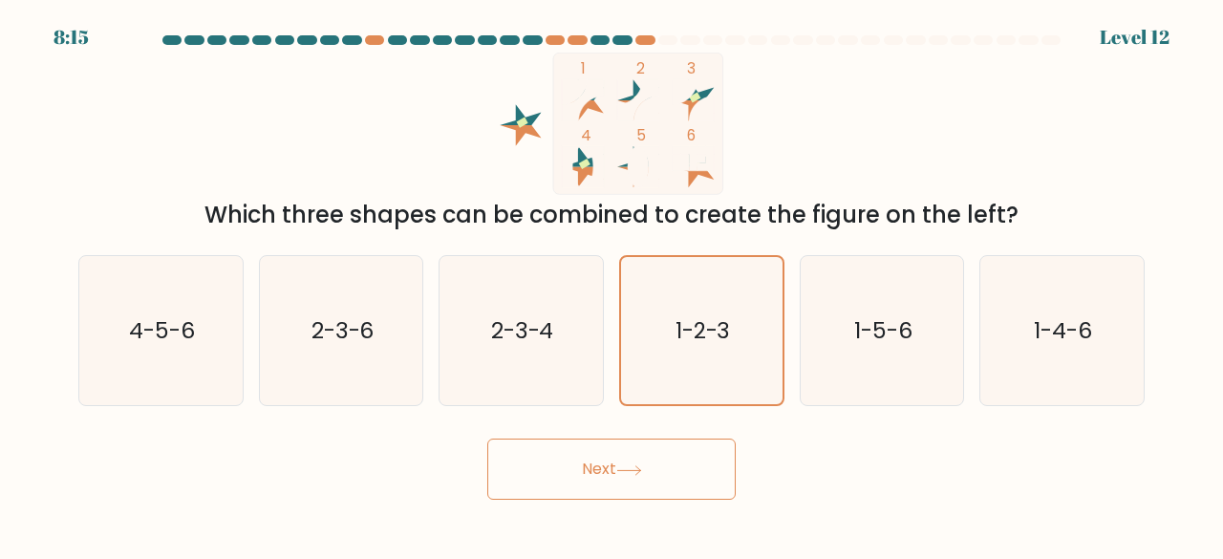
click at [628, 471] on icon at bounding box center [629, 470] width 26 height 11
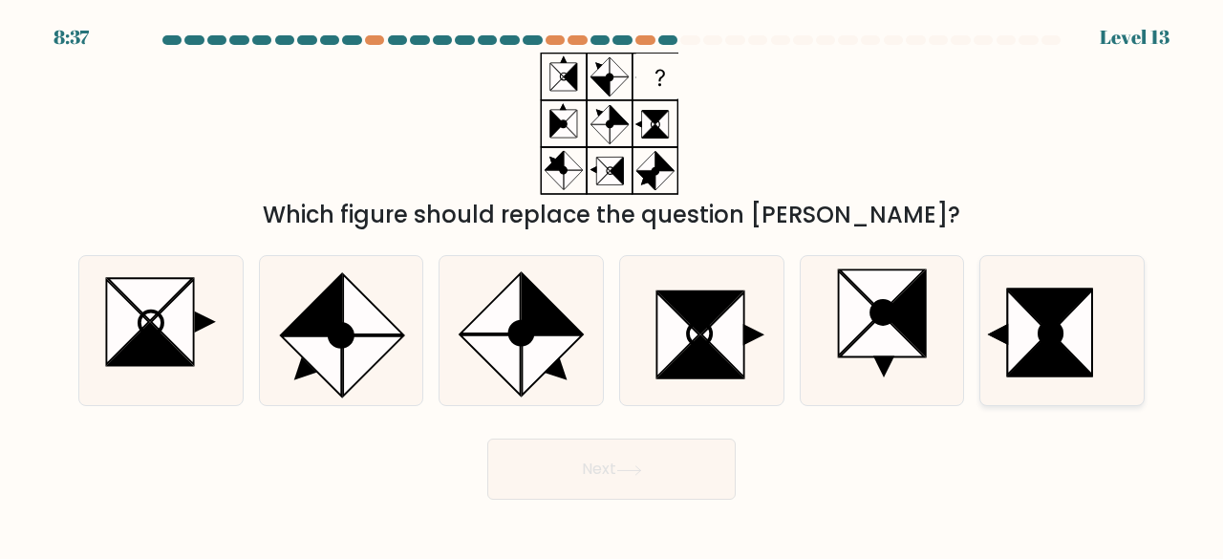
click at [990, 265] on icon at bounding box center [1062, 331] width 150 height 150
click at [612, 280] on input "f." at bounding box center [611, 282] width 1 height 5
radio input "true"
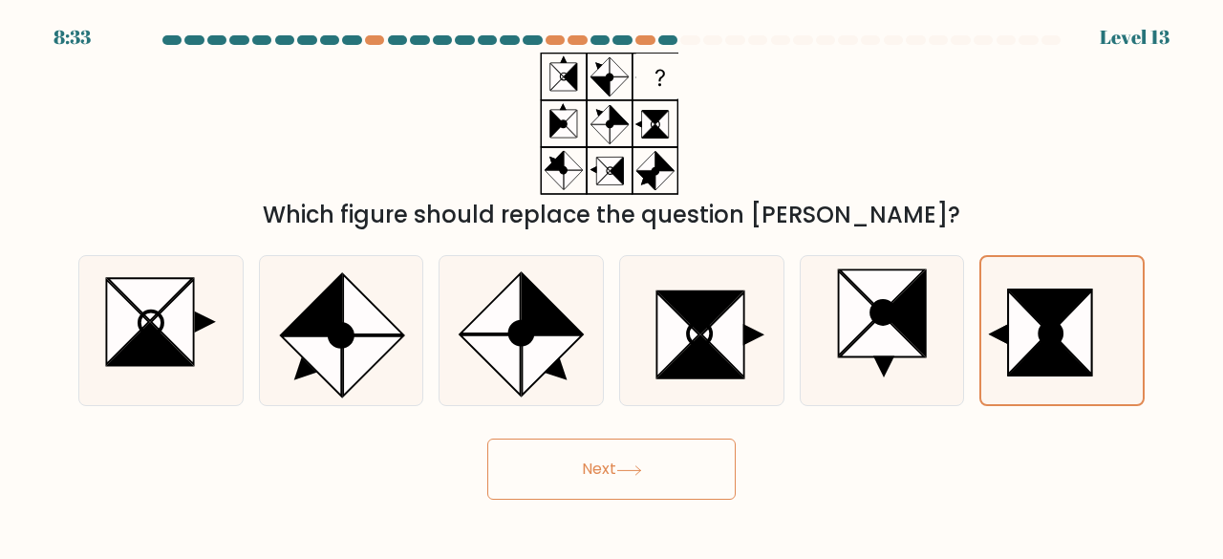
click at [661, 461] on button "Next" at bounding box center [611, 468] width 248 height 61
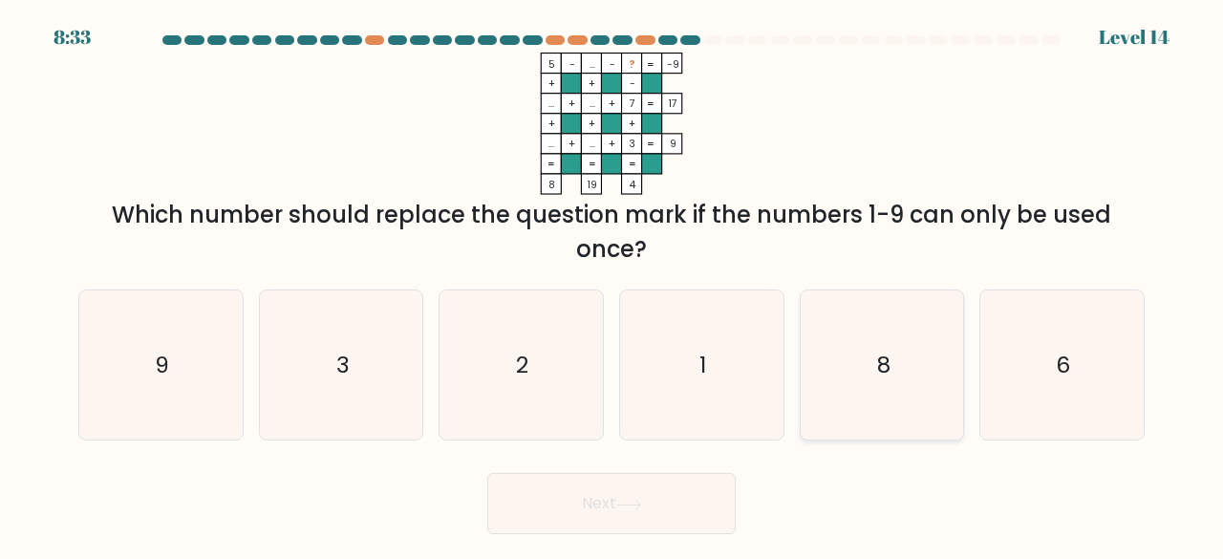
click at [864, 303] on icon "8" at bounding box center [882, 365] width 150 height 150
click at [612, 285] on input "e. 8" at bounding box center [611, 282] width 1 height 5
radio input "true"
click at [651, 501] on button "Next" at bounding box center [611, 503] width 248 height 61
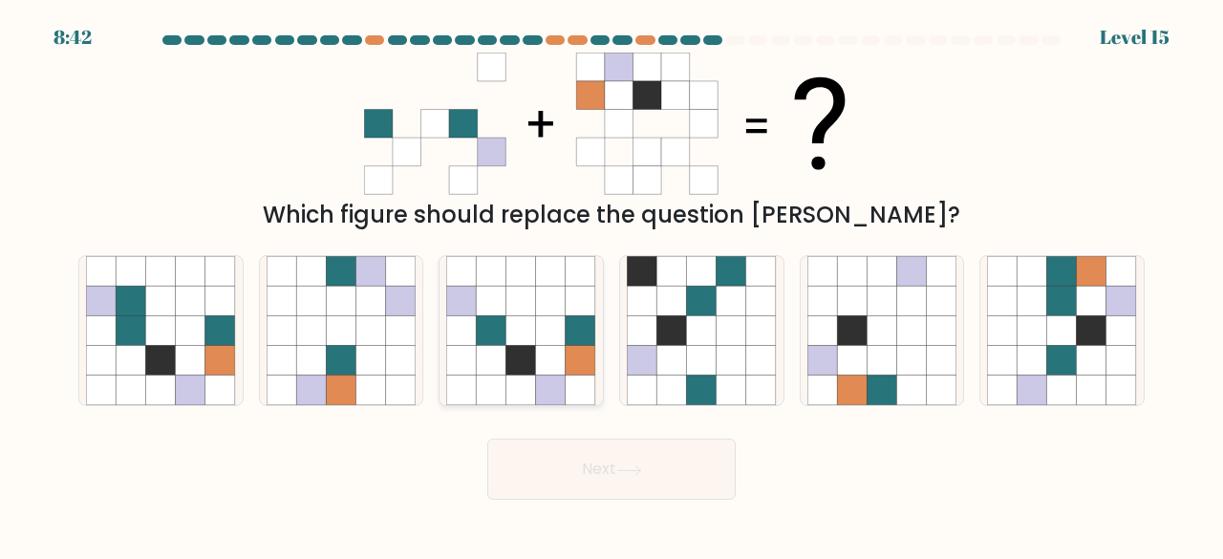
click at [460, 344] on icon at bounding box center [462, 331] width 30 height 30
click at [611, 285] on input "c." at bounding box center [611, 282] width 1 height 5
radio input "true"
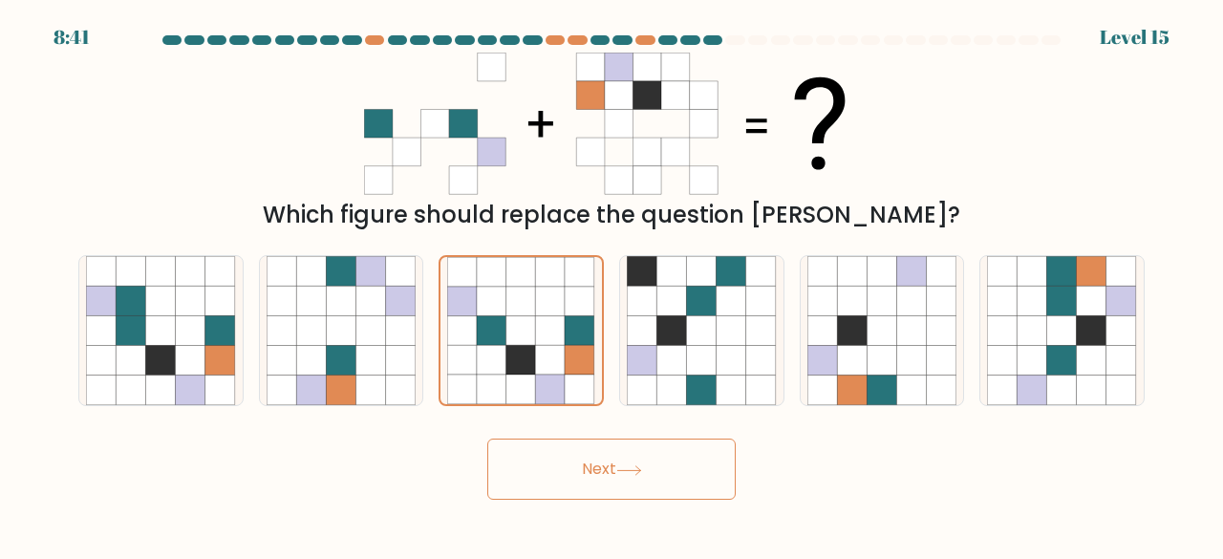
click at [526, 469] on button "Next" at bounding box center [611, 468] width 248 height 61
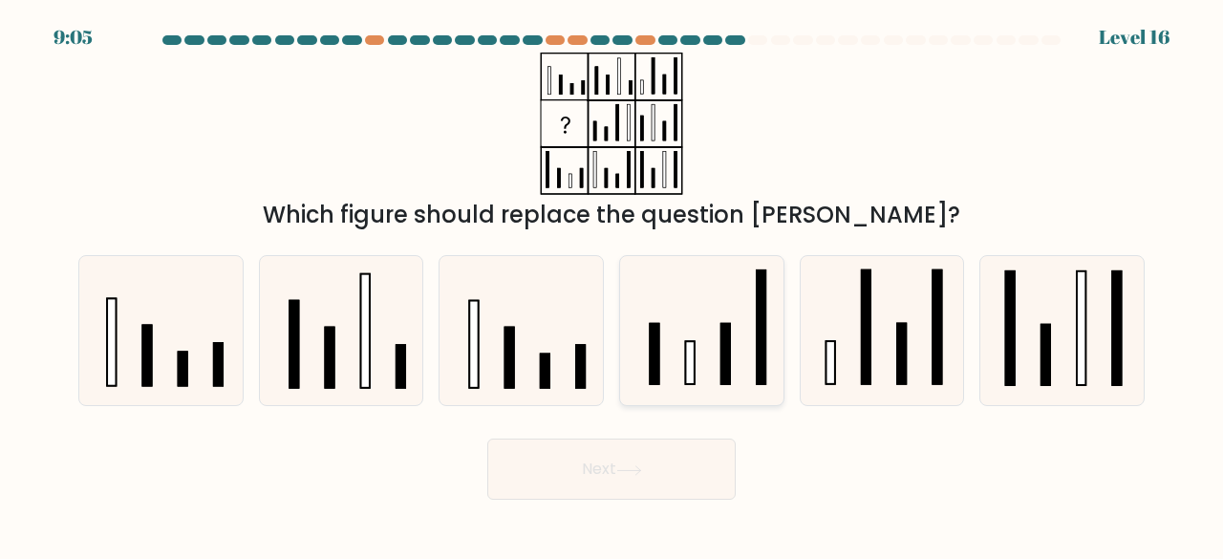
click at [697, 347] on icon at bounding box center [702, 331] width 150 height 150
click at [612, 285] on input "d." at bounding box center [611, 282] width 1 height 5
radio input "true"
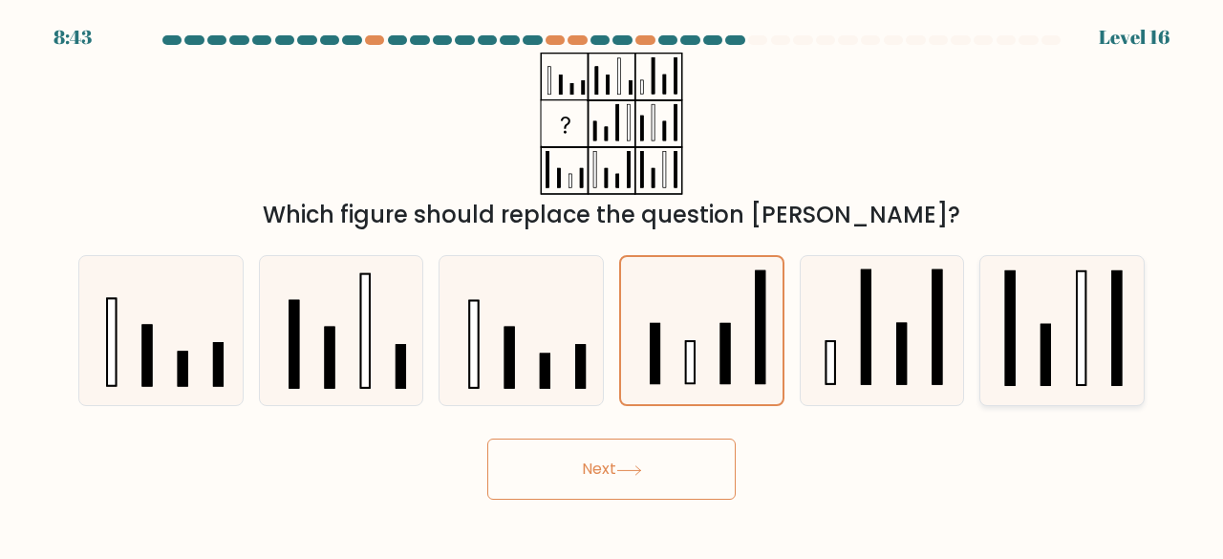
click at [1041, 344] on rect at bounding box center [1045, 355] width 9 height 61
click at [612, 285] on input "f." at bounding box center [611, 282] width 1 height 5
radio input "true"
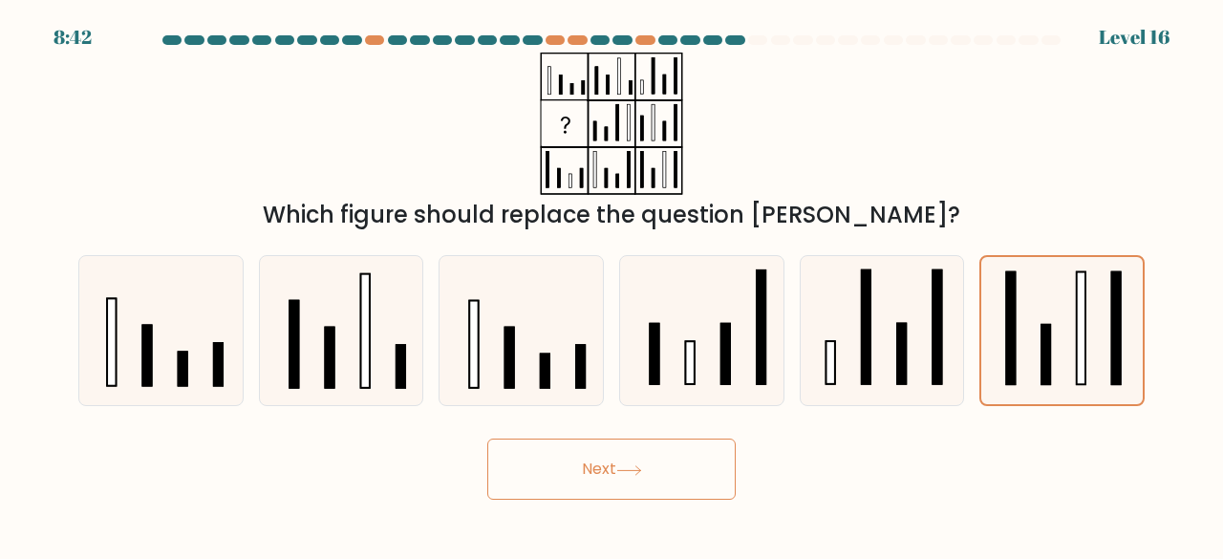
click at [685, 457] on button "Next" at bounding box center [611, 468] width 248 height 61
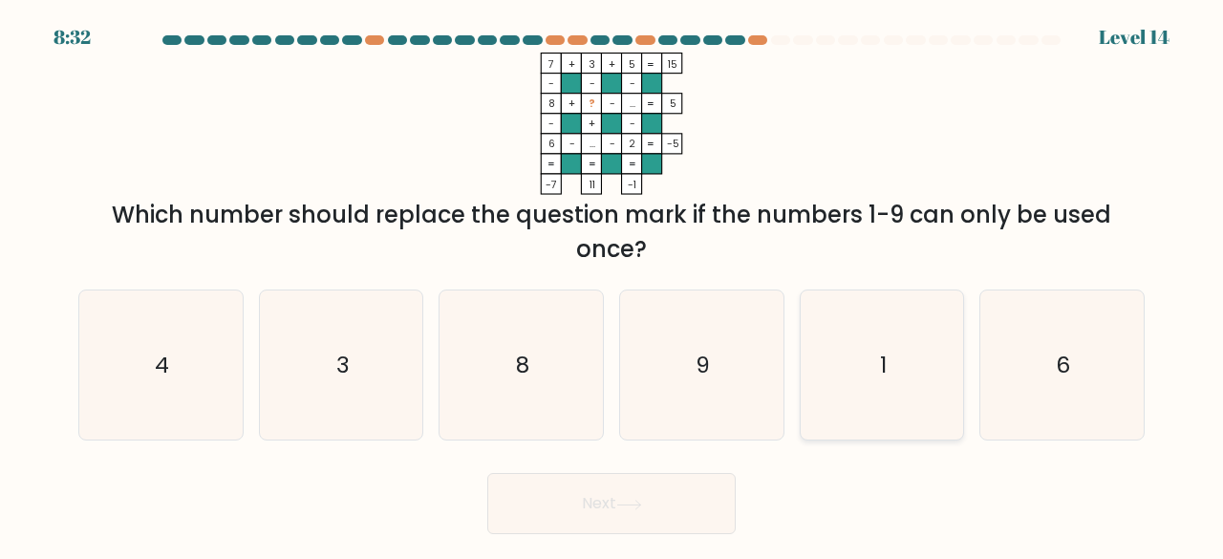
click at [829, 397] on icon "1" at bounding box center [882, 365] width 150 height 150
click at [612, 285] on input "e. 1" at bounding box center [611, 282] width 1 height 5
radio input "true"
click at [673, 482] on button "Next" at bounding box center [611, 503] width 248 height 61
click at [658, 521] on button "Next" at bounding box center [611, 503] width 248 height 61
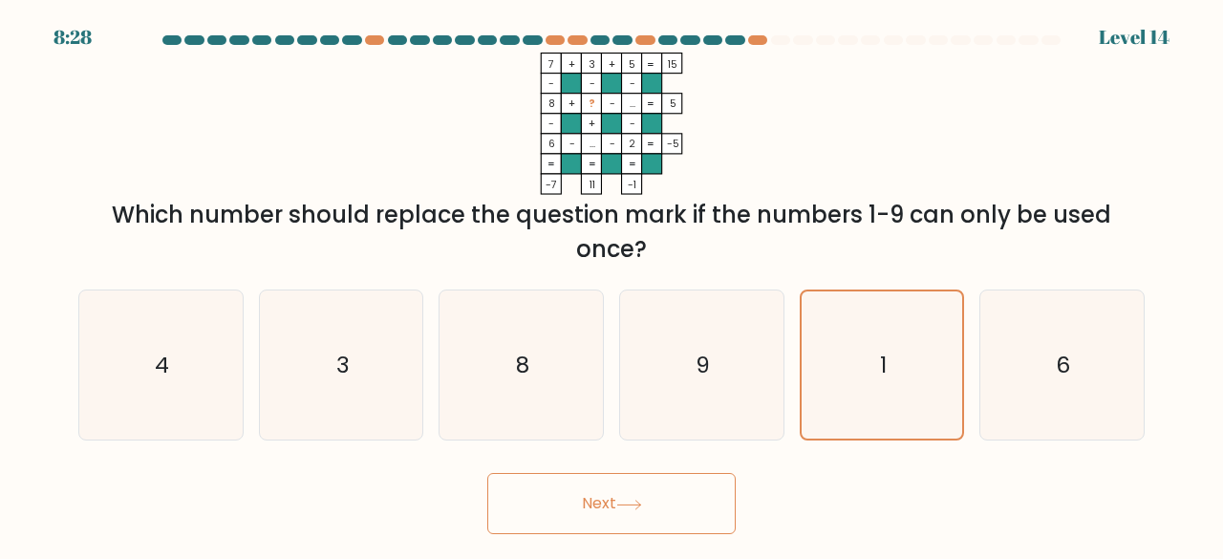
click at [676, 490] on button "Next" at bounding box center [611, 503] width 248 height 61
click at [676, 497] on button "Next" at bounding box center [611, 503] width 248 height 61
click at [605, 506] on button "Next" at bounding box center [611, 503] width 248 height 61
click at [606, 508] on button "Next" at bounding box center [611, 503] width 248 height 61
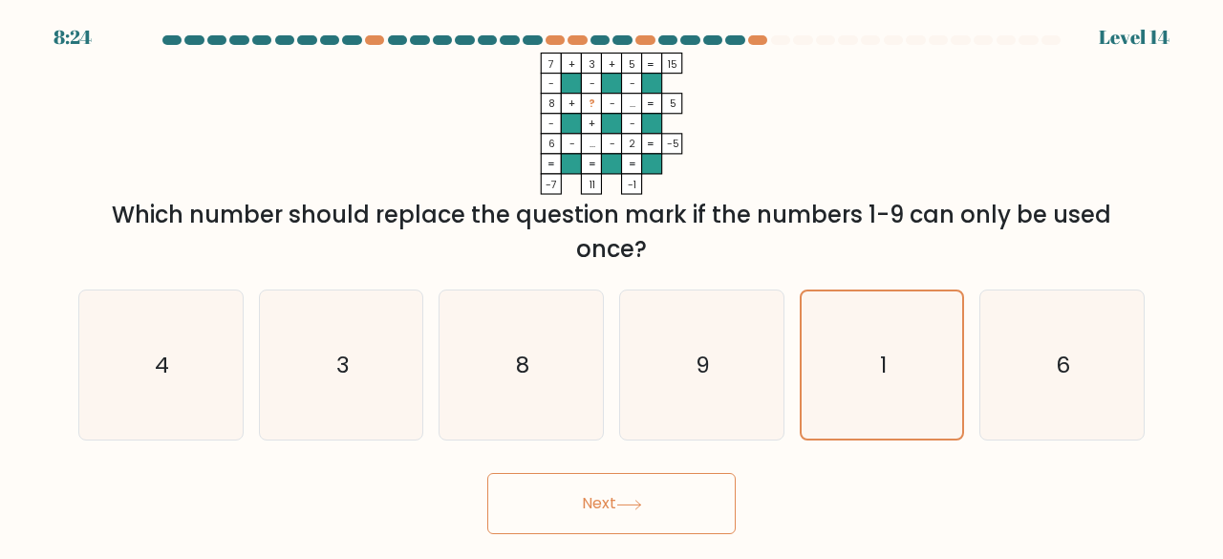
click at [606, 508] on button "Next" at bounding box center [611, 503] width 248 height 61
click at [904, 366] on icon "1" at bounding box center [882, 365] width 148 height 148
click at [612, 285] on input "e. 1" at bounding box center [611, 282] width 1 height 5
click at [519, 478] on button "Next" at bounding box center [611, 503] width 248 height 61
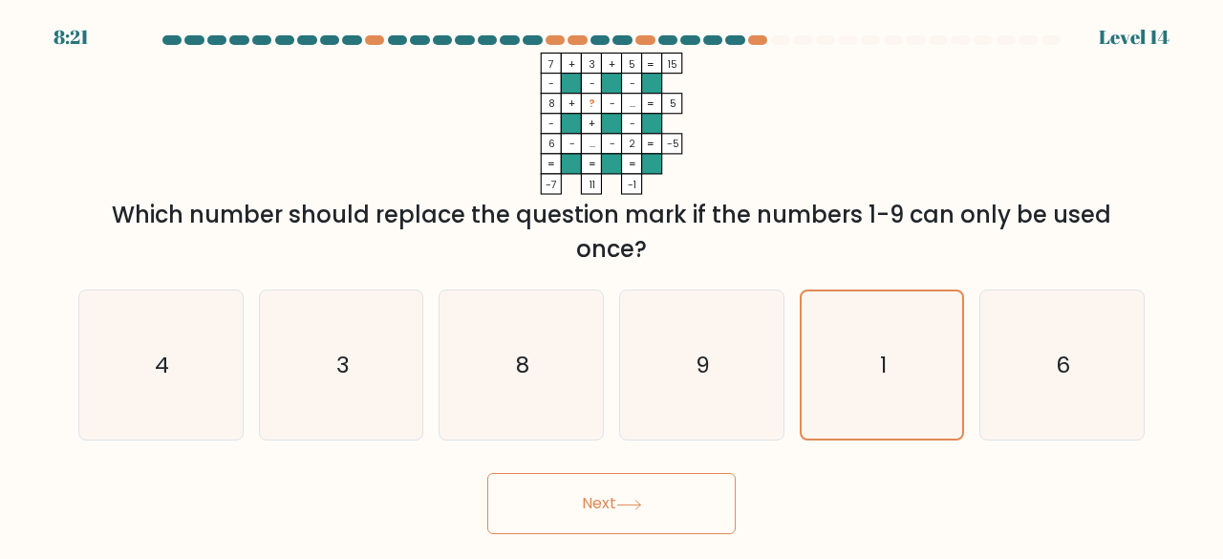
click at [519, 478] on button "Next" at bounding box center [611, 503] width 248 height 61
click at [511, 385] on icon "8" at bounding box center [521, 365] width 150 height 150
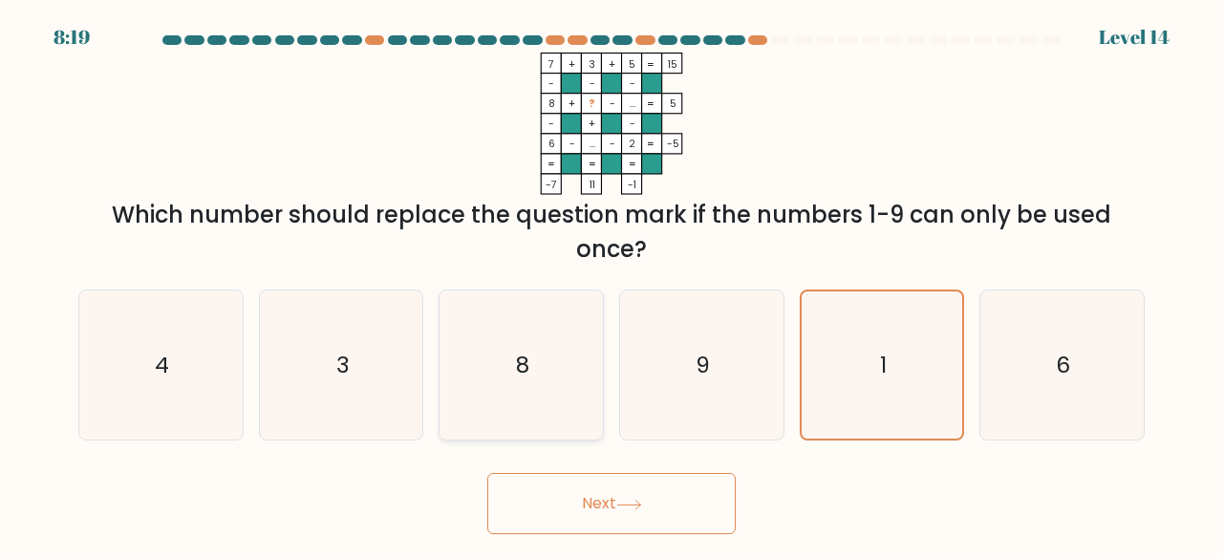
click at [611, 285] on input "c. 8" at bounding box center [611, 282] width 1 height 5
radio input "true"
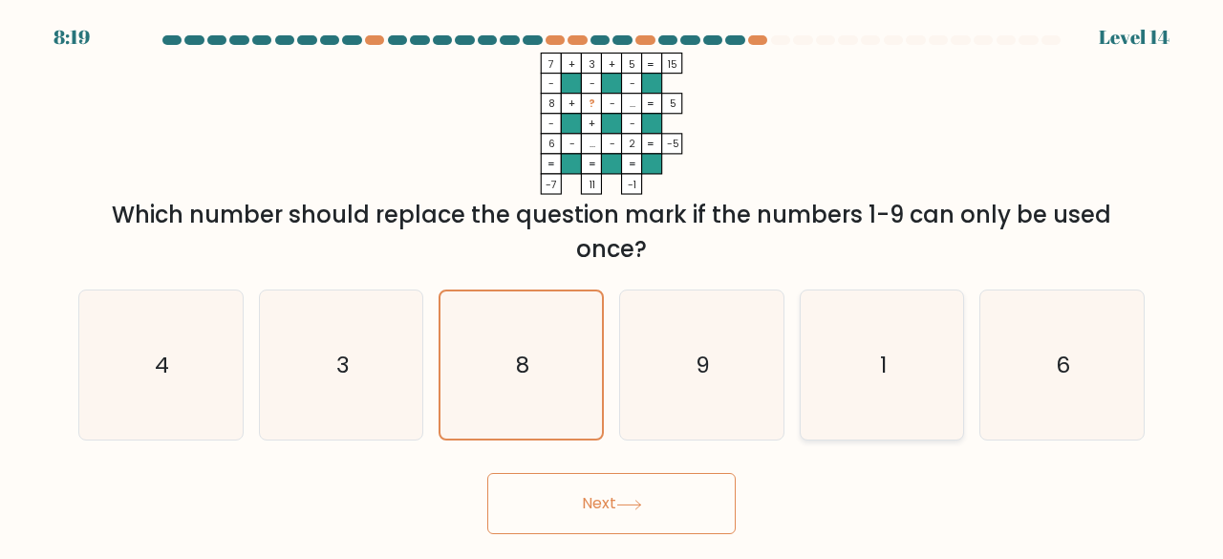
click at [829, 368] on icon "1" at bounding box center [882, 365] width 150 height 150
click at [612, 285] on input "e. 1" at bounding box center [611, 282] width 1 height 5
radio input "true"
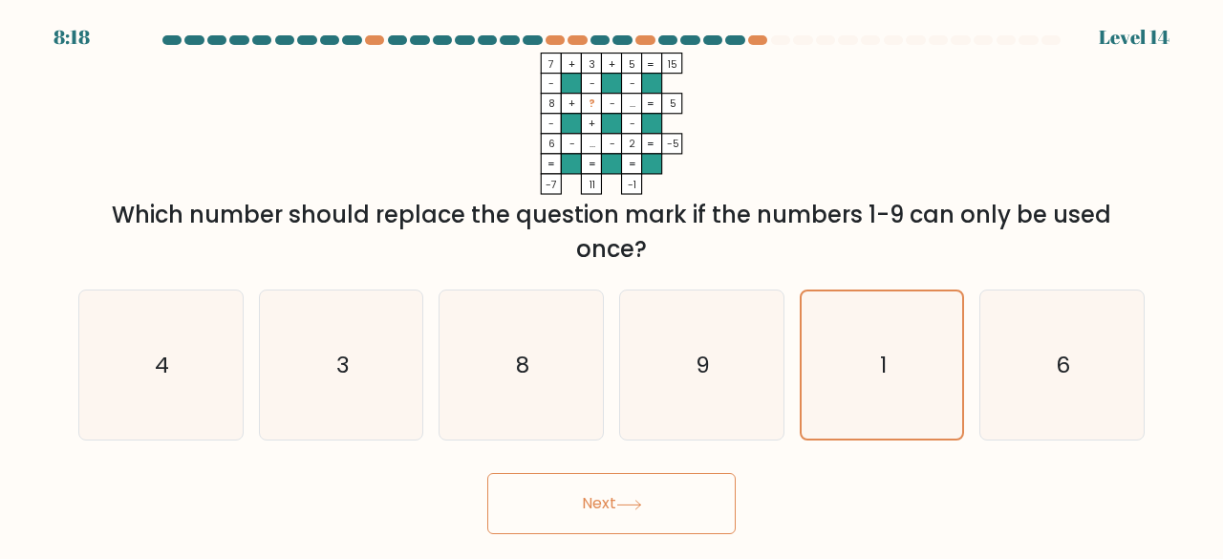
click at [684, 531] on button "Next" at bounding box center [611, 503] width 248 height 61
click at [678, 518] on button "Next" at bounding box center [611, 503] width 248 height 61
click at [599, 503] on button "Next" at bounding box center [611, 503] width 248 height 61
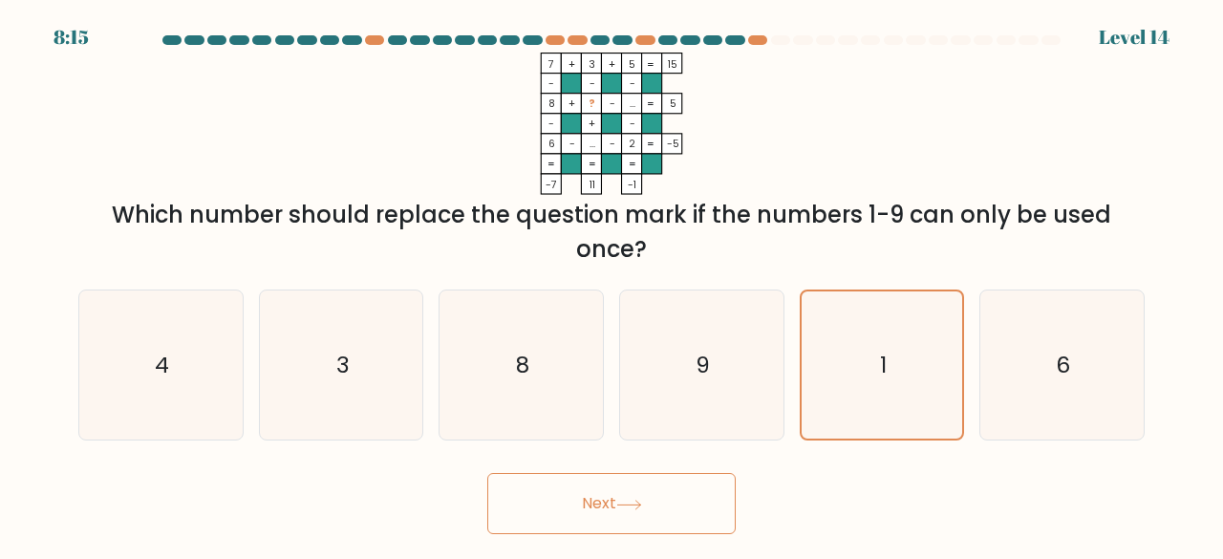
click at [599, 503] on button "Next" at bounding box center [611, 503] width 248 height 61
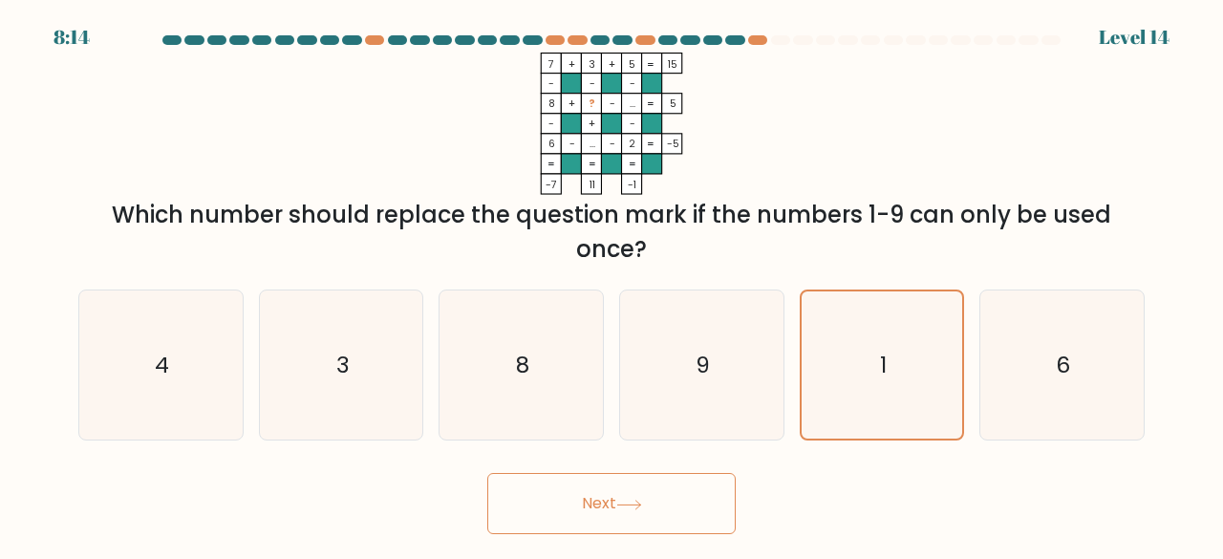
click at [599, 503] on button "Next" at bounding box center [611, 503] width 248 height 61
click at [721, 394] on icon "9" at bounding box center [702, 365] width 150 height 150
click at [612, 285] on input "d. 9" at bounding box center [611, 282] width 1 height 5
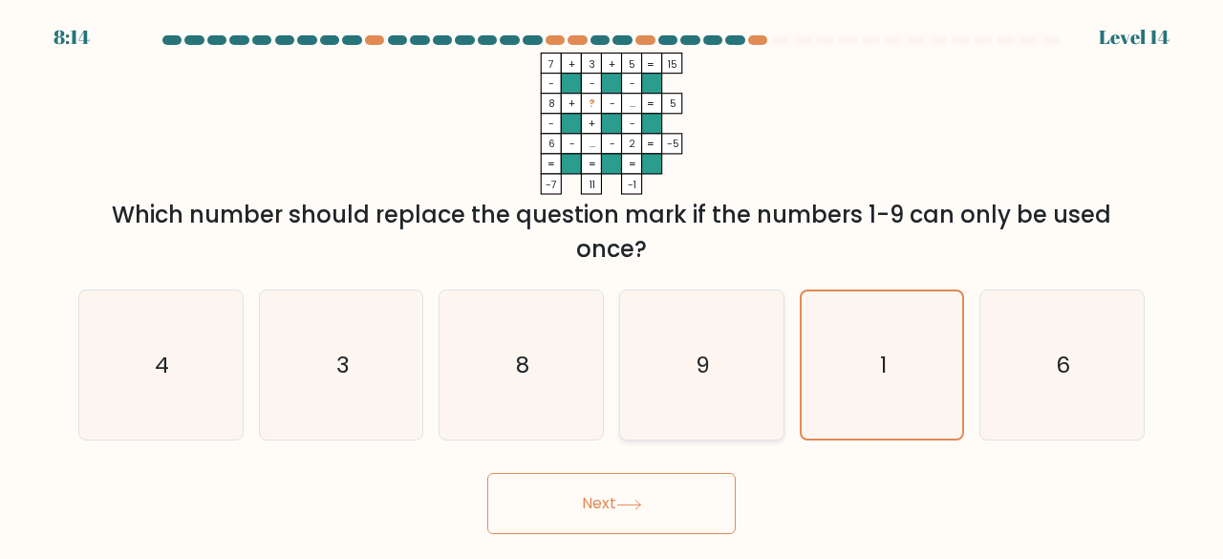
radio input "true"
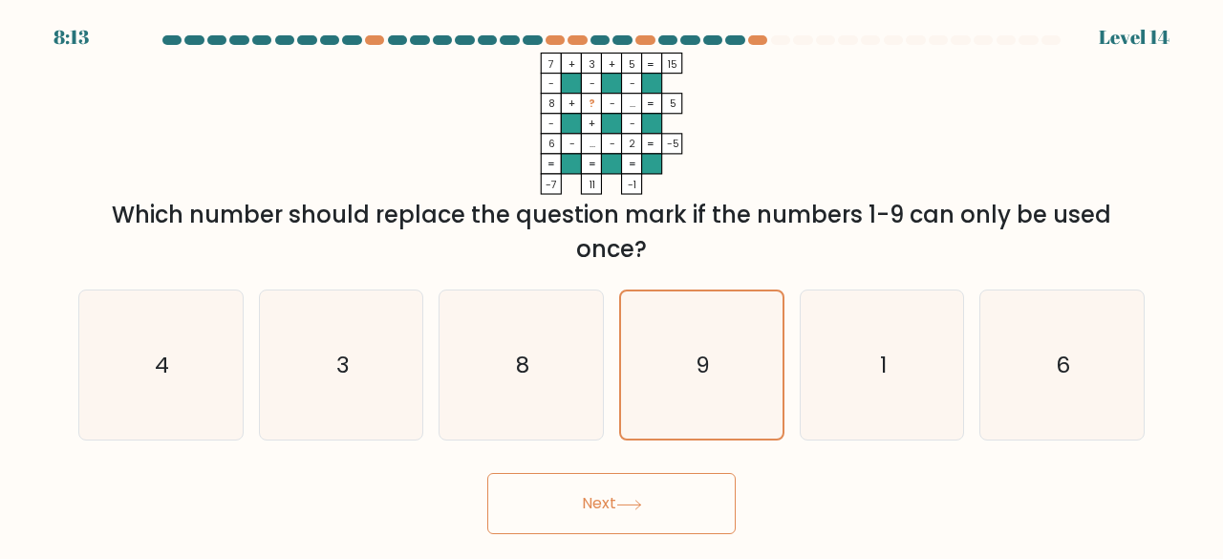
click at [693, 532] on button "Next" at bounding box center [611, 503] width 248 height 61
click at [814, 399] on icon "1" at bounding box center [882, 365] width 150 height 150
click at [612, 285] on input "e. 1" at bounding box center [611, 282] width 1 height 5
radio input "true"
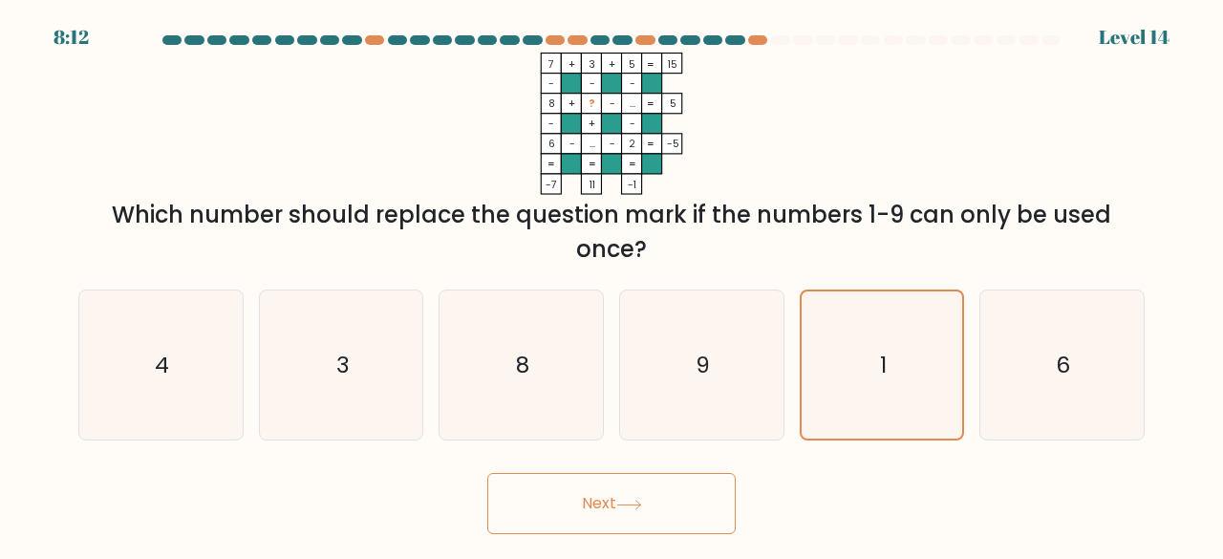
click at [715, 455] on form at bounding box center [611, 284] width 1223 height 499
click at [709, 474] on button "Next" at bounding box center [611, 503] width 248 height 61
click at [672, 519] on button "Next" at bounding box center [611, 503] width 248 height 61
click at [669, 523] on button "Next" at bounding box center [611, 503] width 248 height 61
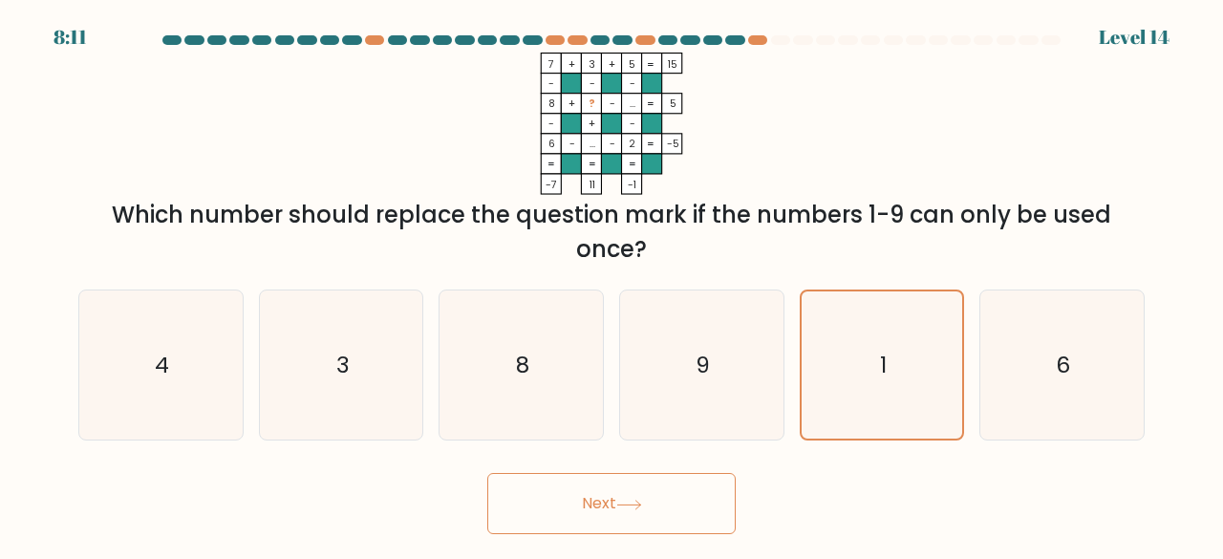
click at [707, 472] on div "Next" at bounding box center [611, 498] width 1089 height 71
click at [696, 481] on button "Next" at bounding box center [611, 503] width 248 height 61
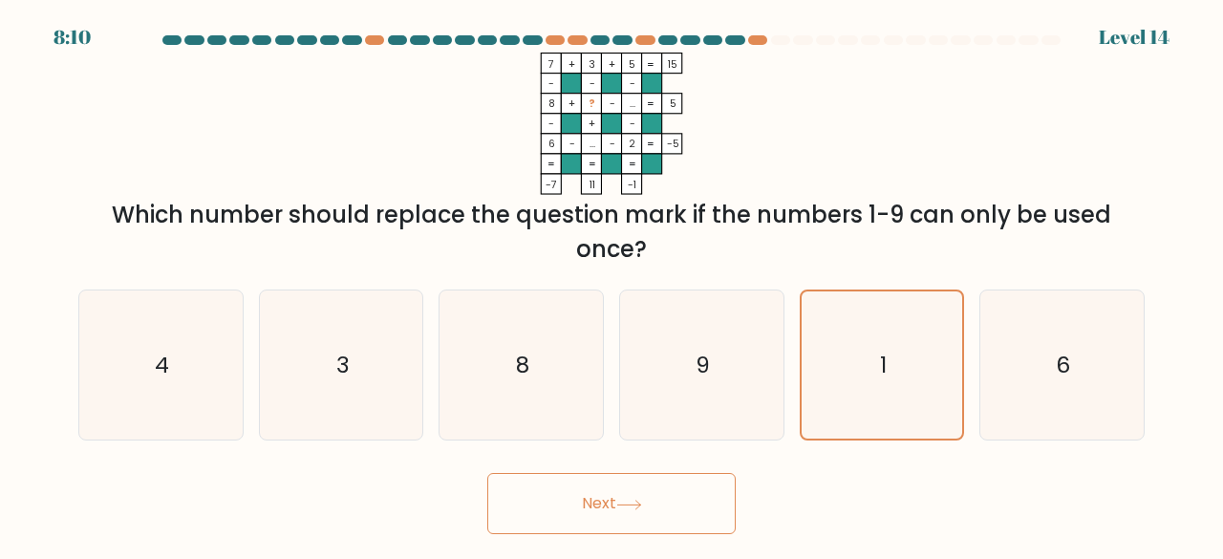
click at [696, 481] on button "Next" at bounding box center [611, 503] width 248 height 61
click at [697, 477] on button "Next" at bounding box center [611, 503] width 248 height 61
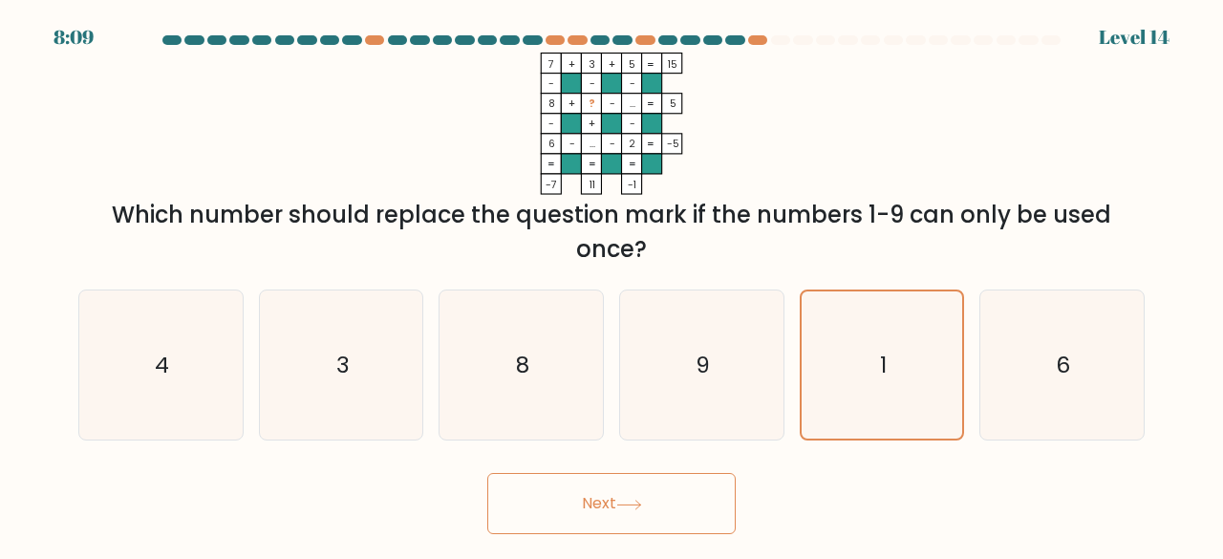
click at [697, 475] on button "Next" at bounding box center [611, 503] width 248 height 61
click at [697, 473] on button "Next" at bounding box center [611, 503] width 248 height 61
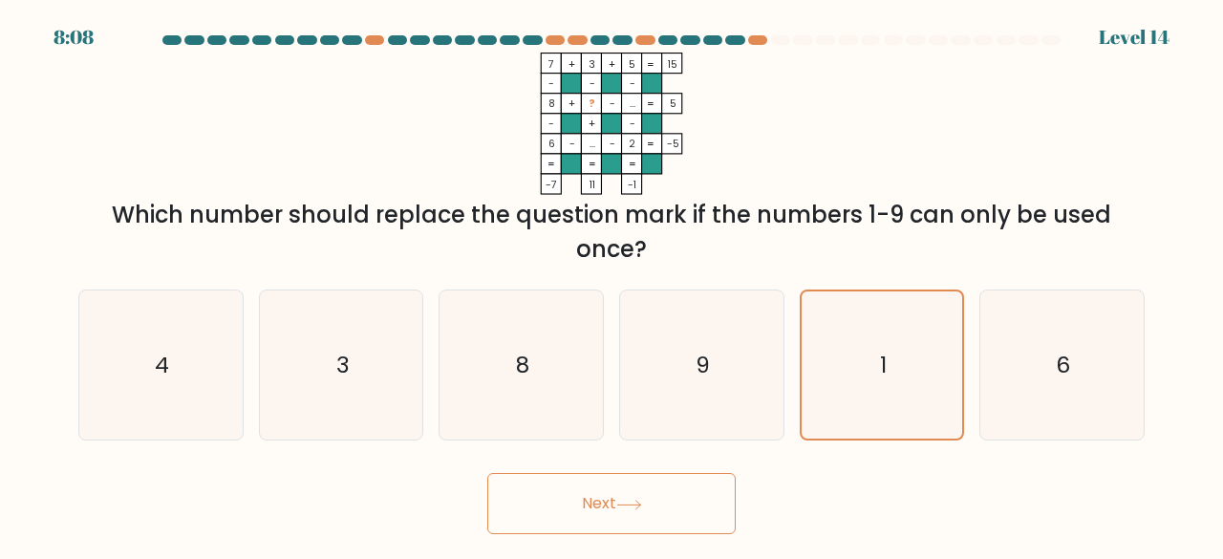
click at [697, 473] on button "Next" at bounding box center [611, 503] width 248 height 61
click at [585, 494] on button "Next" at bounding box center [611, 503] width 248 height 61
click at [577, 494] on button "Next" at bounding box center [611, 503] width 248 height 61
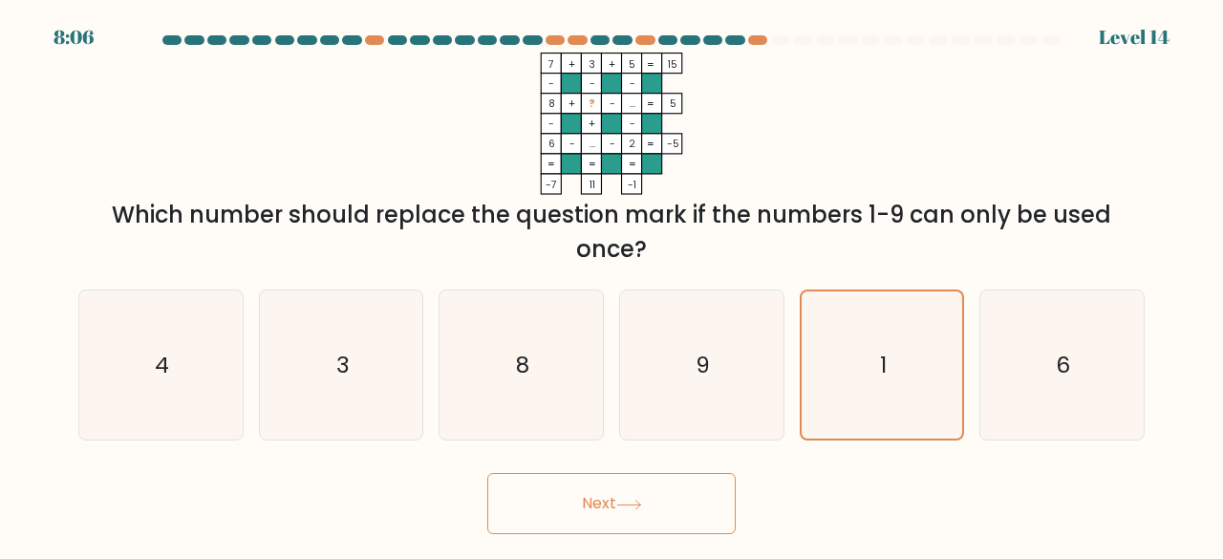
click at [577, 494] on button "Next" at bounding box center [611, 503] width 248 height 61
click at [103, 469] on div "Next" at bounding box center [611, 498] width 1089 height 71
click at [134, 422] on icon "4" at bounding box center [161, 365] width 150 height 150
click at [611, 285] on input "a. 4" at bounding box center [611, 282] width 1 height 5
radio input "true"
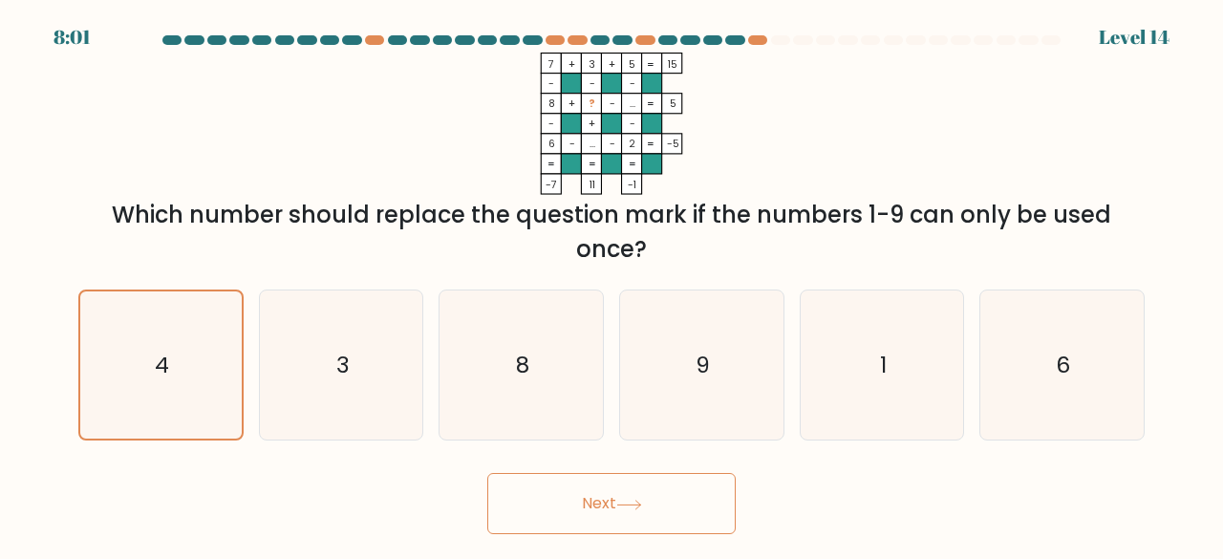
click at [505, 521] on button "Next" at bounding box center [611, 503] width 248 height 61
click at [838, 407] on icon "1" at bounding box center [882, 365] width 150 height 150
click at [612, 285] on input "e. 1" at bounding box center [611, 282] width 1 height 5
radio input "true"
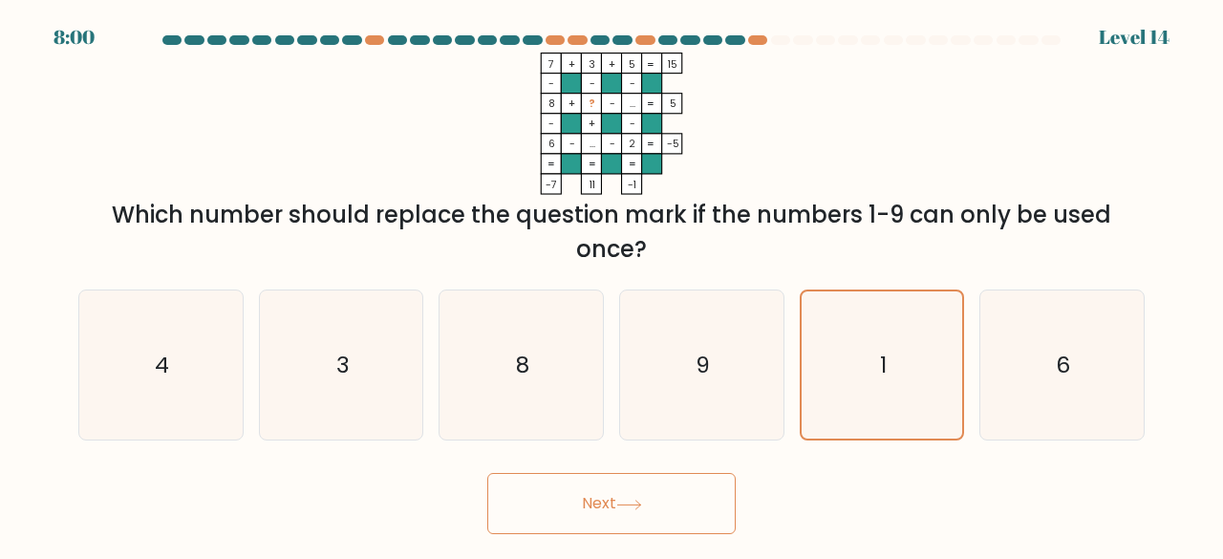
click at [712, 490] on button "Next" at bounding box center [611, 503] width 248 height 61
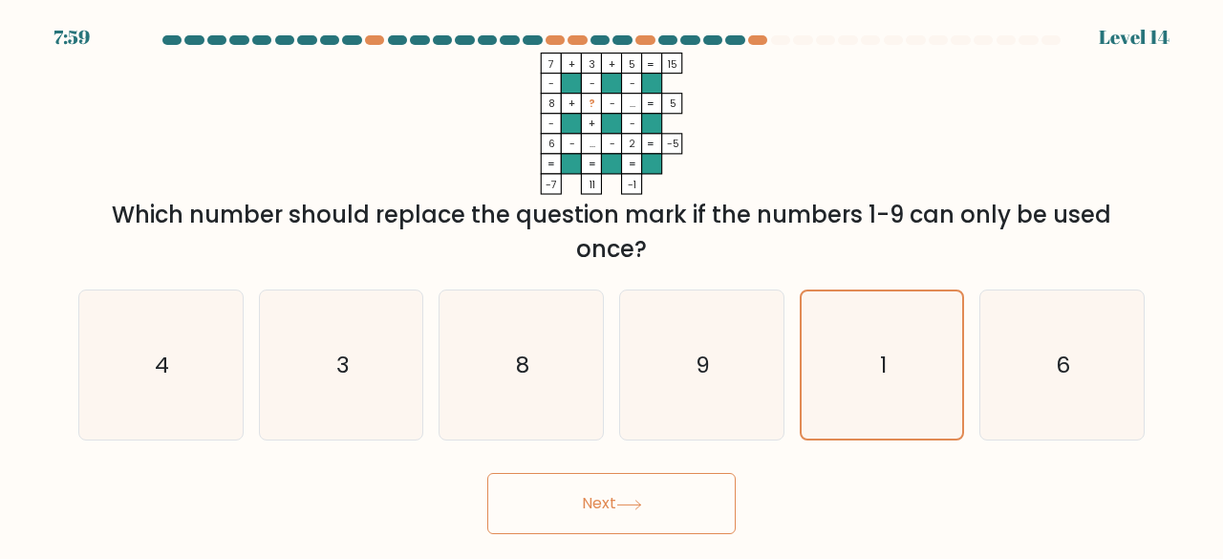
click at [712, 490] on button "Next" at bounding box center [611, 503] width 248 height 61
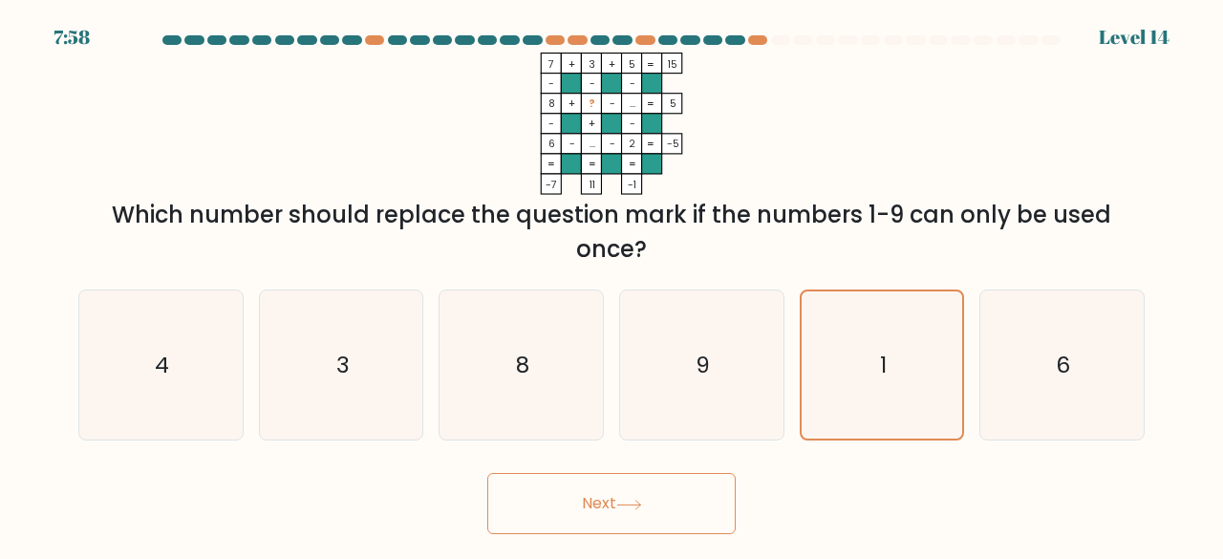
click at [712, 490] on button "Next" at bounding box center [611, 503] width 248 height 61
drag, startPoint x: 1137, startPoint y: 28, endPoint x: 1100, endPoint y: 37, distance: 37.5
click at [1100, 37] on body "7:57 Level 14" at bounding box center [611, 279] width 1223 height 559
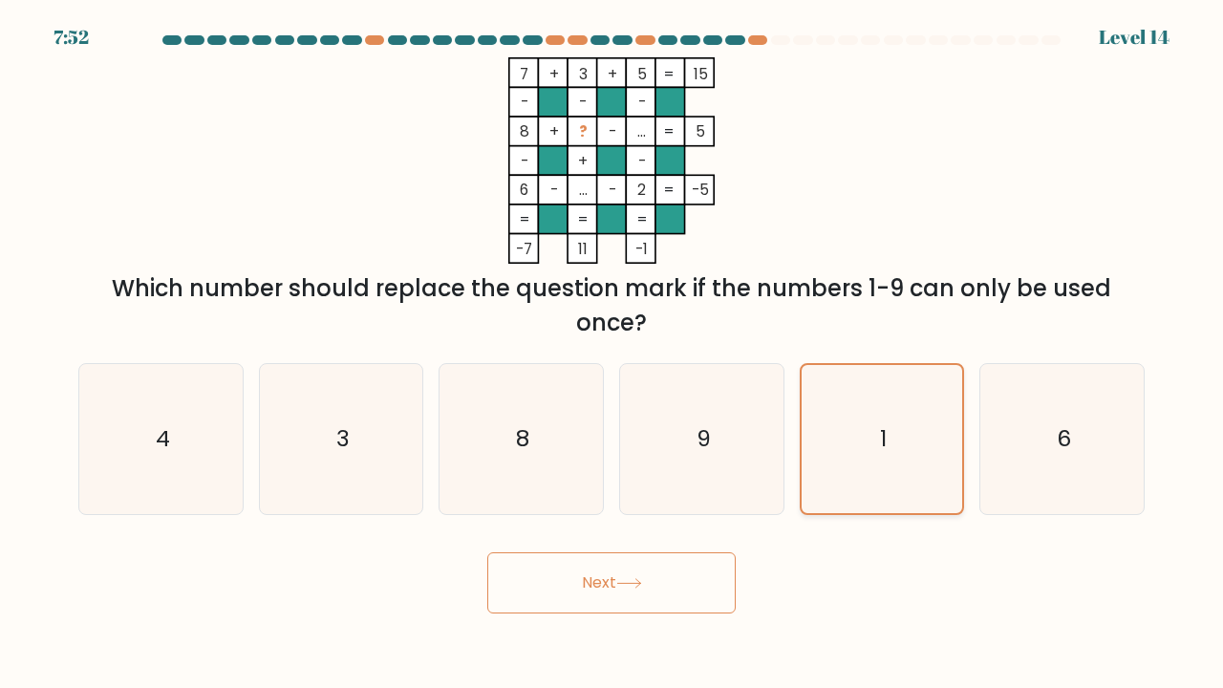
click at [826, 450] on icon "1" at bounding box center [882, 439] width 148 height 148
click at [612, 353] on input "e. 1" at bounding box center [611, 349] width 1 height 10
click at [742, 558] on div "Next" at bounding box center [611, 575] width 1089 height 75
click at [712, 558] on button "Next" at bounding box center [611, 582] width 248 height 61
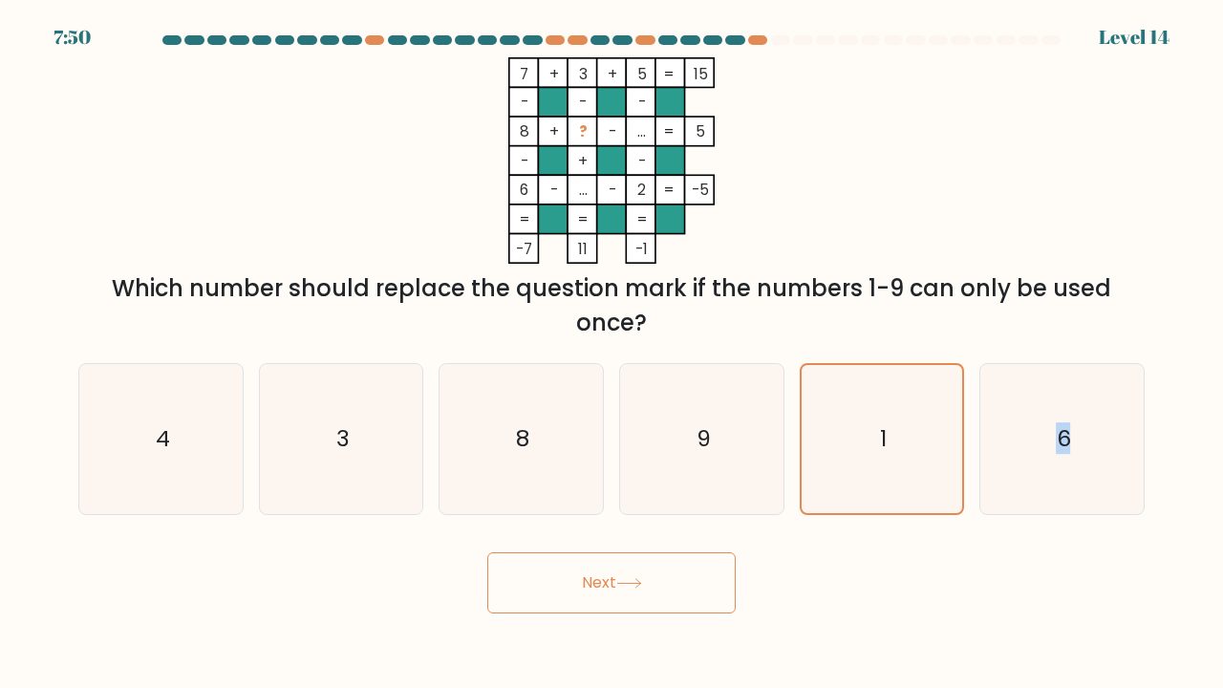
click at [712, 558] on button "Next" at bounding box center [611, 582] width 248 height 61
click at [487, 552] on button "Next" at bounding box center [611, 582] width 248 height 61
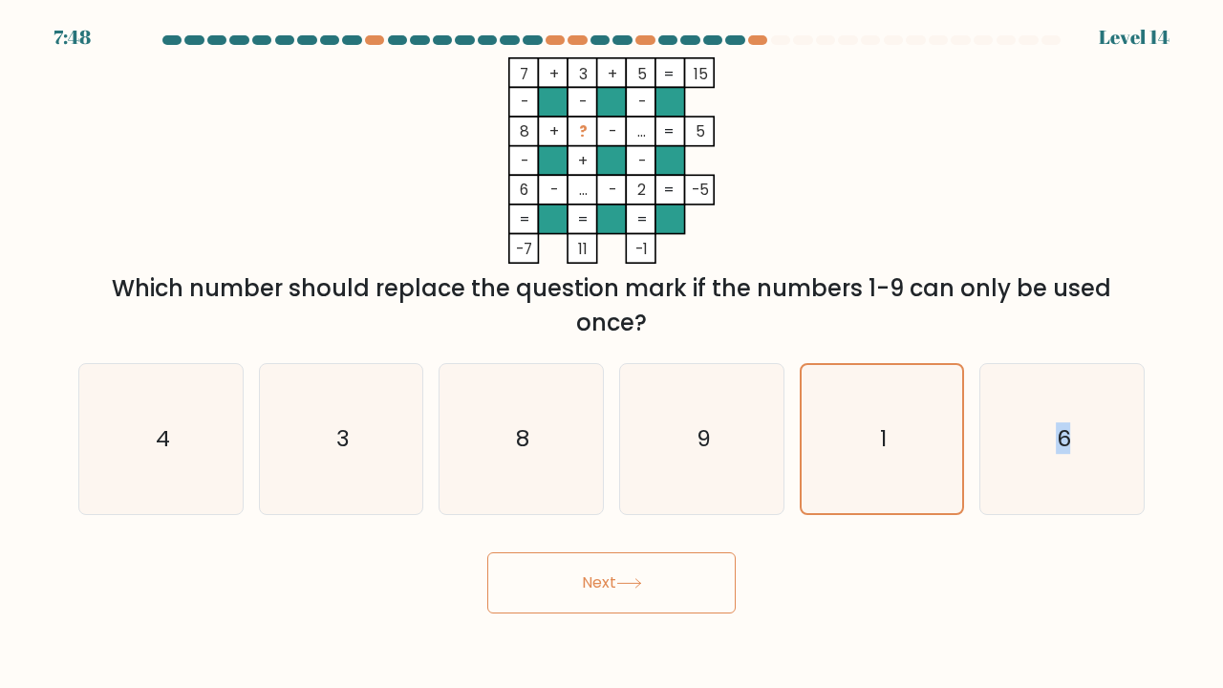
click at [487, 552] on button "Next" at bounding box center [611, 582] width 248 height 61
drag, startPoint x: 580, startPoint y: 554, endPoint x: 594, endPoint y: 554, distance: 14.3
click at [594, 554] on button "Next" at bounding box center [611, 582] width 248 height 61
drag, startPoint x: 594, startPoint y: 554, endPoint x: 621, endPoint y: 600, distance: 53.1
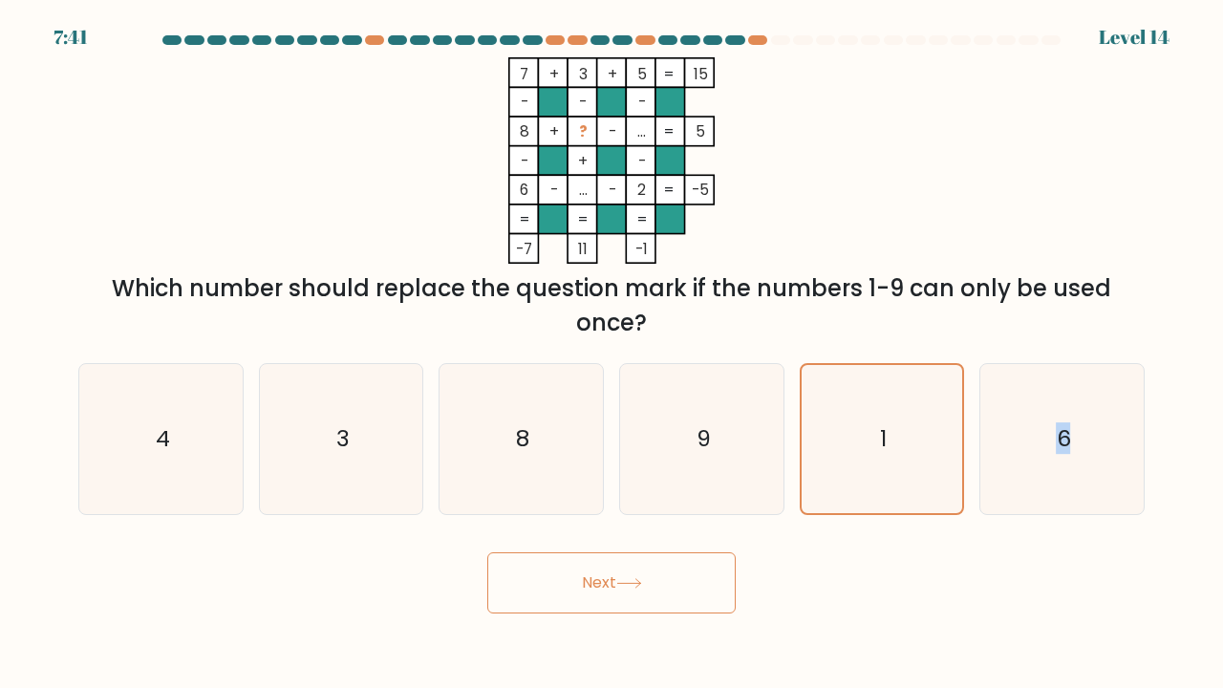
click at [645, 558] on button "Next" at bounding box center [611, 582] width 248 height 61
click at [632, 558] on button "Next" at bounding box center [611, 582] width 248 height 61
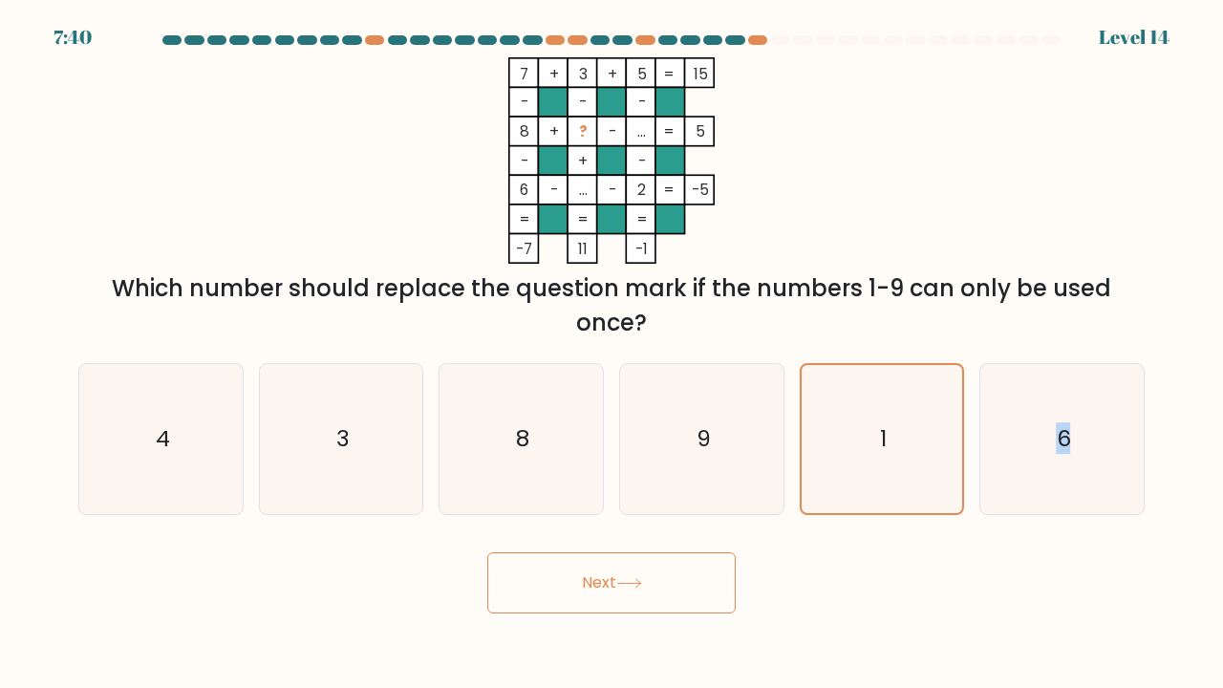
click at [632, 558] on button "Next" at bounding box center [611, 582] width 248 height 61
click at [625, 558] on button "Next" at bounding box center [611, 582] width 248 height 61
click at [608, 558] on button "Next" at bounding box center [611, 582] width 248 height 61
click at [487, 552] on button "Next" at bounding box center [611, 582] width 248 height 61
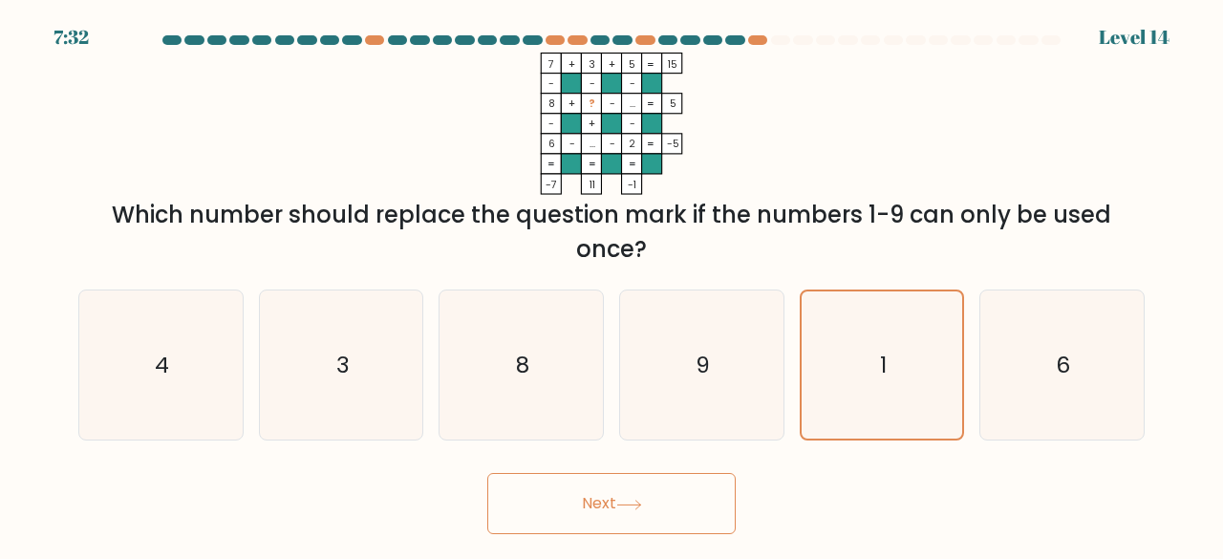
click at [642, 145] on rect at bounding box center [652, 144] width 20 height 20
click at [833, 358] on icon "1" at bounding box center [882, 365] width 148 height 148
click at [612, 285] on input "e. 1" at bounding box center [611, 282] width 1 height 5
click at [702, 496] on button "Next" at bounding box center [611, 503] width 248 height 61
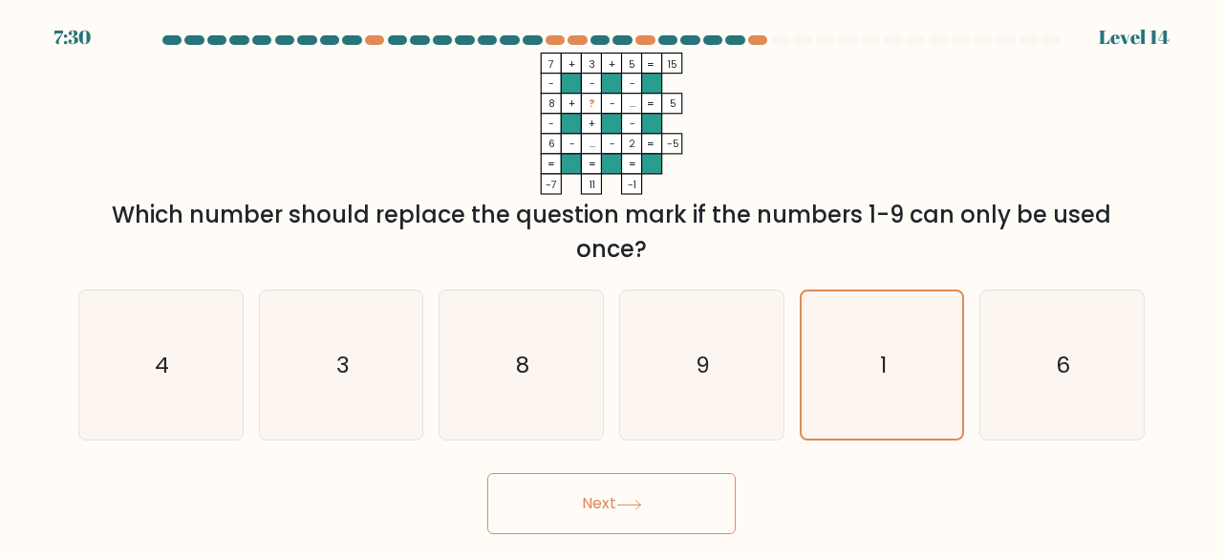
click at [702, 496] on button "Next" at bounding box center [611, 503] width 248 height 61
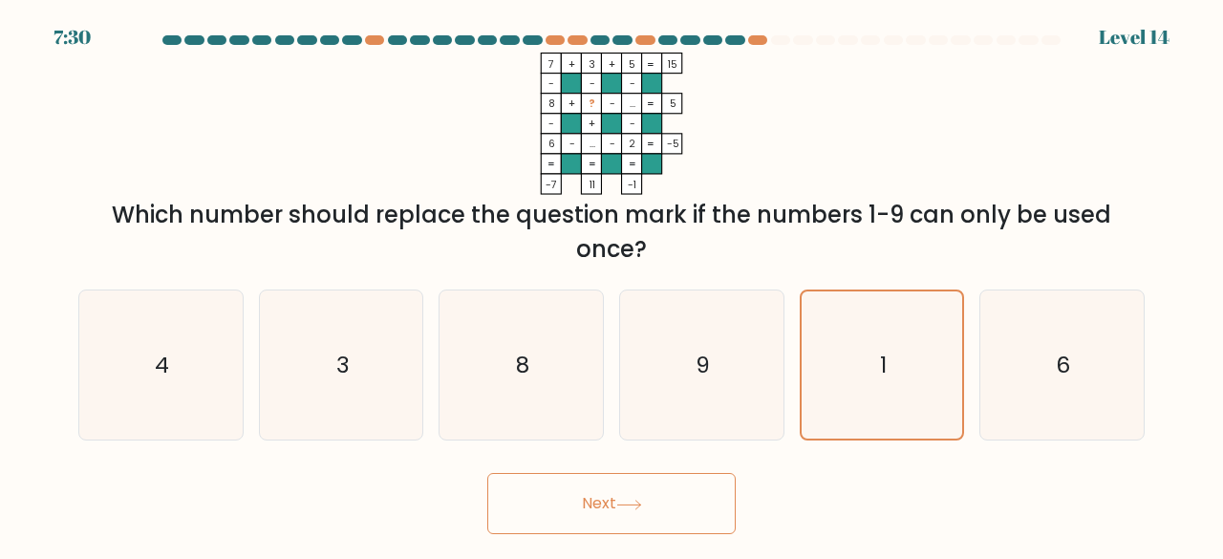
click at [702, 496] on button "Next" at bounding box center [611, 503] width 248 height 61
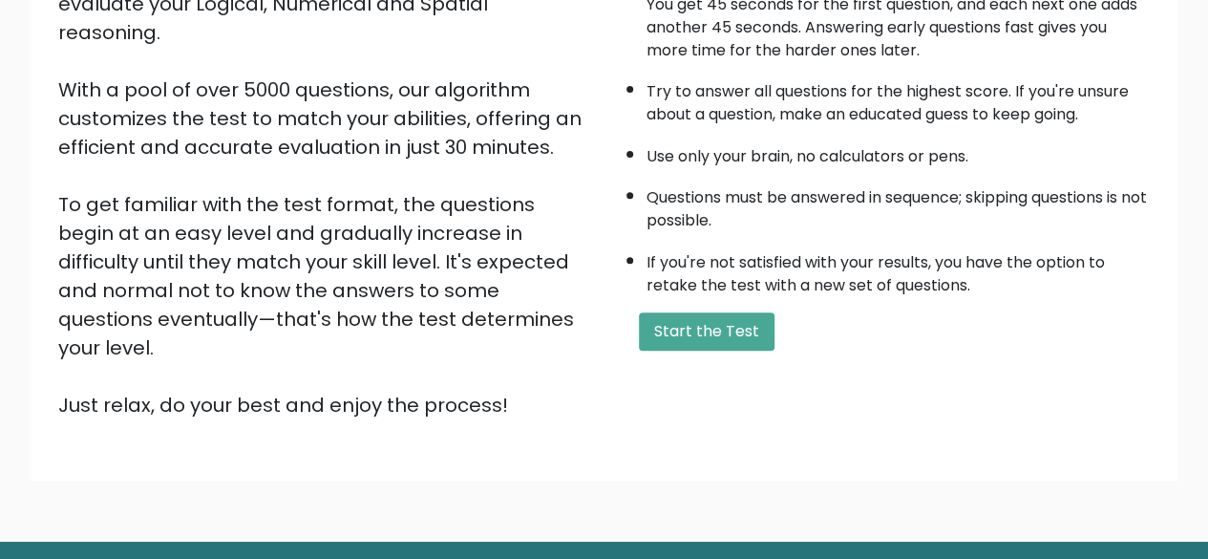
scroll to position [315, 0]
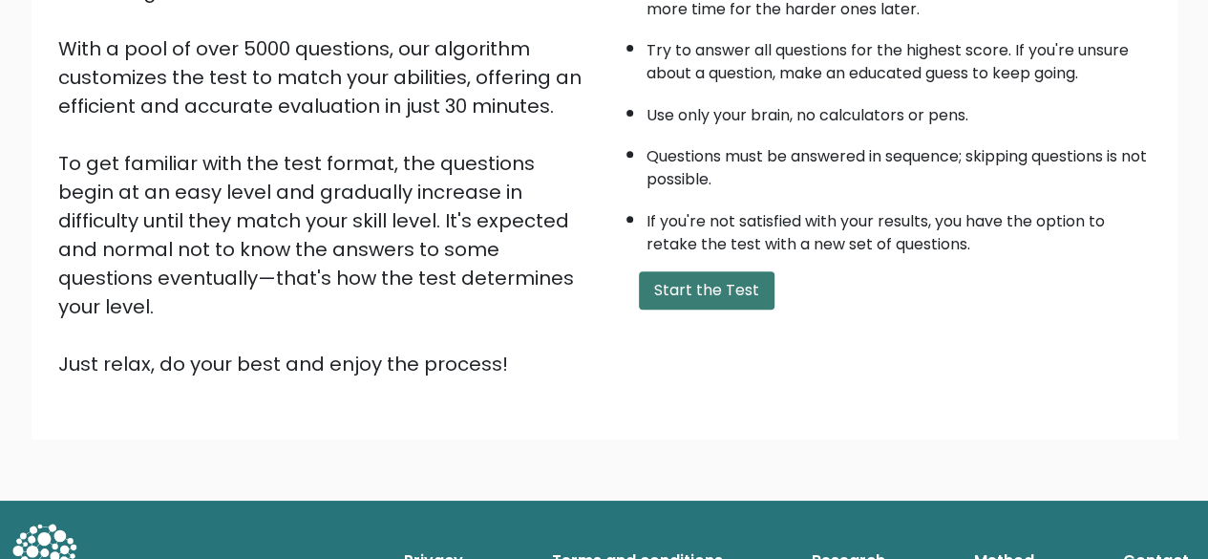
click at [737, 290] on button "Start the Test" at bounding box center [707, 290] width 136 height 38
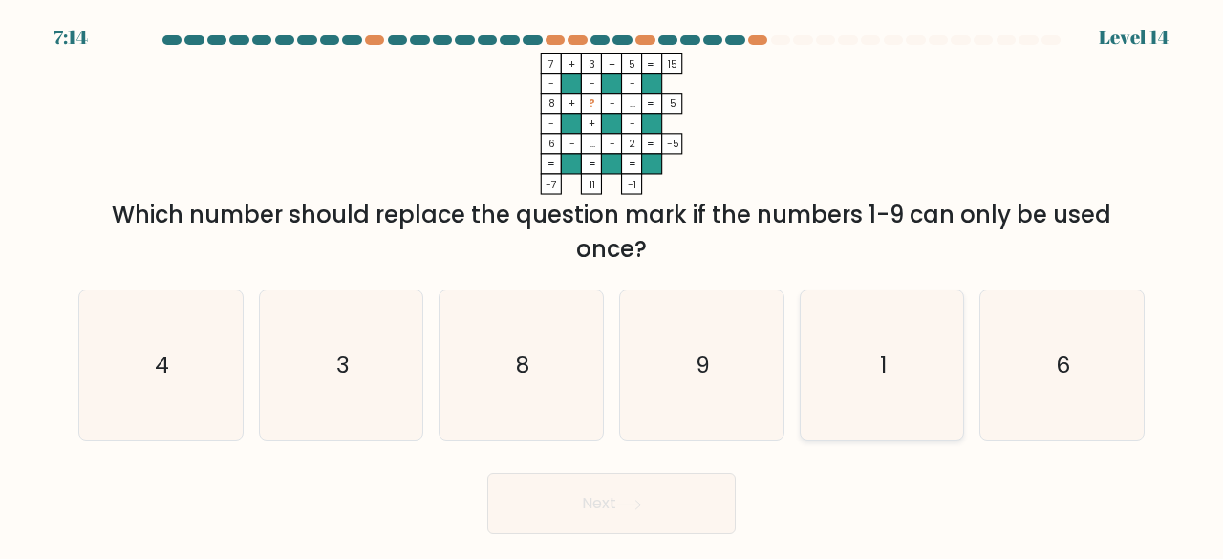
click at [837, 336] on icon "1" at bounding box center [882, 365] width 150 height 150
click at [612, 285] on input "e. 1" at bounding box center [611, 282] width 1 height 5
radio input "true"
click at [660, 498] on button "Next" at bounding box center [611, 503] width 248 height 61
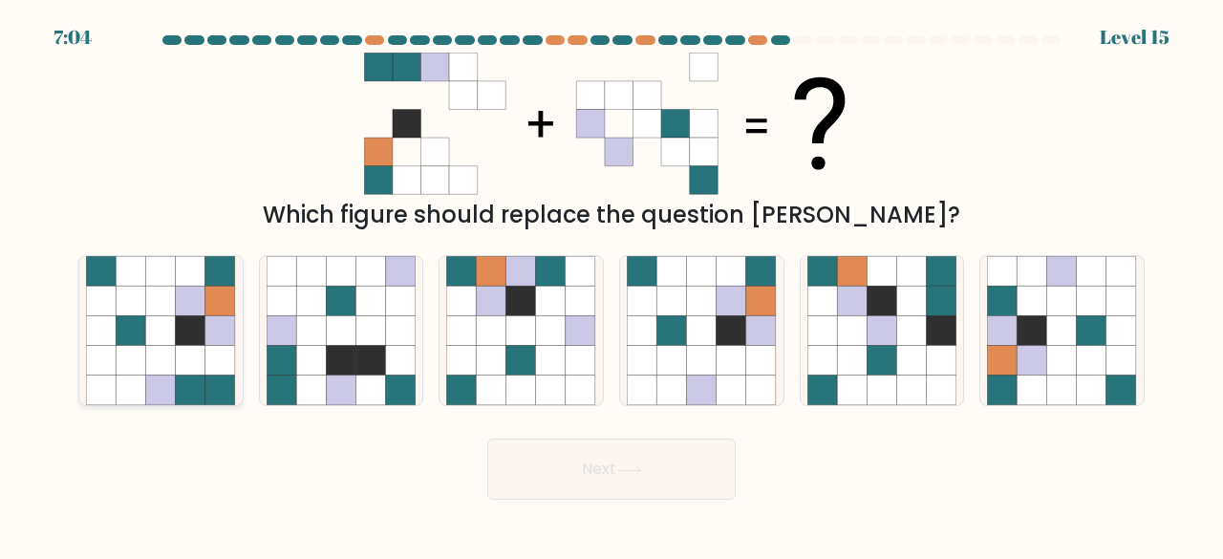
click at [204, 322] on icon at bounding box center [191, 331] width 30 height 30
click at [611, 285] on input "a." at bounding box center [611, 282] width 1 height 5
radio input "true"
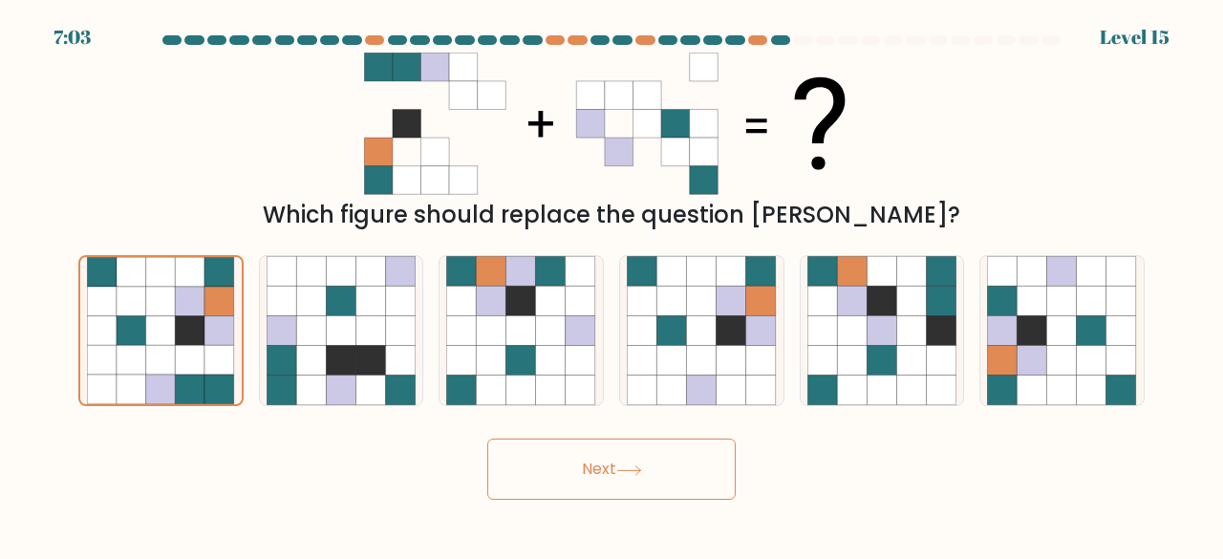
click at [606, 482] on button "Next" at bounding box center [611, 468] width 248 height 61
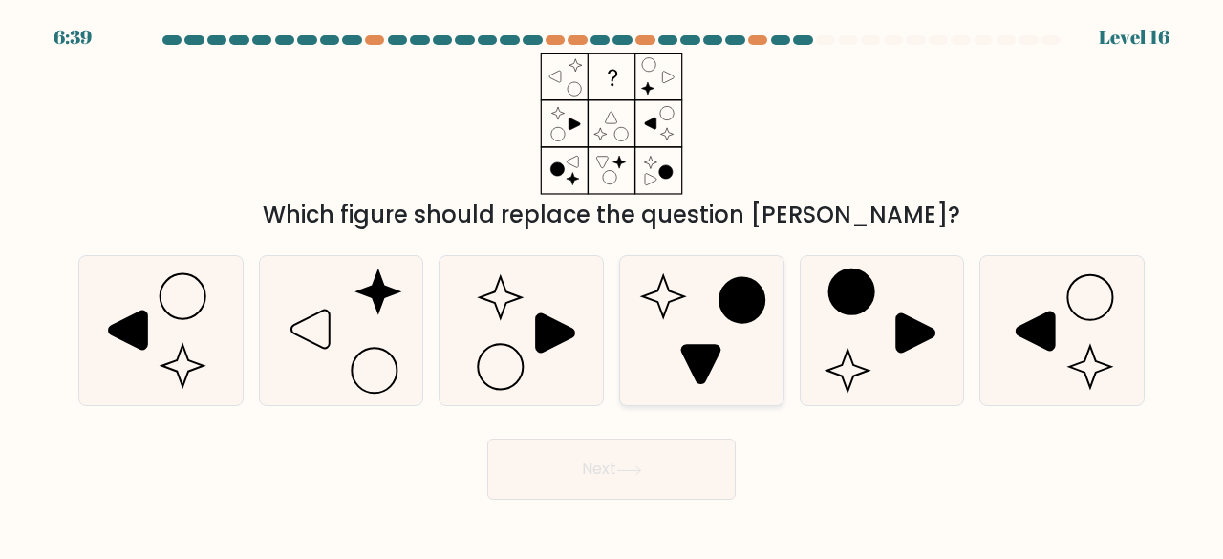
click at [675, 271] on icon at bounding box center [702, 331] width 150 height 150
click at [612, 280] on input "d." at bounding box center [611, 282] width 1 height 5
radio input "true"
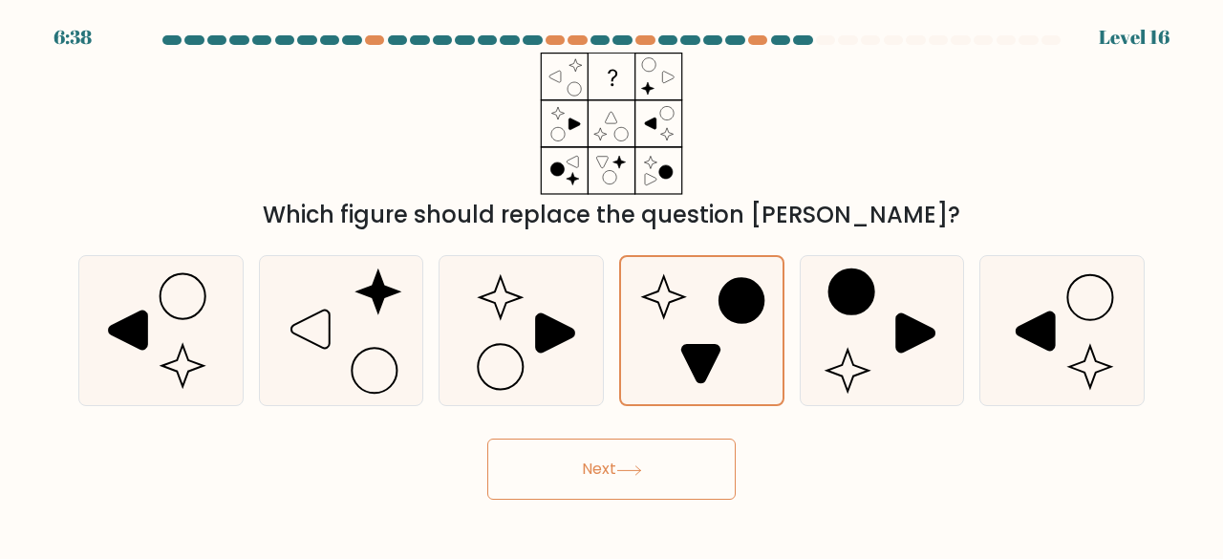
click at [604, 459] on button "Next" at bounding box center [611, 468] width 248 height 61
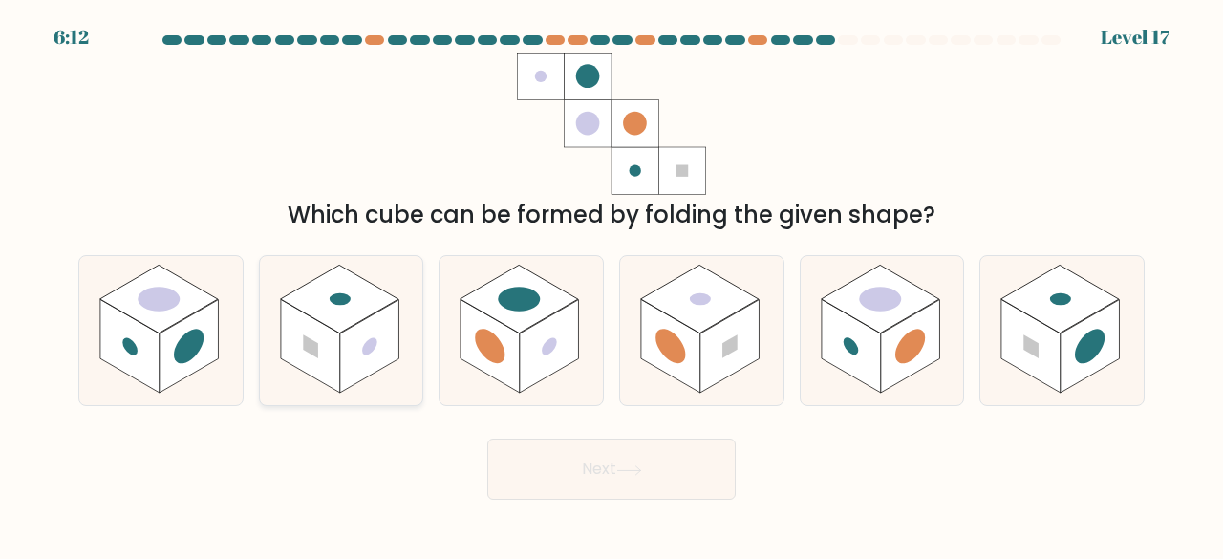
click at [367, 375] on rect at bounding box center [369, 347] width 59 height 94
click at [611, 285] on input "b." at bounding box center [611, 282] width 1 height 5
radio input "true"
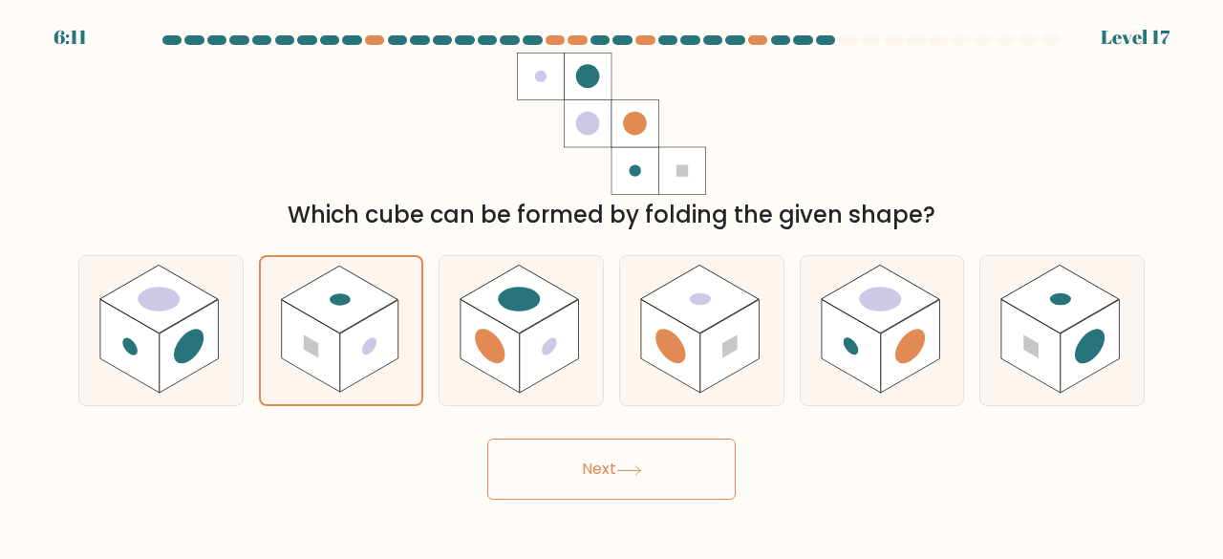
click at [615, 476] on button "Next" at bounding box center [611, 468] width 248 height 61
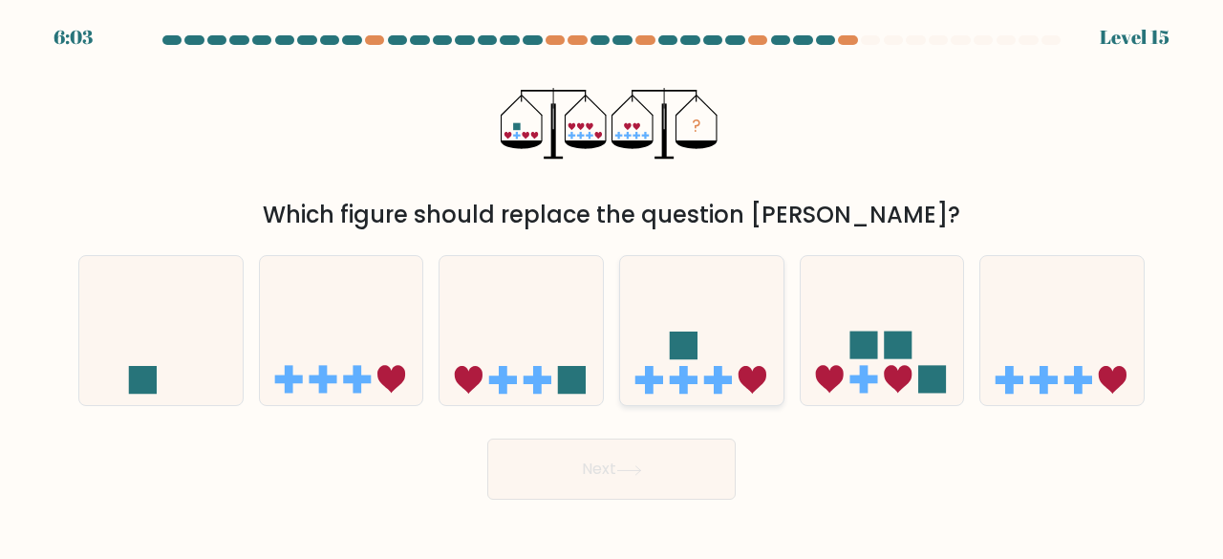
click at [680, 312] on icon at bounding box center [701, 330] width 163 height 135
click at [612, 285] on input "d." at bounding box center [611, 282] width 1 height 5
radio input "true"
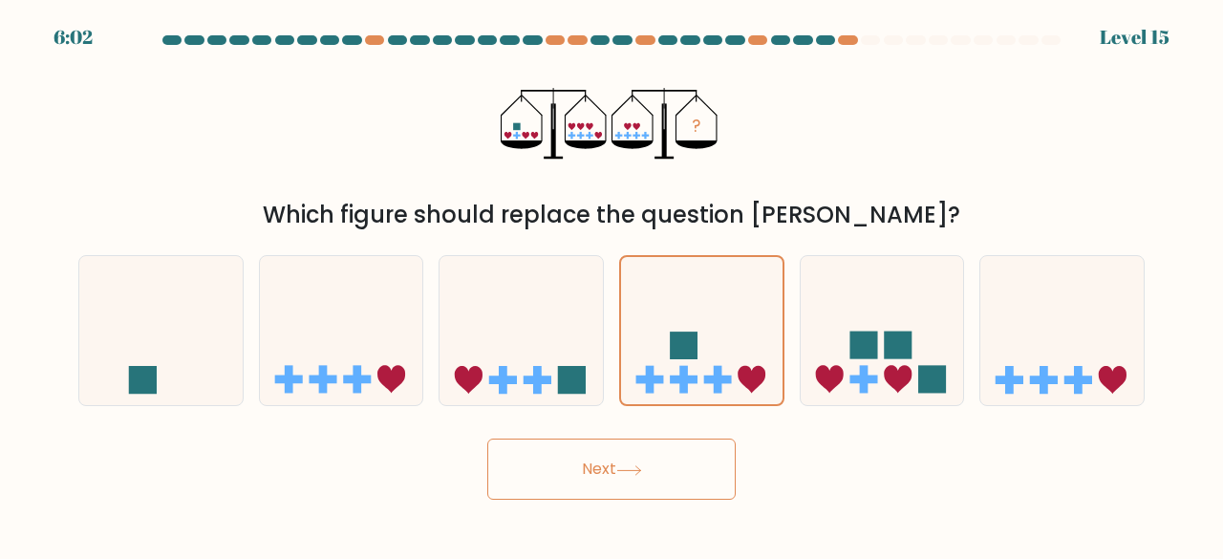
click at [661, 465] on button "Next" at bounding box center [611, 468] width 248 height 61
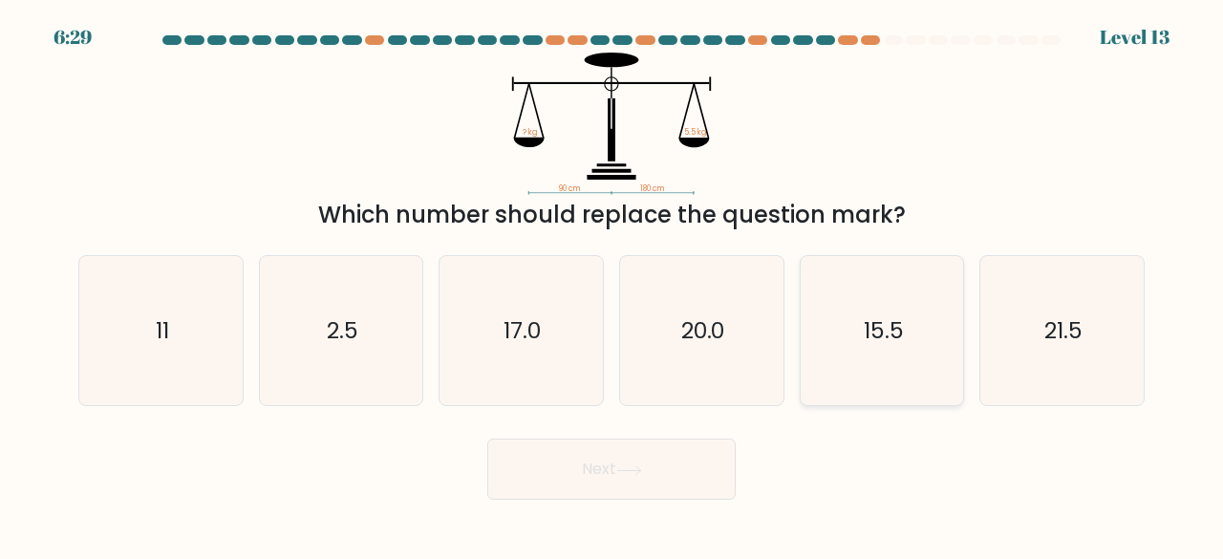
click at [843, 276] on icon "15.5" at bounding box center [882, 331] width 150 height 150
click at [612, 280] on input "e. 15.5" at bounding box center [611, 282] width 1 height 5
radio input "true"
click at [708, 470] on button "Next" at bounding box center [611, 468] width 248 height 61
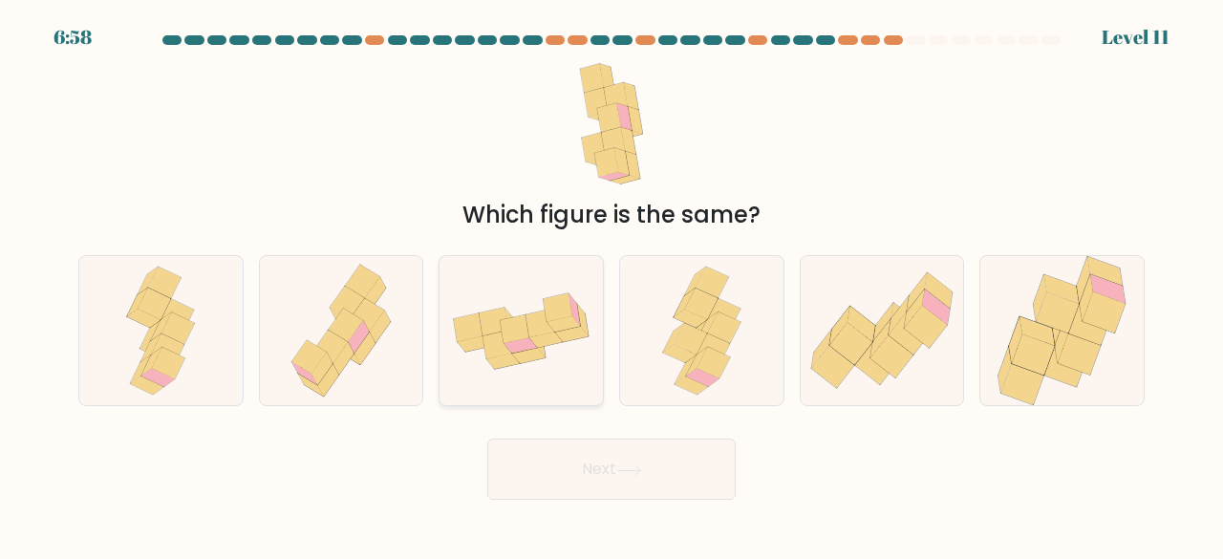
click at [504, 330] on icon at bounding box center [515, 328] width 29 height 29
click at [611, 285] on input "c." at bounding box center [611, 282] width 1 height 5
radio input "true"
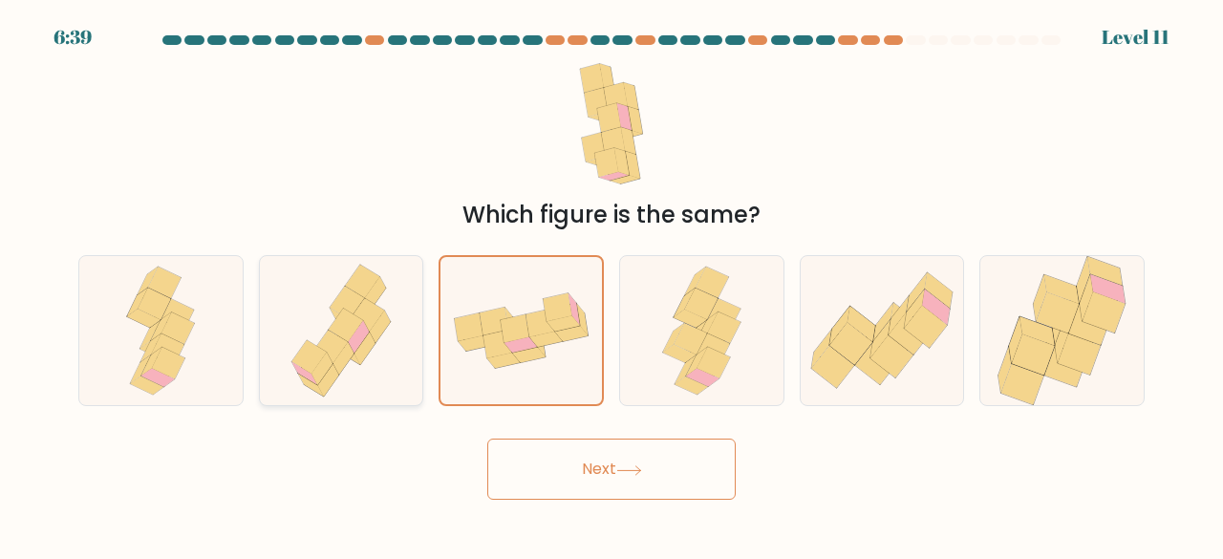
click at [338, 380] on icon at bounding box center [341, 331] width 121 height 150
click at [611, 285] on input "b." at bounding box center [611, 282] width 1 height 5
radio input "true"
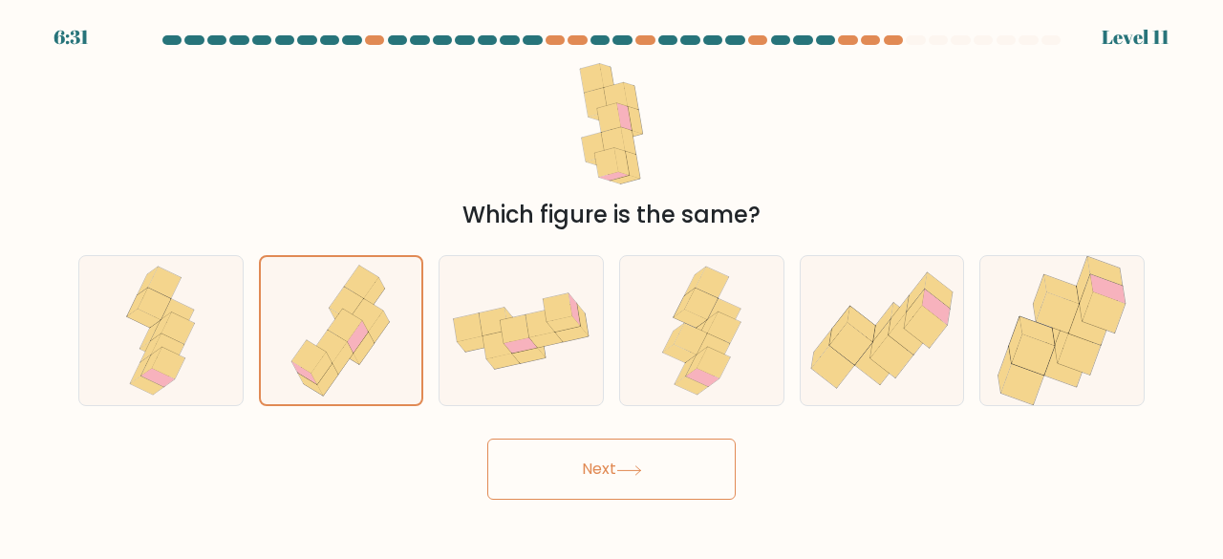
click at [625, 482] on button "Next" at bounding box center [611, 468] width 248 height 61
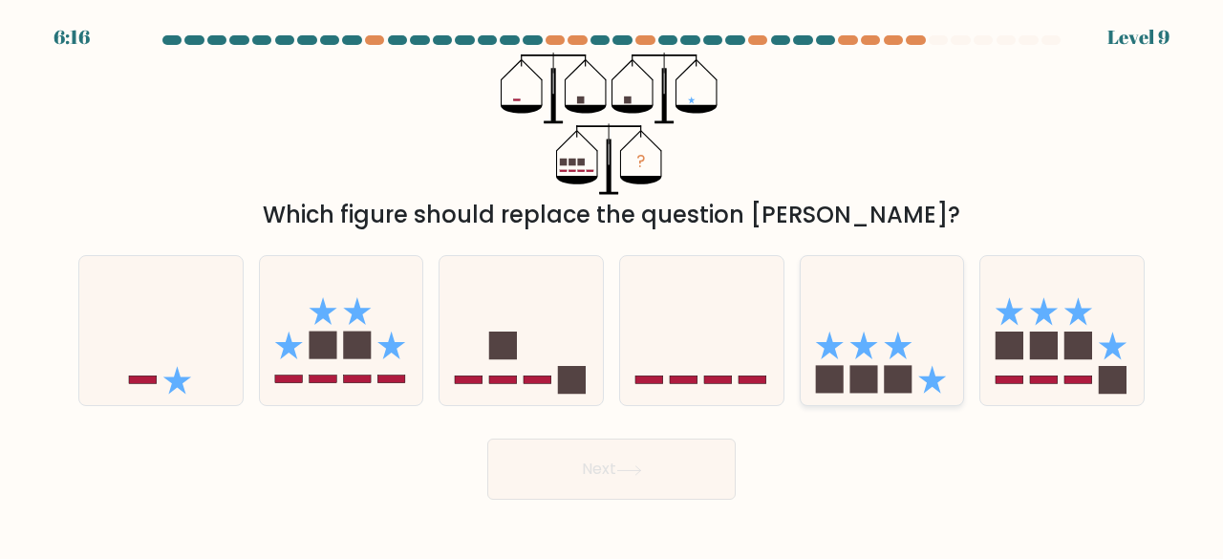
click at [826, 301] on icon at bounding box center [881, 330] width 163 height 135
click at [612, 285] on input "e." at bounding box center [611, 282] width 1 height 5
radio input "true"
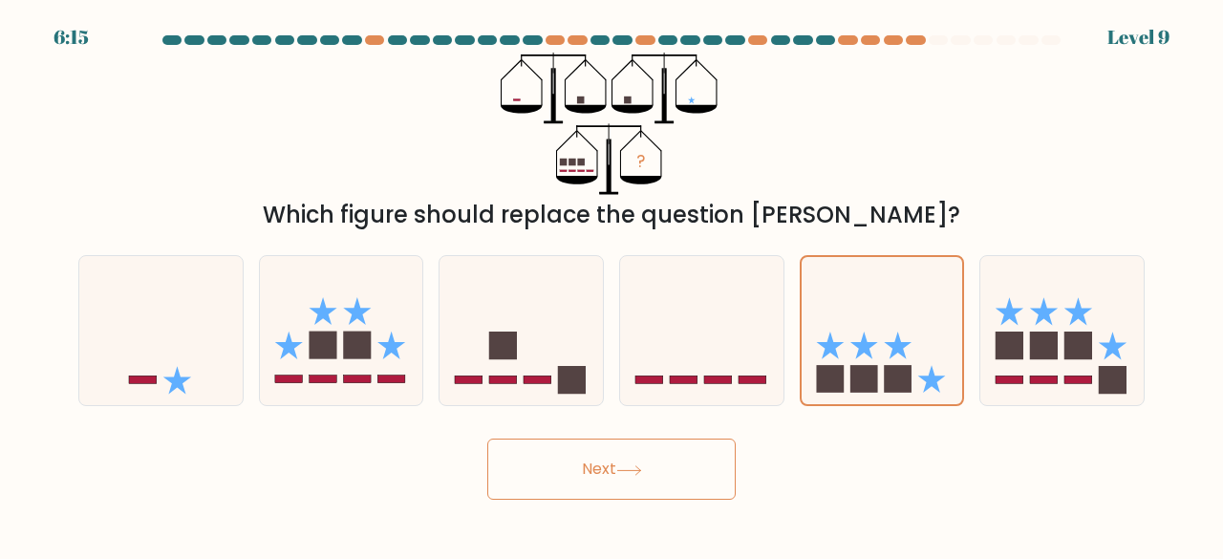
click at [654, 461] on button "Next" at bounding box center [611, 468] width 248 height 61
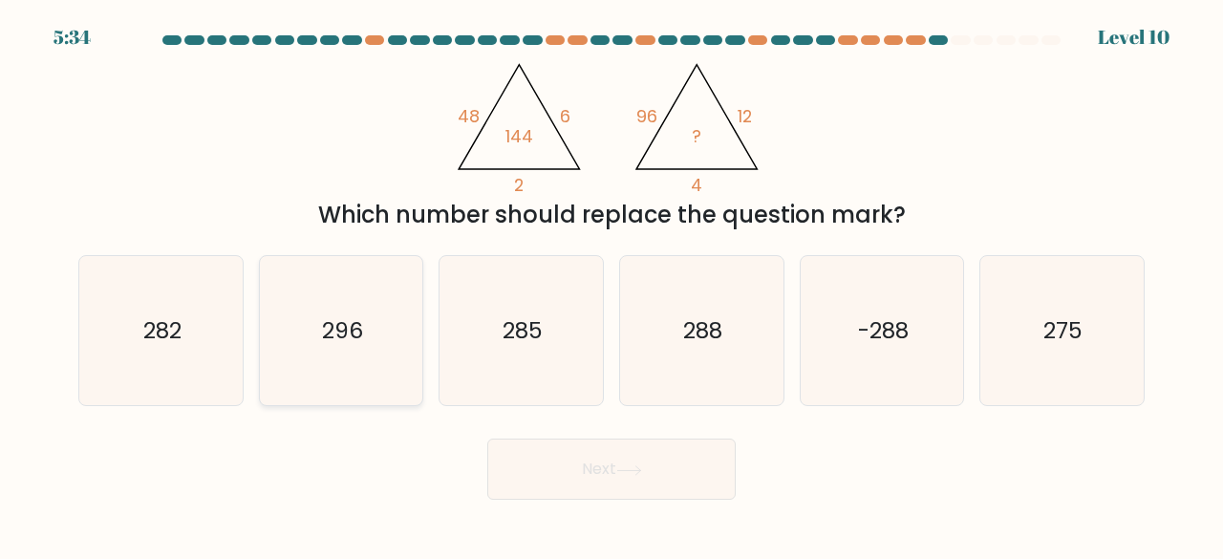
click at [366, 358] on icon "296" at bounding box center [342, 331] width 150 height 150
click at [611, 285] on input "b. 296" at bounding box center [611, 282] width 1 height 5
radio input "true"
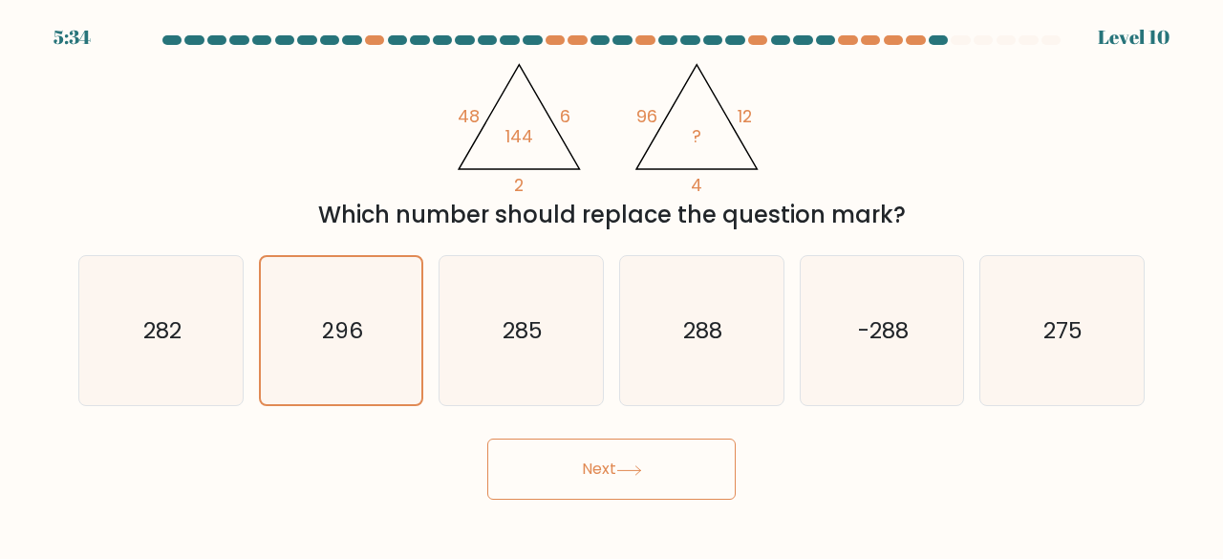
click at [501, 452] on button "Next" at bounding box center [611, 468] width 248 height 61
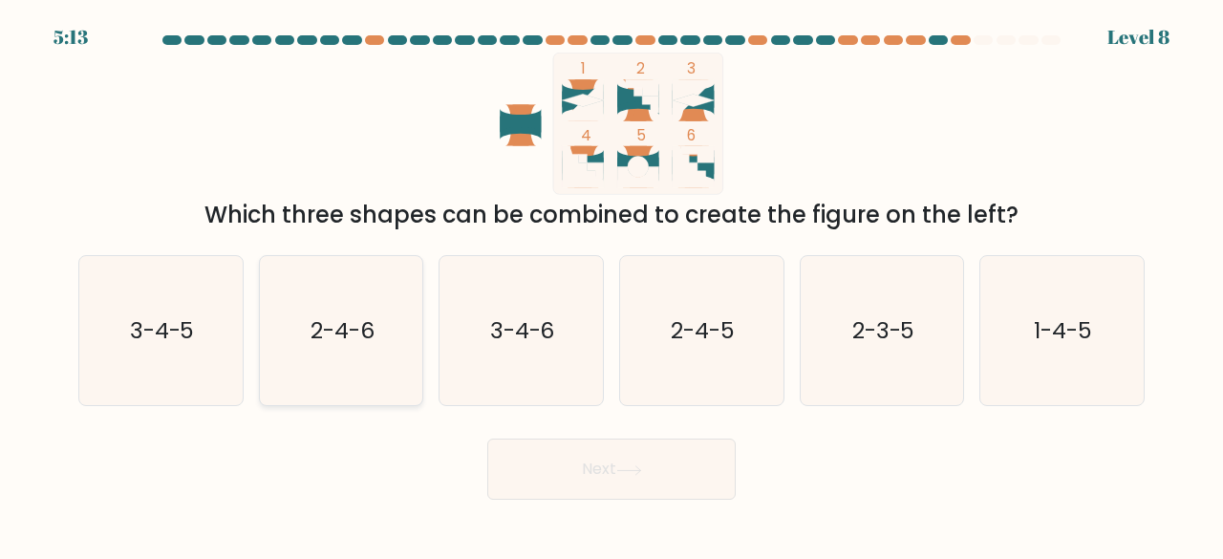
click at [292, 315] on icon "2-4-6" at bounding box center [342, 331] width 150 height 150
click at [611, 285] on input "b. 2-4-6" at bounding box center [611, 282] width 1 height 5
radio input "true"
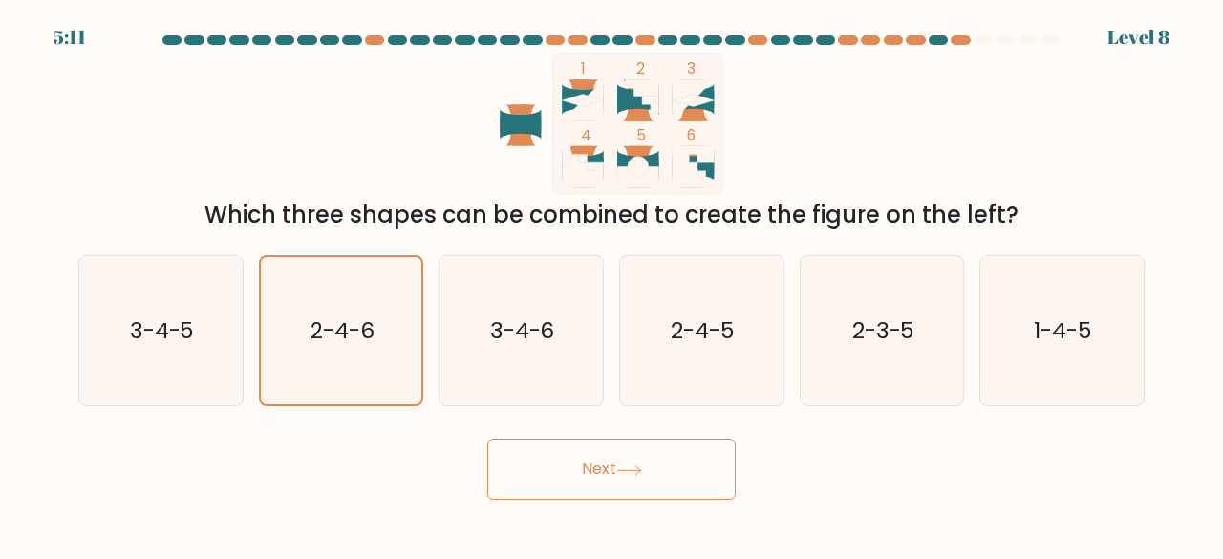
click at [514, 461] on button "Next" at bounding box center [611, 468] width 248 height 61
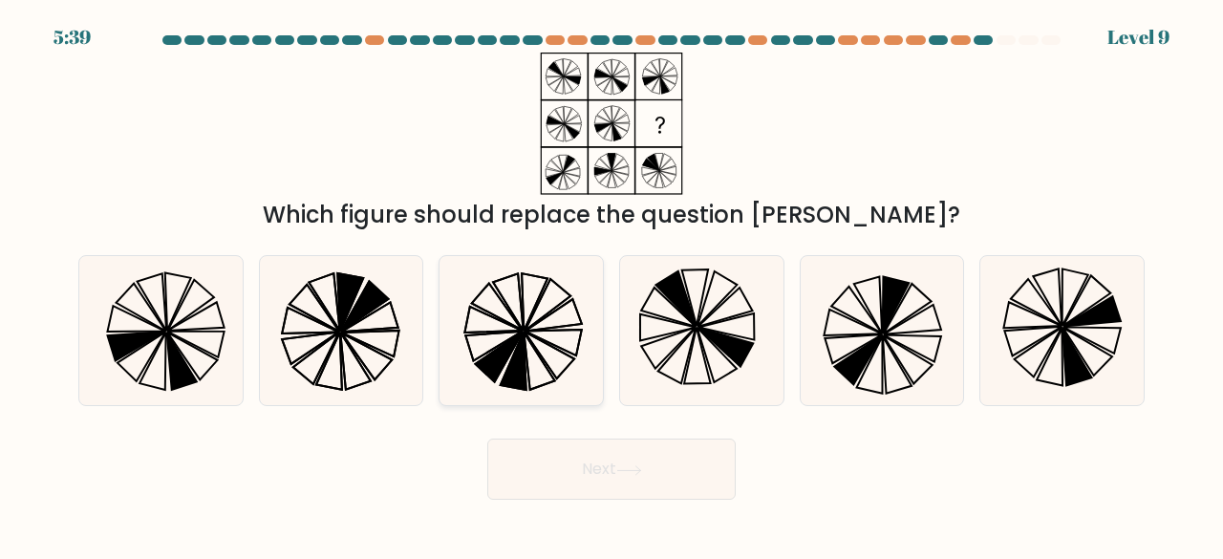
click at [530, 275] on icon at bounding box center [536, 301] width 26 height 57
click at [611, 280] on input "c." at bounding box center [611, 282] width 1 height 5
radio input "true"
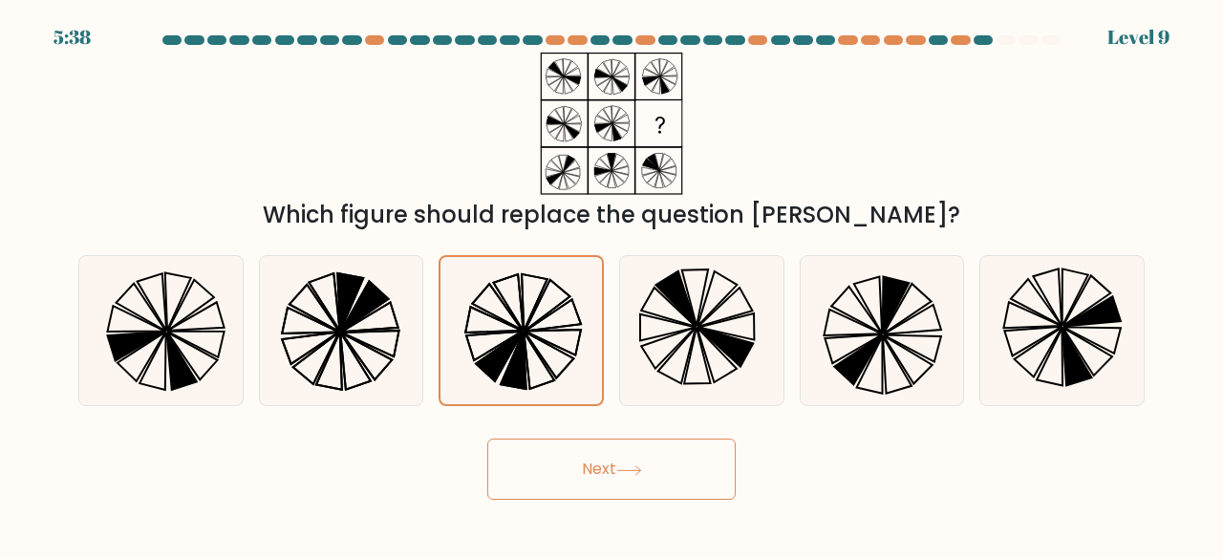
click at [609, 475] on button "Next" at bounding box center [611, 468] width 248 height 61
click at [606, 475] on button "Next" at bounding box center [611, 468] width 248 height 61
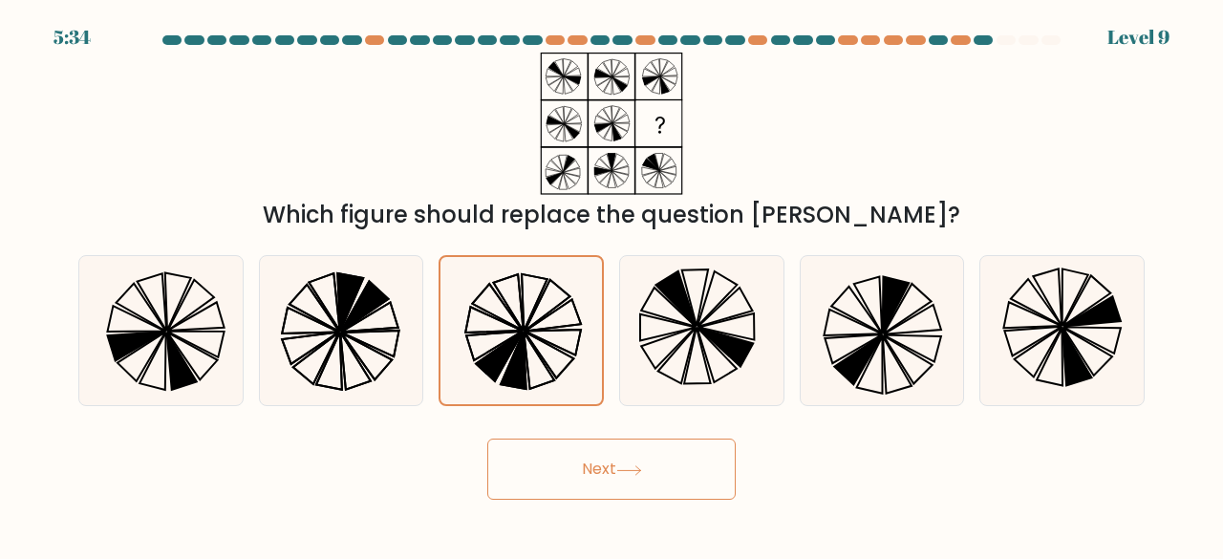
click at [606, 475] on button "Next" at bounding box center [611, 468] width 248 height 61
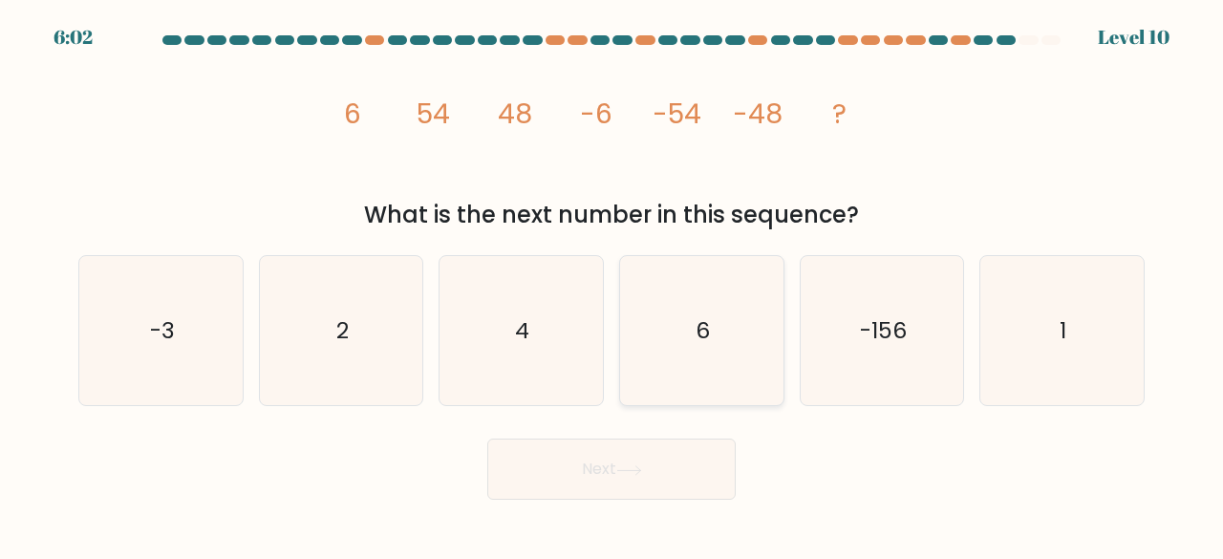
click at [667, 281] on icon "6" at bounding box center [702, 331] width 150 height 150
click at [612, 281] on input "d. 6" at bounding box center [611, 282] width 1 height 5
radio input "true"
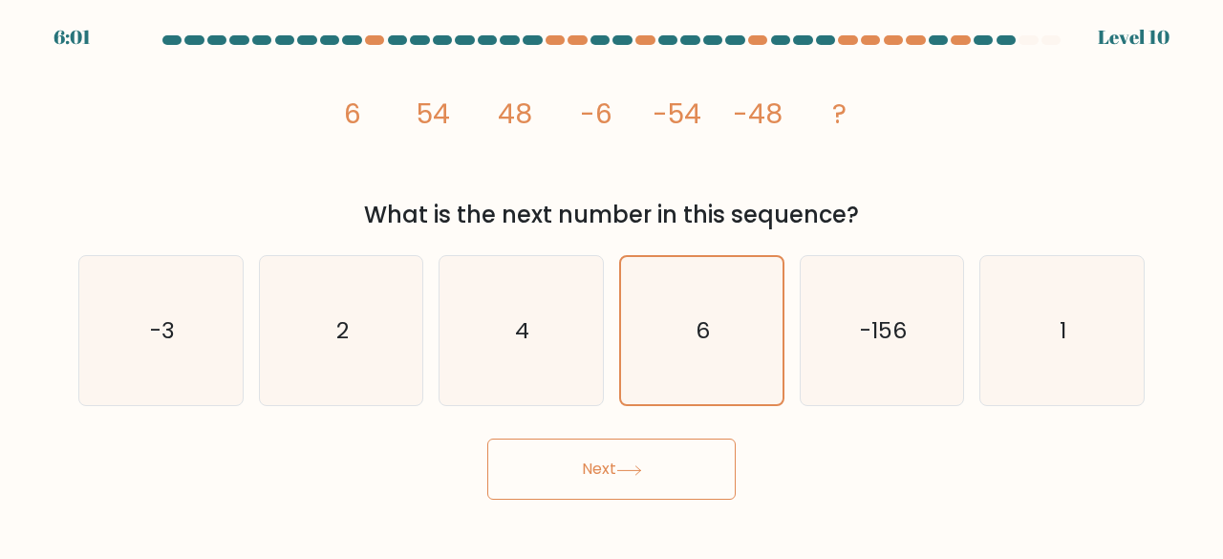
click at [632, 465] on icon at bounding box center [629, 470] width 26 height 11
click at [636, 456] on button "Next" at bounding box center [611, 468] width 248 height 61
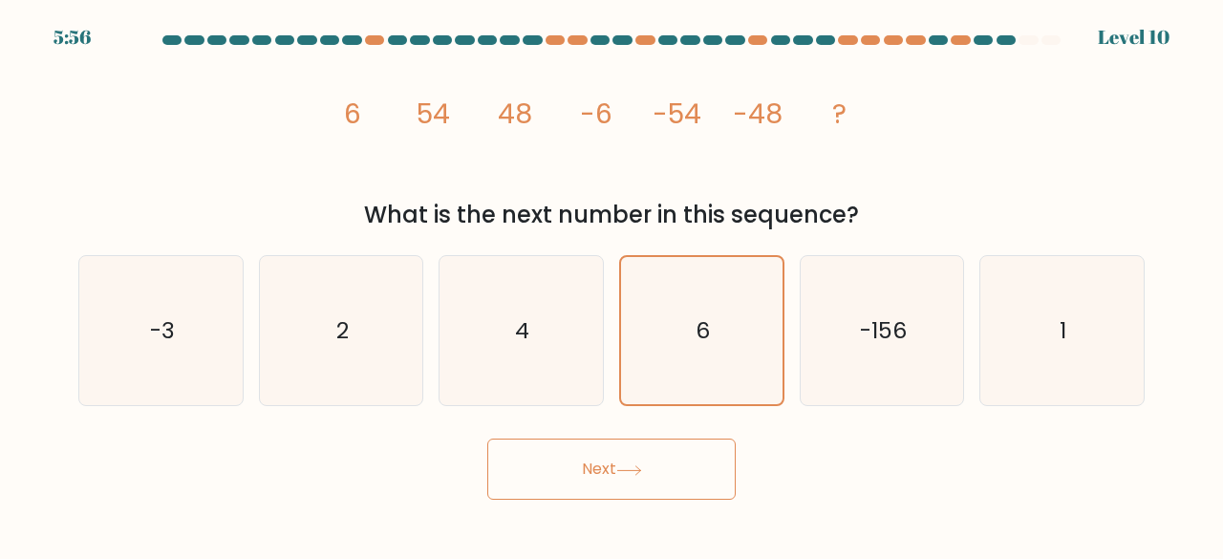
click at [636, 456] on button "Next" at bounding box center [611, 468] width 248 height 61
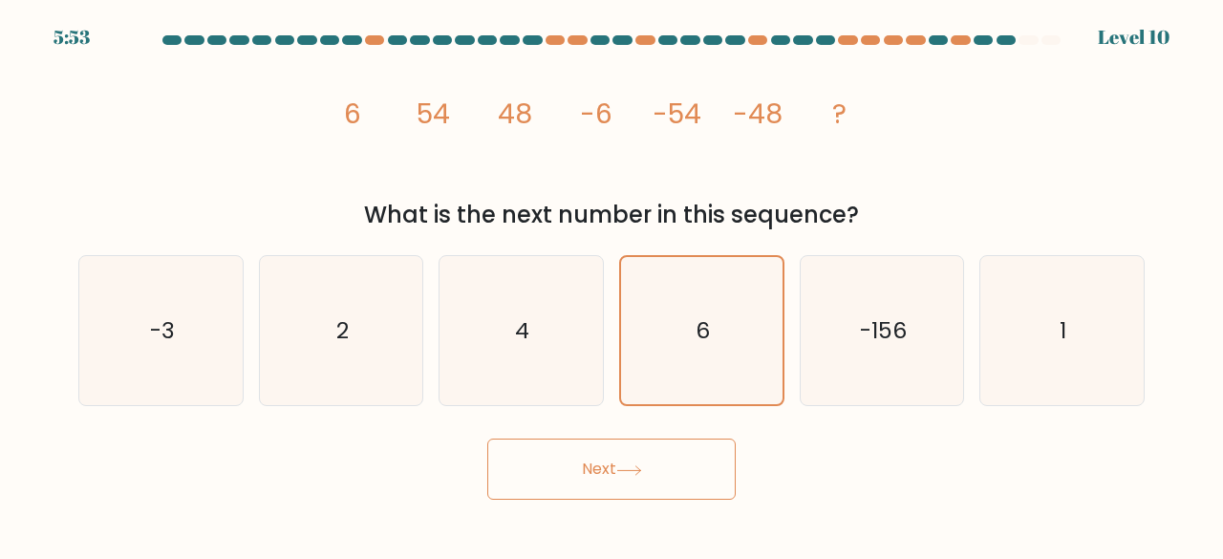
drag, startPoint x: 636, startPoint y: 456, endPoint x: 667, endPoint y: 480, distance: 38.8
click at [667, 480] on button "Next" at bounding box center [611, 468] width 248 height 61
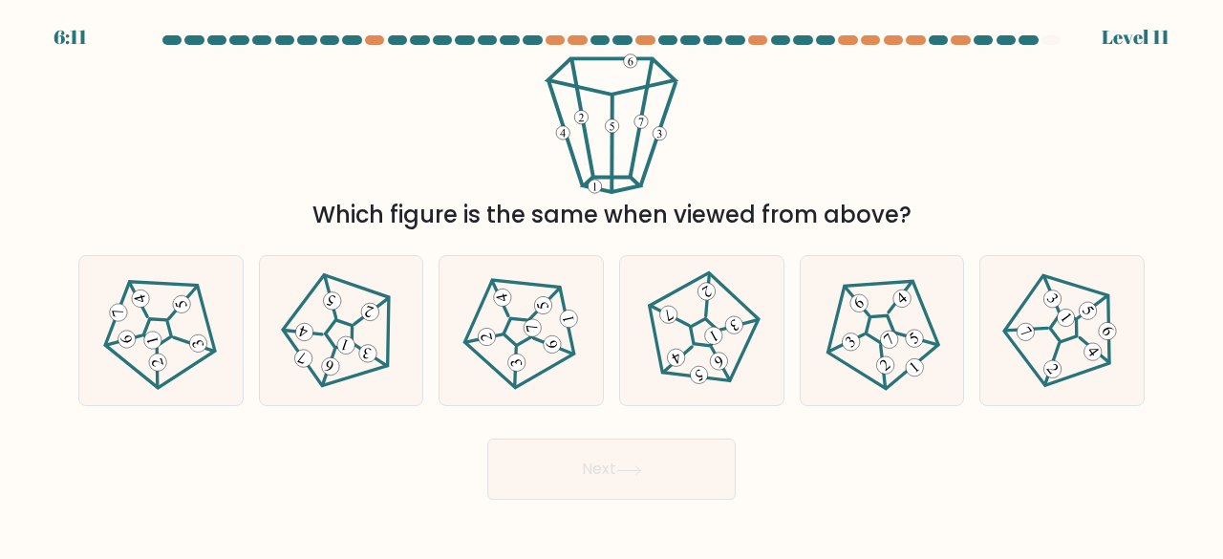
click at [1150, 340] on div "f." at bounding box center [1061, 331] width 181 height 152
click at [1116, 345] on icon at bounding box center [1061, 329] width 119 height 119
click at [612, 285] on input "f." at bounding box center [611, 282] width 1 height 5
radio input "true"
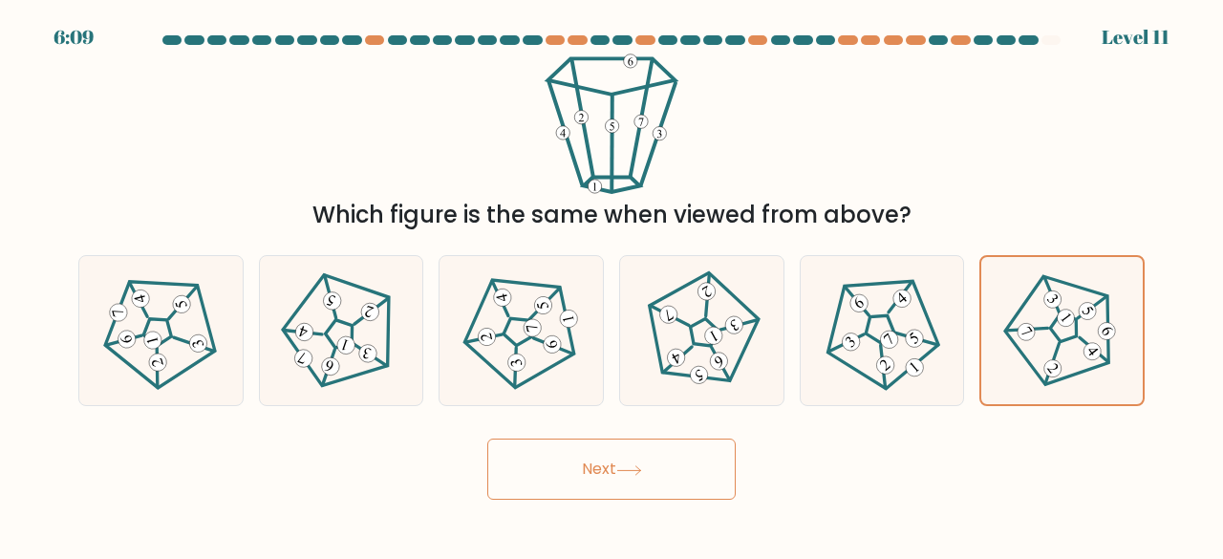
click at [577, 482] on button "Next" at bounding box center [611, 468] width 248 height 61
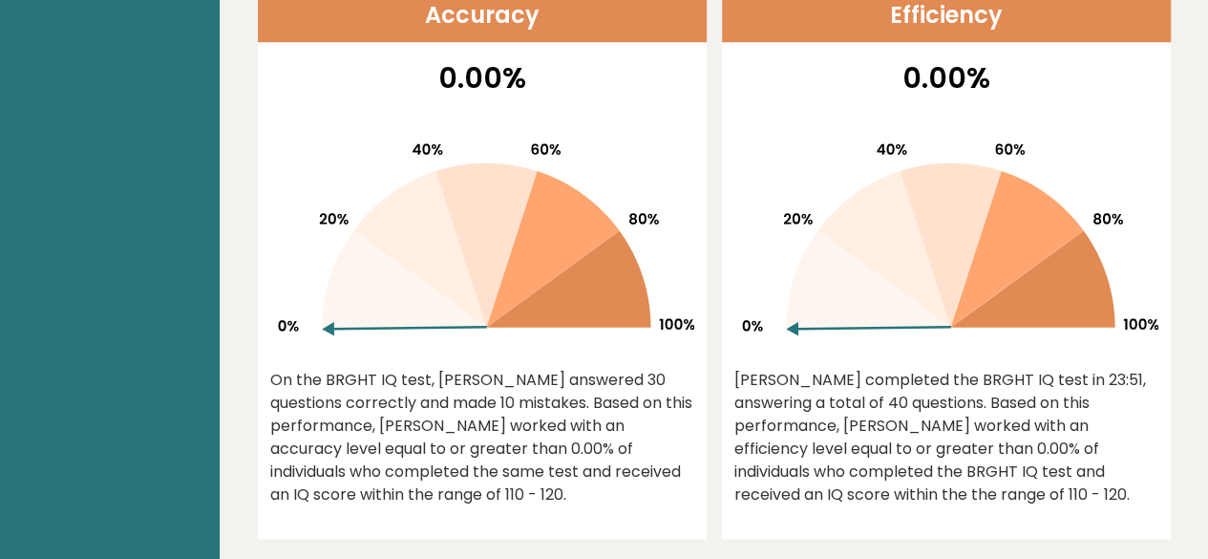
scroll to position [858, 0]
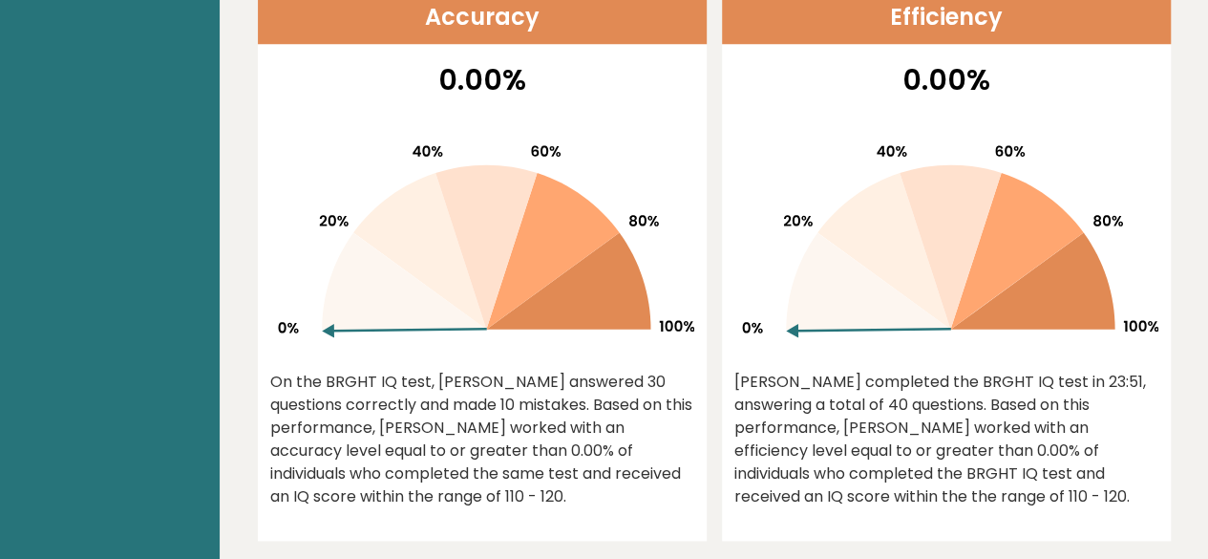
drag, startPoint x: 846, startPoint y: 267, endPoint x: 886, endPoint y: 196, distance: 82.1
click at [886, 196] on g at bounding box center [950, 241] width 416 height 192
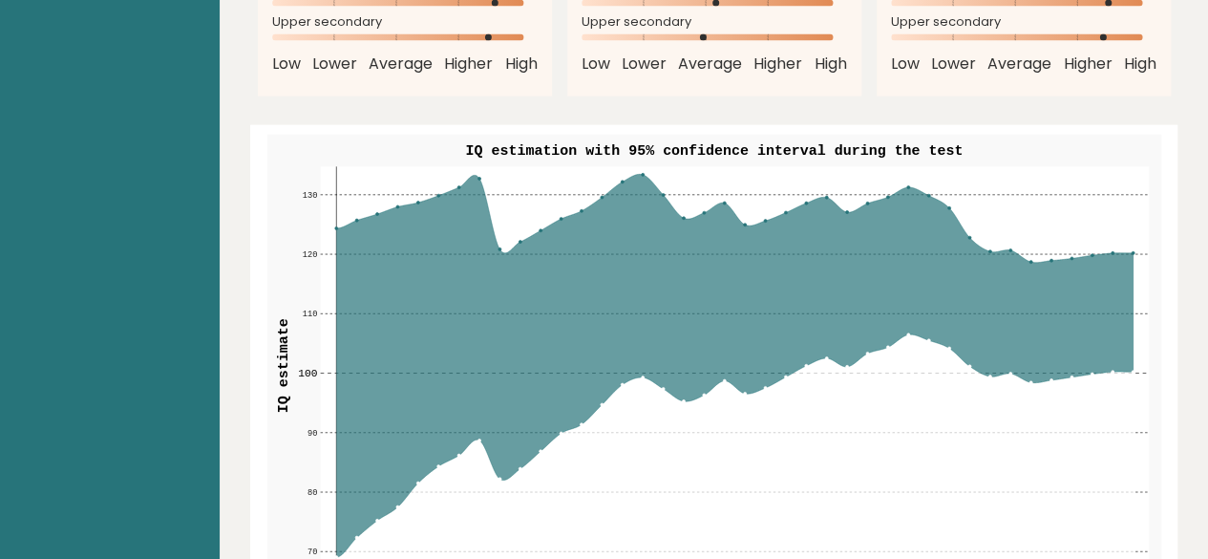
scroll to position [2216, 0]
click at [479, 165] on rect at bounding box center [734, 364] width 829 height 398
drag, startPoint x: 634, startPoint y: 519, endPoint x: 611, endPoint y: 178, distance: 341.8
click at [611, 178] on g "70 70 80 80 90 90 100 100 110 110 120 120 130 130 1 5 10 15 20 25 30 35 40" at bounding box center [723, 370] width 851 height 411
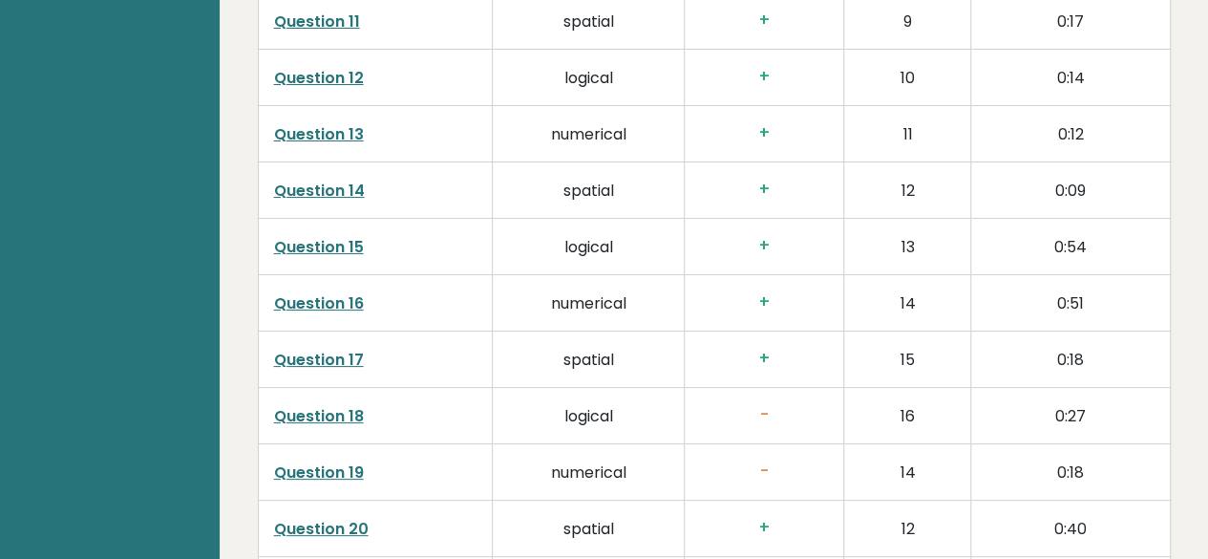
scroll to position [3622, 0]
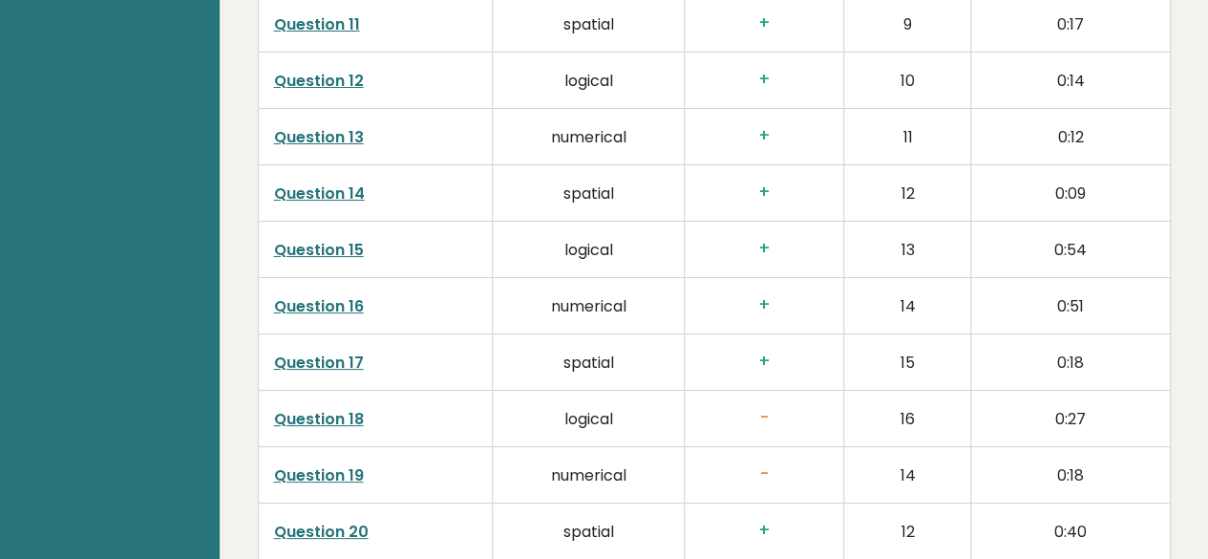
click at [307, 221] on td "Question 15" at bounding box center [375, 249] width 235 height 56
click at [305, 239] on link "Question 15" at bounding box center [319, 250] width 90 height 22
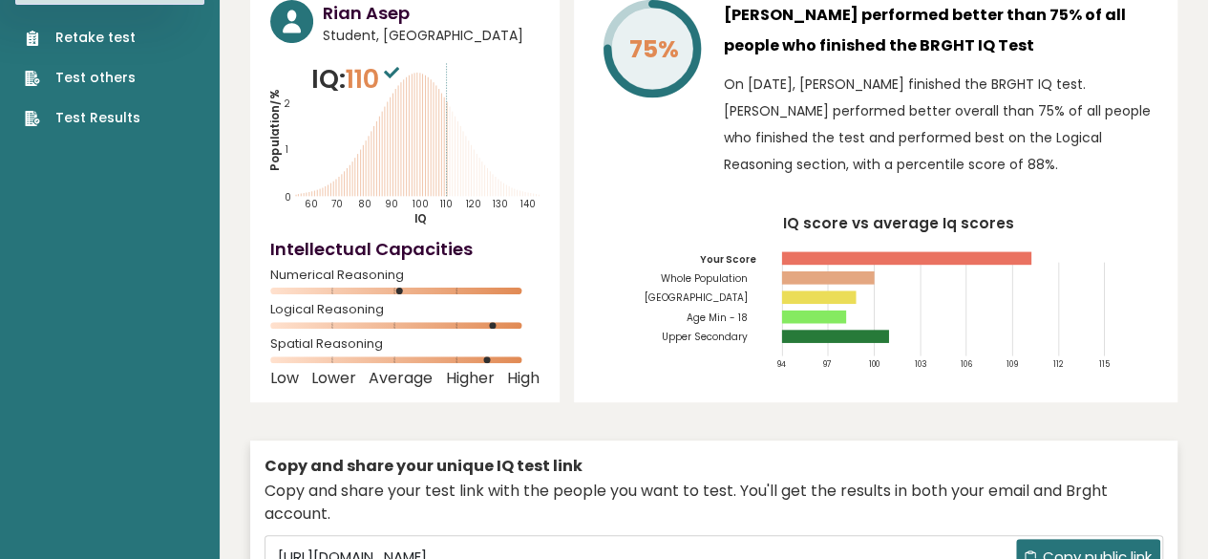
scroll to position [289, 0]
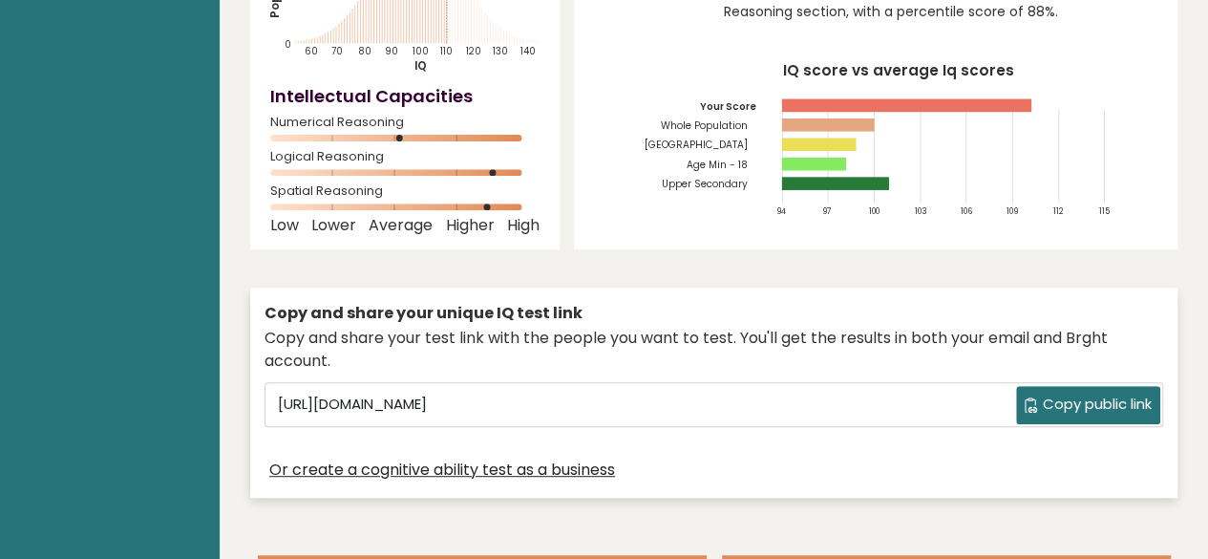
click at [1026, 397] on icon at bounding box center [1031, 404] width 14 height 15
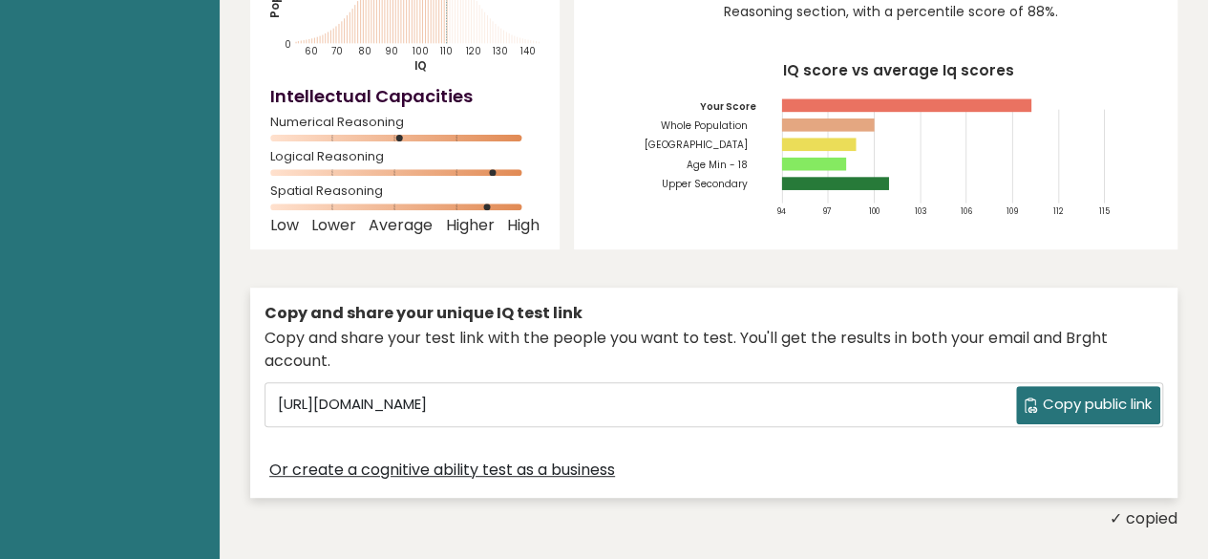
click at [1056, 394] on span "Copy public link" at bounding box center [1097, 405] width 109 height 22
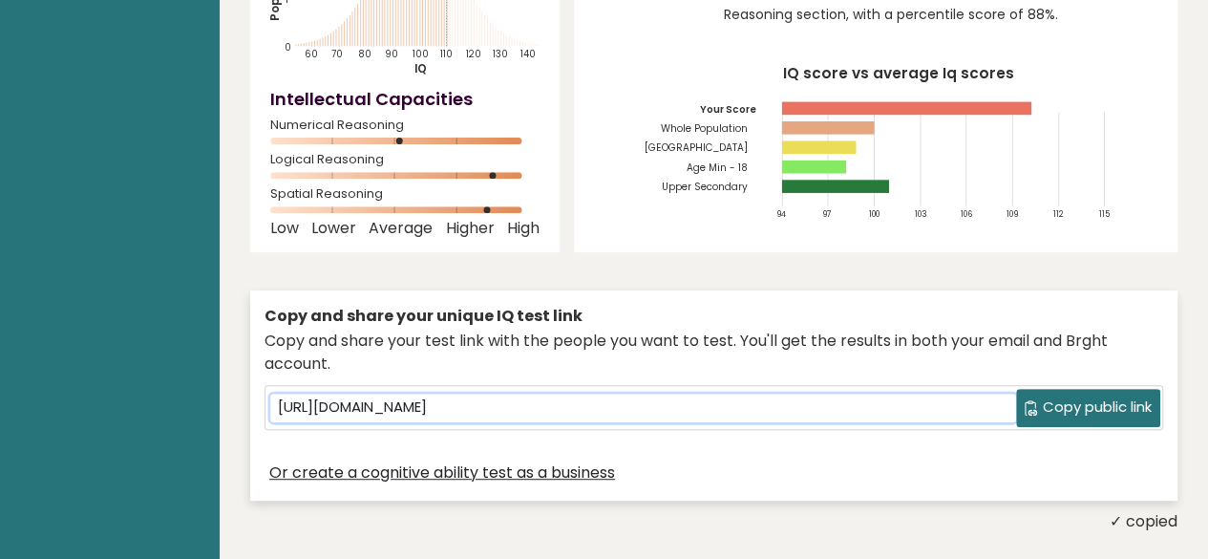
scroll to position [283, 0]
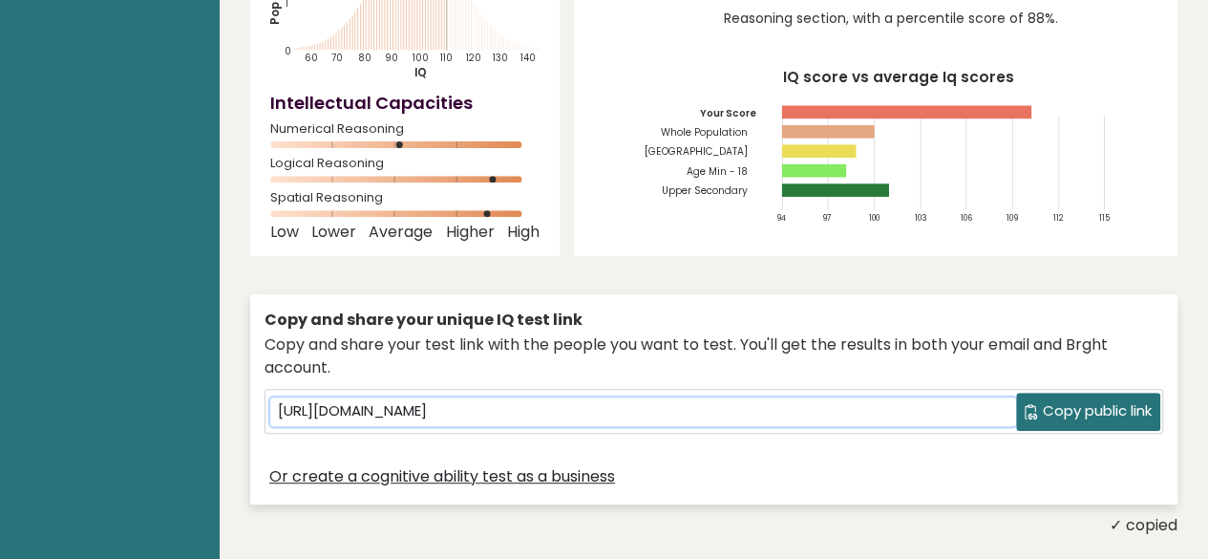
click at [893, 397] on input "[URL][DOMAIN_NAME]" at bounding box center [643, 411] width 746 height 29
drag, startPoint x: 275, startPoint y: 374, endPoint x: 921, endPoint y: 313, distance: 648.6
click at [921, 313] on div "Copy and share your unique IQ test link Copy and share your test link with the …" at bounding box center [714, 399] width 928 height 211
click at [565, 397] on input "[URL][DOMAIN_NAME]" at bounding box center [643, 411] width 746 height 29
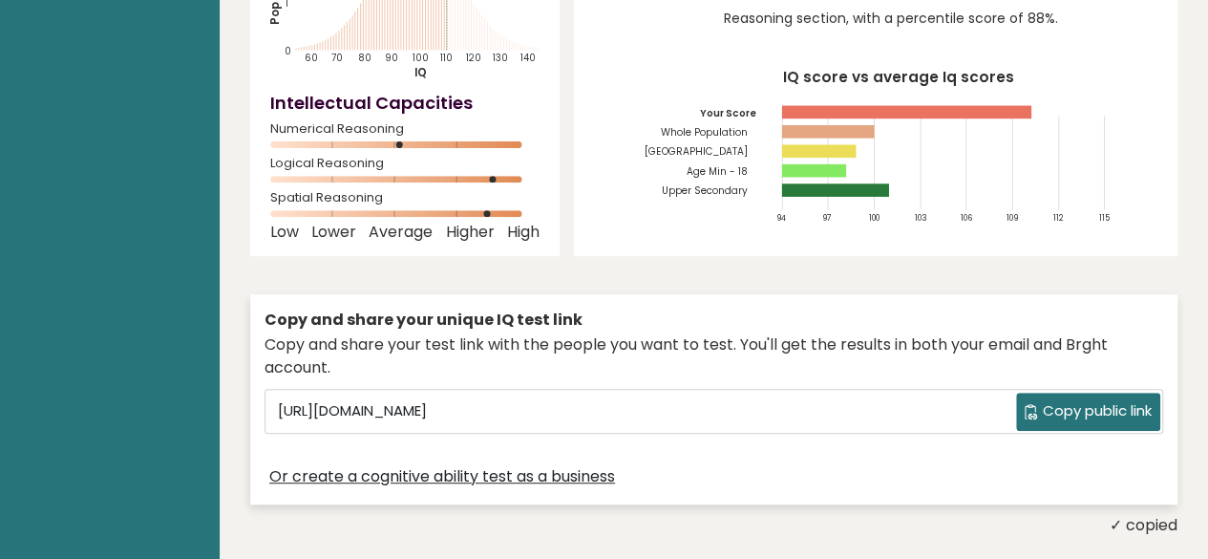
click at [570, 465] on link "Or create a cognitive ability test as a business" at bounding box center [442, 476] width 346 height 23
